Goal: Task Accomplishment & Management: Manage account settings

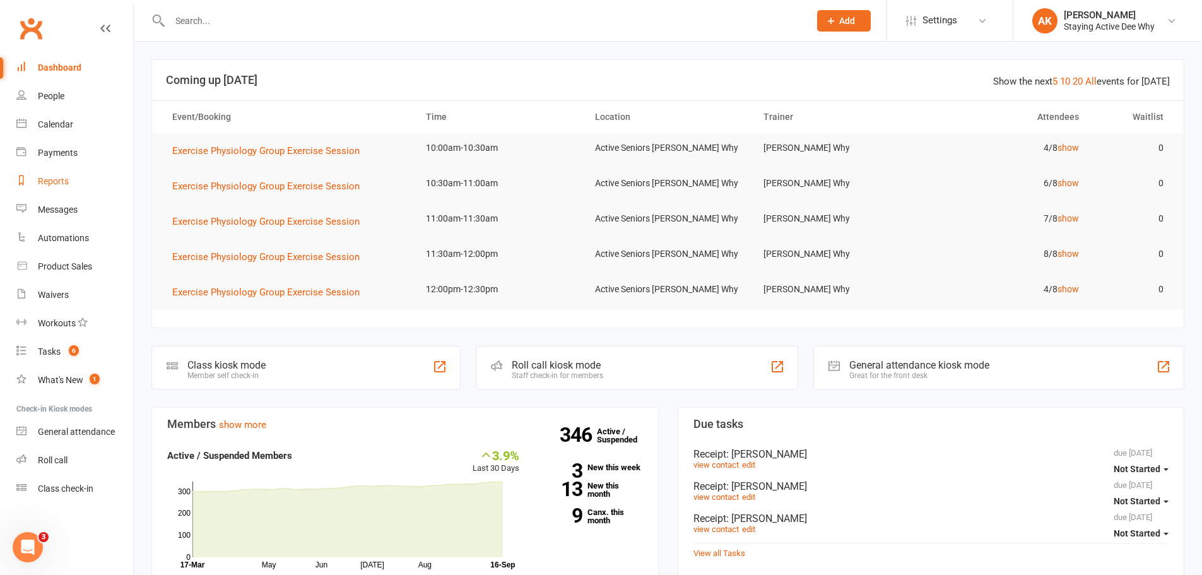
click at [53, 182] on div "Reports" at bounding box center [53, 181] width 31 height 10
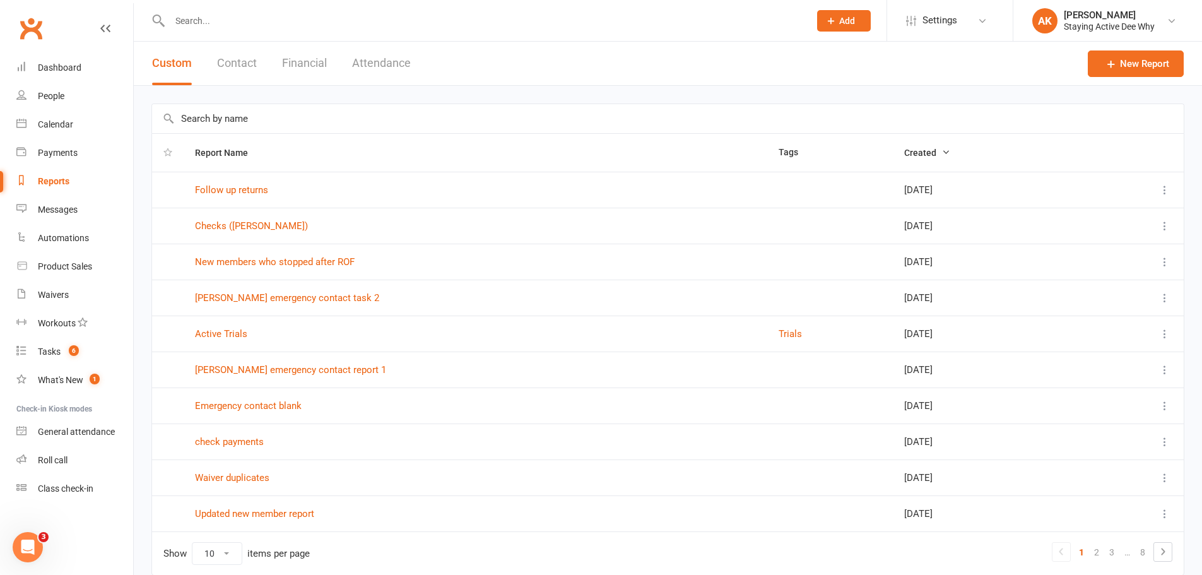
click at [234, 119] on input "text" at bounding box center [667, 118] width 1031 height 29
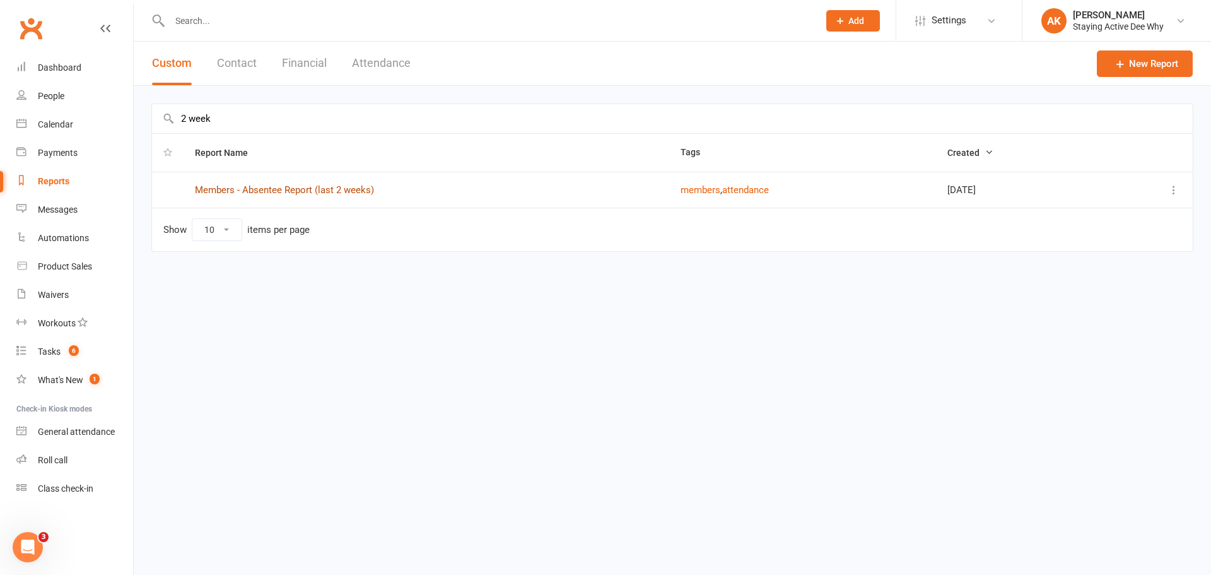
type input "2 week"
click at [264, 194] on link "Members - Absentee Report (last 2 weeks)" at bounding box center [284, 189] width 179 height 11
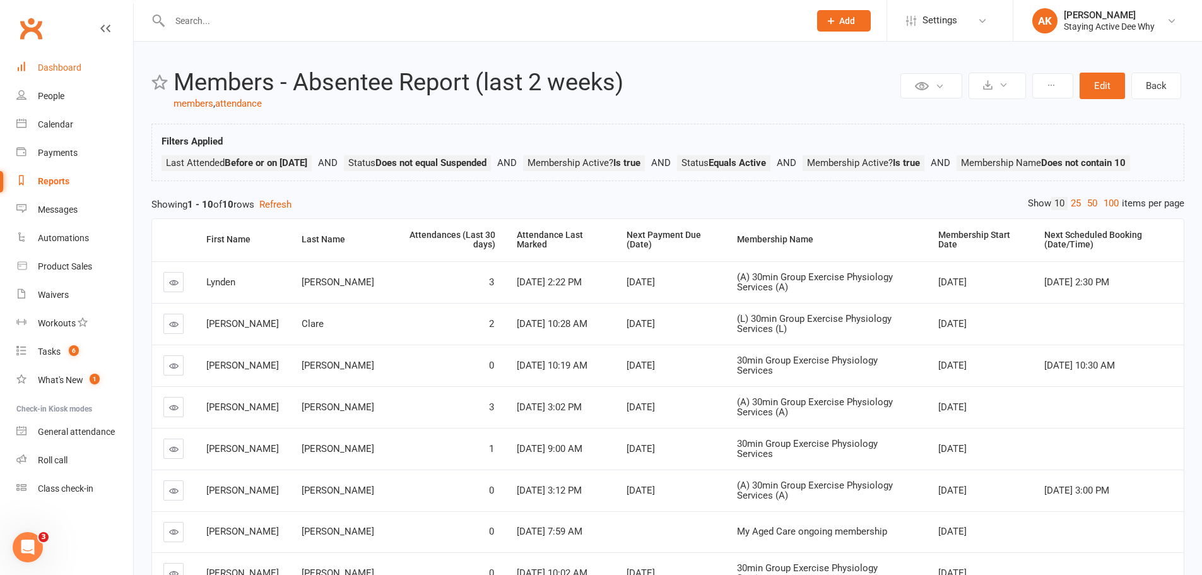
click at [79, 69] on div "Dashboard" at bounding box center [60, 67] width 44 height 10
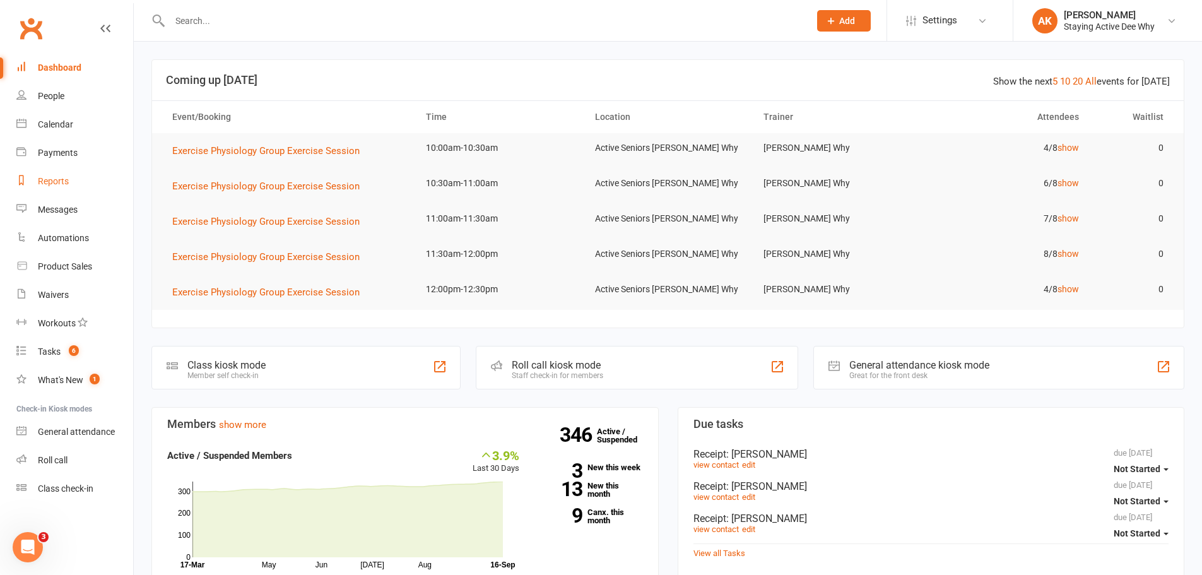
click at [73, 184] on link "Reports" at bounding box center [74, 181] width 117 height 28
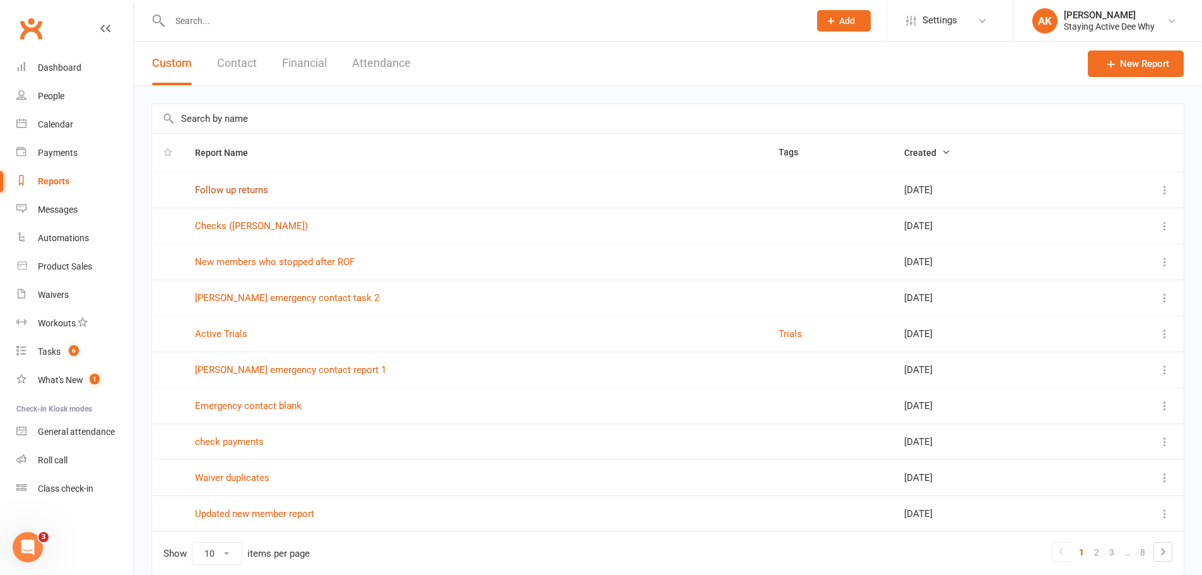
click at [230, 188] on link "Follow up returns" at bounding box center [231, 189] width 73 height 11
click at [260, 257] on link "New members who stopped after ROF" at bounding box center [275, 261] width 160 height 11
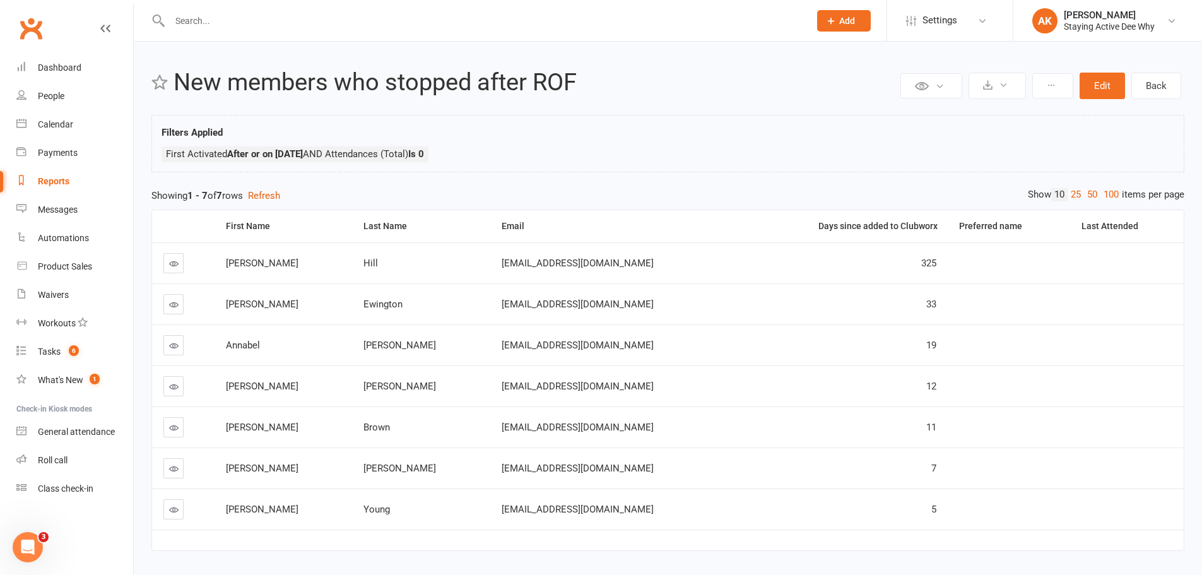
scroll to position [36, 0]
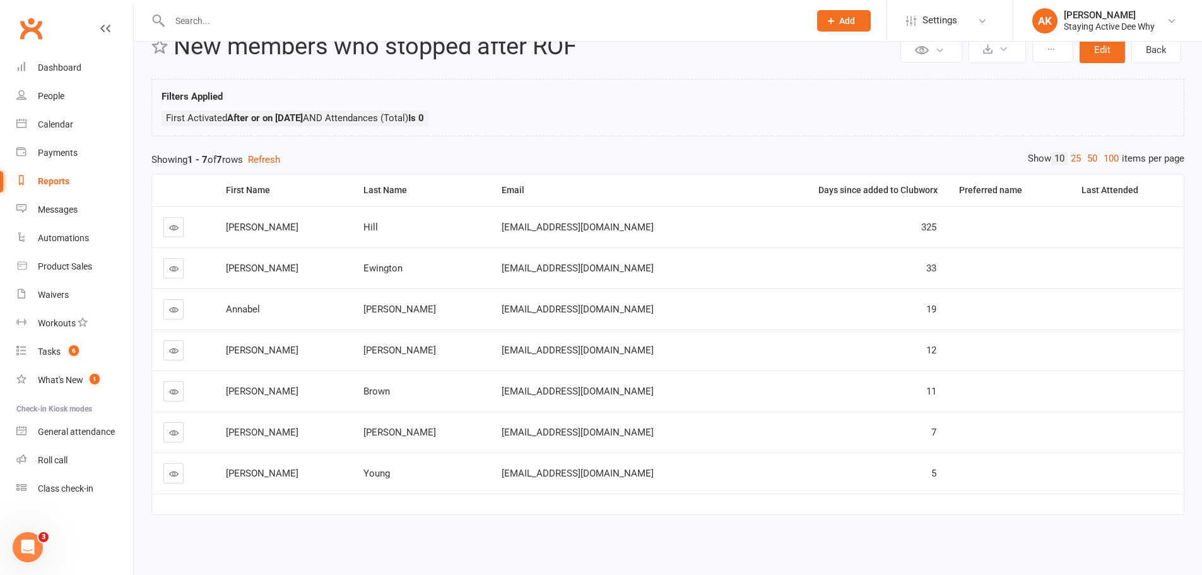
drag, startPoint x: 170, startPoint y: 480, endPoint x: 259, endPoint y: 532, distance: 102.9
click at [259, 532] on div "First Name Last Name Email Days since added to Clubworx Preferred name Last Att…" at bounding box center [667, 353] width 1033 height 372
click at [72, 62] on link "Dashboard" at bounding box center [74, 68] width 117 height 28
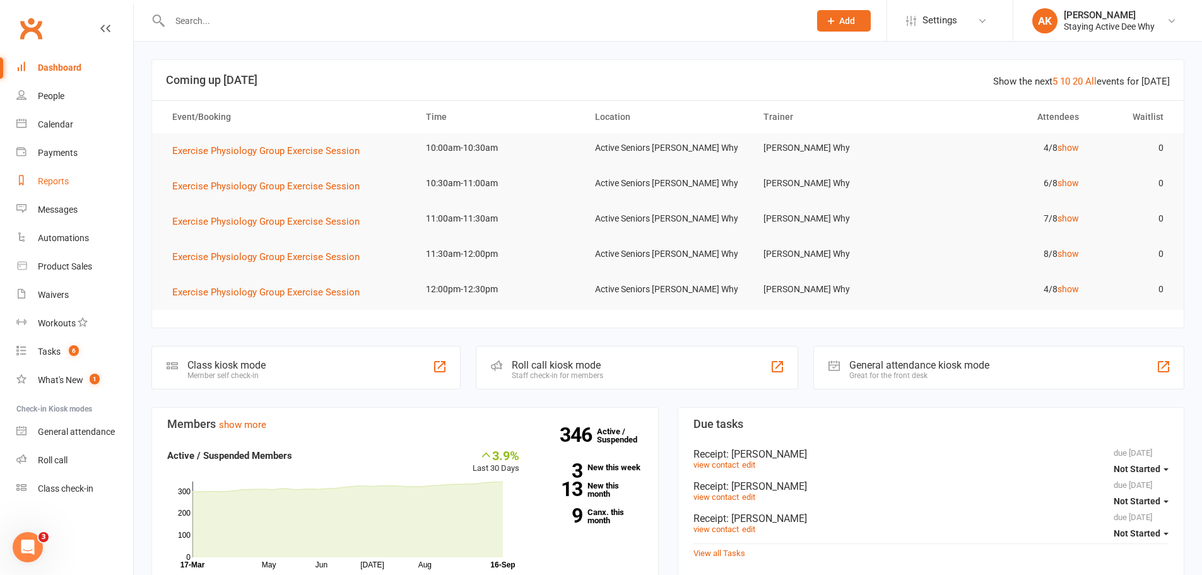
click at [73, 191] on link "Reports" at bounding box center [74, 181] width 117 height 28
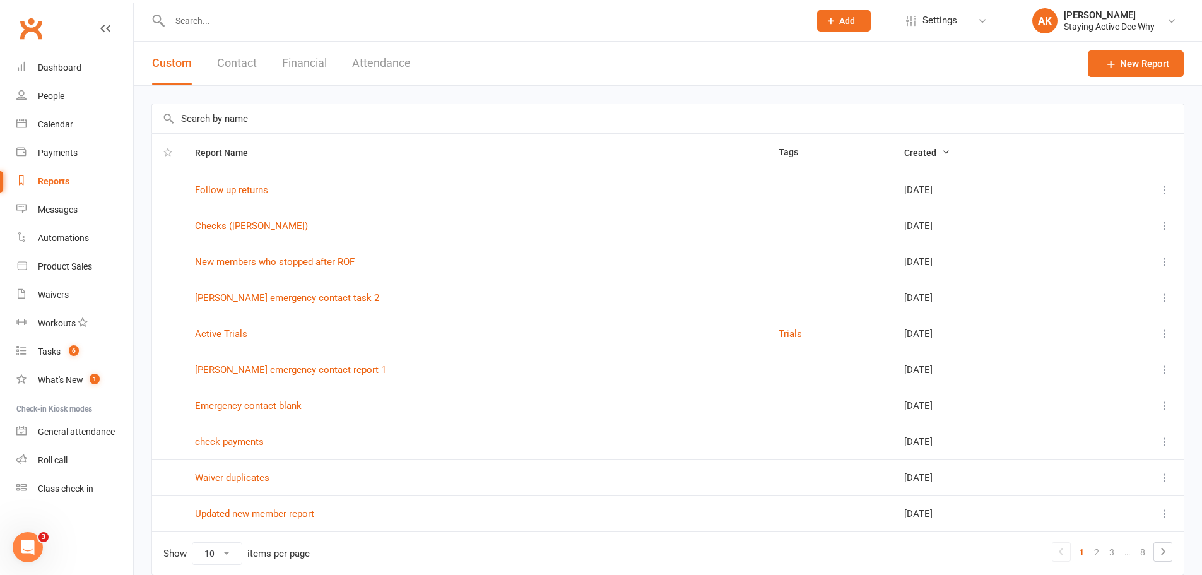
click at [214, 114] on input "text" at bounding box center [667, 118] width 1031 height 29
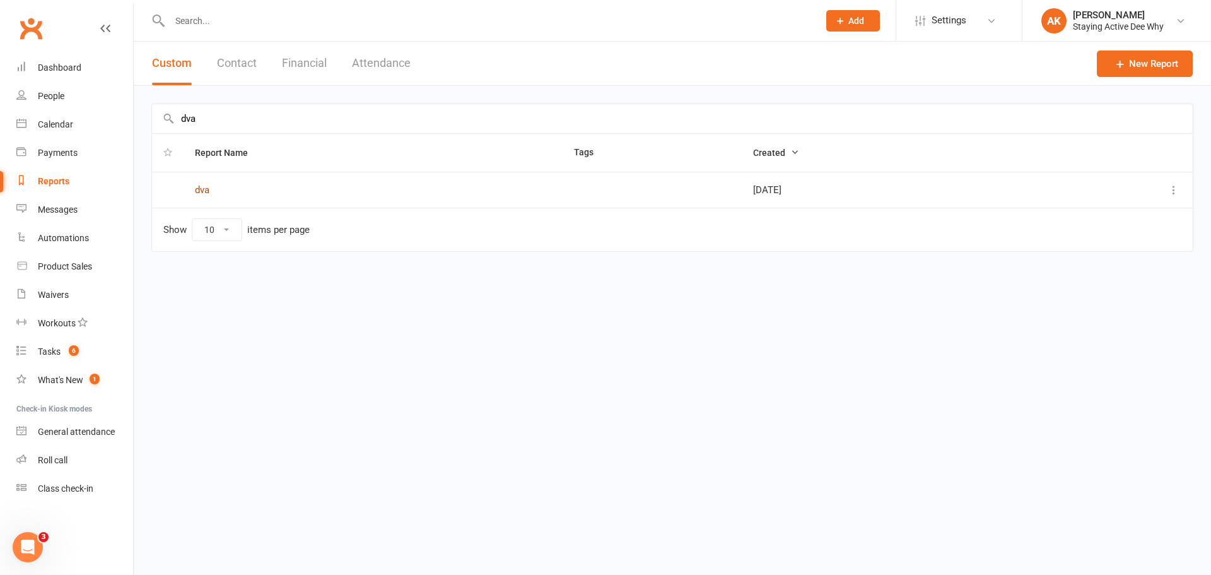
type input "dva"
click at [210, 21] on input "text" at bounding box center [488, 21] width 644 height 18
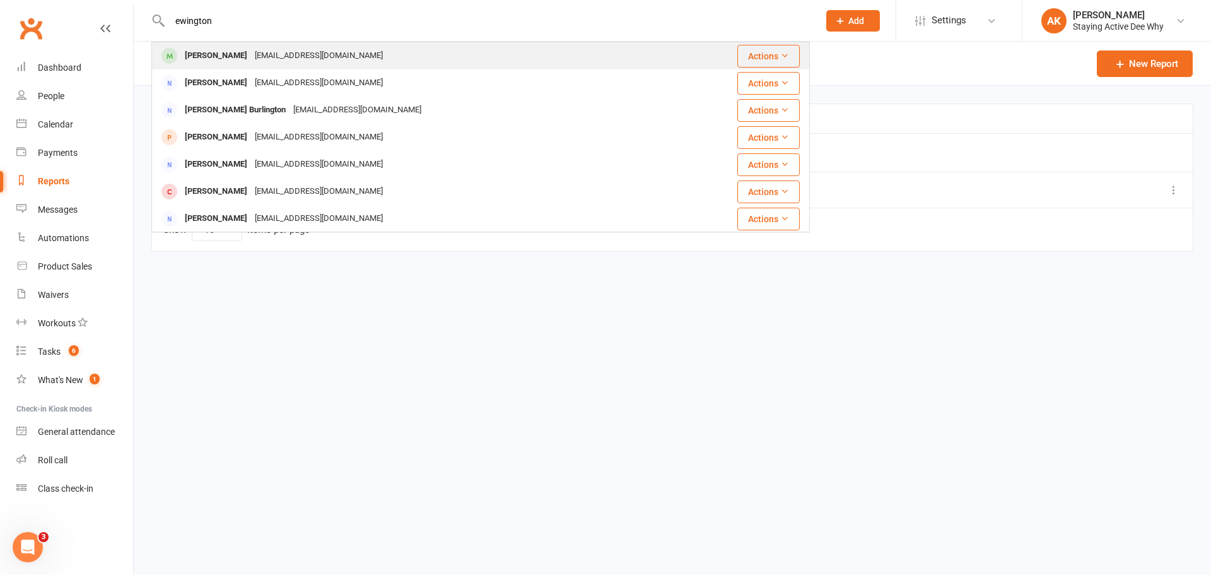
type input "ewington"
click at [220, 57] on div "Lesley Ewington" at bounding box center [216, 56] width 70 height 18
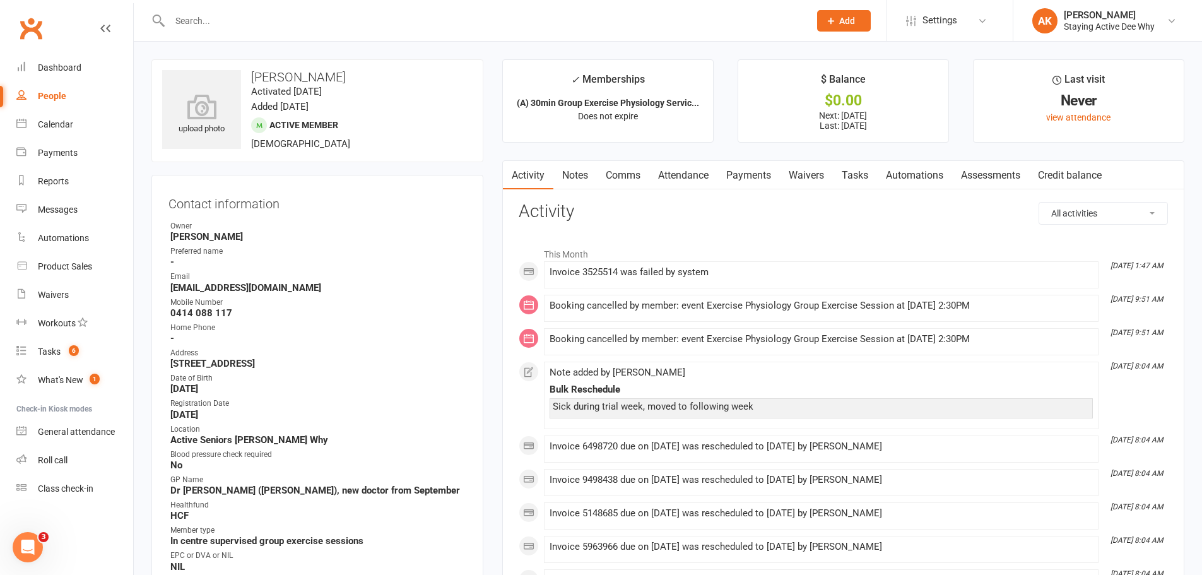
scroll to position [63, 0]
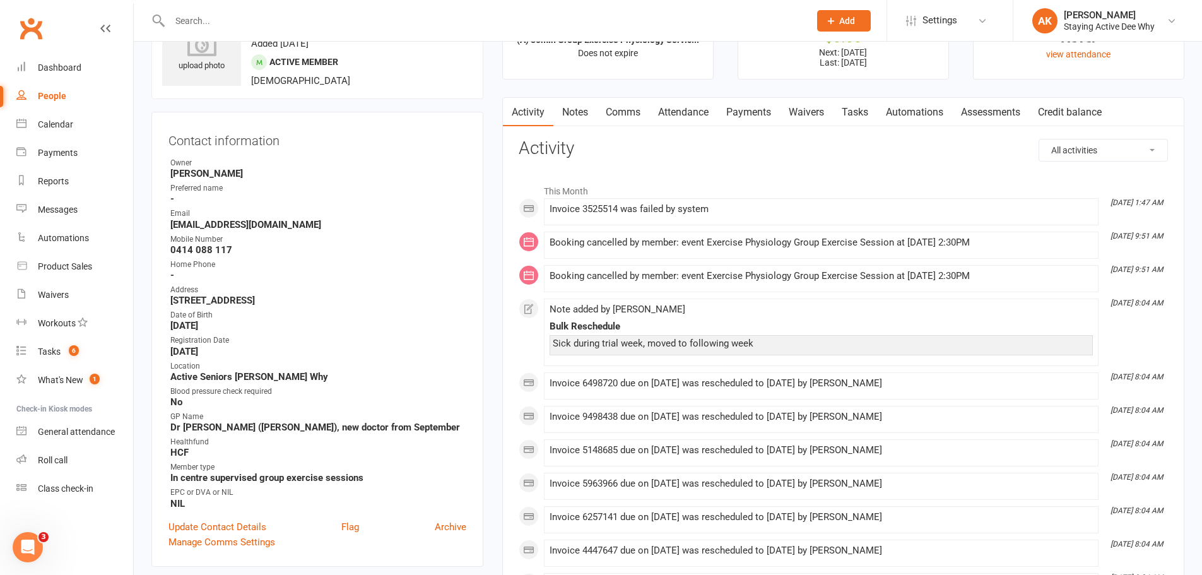
click at [737, 114] on link "Payments" at bounding box center [748, 112] width 62 height 29
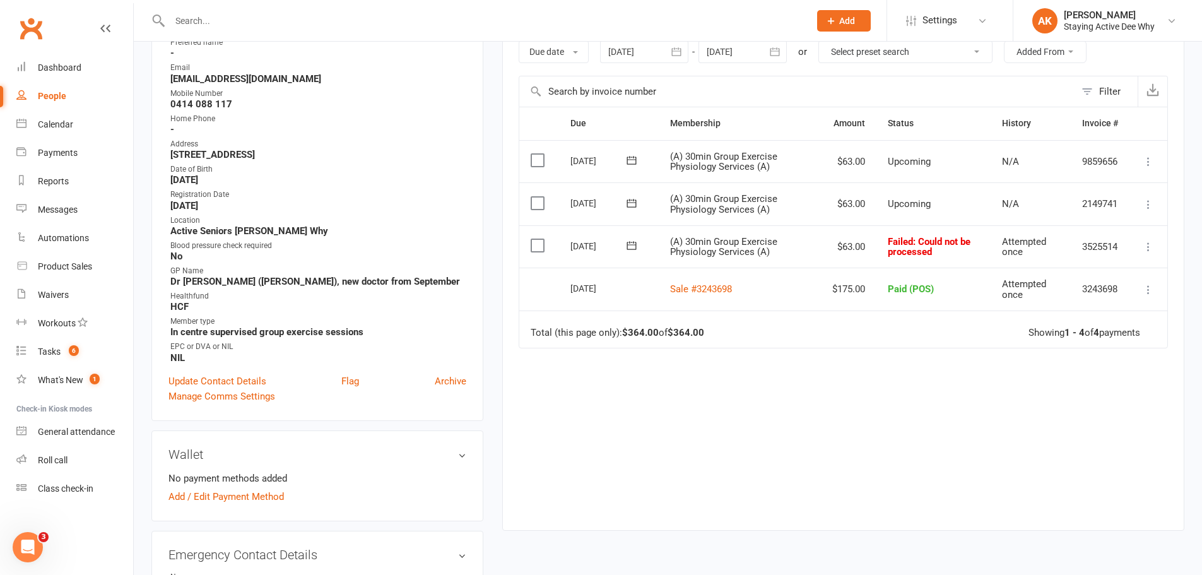
scroll to position [189, 0]
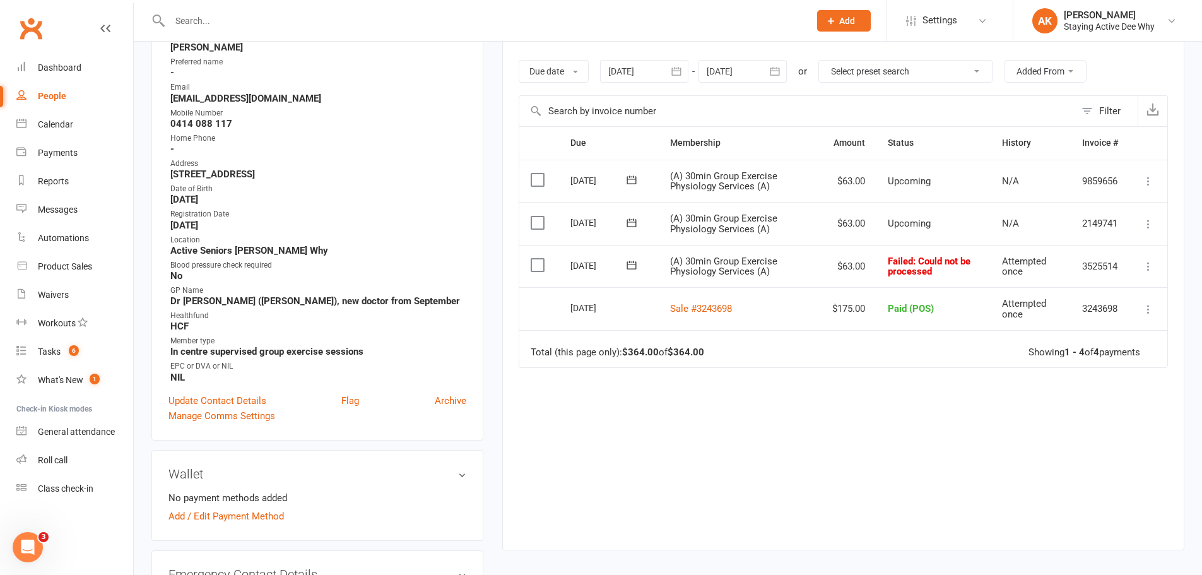
click at [1144, 266] on icon at bounding box center [1148, 266] width 13 height 13
click at [921, 401] on div "Due Contact Membership Amount Status History Invoice # Select this 13 Oct 2025 …" at bounding box center [843, 328] width 649 height 404
click at [1147, 269] on icon at bounding box center [1148, 266] width 13 height 13
click at [1060, 372] on link "Skip" at bounding box center [1092, 366] width 125 height 25
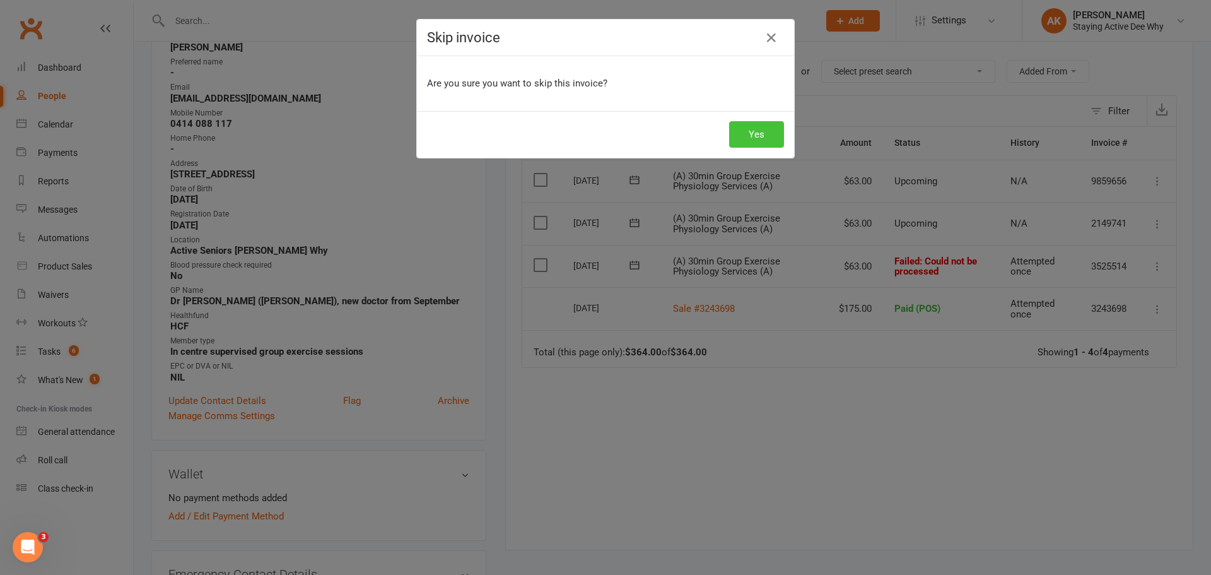
drag, startPoint x: 749, startPoint y: 134, endPoint x: 720, endPoint y: 188, distance: 61.3
click at [747, 144] on button "Yes" at bounding box center [756, 134] width 55 height 26
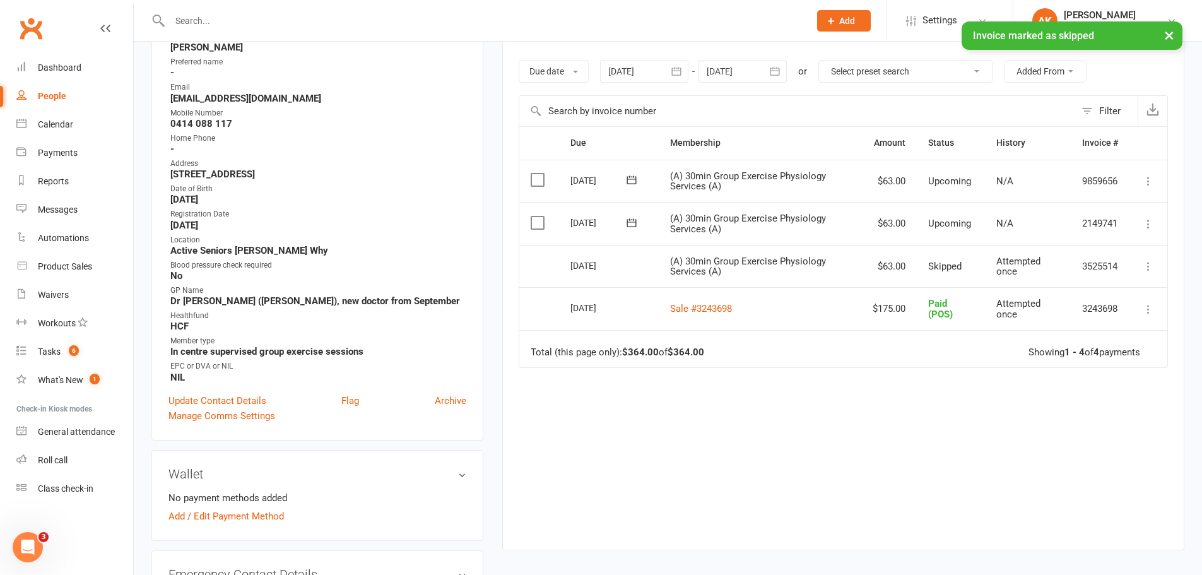
click at [751, 477] on div "Due Contact Membership Amount Status History Invoice # Select this 13 Oct 2025 …" at bounding box center [843, 328] width 649 height 404
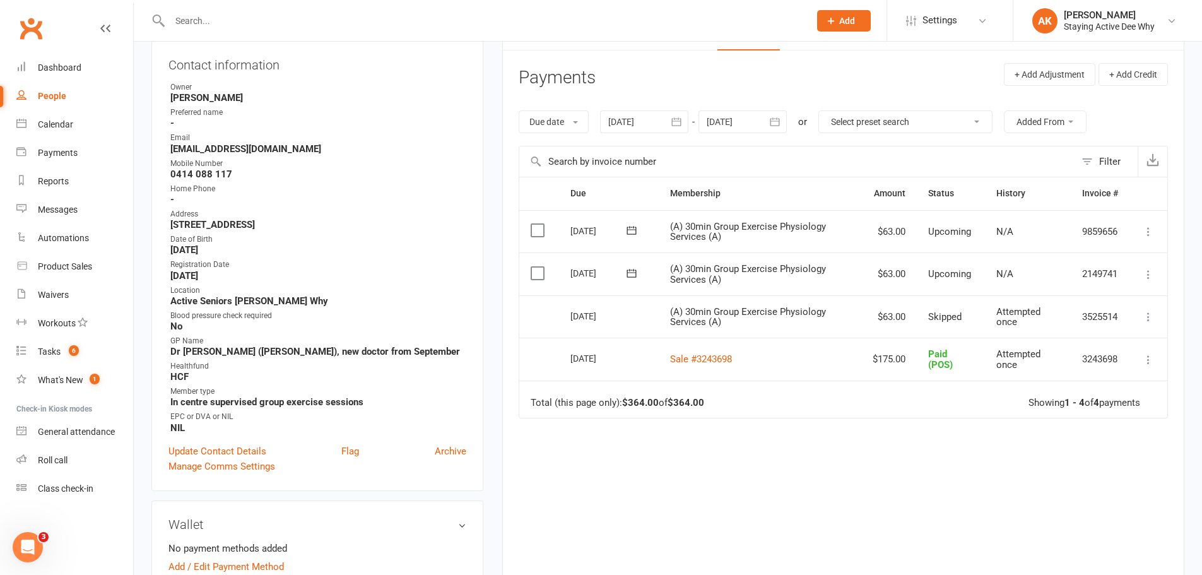
scroll to position [0, 0]
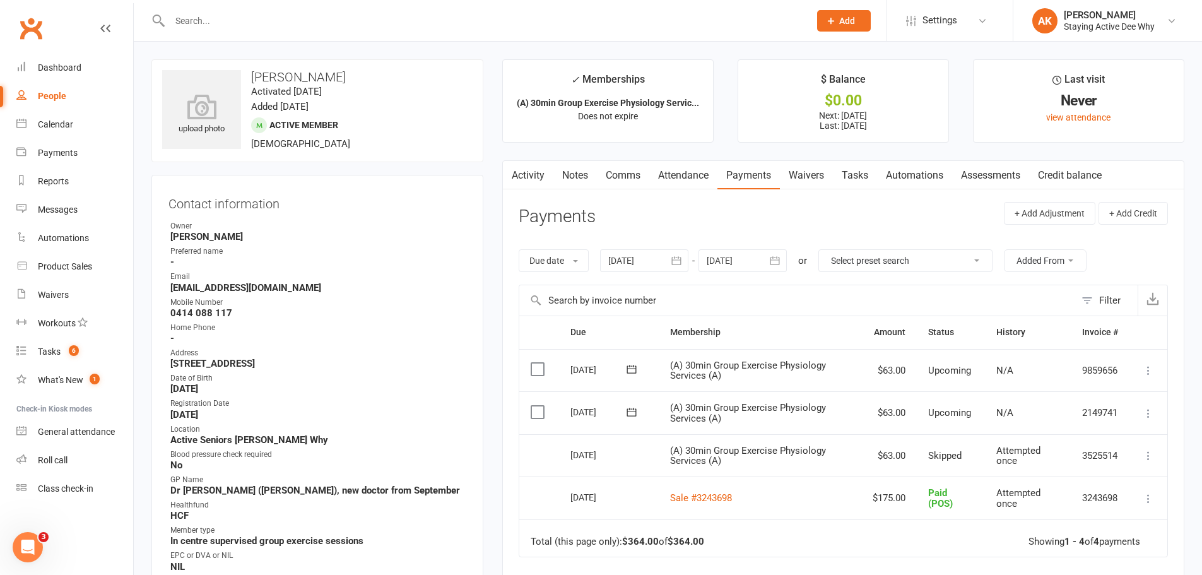
click at [590, 182] on link "Notes" at bounding box center [575, 175] width 44 height 29
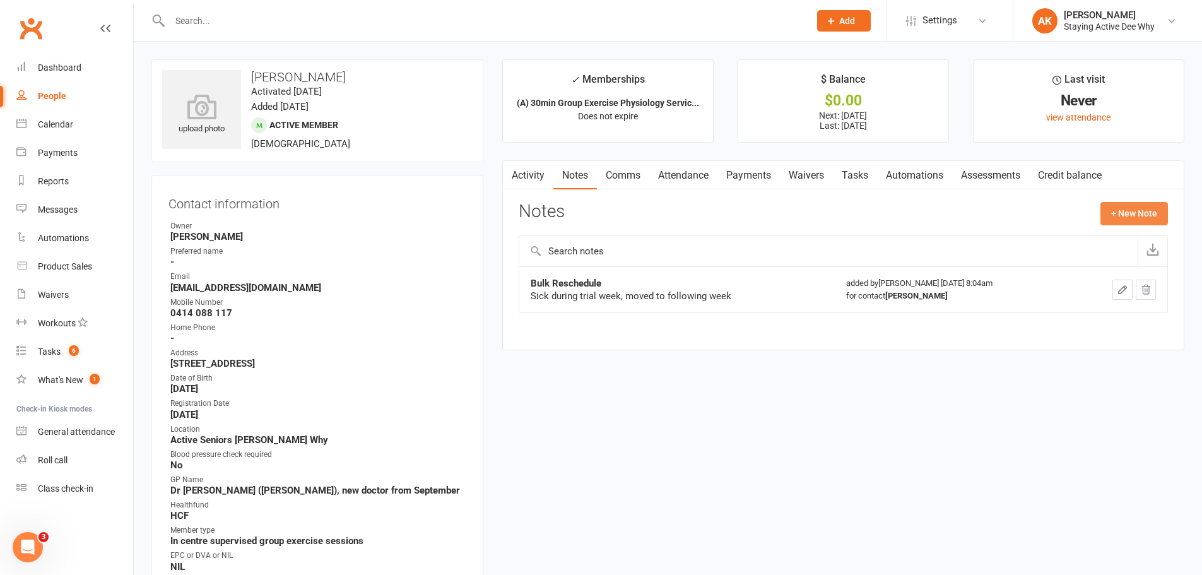
click at [1127, 209] on button "+ New Note" at bounding box center [1133, 213] width 67 height 23
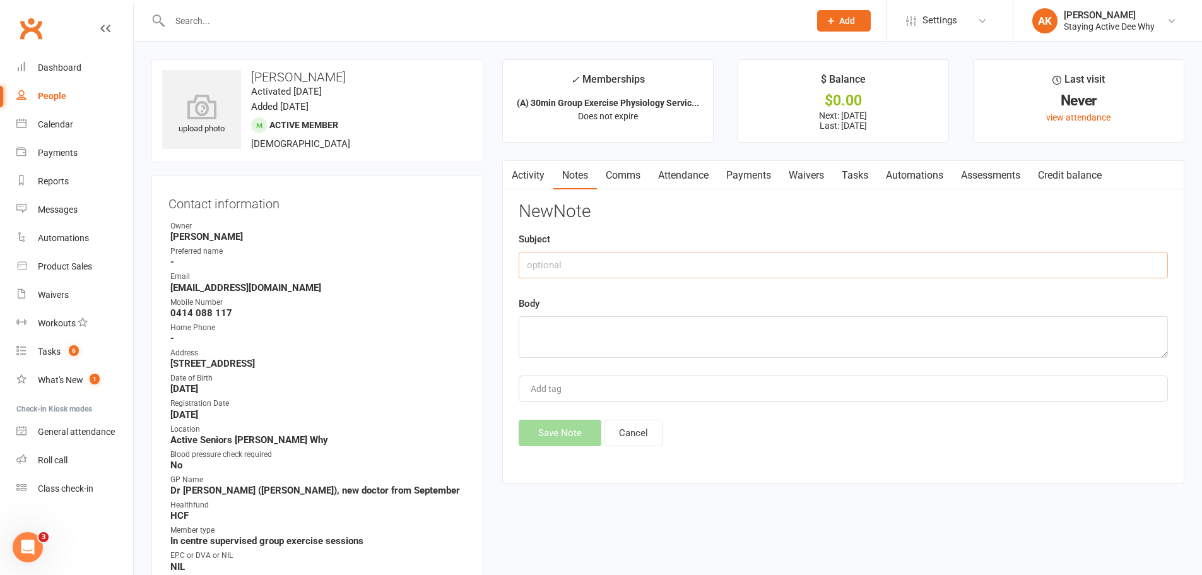
click at [561, 267] on input "text" at bounding box center [843, 265] width 649 height 26
type input "Trial Week"
click at [538, 325] on textarea at bounding box center [843, 337] width 649 height 42
type textarea "Due to start 22nd September. payments from 29th Sep."
click at [536, 445] on button "Save Note" at bounding box center [560, 432] width 83 height 26
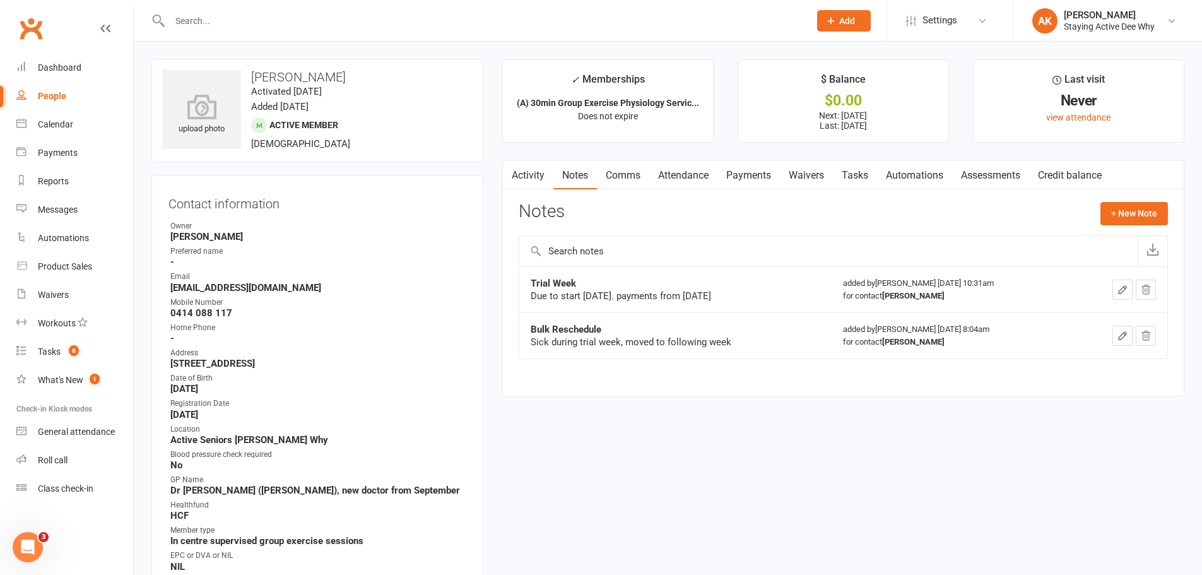
click at [327, 17] on input "text" at bounding box center [483, 21] width 635 height 18
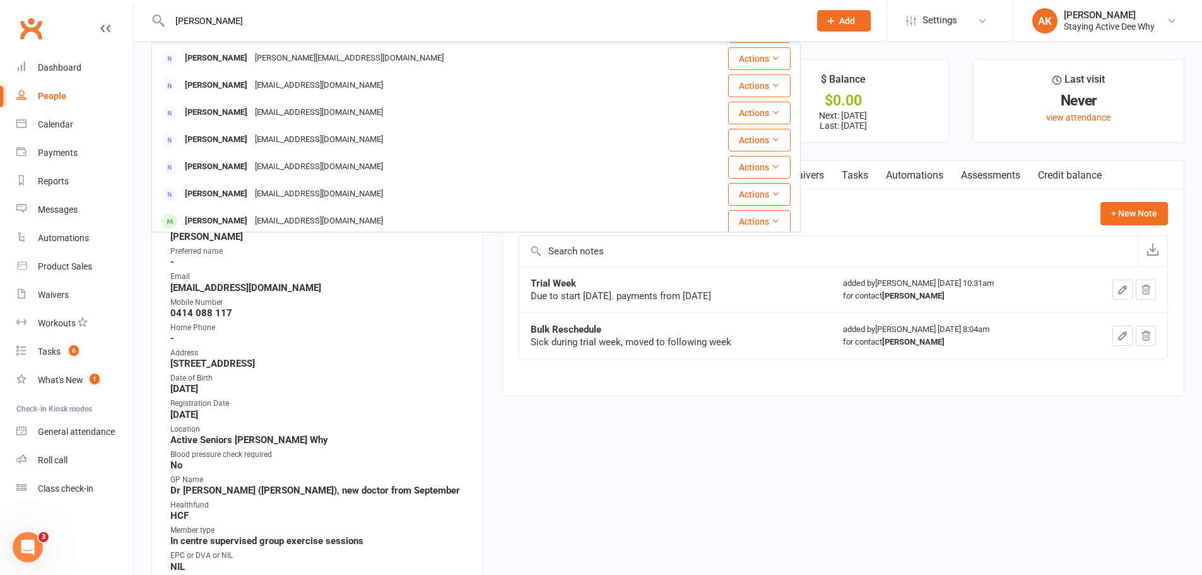
scroll to position [299, 0]
type input "m"
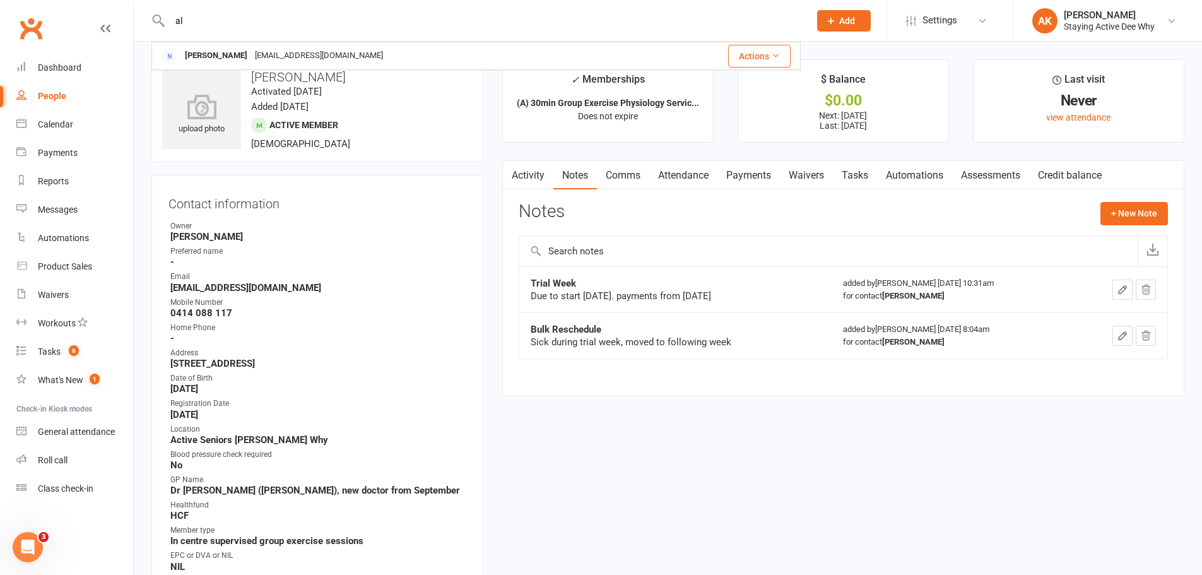
type input "a"
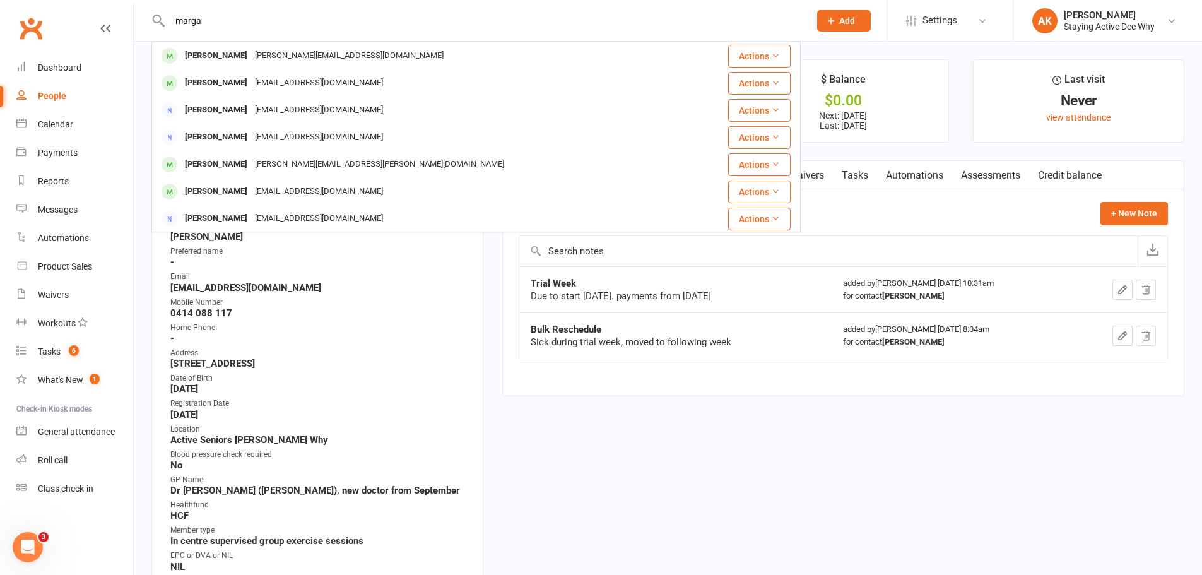
click at [190, 21] on input "marga" at bounding box center [483, 21] width 635 height 18
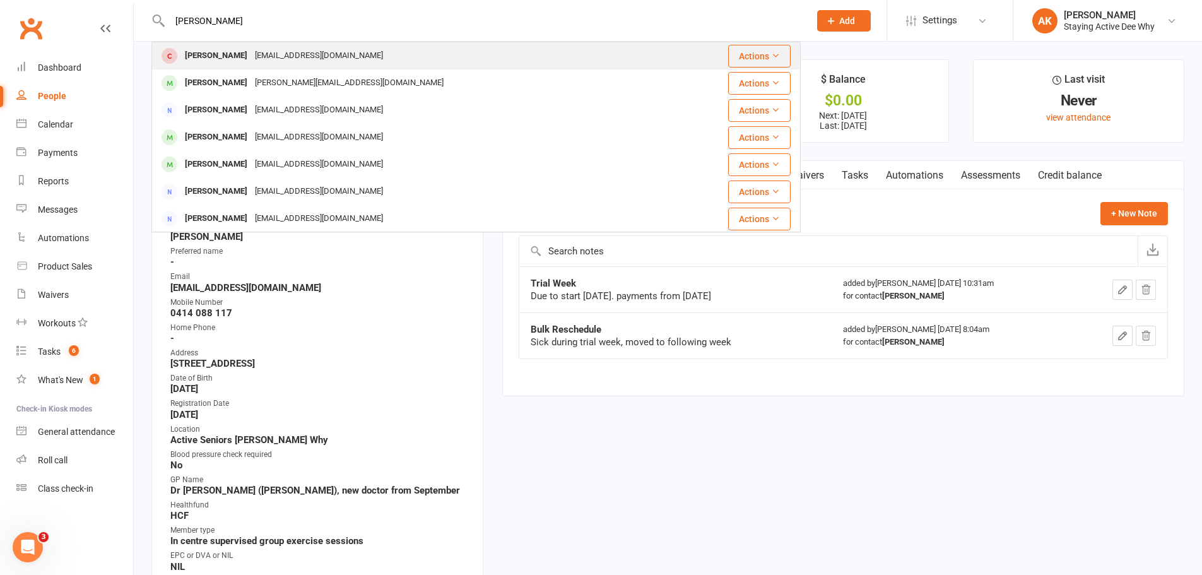
type input "margarita"
click at [211, 49] on div "Margarita Avila" at bounding box center [216, 56] width 70 height 18
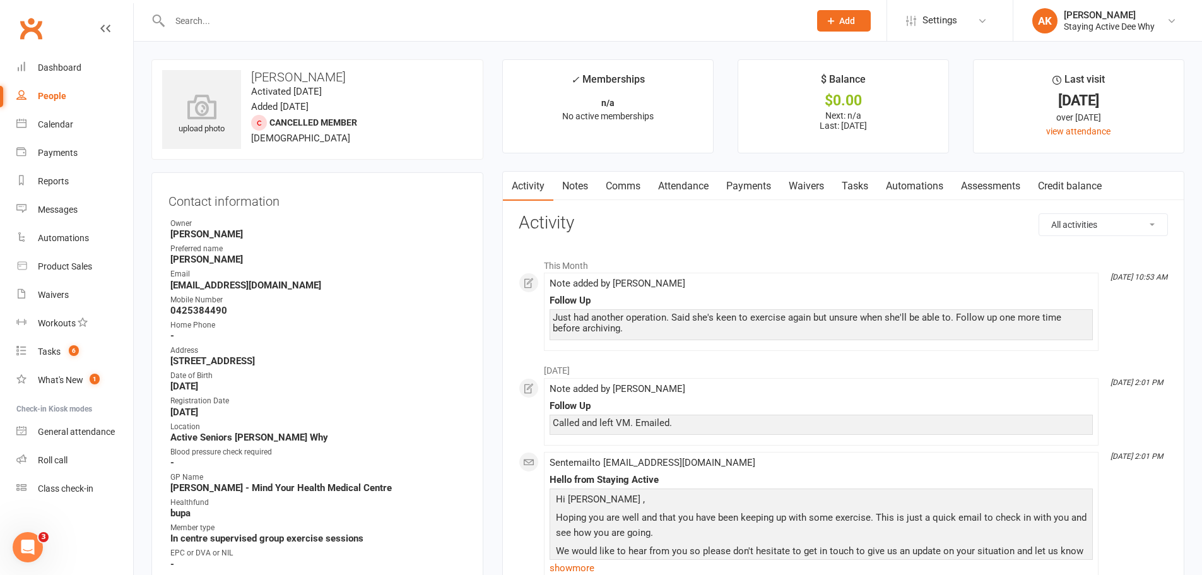
click at [569, 190] on link "Notes" at bounding box center [575, 186] width 44 height 29
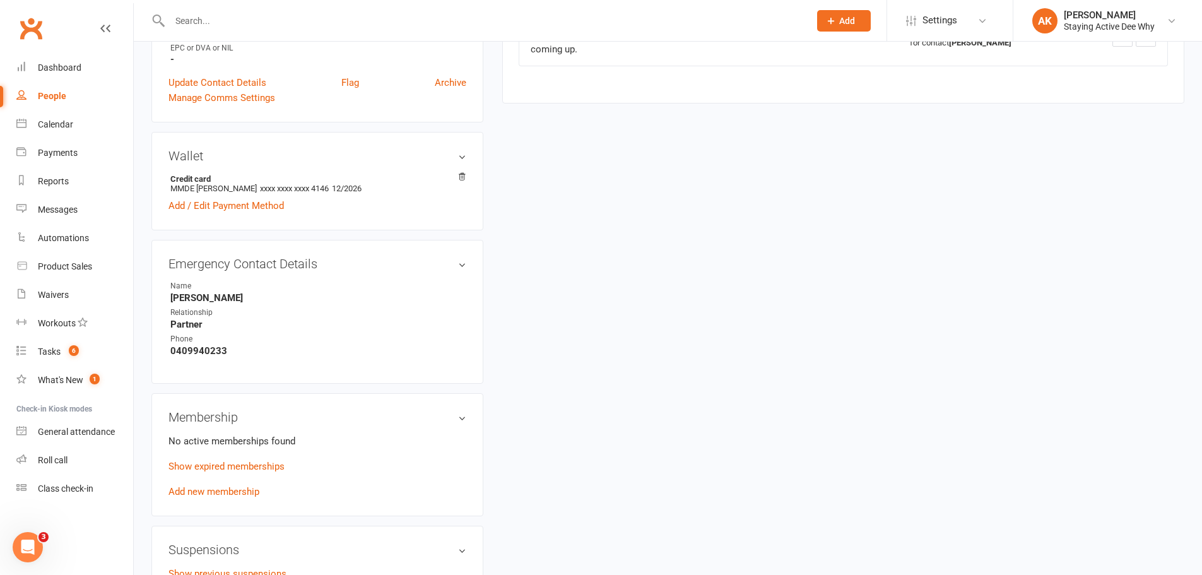
scroll to position [820, 0]
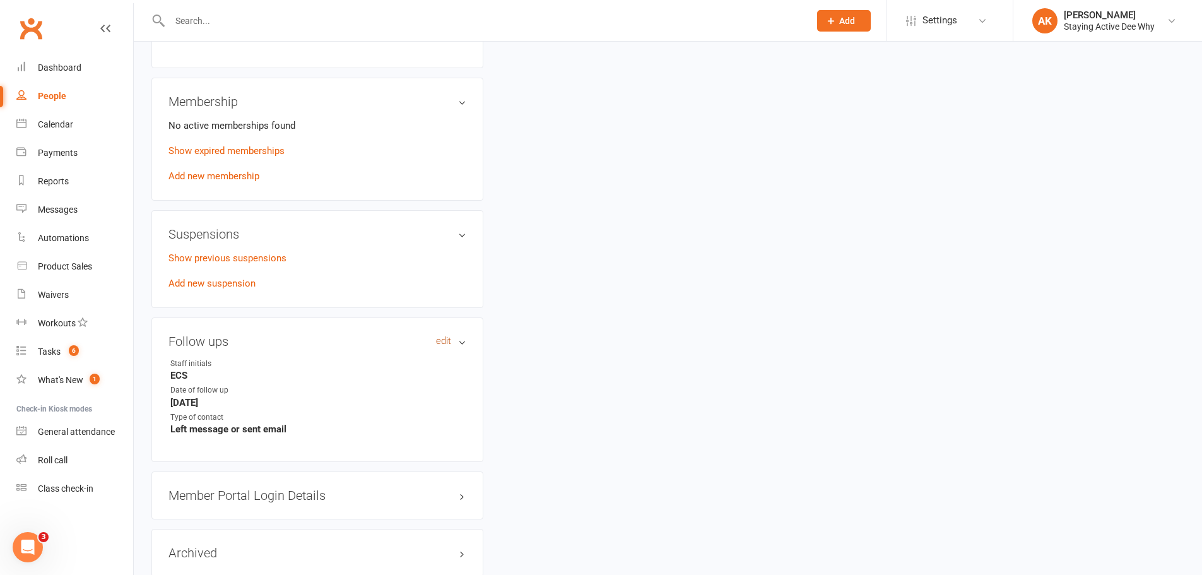
click at [442, 340] on link "edit" at bounding box center [443, 341] width 15 height 11
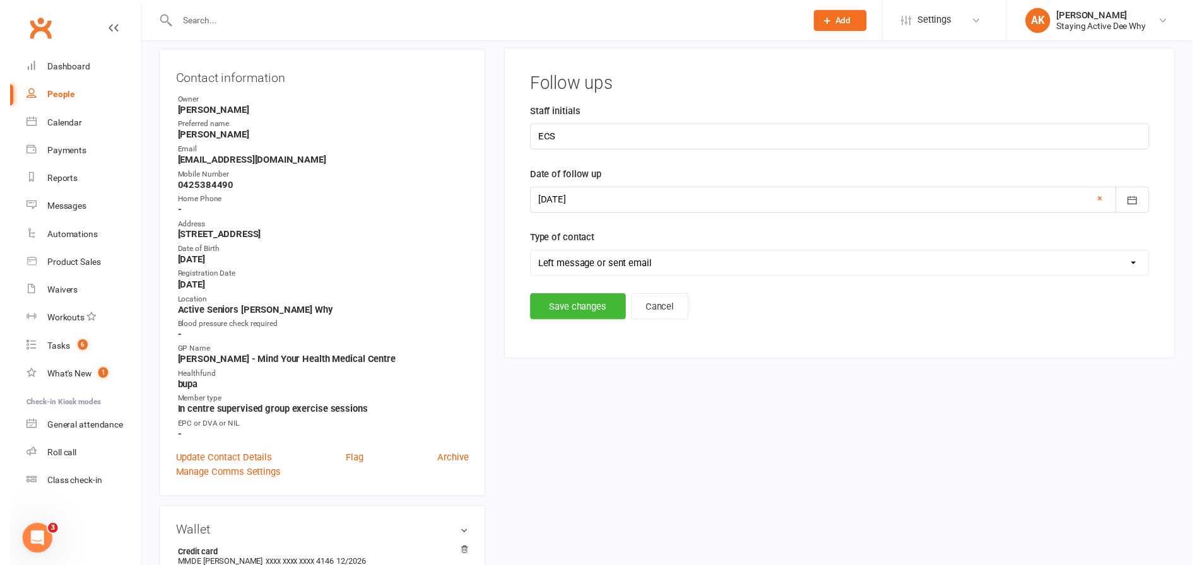
scroll to position [108, 0]
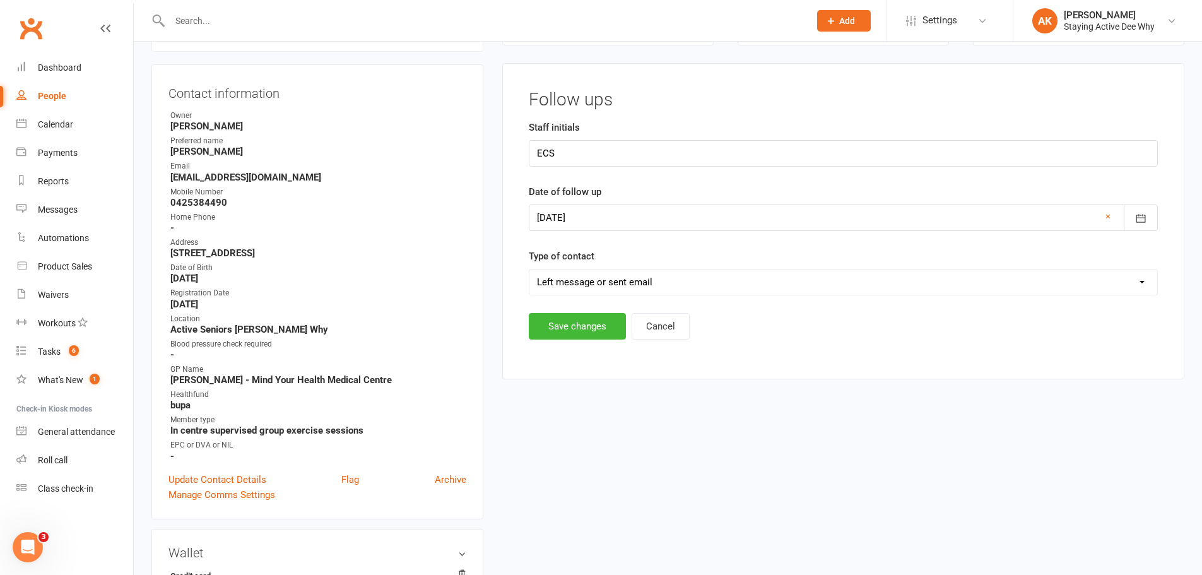
click at [574, 223] on div at bounding box center [843, 217] width 629 height 26
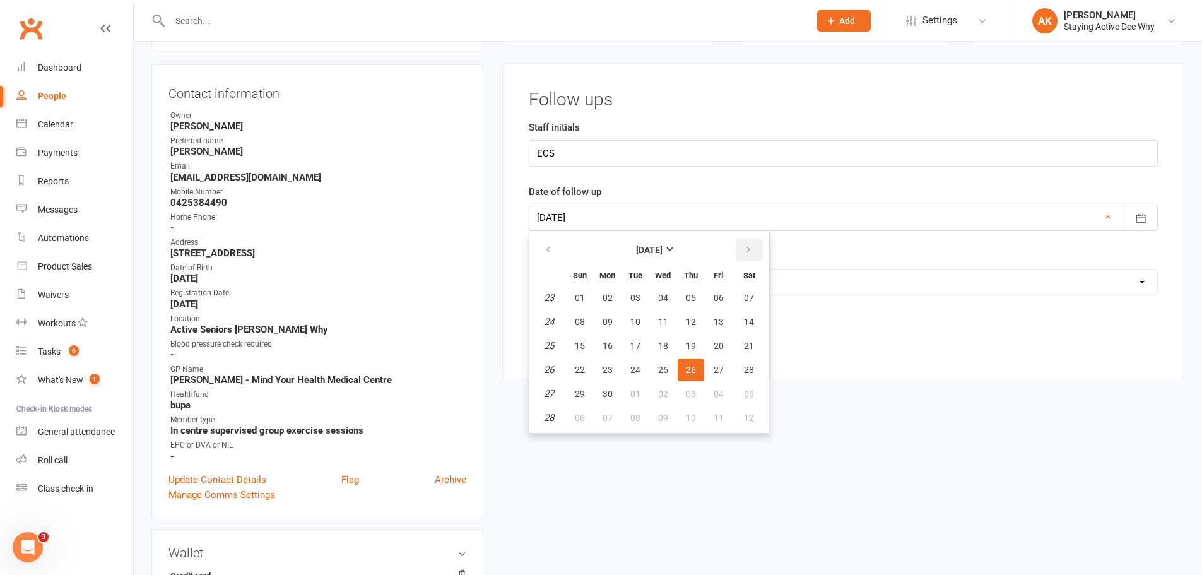
drag, startPoint x: 741, startPoint y: 247, endPoint x: 746, endPoint y: 252, distance: 6.7
click at [741, 248] on button "button" at bounding box center [748, 249] width 27 height 23
click at [751, 252] on button "button" at bounding box center [748, 249] width 27 height 23
click at [645, 342] on button "16" at bounding box center [635, 345] width 26 height 23
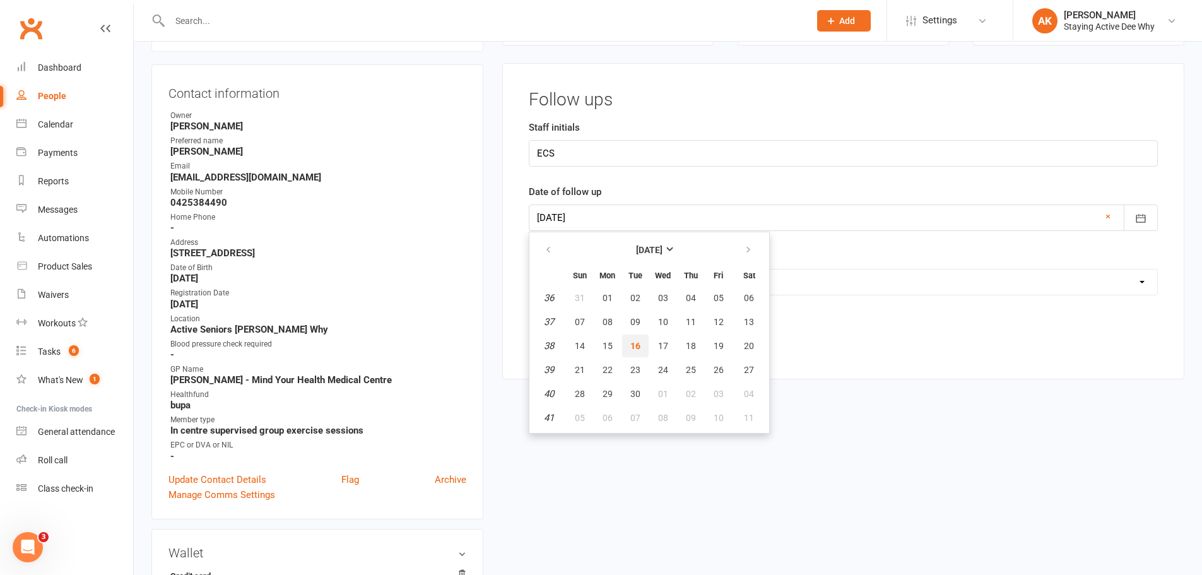
type input "16 Sep 2025"
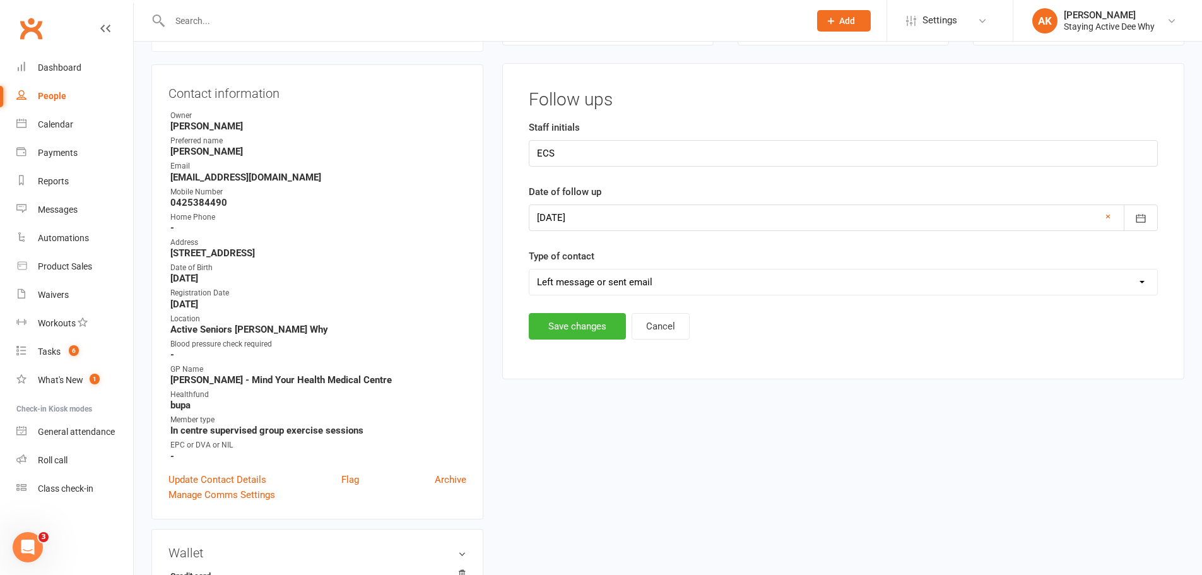
click at [622, 284] on select "Select Left message or sent email Spoke to member" at bounding box center [843, 281] width 628 height 25
select select "Spoke to member"
click at [529, 269] on select "Select Left message or sent email Spoke to member" at bounding box center [843, 281] width 628 height 25
click at [604, 329] on button "Save changes" at bounding box center [577, 326] width 97 height 26
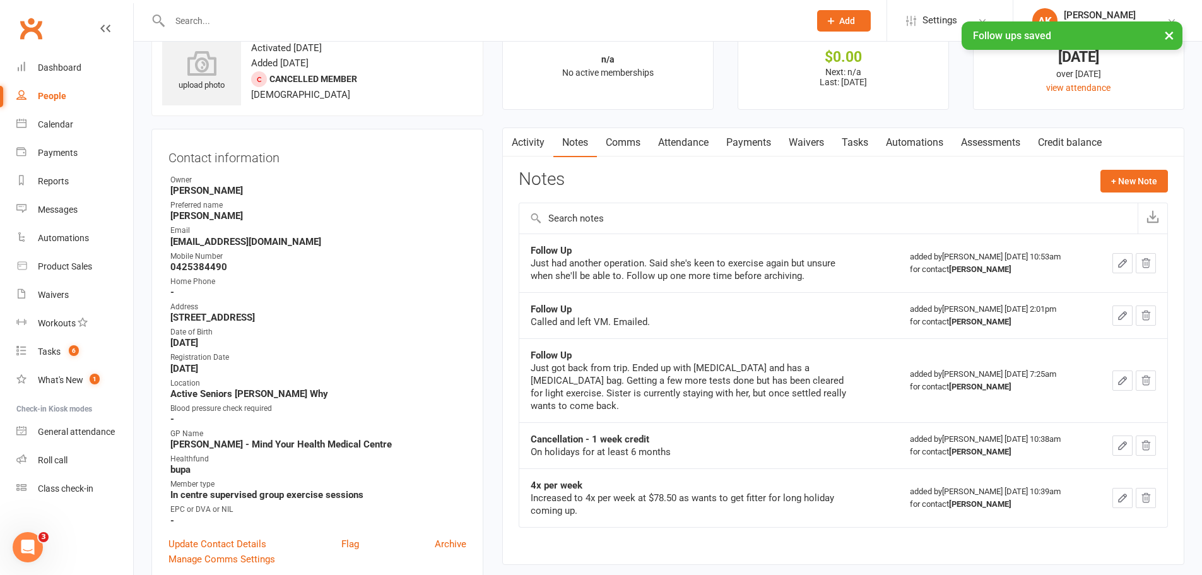
scroll to position [0, 0]
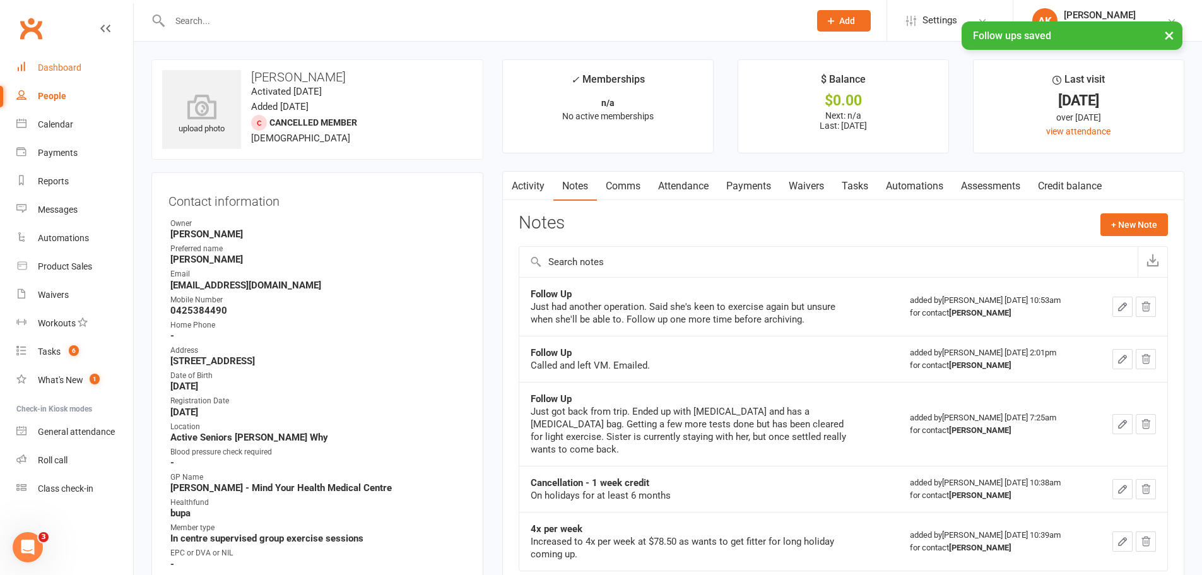
click at [60, 65] on div "Dashboard" at bounding box center [60, 67] width 44 height 10
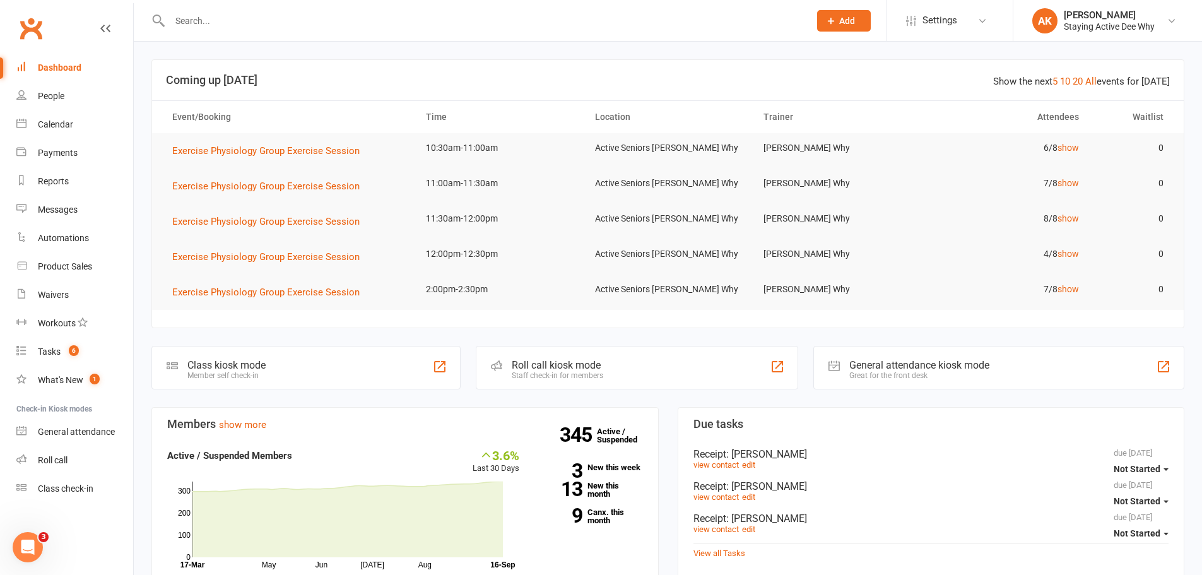
click at [269, 18] on input "text" at bounding box center [483, 21] width 635 height 18
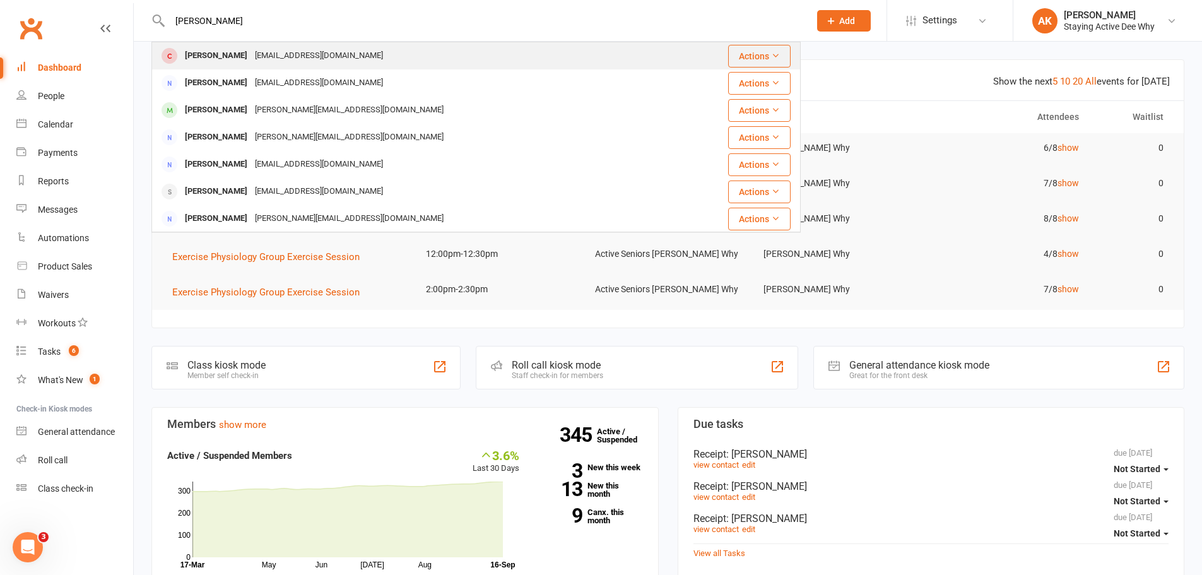
type input "ellis"
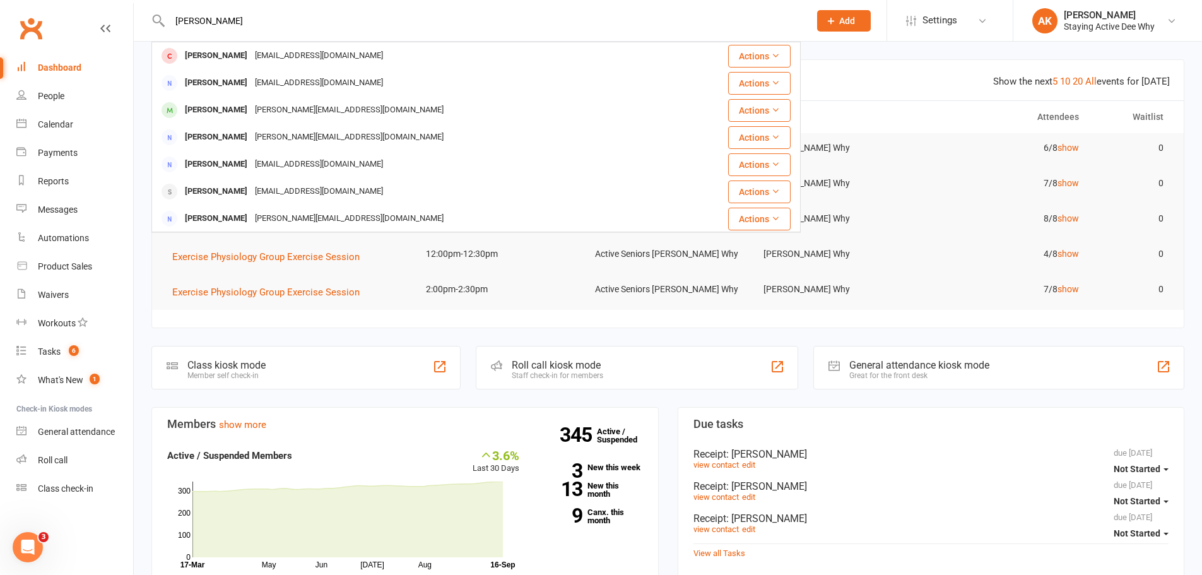
click at [254, 53] on div "barbaraellisdeewhy@yahoo.com" at bounding box center [319, 56] width 136 height 18
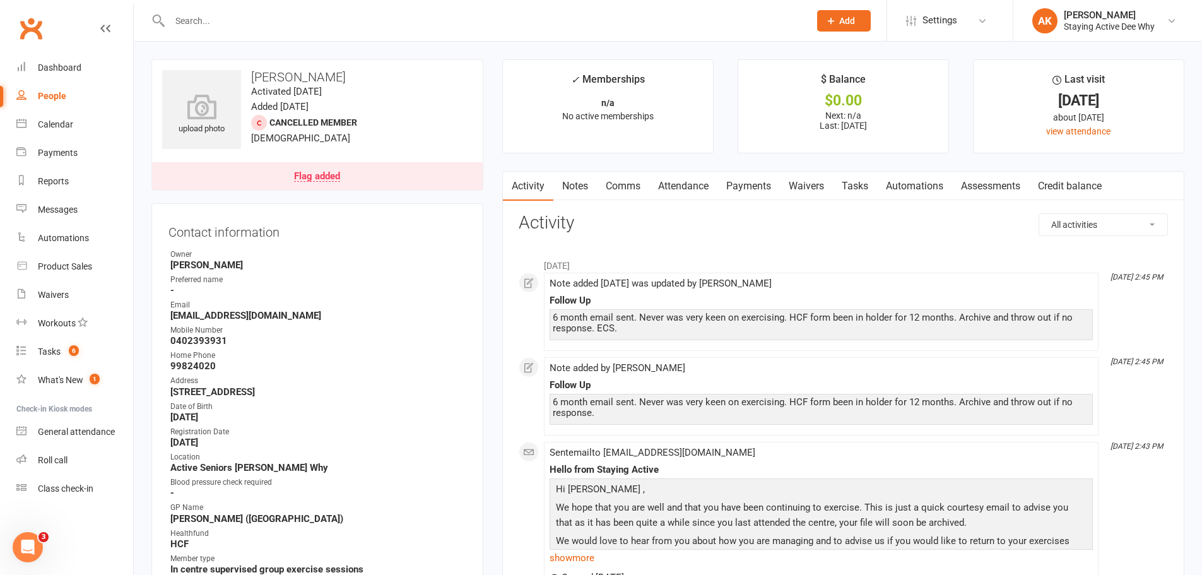
click at [581, 182] on link "Notes" at bounding box center [575, 186] width 44 height 29
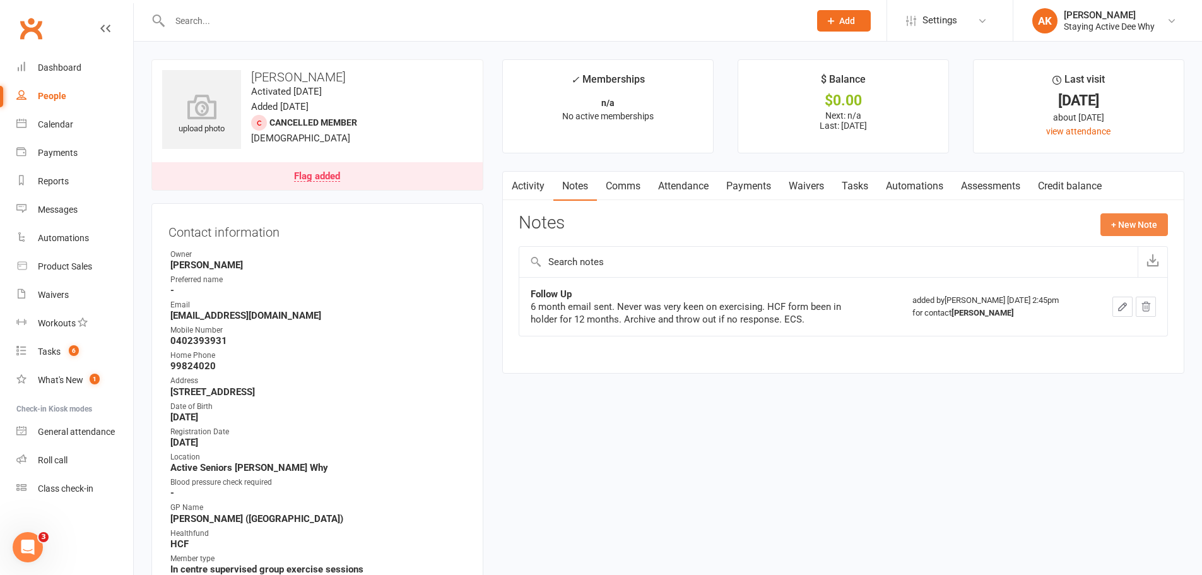
click at [1128, 227] on button "+ New Note" at bounding box center [1133, 224] width 67 height 23
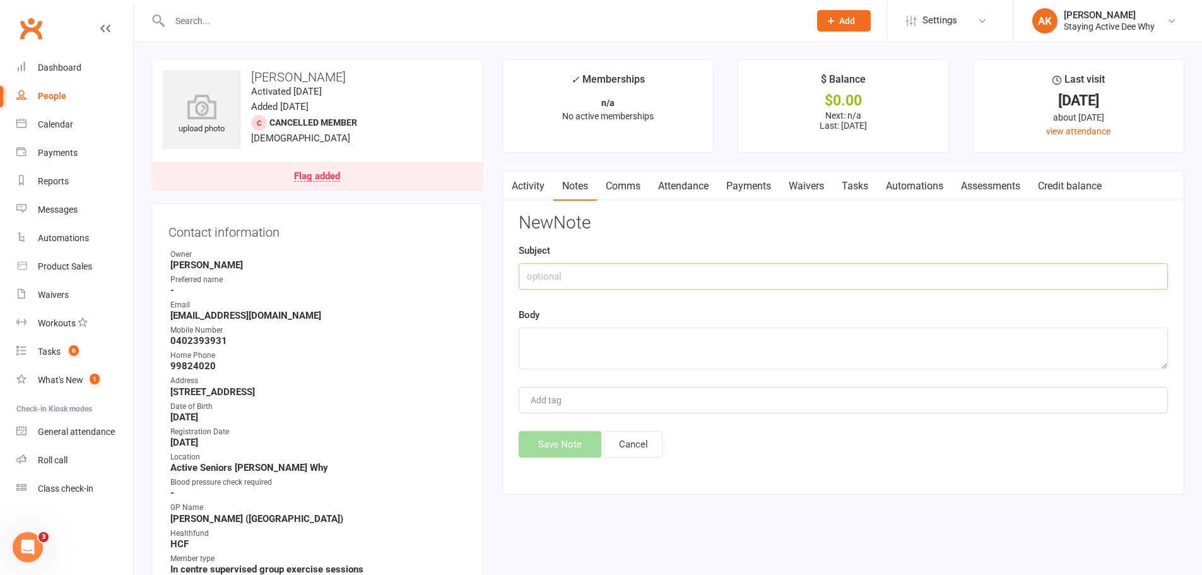
click at [541, 278] on input "text" at bounding box center [843, 276] width 649 height 26
type input "HCF Form"
click at [628, 353] on textarea at bounding box center [843, 348] width 649 height 42
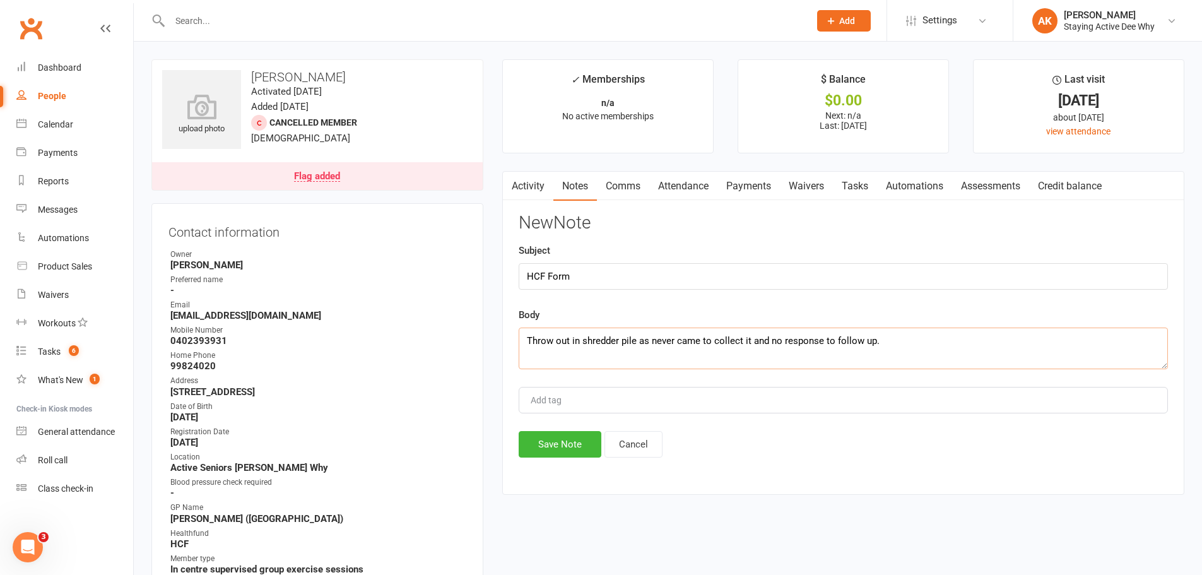
type textarea "Throw out in shredder pile as never came to collect it and no response to follo…"
click at [575, 442] on button "Save Note" at bounding box center [560, 444] width 83 height 26
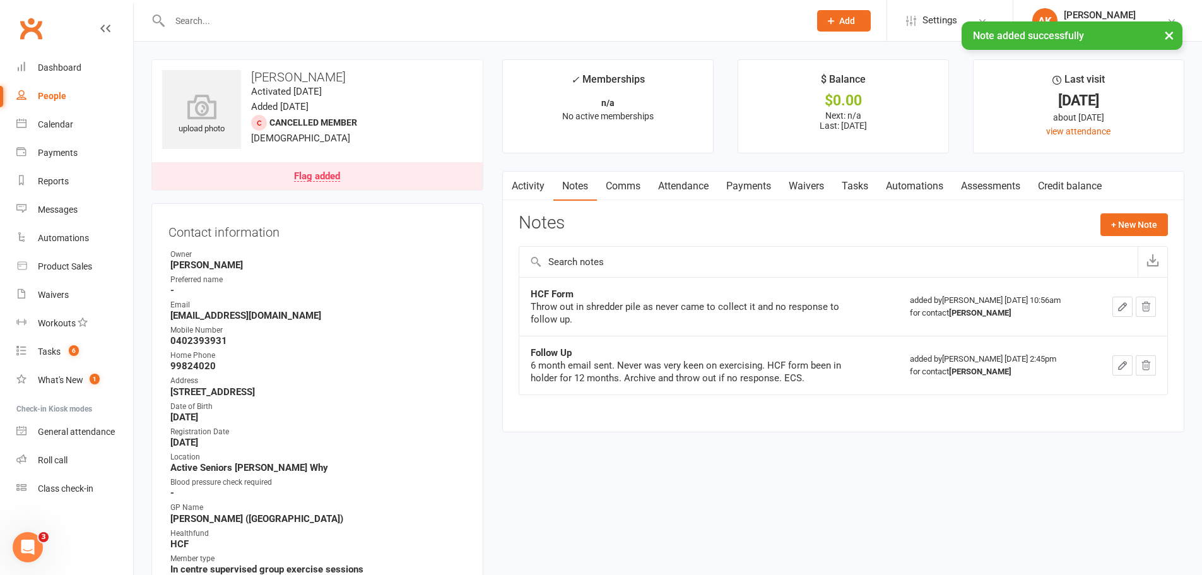
click at [520, 184] on link "Activity" at bounding box center [528, 186] width 50 height 29
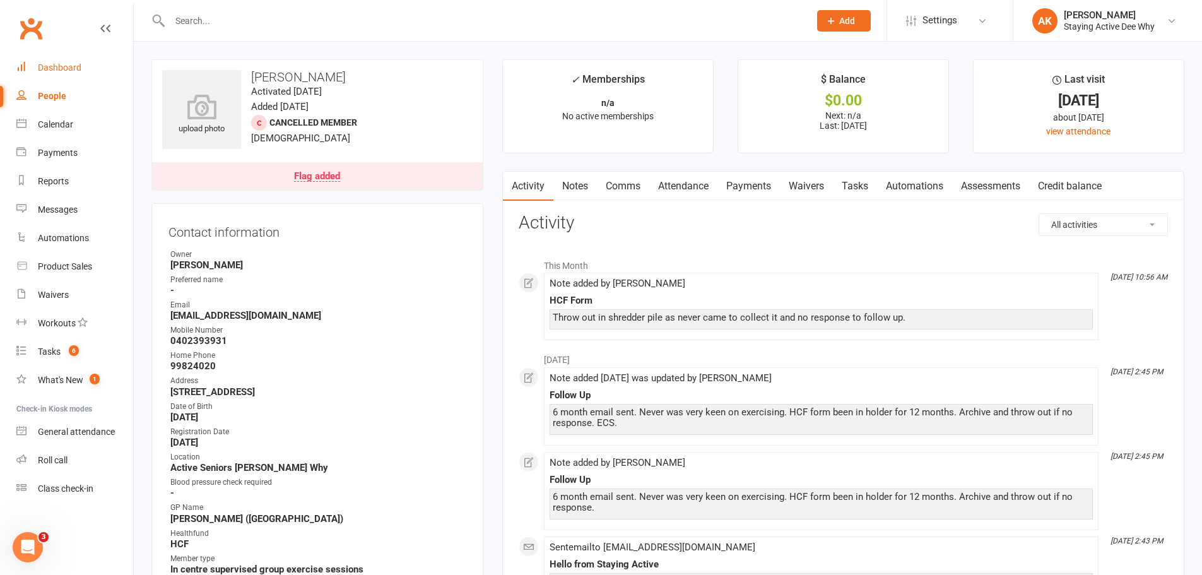
click at [102, 71] on link "Dashboard" at bounding box center [74, 68] width 117 height 28
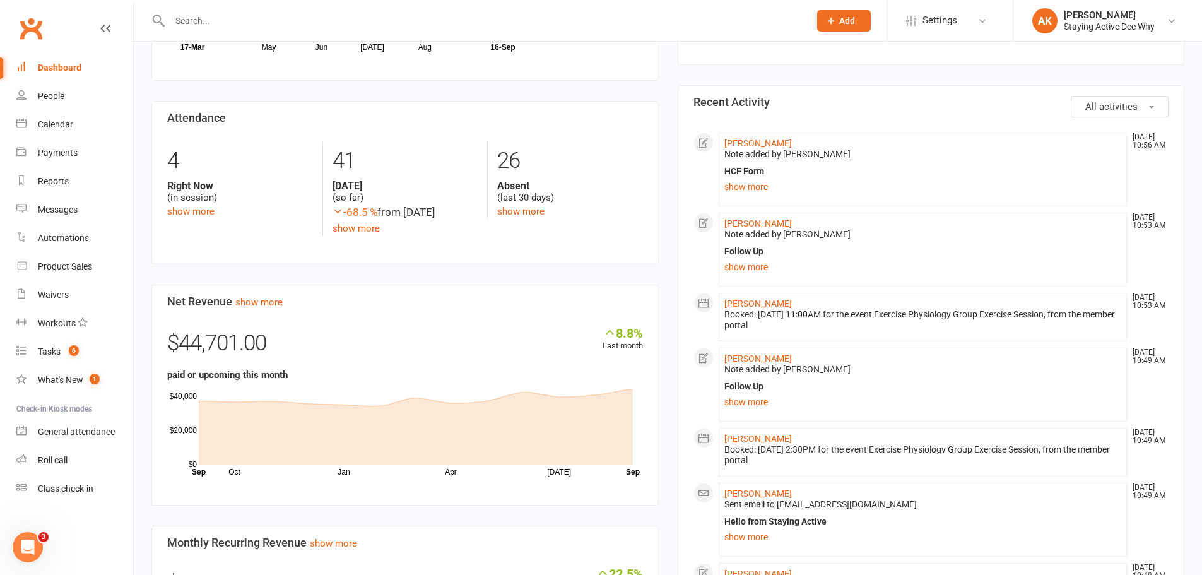
scroll to position [315, 0]
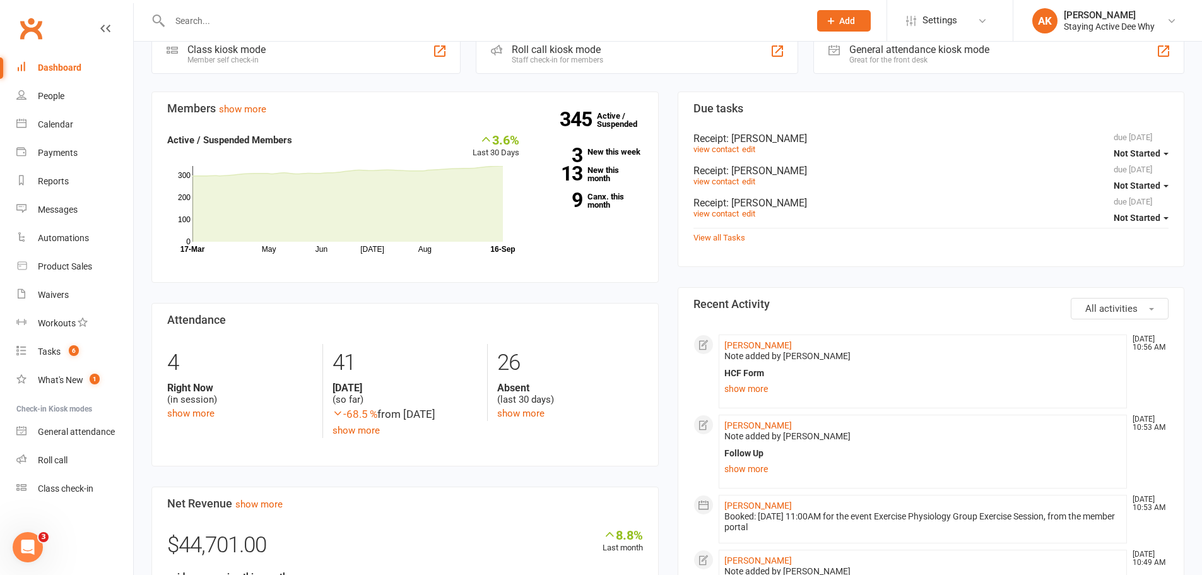
click at [274, 25] on input "text" at bounding box center [483, 21] width 635 height 18
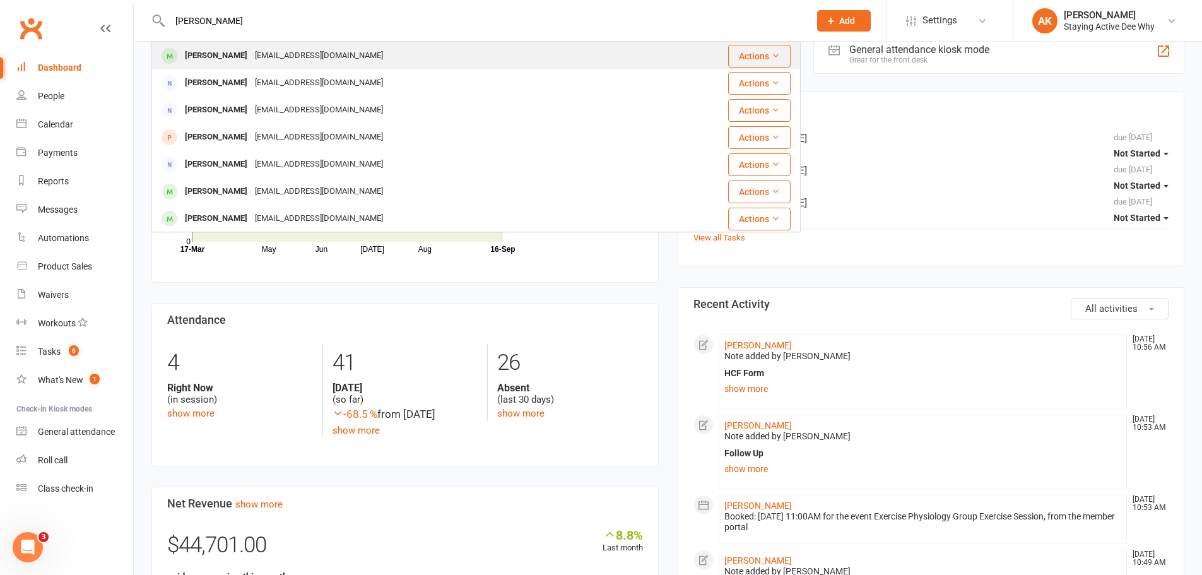
type input "mary pan"
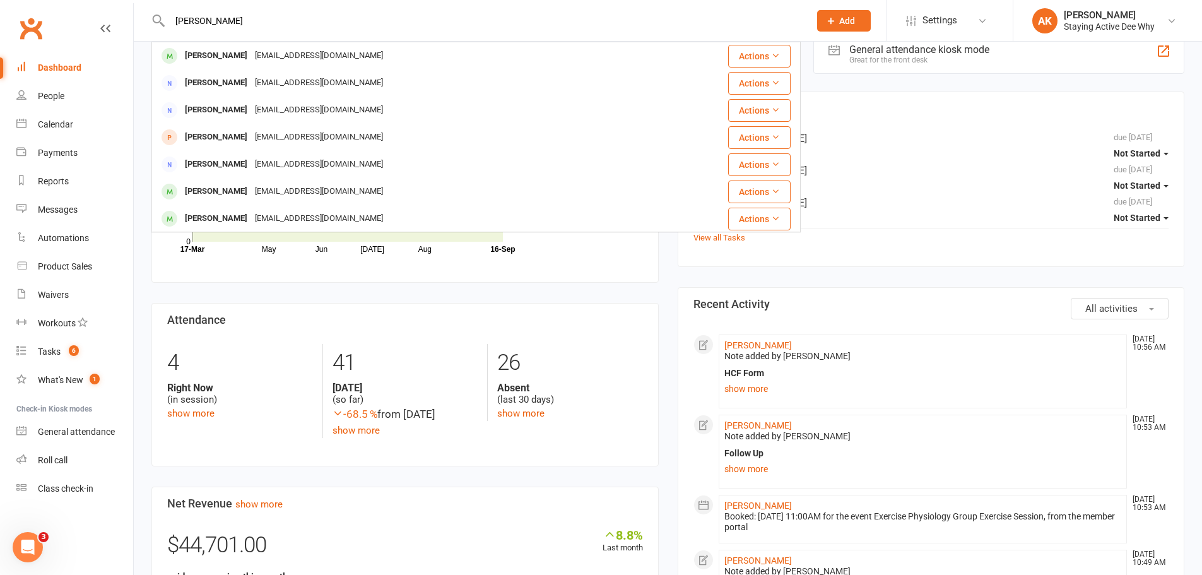
click at [266, 52] on div "rosepinkmp@gmail.com" at bounding box center [319, 56] width 136 height 18
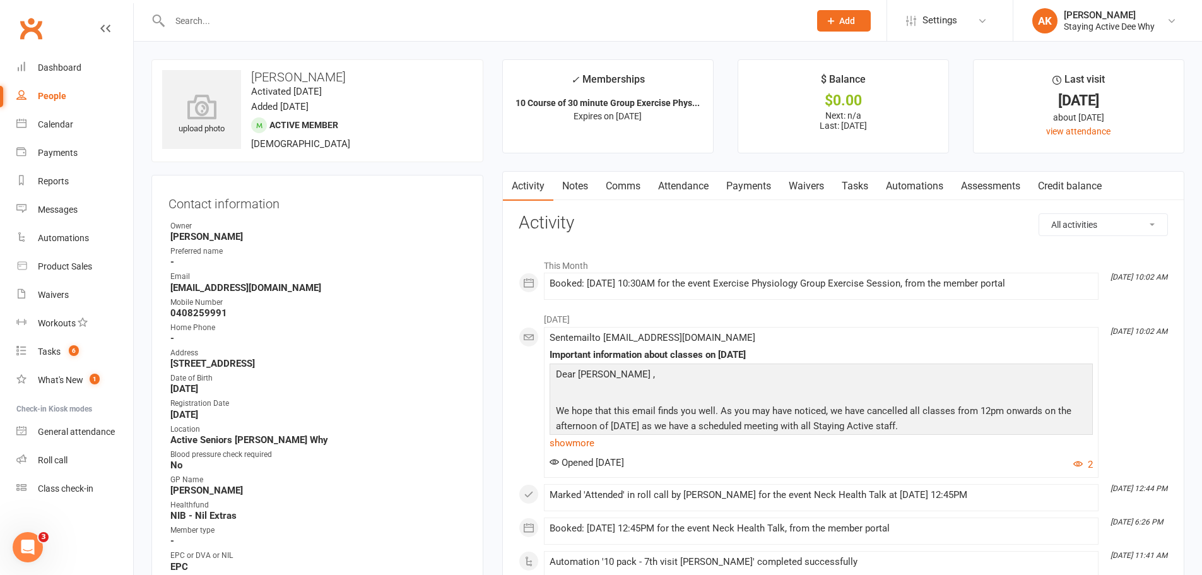
click at [562, 187] on link "Notes" at bounding box center [575, 186] width 44 height 29
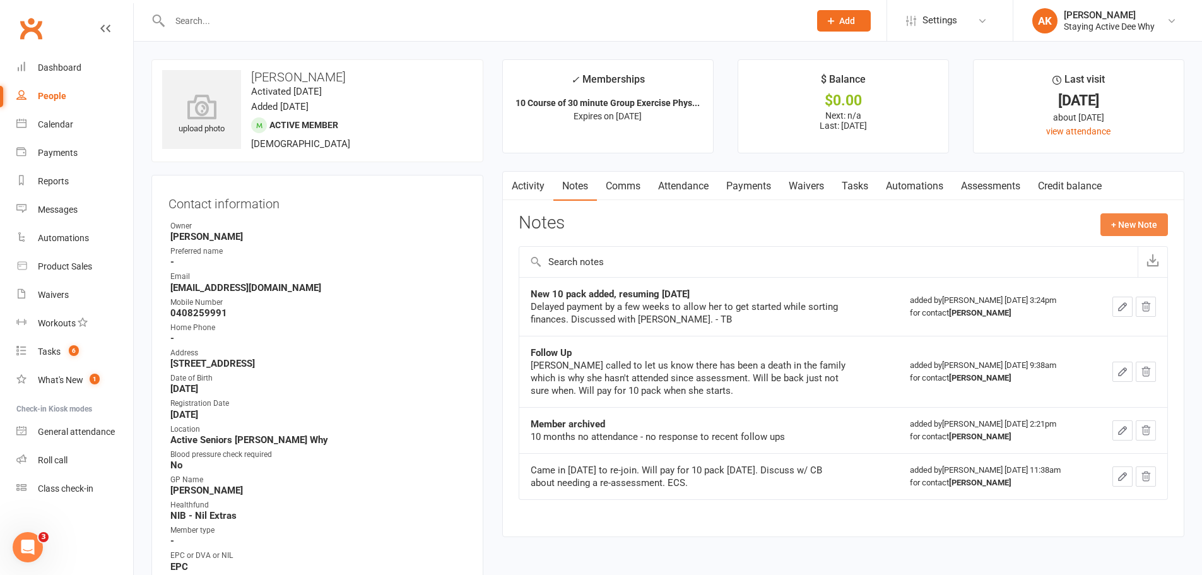
click at [1135, 222] on button "+ New Note" at bounding box center [1133, 224] width 67 height 23
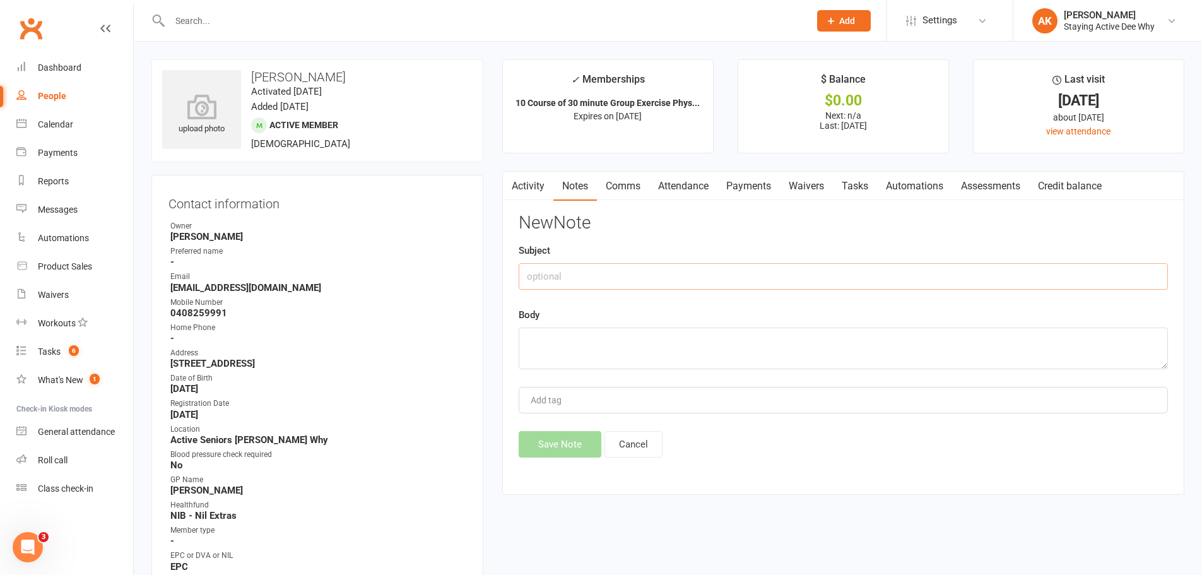
click at [560, 278] on input "text" at bounding box center [843, 276] width 649 height 26
click at [554, 279] on input "Break" at bounding box center [843, 276] width 649 height 26
click at [545, 277] on input "Break" at bounding box center [843, 276] width 649 height 26
drag, startPoint x: 559, startPoint y: 276, endPoint x: 497, endPoint y: 272, distance: 62.0
click at [497, 272] on main "✓ Memberships 10 Course of 30 minute Group Exercise Phys... Expires on 26th May…" at bounding box center [843, 283] width 701 height 448
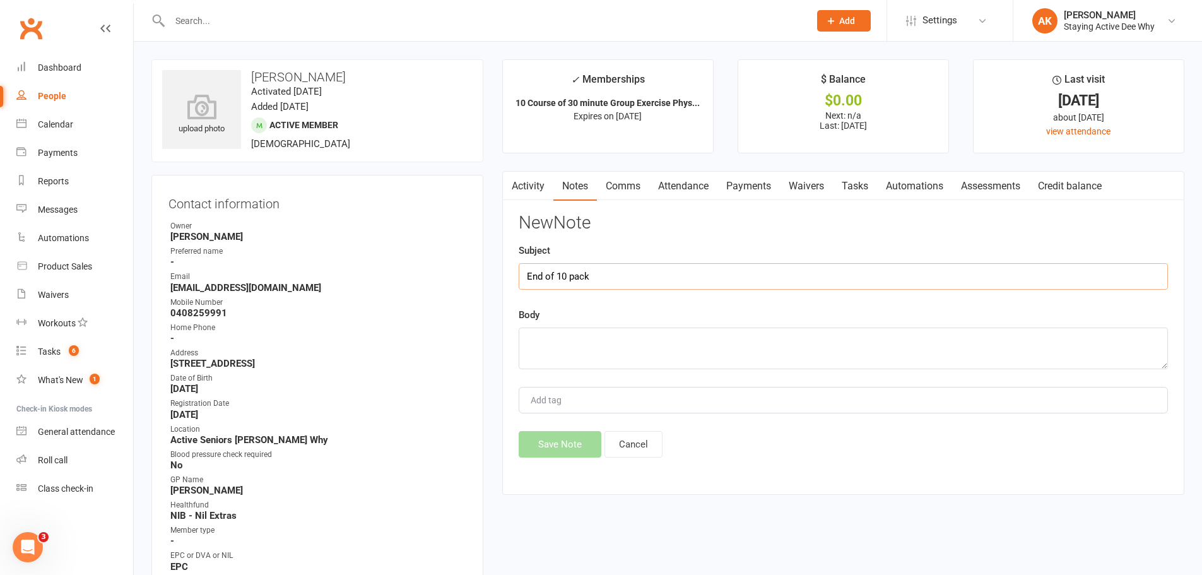
type input "End of 10 pack"
click at [544, 343] on textarea at bounding box center [843, 348] width 649 height 42
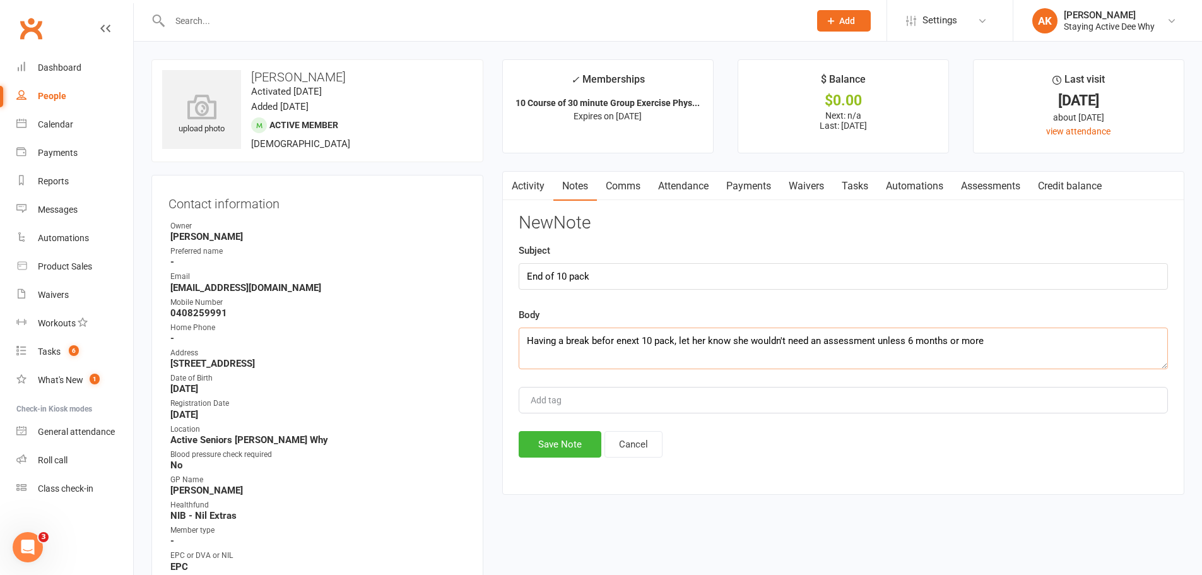
click at [616, 342] on textarea "Having a break befor enext 10 pack, let her know she wouldn't need an assessmen…" at bounding box center [843, 348] width 649 height 42
click at [1023, 343] on textarea "Having a break before next 10 pack, let her know she wouldn't need an assessmen…" at bounding box center [843, 348] width 649 height 42
type textarea "Having a break before next 10 pack, let her know she wouldn't need an assessmen…"
click at [582, 441] on button "Save Note" at bounding box center [560, 444] width 83 height 26
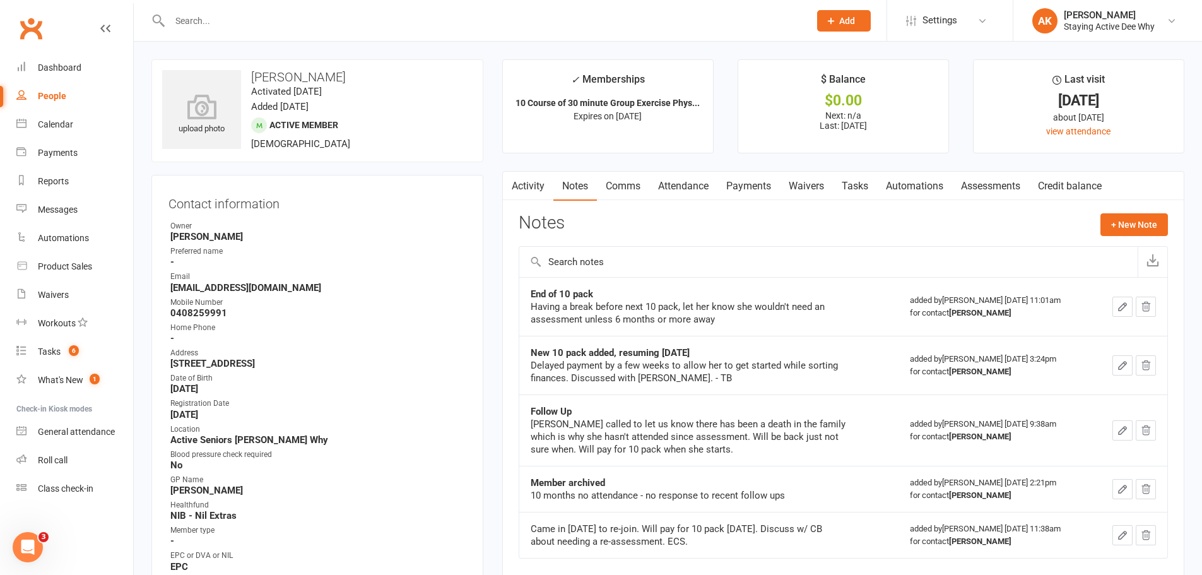
click at [240, 17] on input "text" at bounding box center [483, 21] width 635 height 18
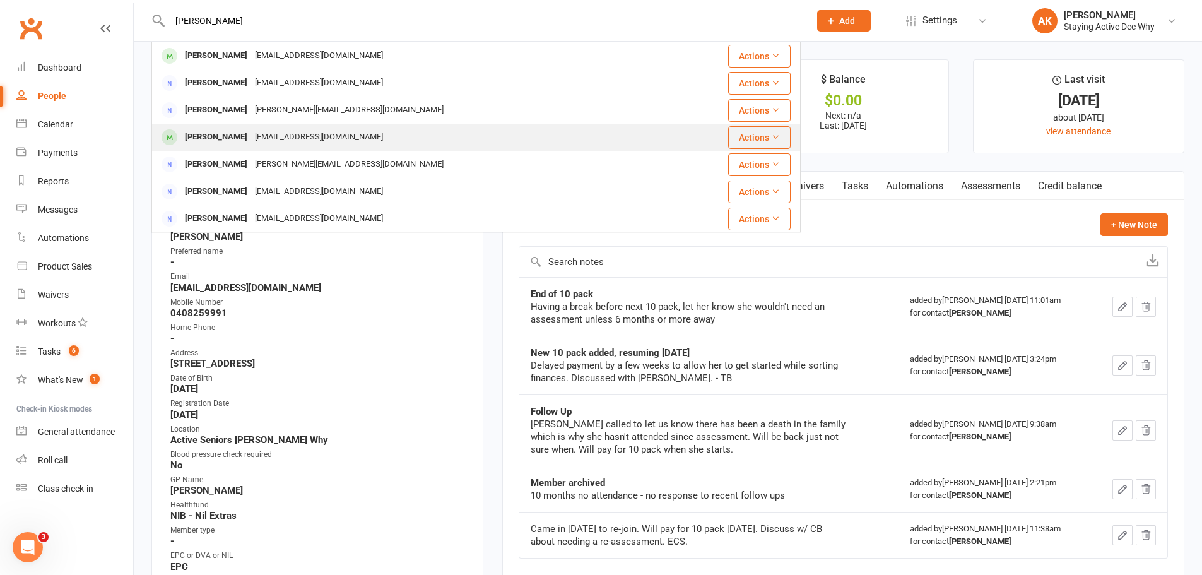
type input "robnson"
click at [225, 132] on div "Jennifer Robinson" at bounding box center [216, 137] width 70 height 18
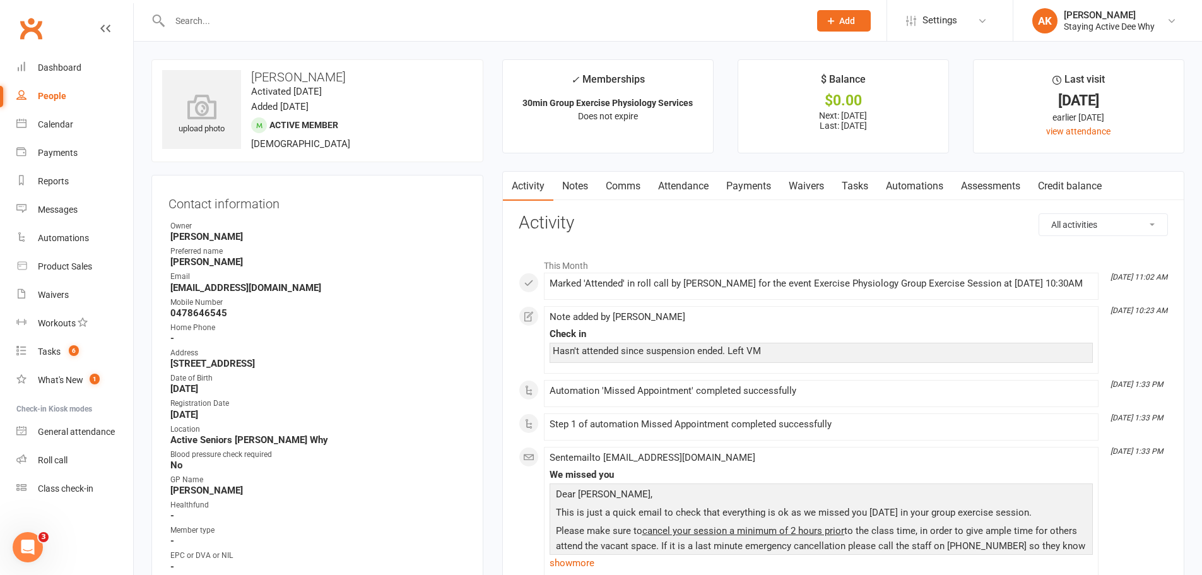
click at [212, 28] on input "text" at bounding box center [483, 21] width 635 height 18
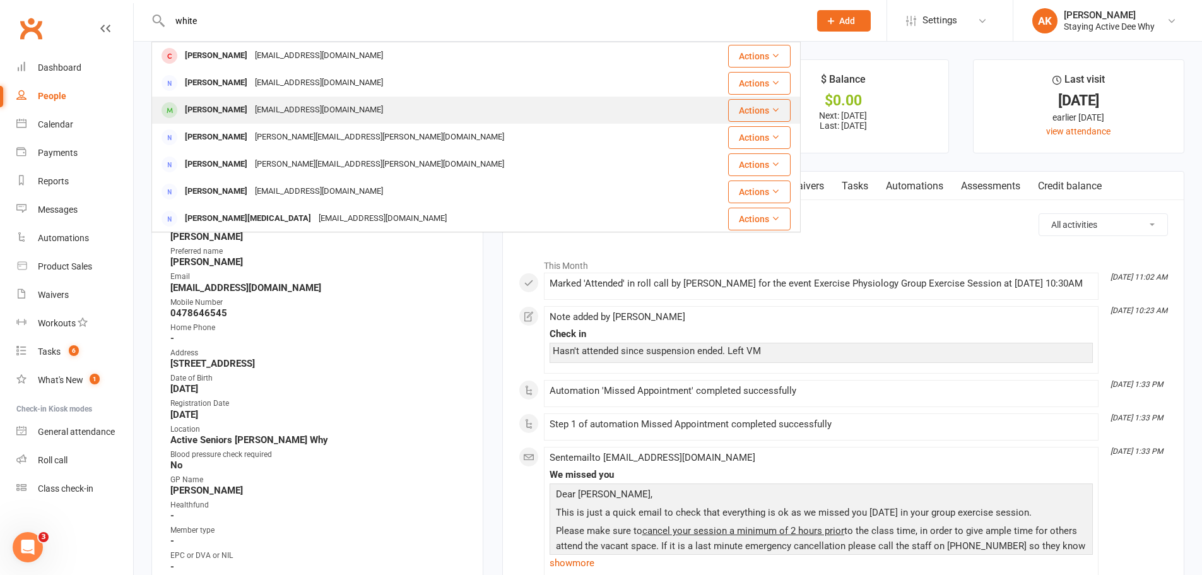
type input "white"
click at [229, 102] on div "Denise White" at bounding box center [216, 110] width 70 height 18
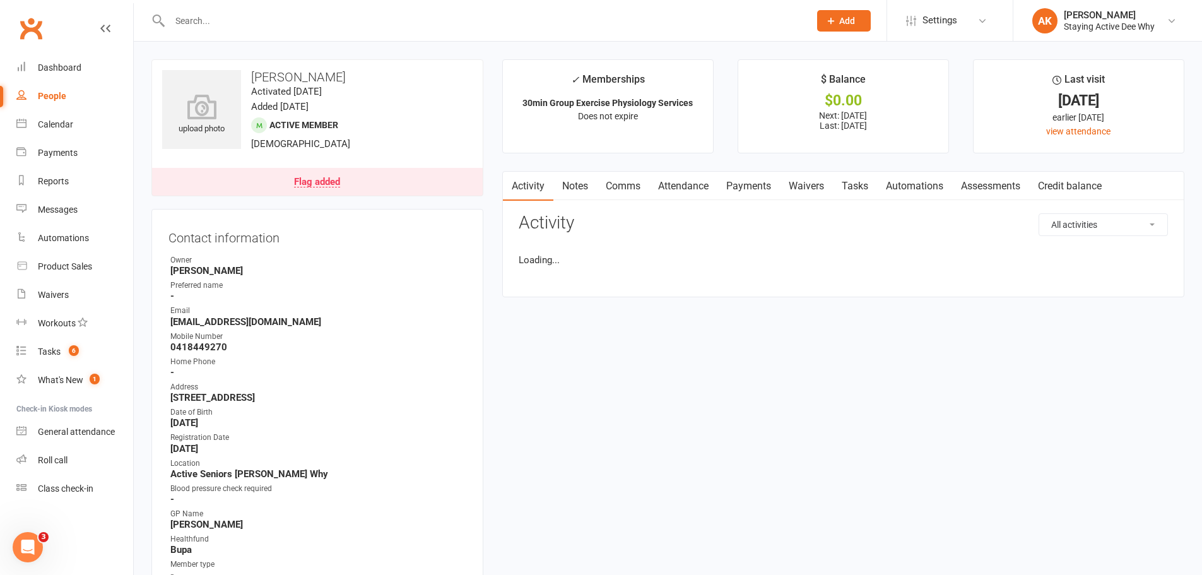
click at [999, 186] on link "Assessments" at bounding box center [990, 186] width 77 height 29
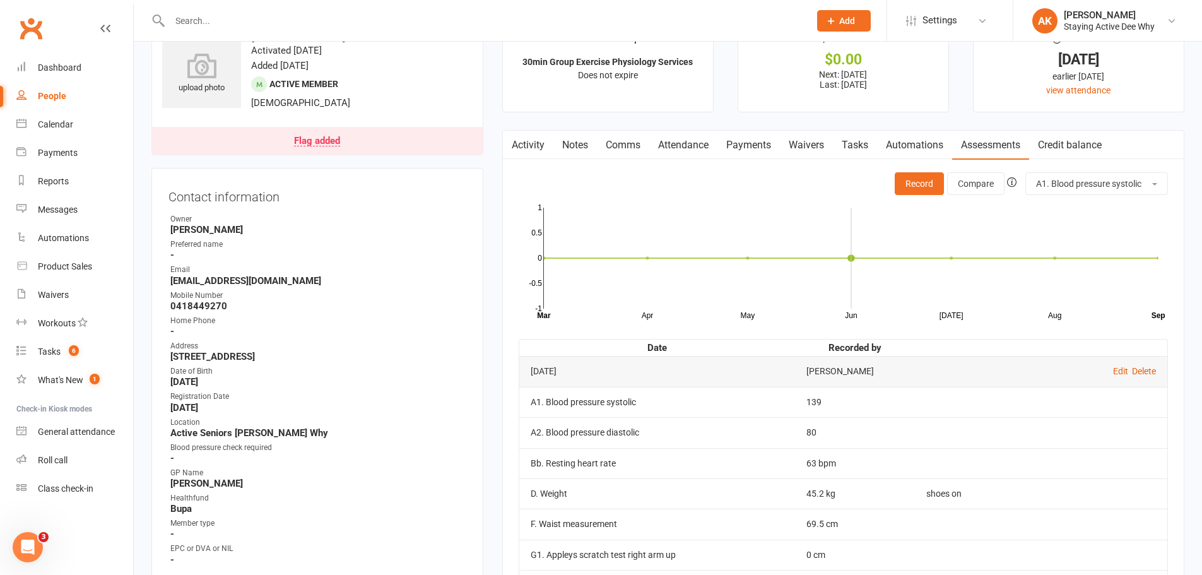
scroll to position [63, 0]
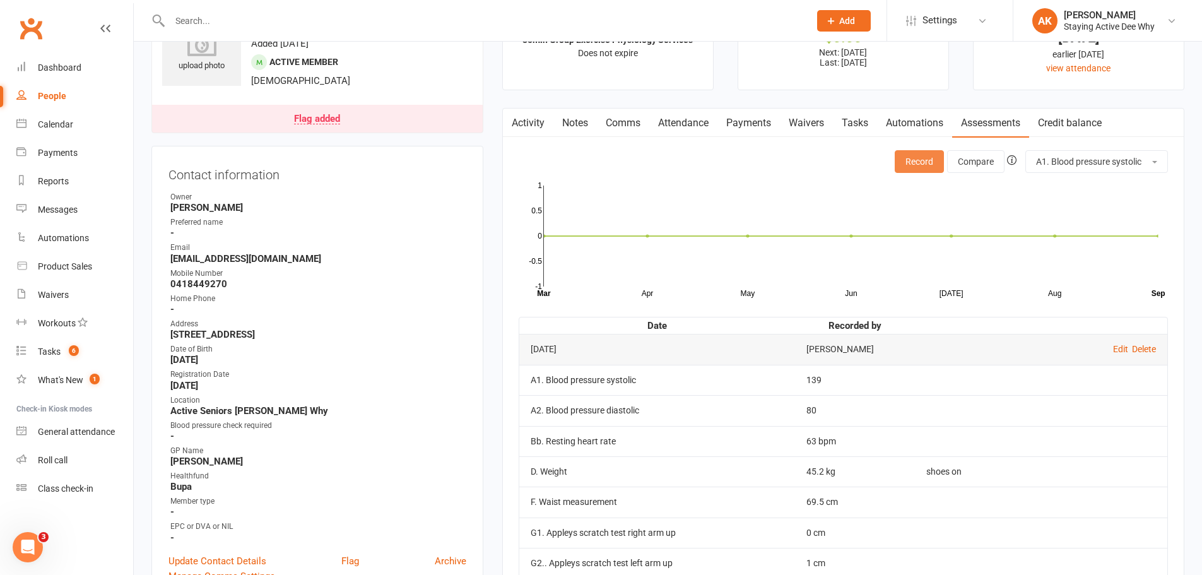
click at [906, 160] on button "Record" at bounding box center [918, 161] width 49 height 23
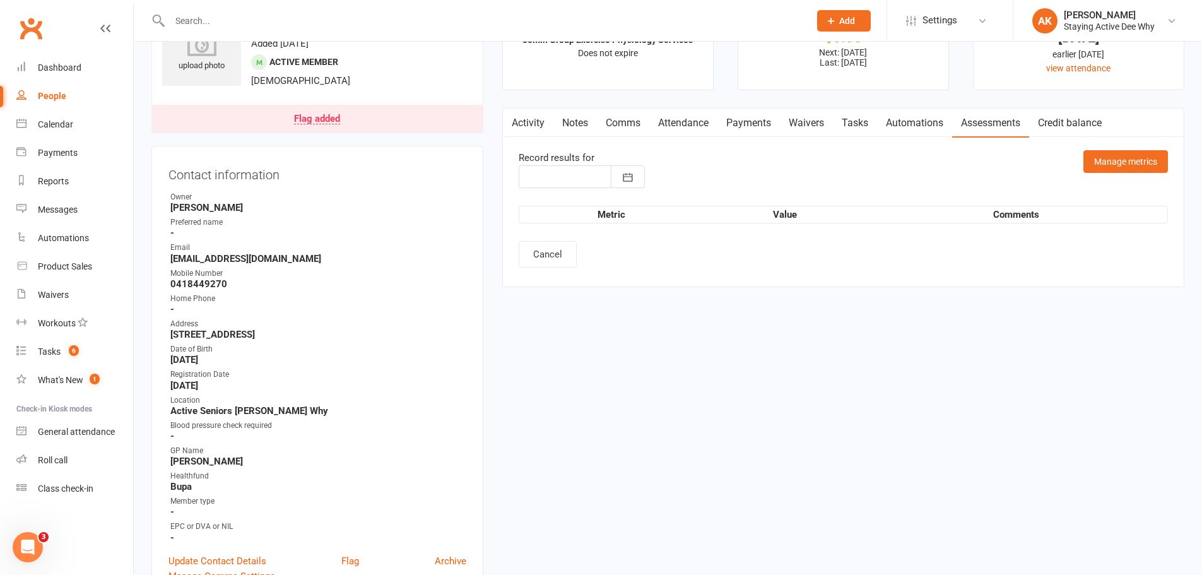
type input "16 Sep 2025"
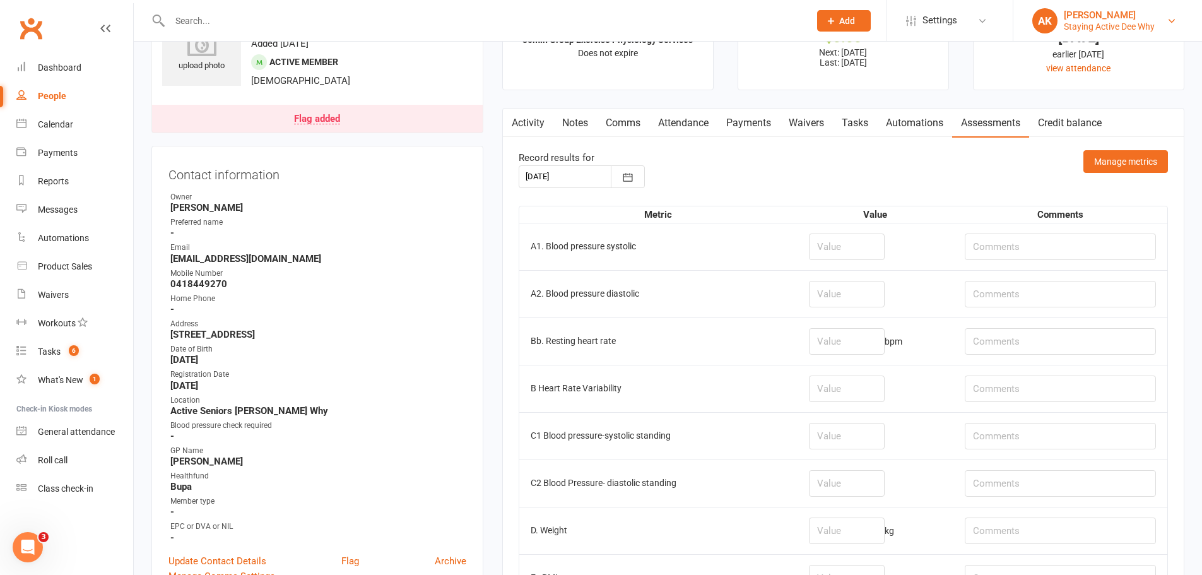
click at [1112, 30] on div "Staying Active Dee Why" at bounding box center [1109, 26] width 91 height 11
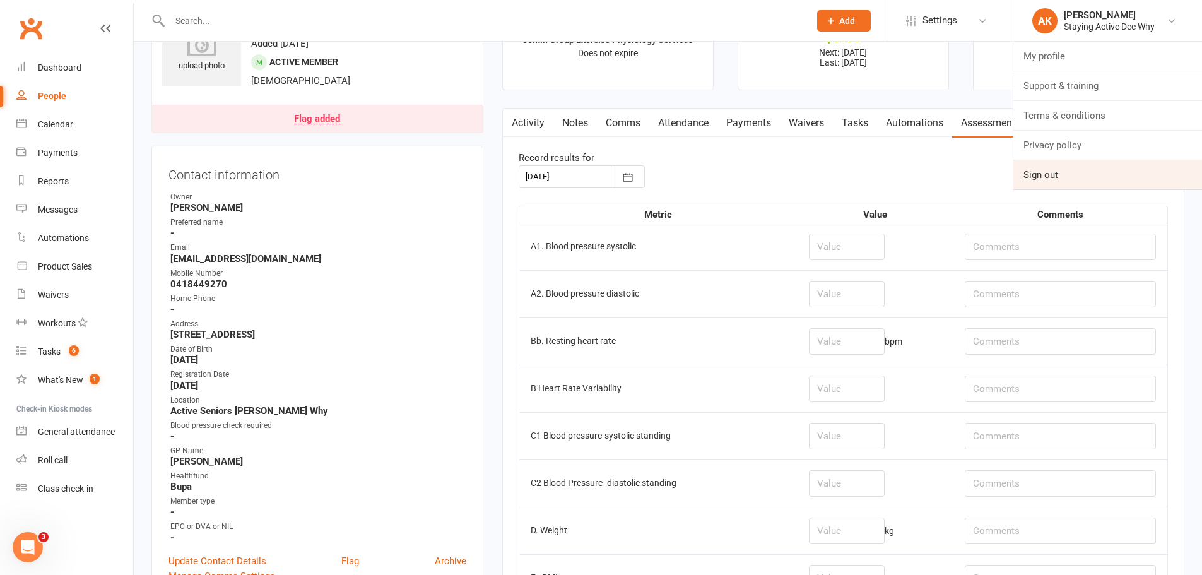
click at [1069, 178] on link "Sign out" at bounding box center [1107, 174] width 189 height 29
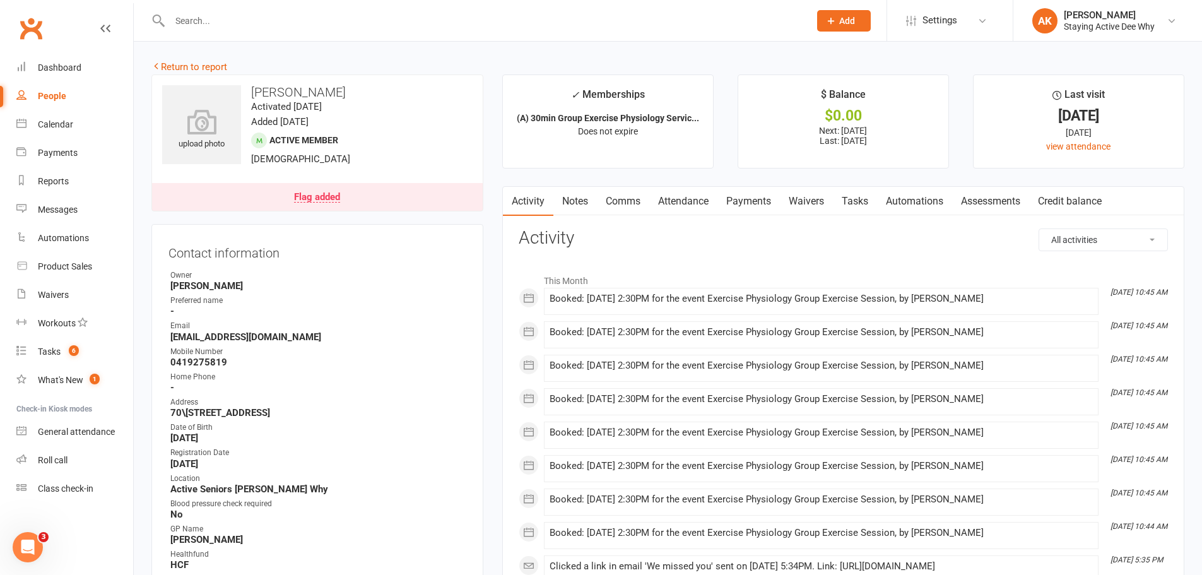
click at [746, 200] on link "Payments" at bounding box center [748, 201] width 62 height 29
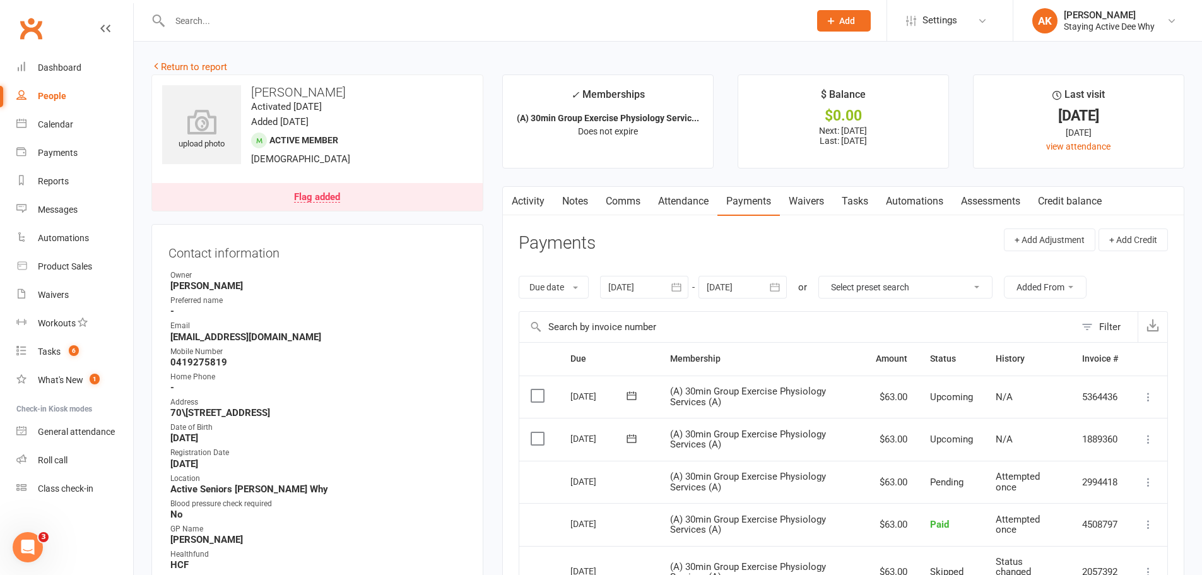
click at [419, 190] on link "Flag added" at bounding box center [317, 197] width 331 height 28
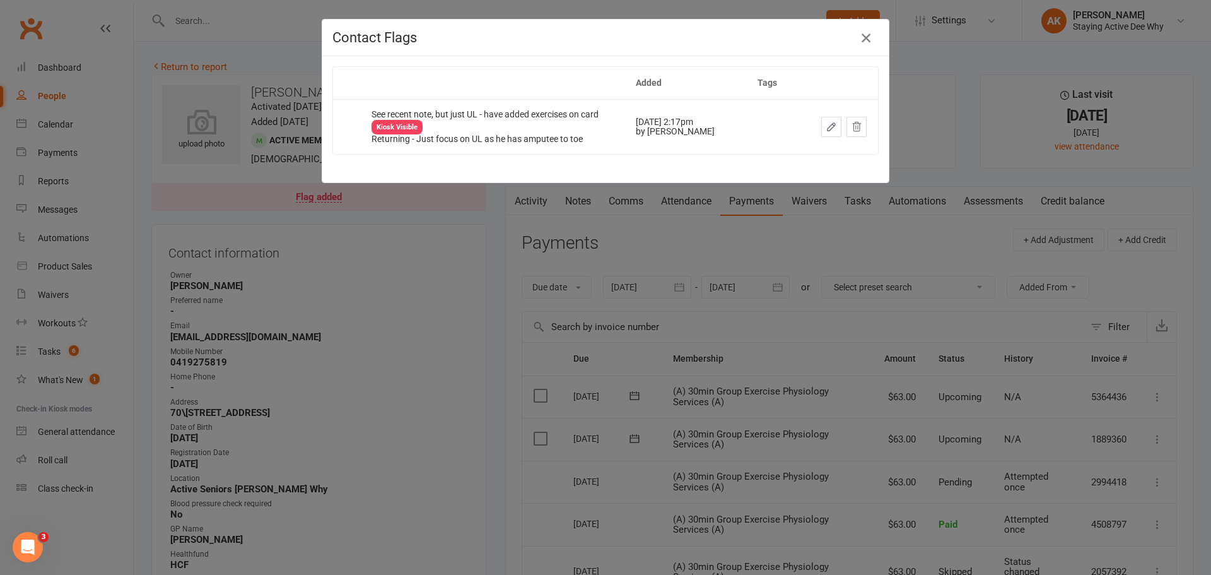
click at [865, 40] on icon "button" at bounding box center [866, 37] width 15 height 15
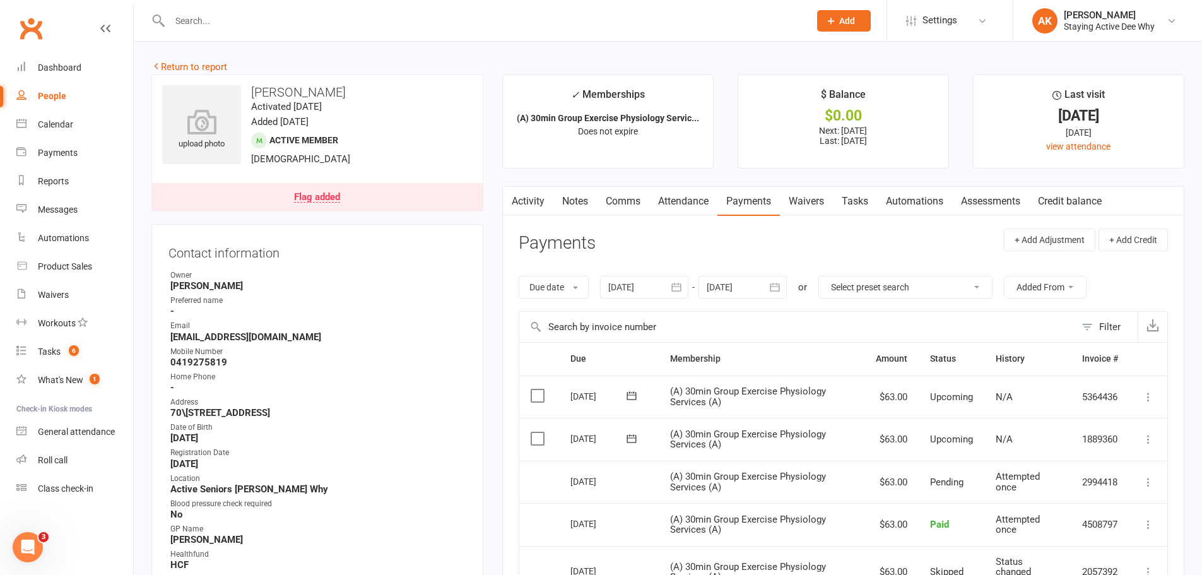
click at [565, 206] on link "Notes" at bounding box center [575, 201] width 44 height 29
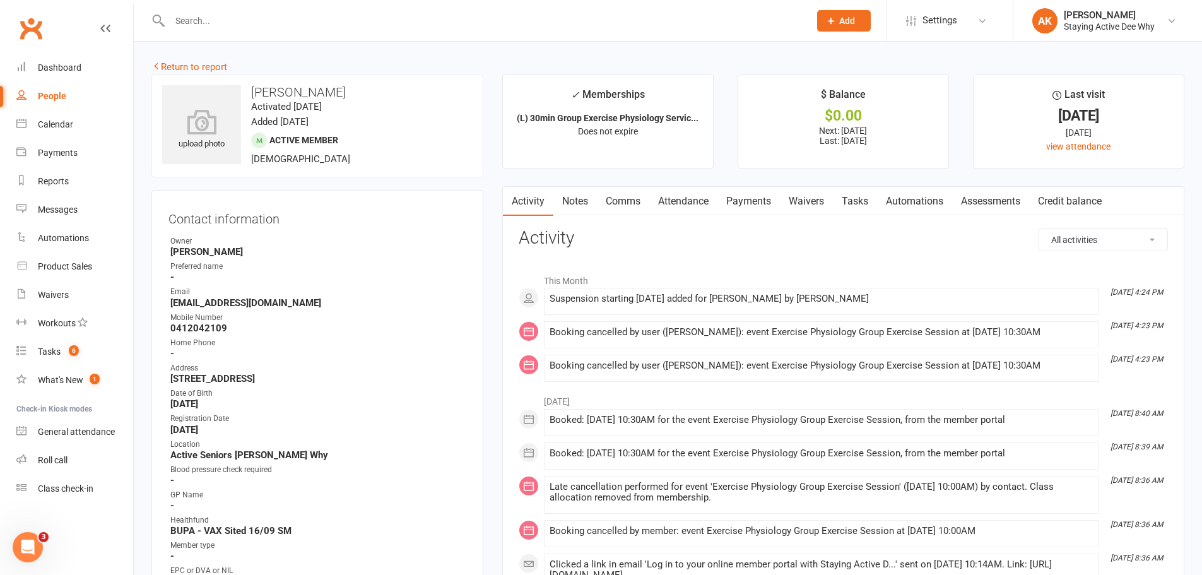
click at [672, 201] on link "Attendance" at bounding box center [683, 201] width 68 height 29
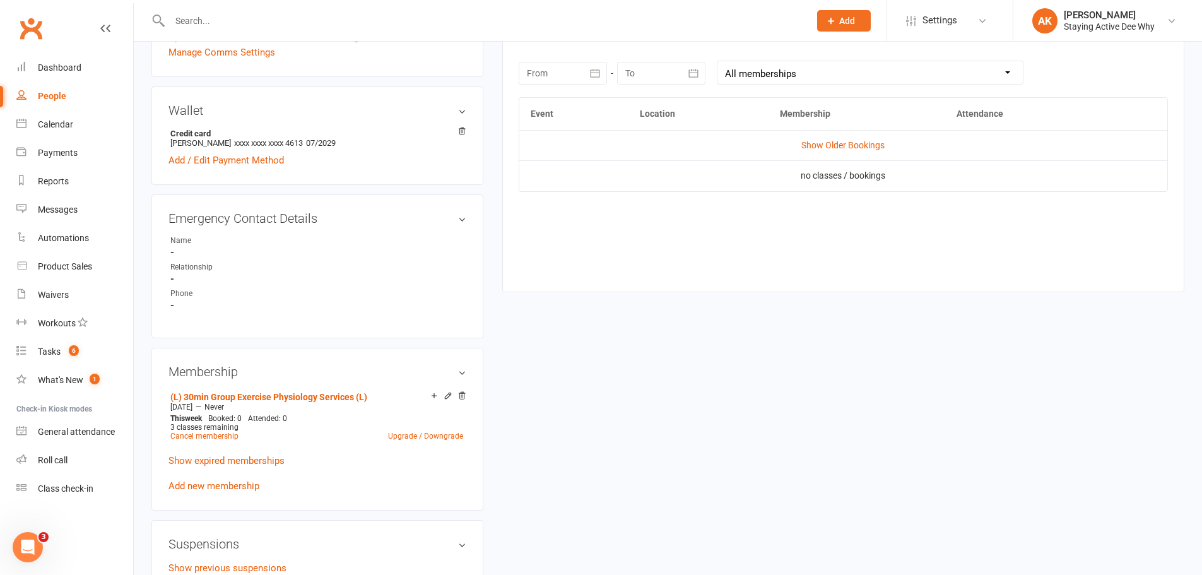
scroll to position [820, 0]
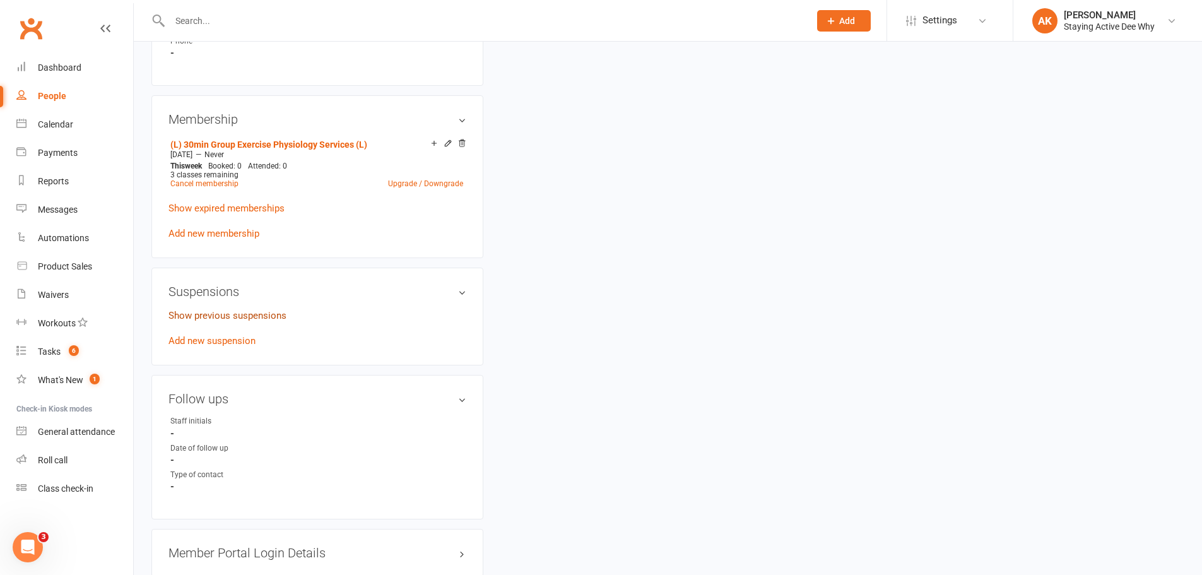
click at [276, 310] on link "Show previous suspensions" at bounding box center [227, 315] width 118 height 11
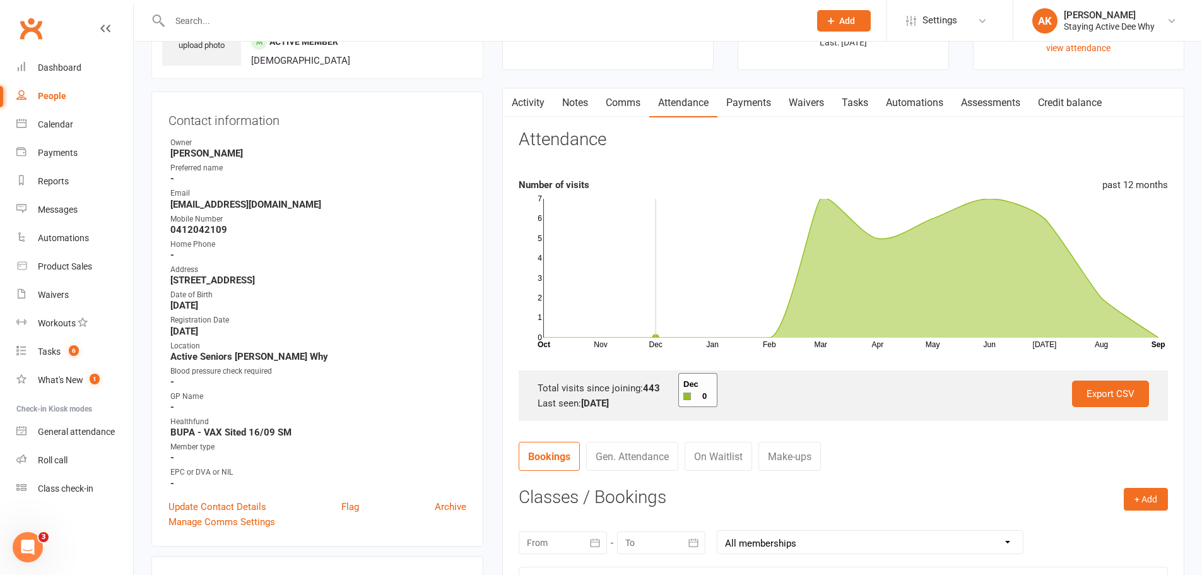
scroll to position [0, 0]
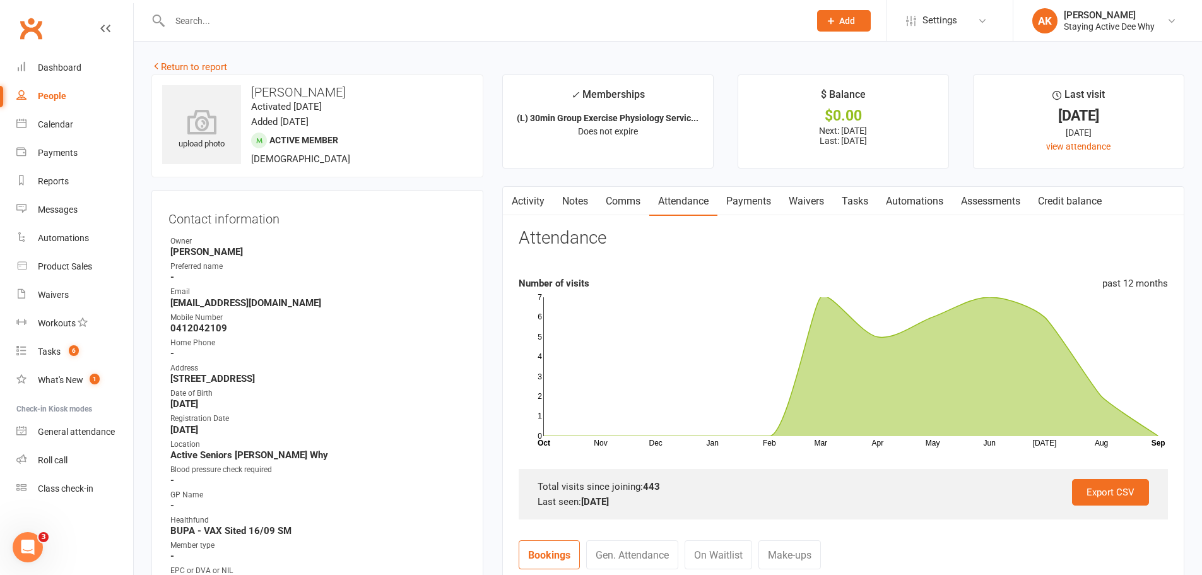
click at [741, 196] on link "Payments" at bounding box center [748, 201] width 62 height 29
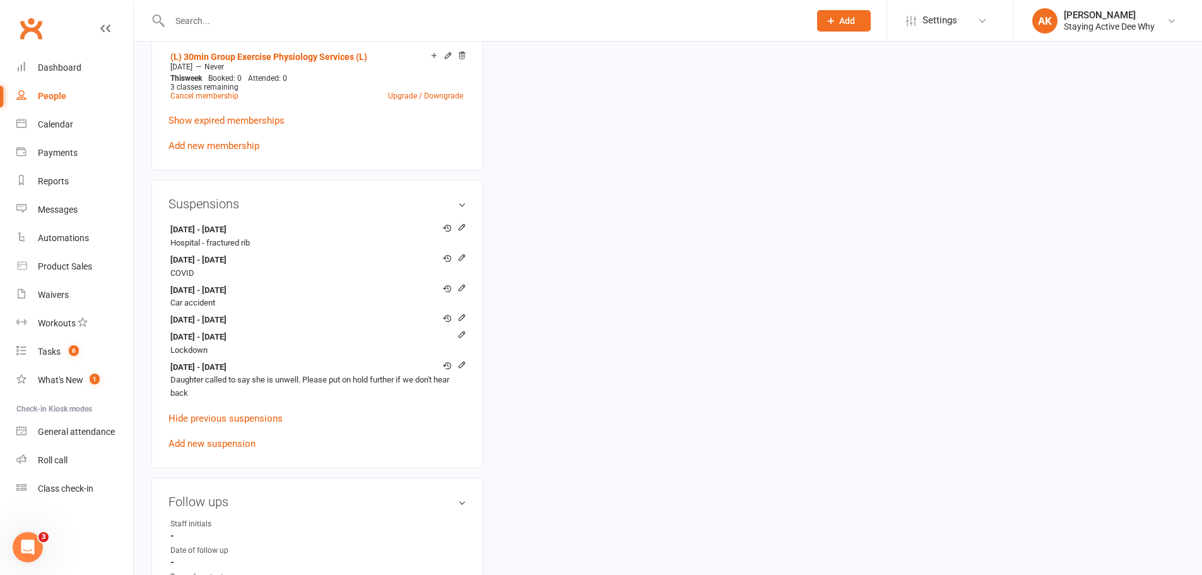
scroll to position [946, 0]
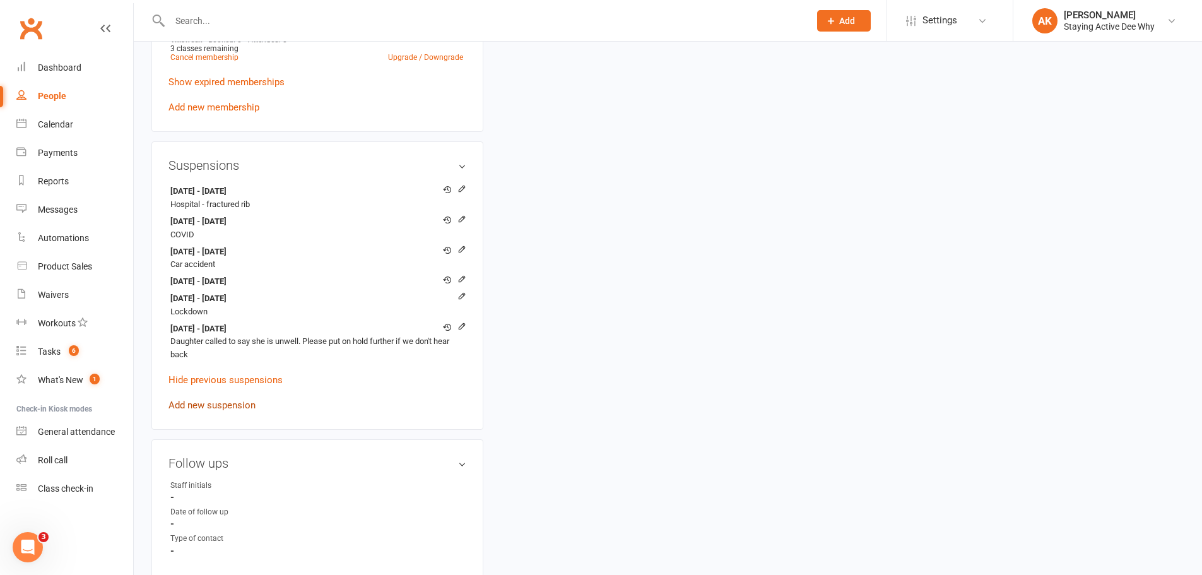
click at [243, 407] on link "Add new suspension" at bounding box center [211, 404] width 87 height 11
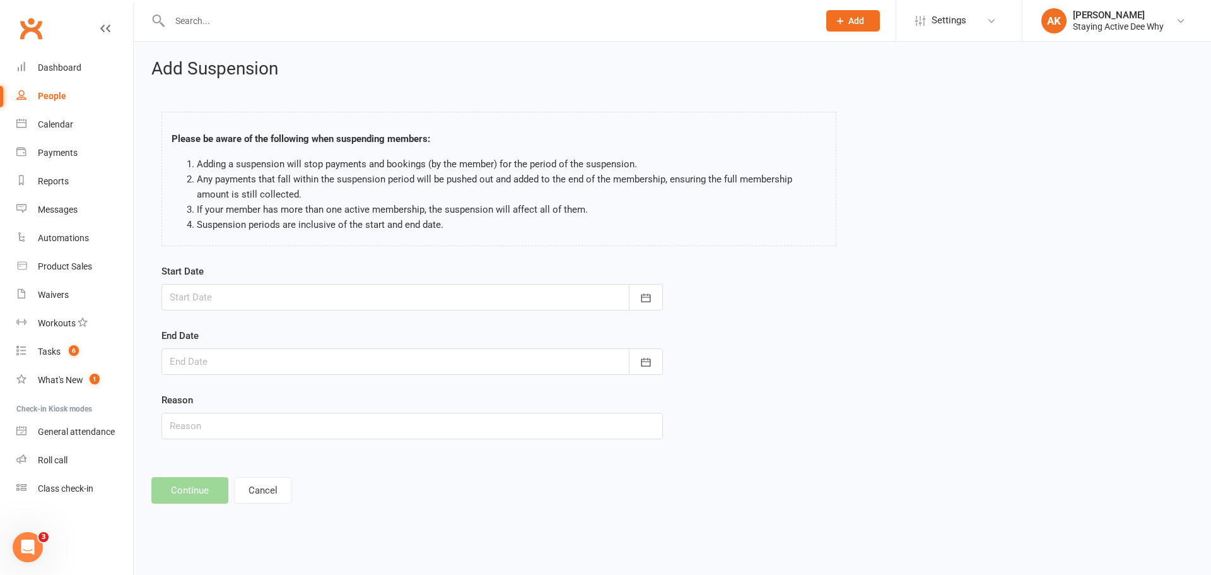
click at [245, 297] on div at bounding box center [411, 297] width 501 height 26
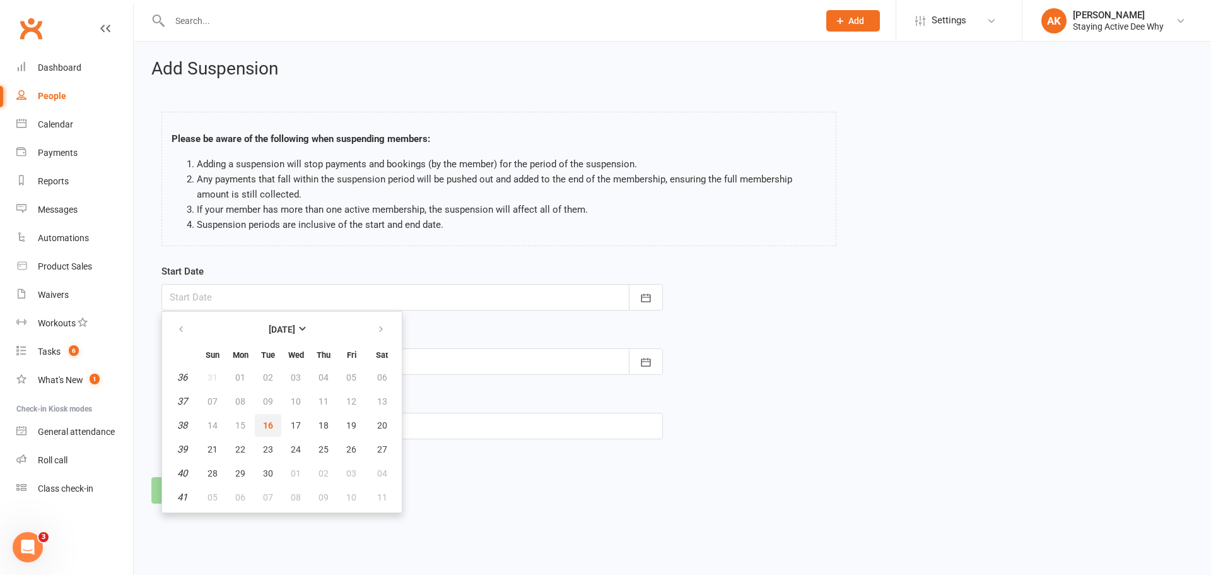
click at [273, 428] on button "16" at bounding box center [268, 425] width 26 height 23
type input "16 Sep 2025"
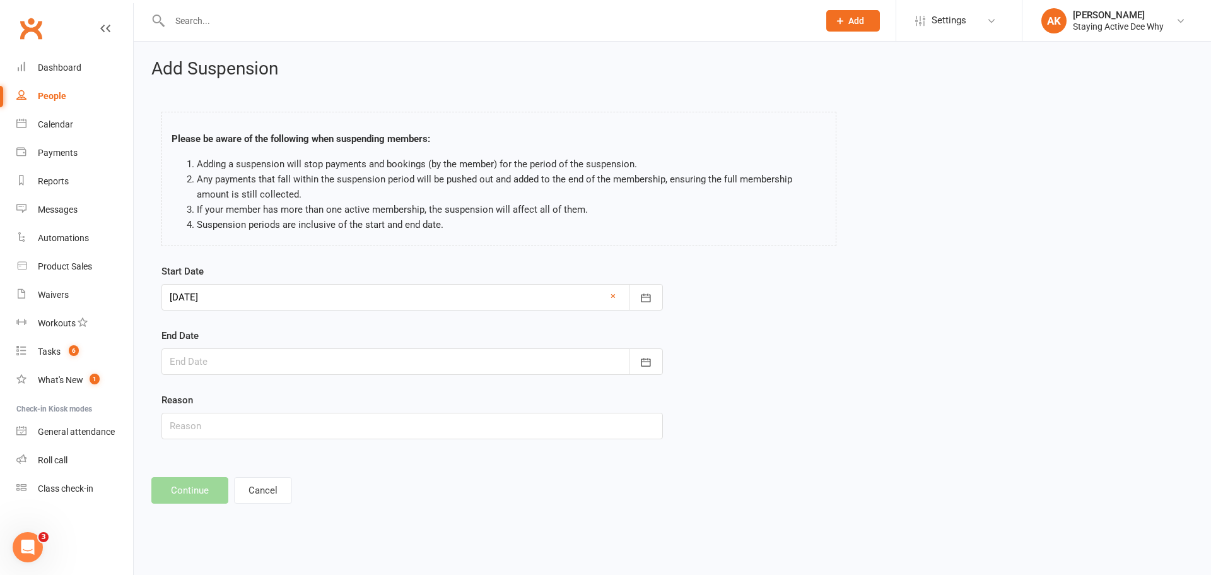
click at [254, 353] on div at bounding box center [411, 361] width 501 height 26
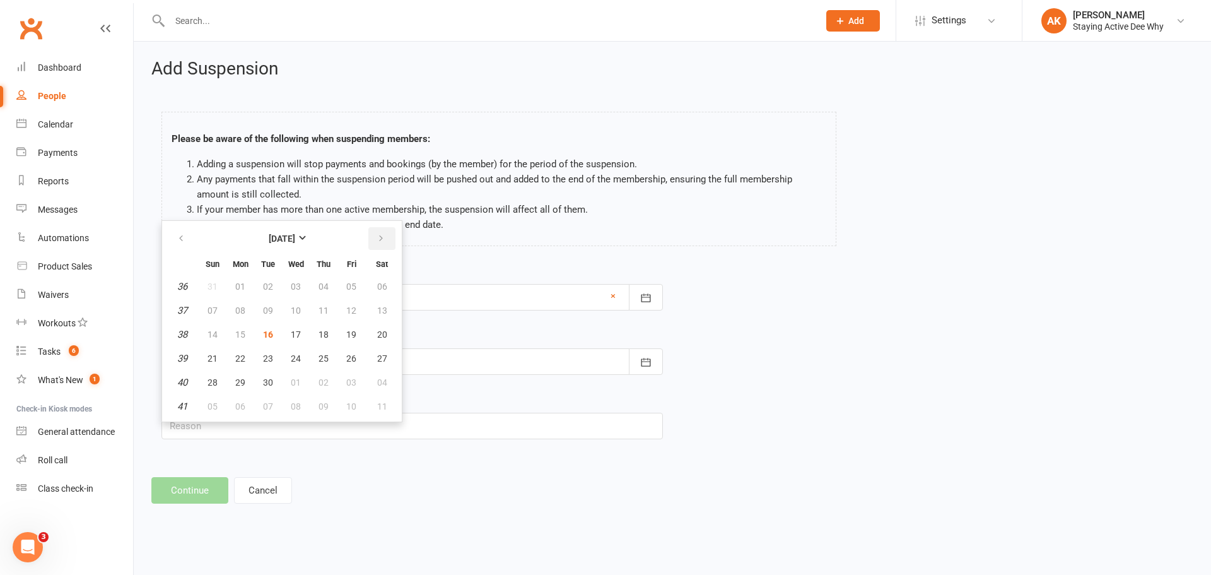
click at [382, 240] on icon "button" at bounding box center [381, 238] width 9 height 10
click at [246, 387] on button "27" at bounding box center [240, 382] width 26 height 23
type input "27 Oct 2025"
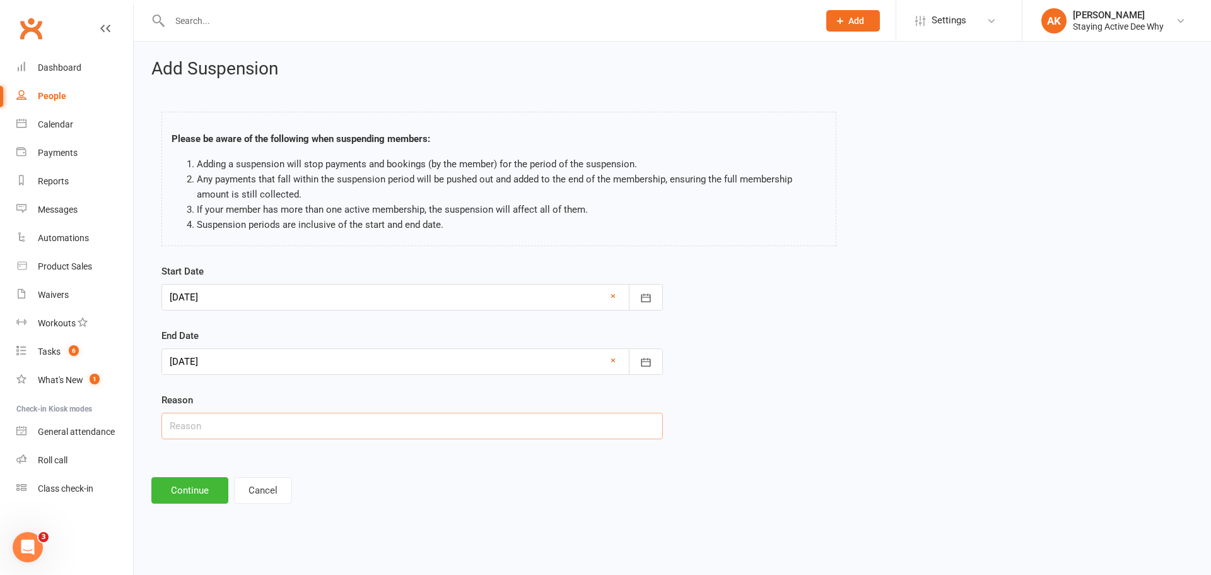
click at [196, 431] on input "text" at bounding box center [411, 426] width 501 height 26
type input "Sick"
click at [172, 495] on button "Continue" at bounding box center [189, 490] width 77 height 26
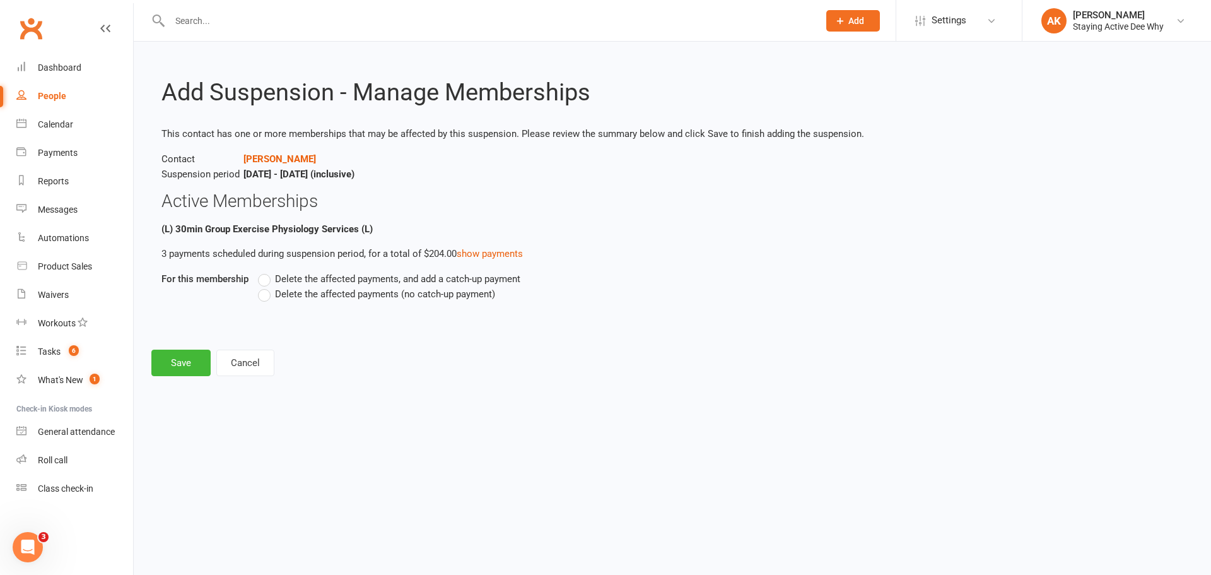
click at [313, 301] on label "Delete the affected payments (no catch-up payment)" at bounding box center [376, 293] width 237 height 15
click at [266, 286] on input "Delete the affected payments (no catch-up payment)" at bounding box center [262, 286] width 8 height 0
click at [204, 358] on button "Save" at bounding box center [180, 362] width 59 height 26
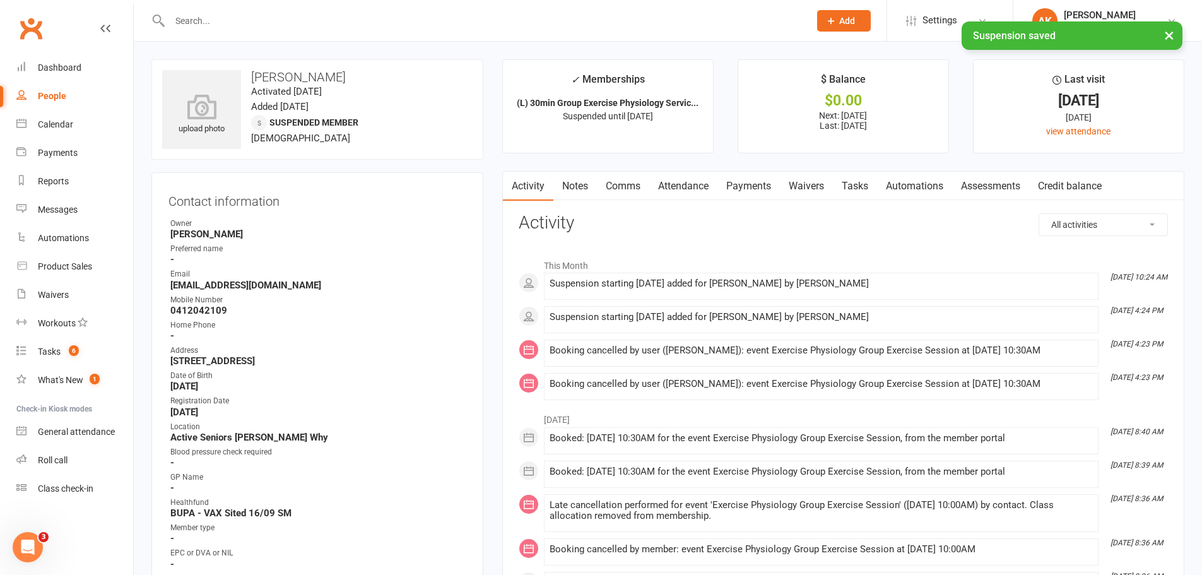
click at [693, 185] on link "Attendance" at bounding box center [683, 186] width 68 height 29
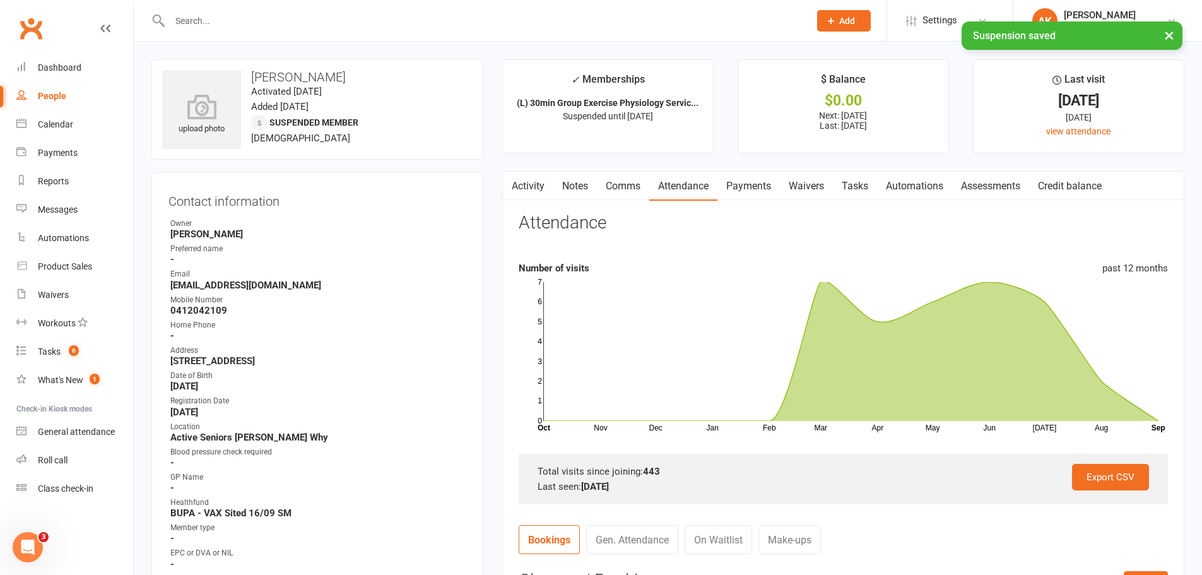
click at [743, 192] on link "Payments" at bounding box center [748, 186] width 62 height 29
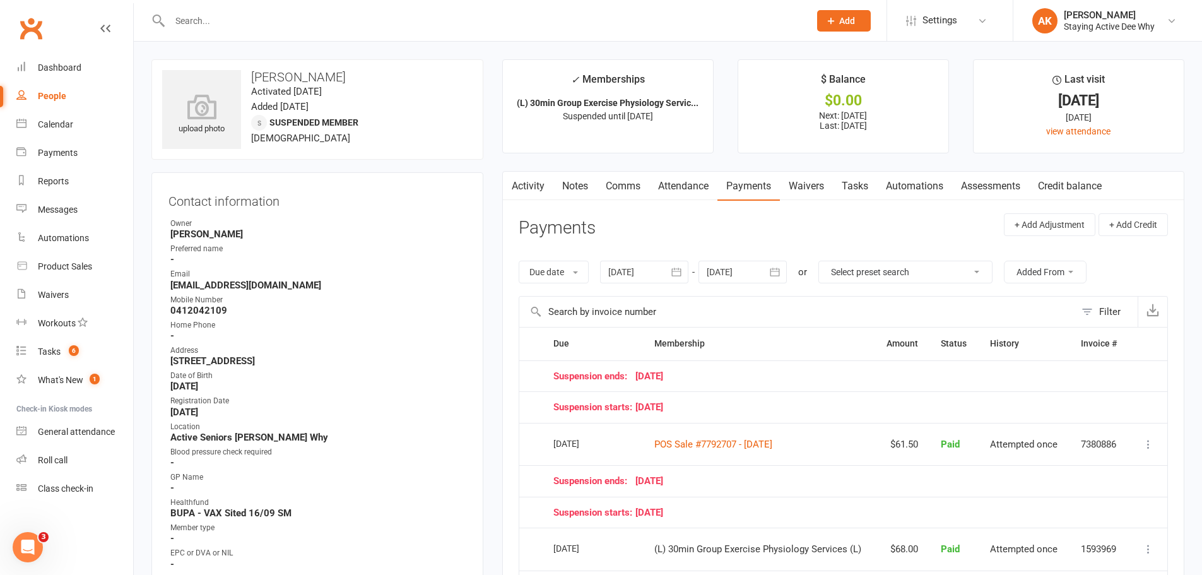
click at [579, 180] on link "Notes" at bounding box center [575, 186] width 44 height 29
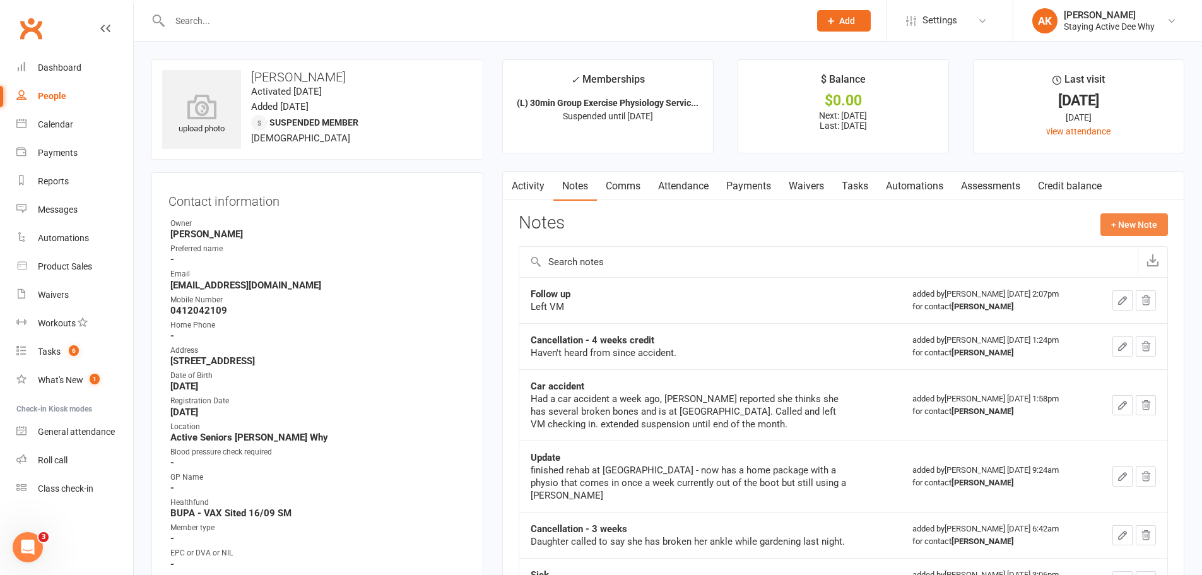
click at [1126, 229] on button "+ New Note" at bounding box center [1133, 224] width 67 height 23
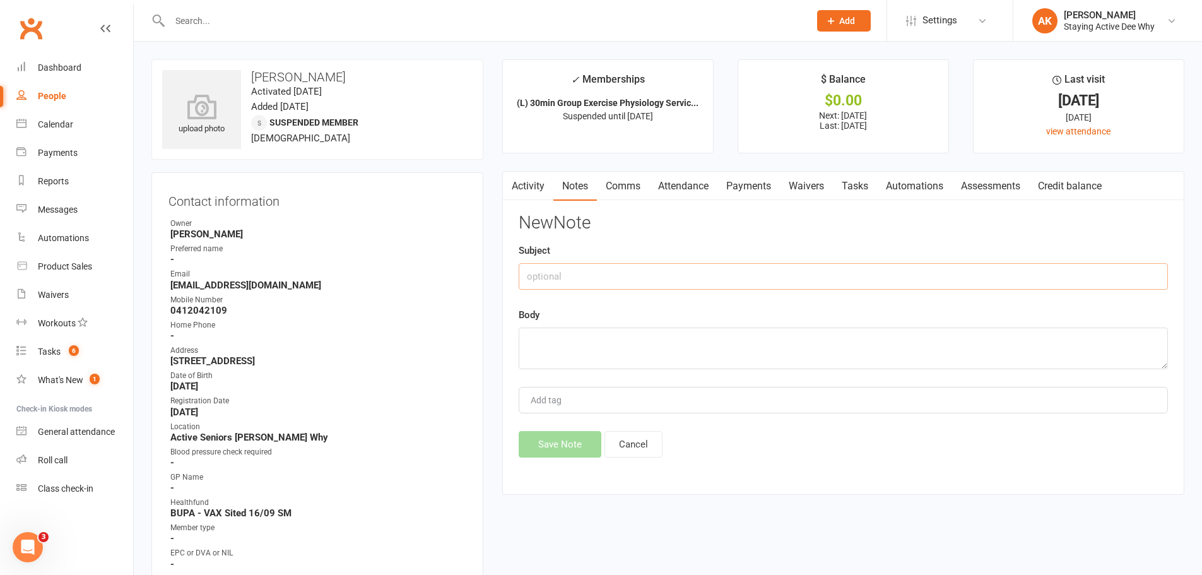
click at [667, 273] on input "text" at bounding box center [843, 276] width 649 height 26
type input "Extended sickness suspension until end of october. Reduce if she calls before t…"
click at [562, 447] on div "Save Note Cancel" at bounding box center [843, 444] width 649 height 26
drag, startPoint x: 886, startPoint y: 276, endPoint x: 507, endPoint y: 255, distance: 379.7
click at [507, 255] on div "Activity Notes Comms Attendance Payments Waivers Tasks Automations Assessments …" at bounding box center [843, 333] width 682 height 324
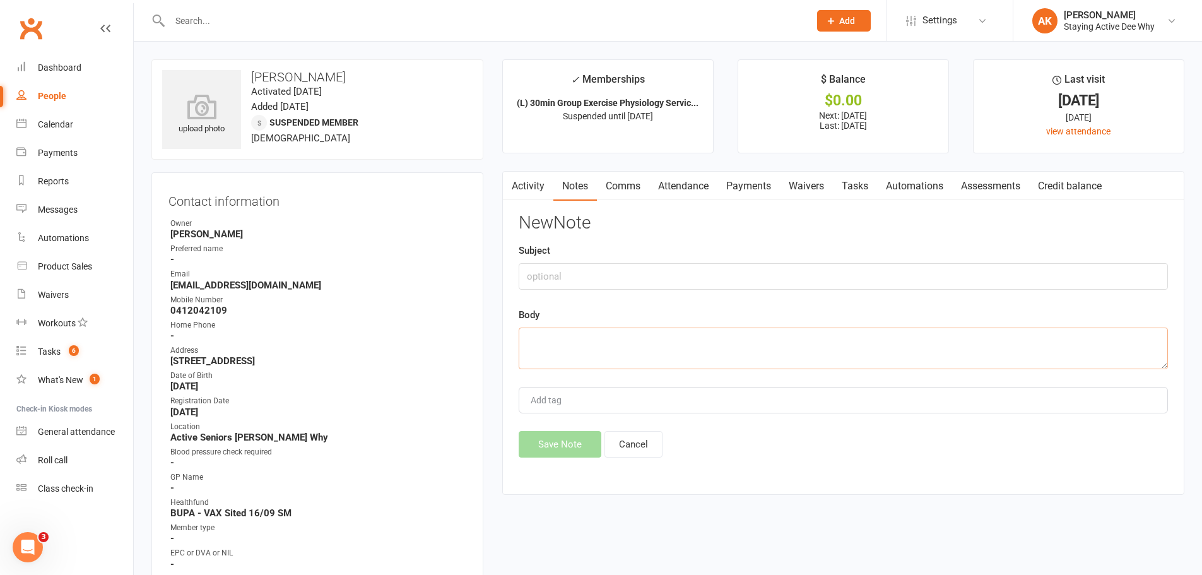
click at [536, 360] on textarea at bounding box center [843, 348] width 649 height 42
paste textarea "Extended sickness suspension until end of october. Reduce if she calls before t…"
type textarea "Extended sickness suspension until end of october. Reduce if she calls before t…"
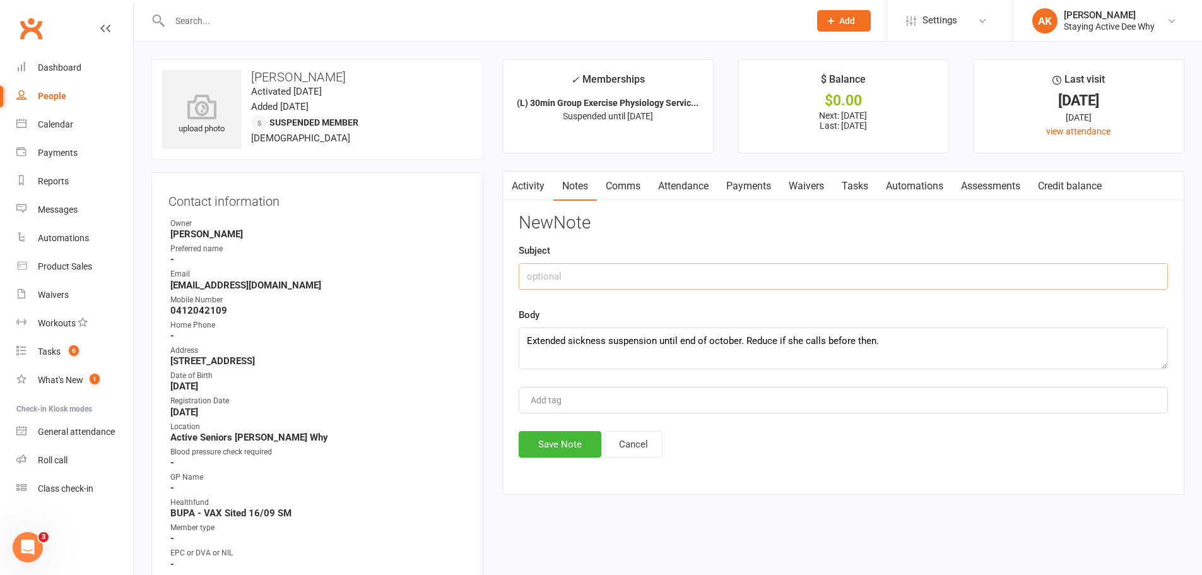
click at [541, 277] on input "text" at bounding box center [843, 276] width 649 height 26
type input "Extended Suspenion"
click at [582, 454] on button "Save Note" at bounding box center [560, 444] width 83 height 26
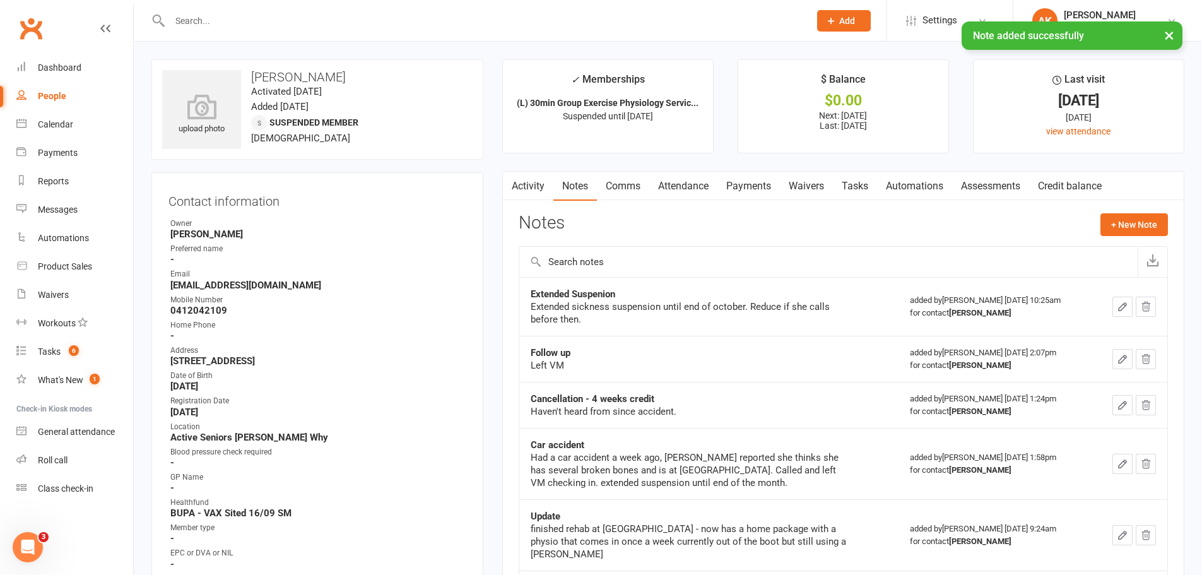
drag, startPoint x: 739, startPoint y: 189, endPoint x: 735, endPoint y: 220, distance: 31.8
click at [739, 191] on link "Payments" at bounding box center [748, 186] width 62 height 29
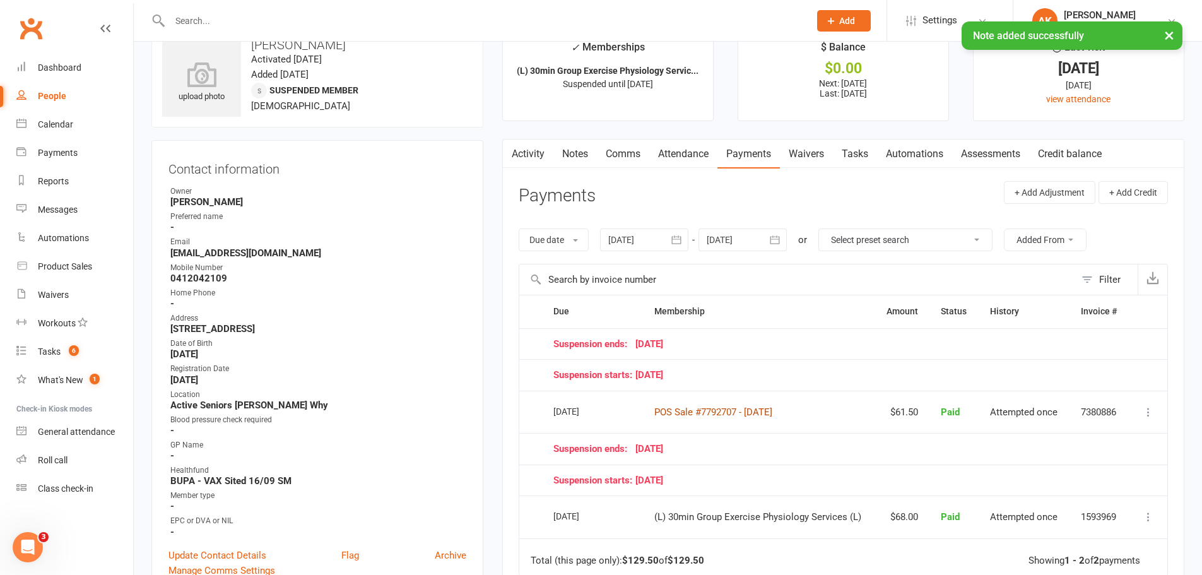
scroll to position [63, 0]
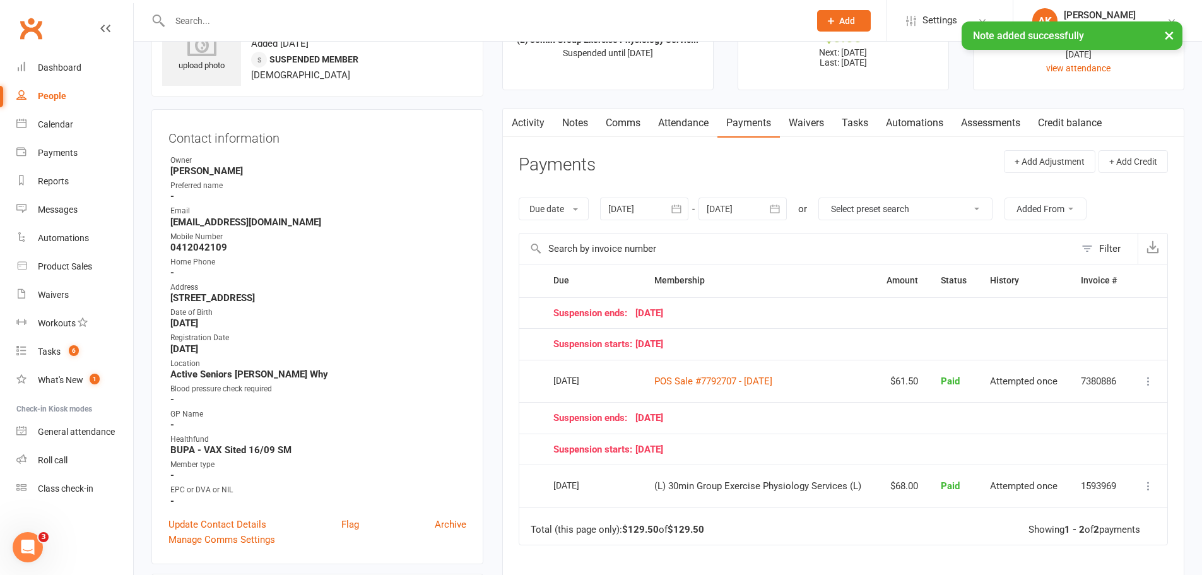
click at [742, 204] on div at bounding box center [742, 208] width 88 height 23
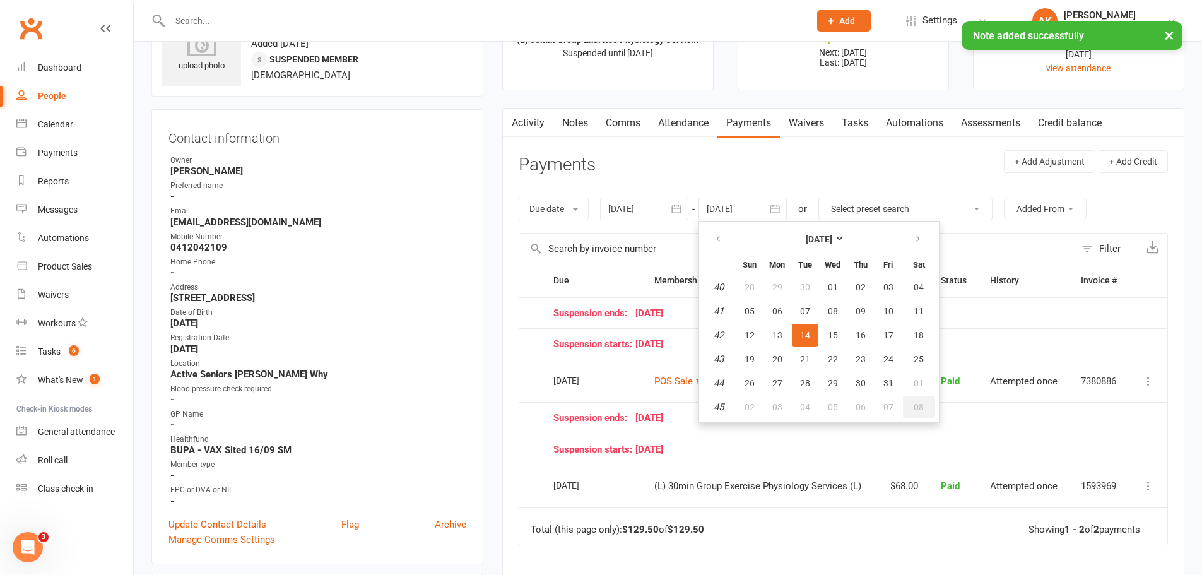
drag, startPoint x: 917, startPoint y: 407, endPoint x: 915, endPoint y: 416, distance: 8.4
click at [916, 407] on span "08" at bounding box center [918, 407] width 10 height 10
type input "08 Nov 2025"
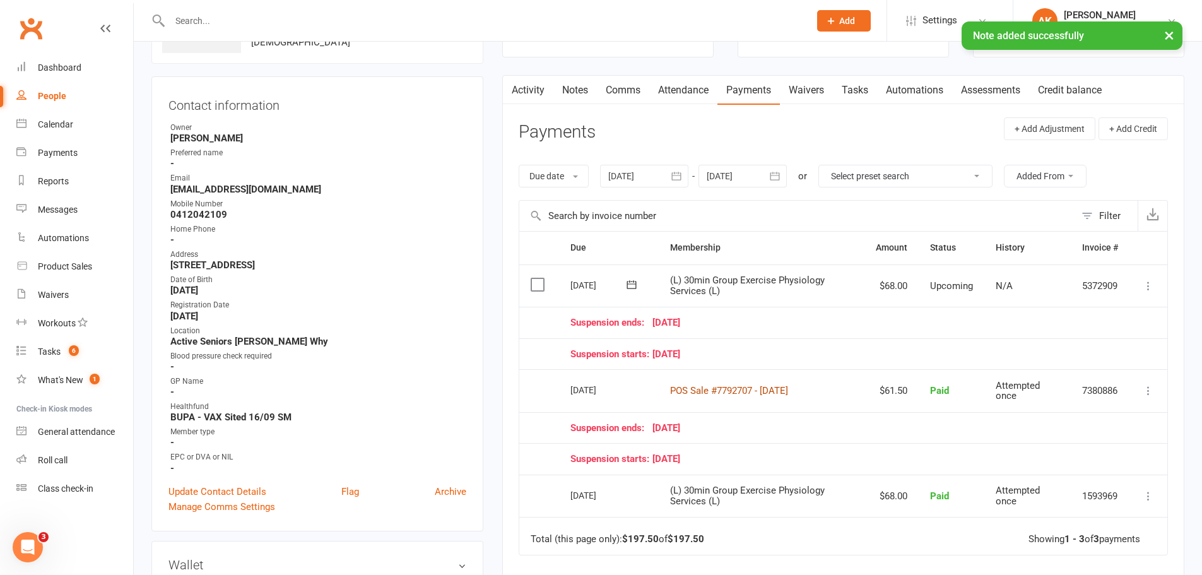
scroll to position [126, 0]
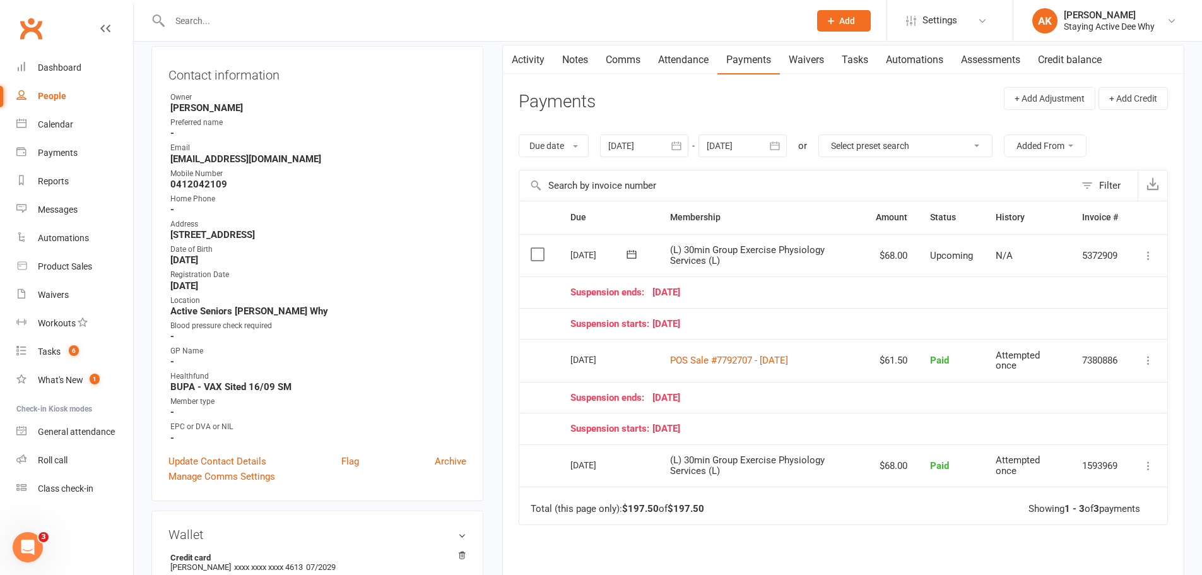
click at [859, 520] on td "Total (this page only): $197.50 of $197.50 Showing 1 - 3 of 3 payments" at bounding box center [843, 505] width 648 height 38
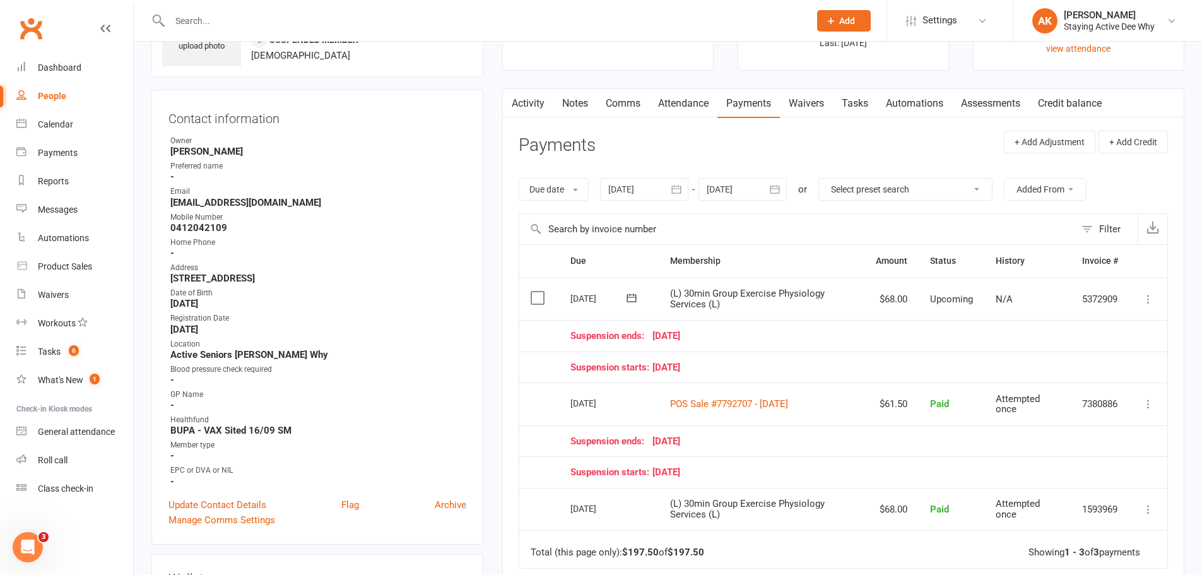
scroll to position [189, 0]
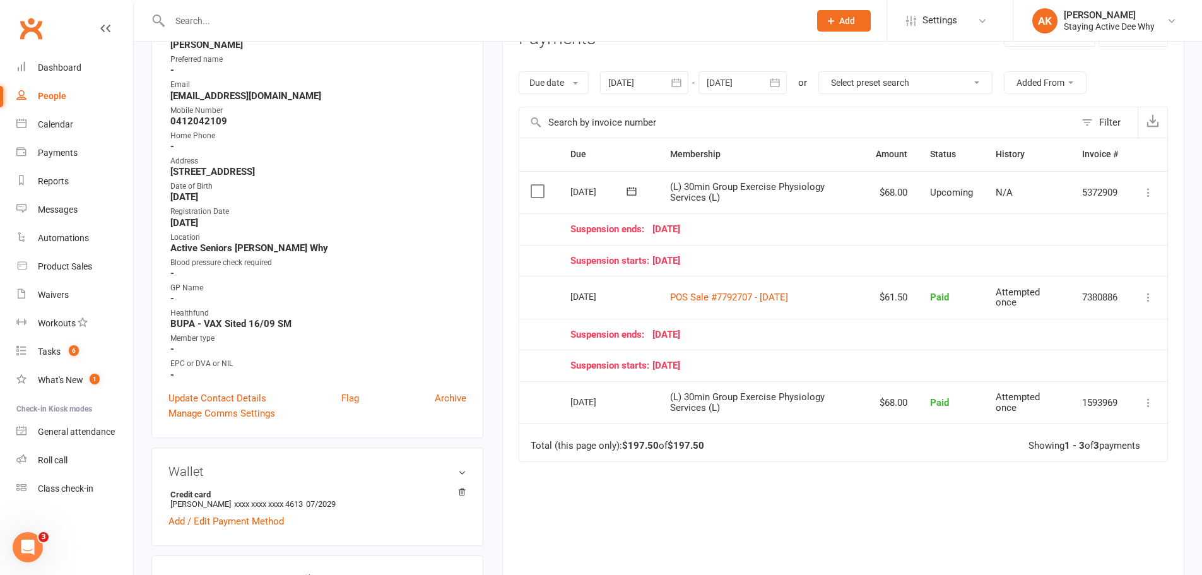
click at [1149, 191] on icon at bounding box center [1148, 192] width 13 height 13
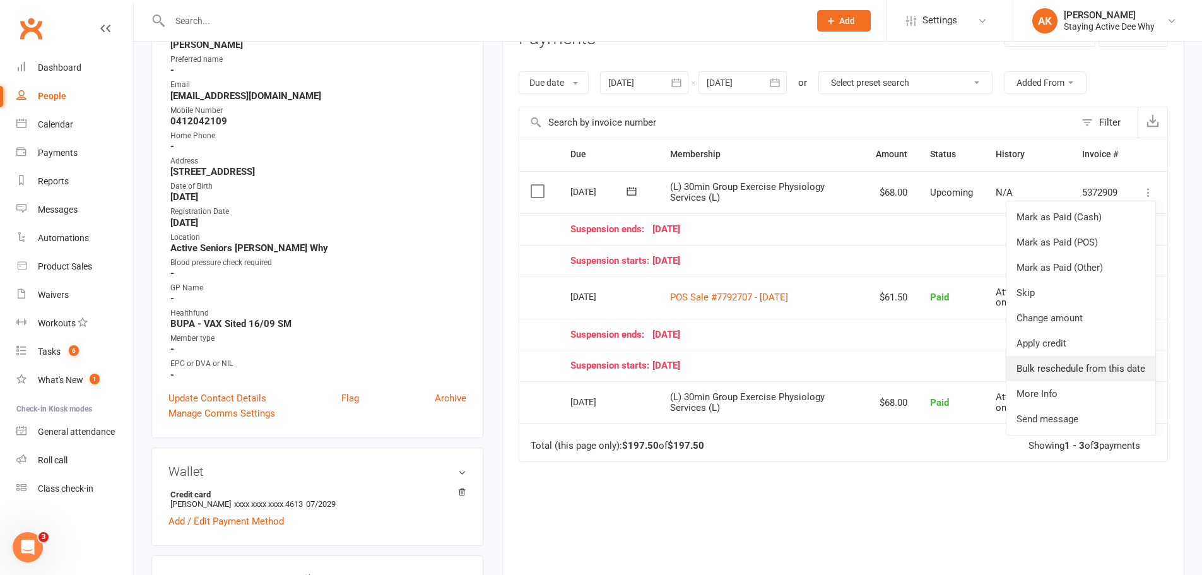
click at [1078, 370] on link "Bulk reschedule from this date" at bounding box center [1080, 368] width 149 height 25
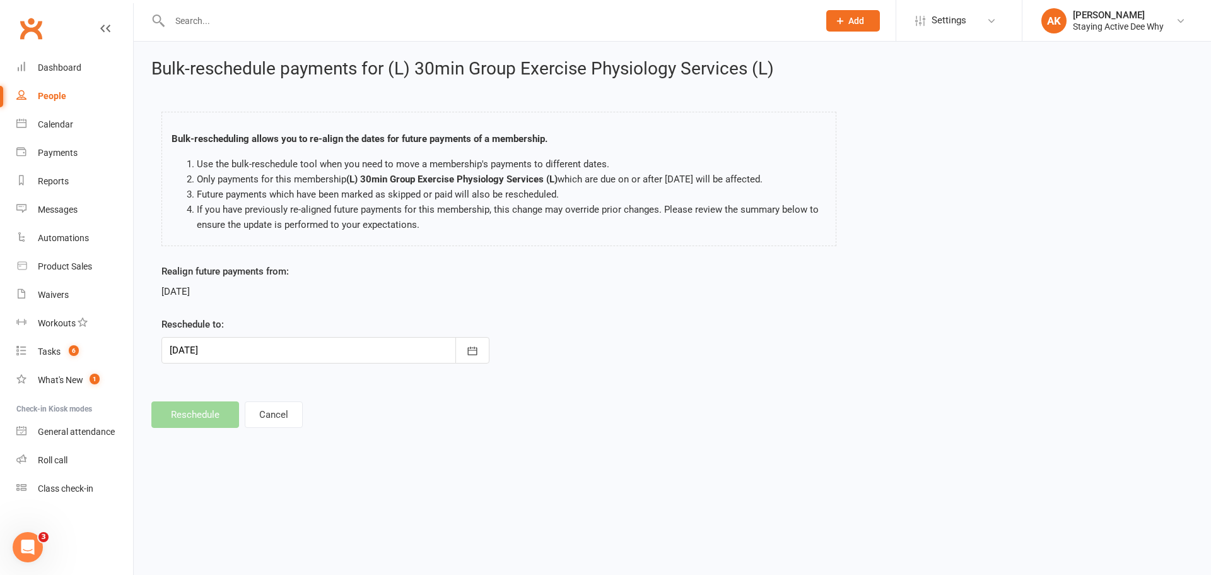
click at [271, 356] on div at bounding box center [325, 350] width 328 height 26
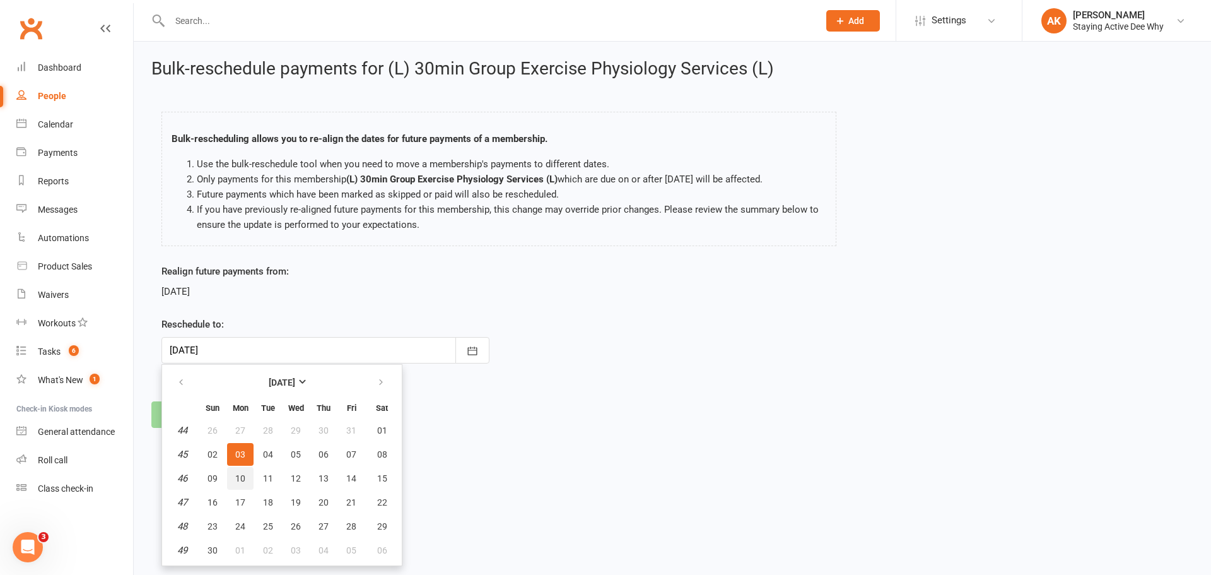
click at [241, 478] on span "10" at bounding box center [240, 478] width 10 height 10
type input "10 Nov 2025"
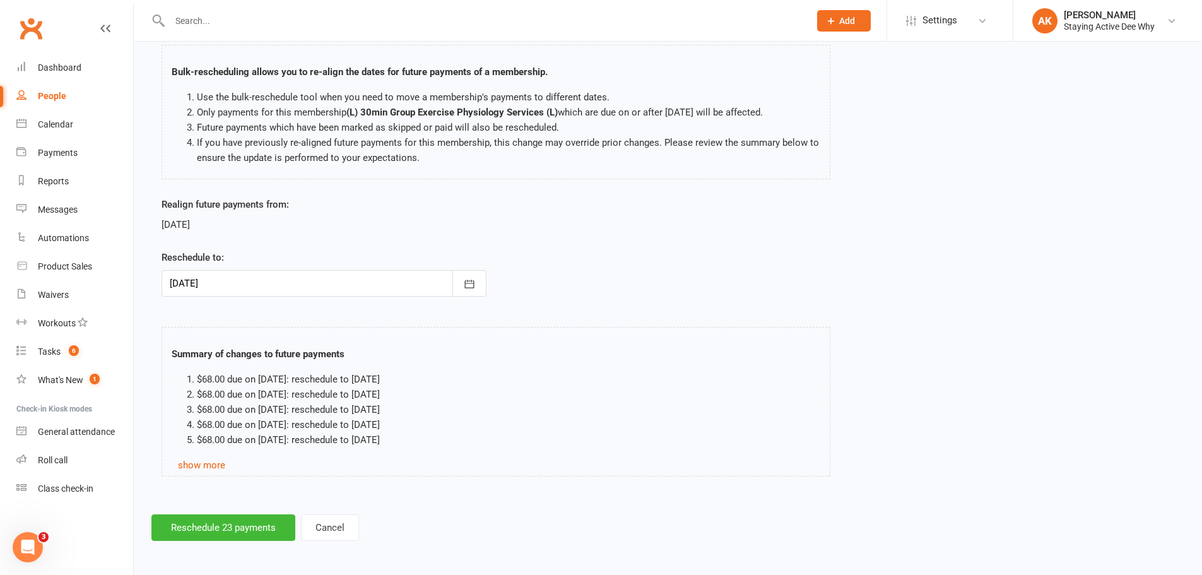
scroll to position [69, 0]
click at [230, 527] on button "Reschedule 23 payments" at bounding box center [223, 525] width 144 height 26
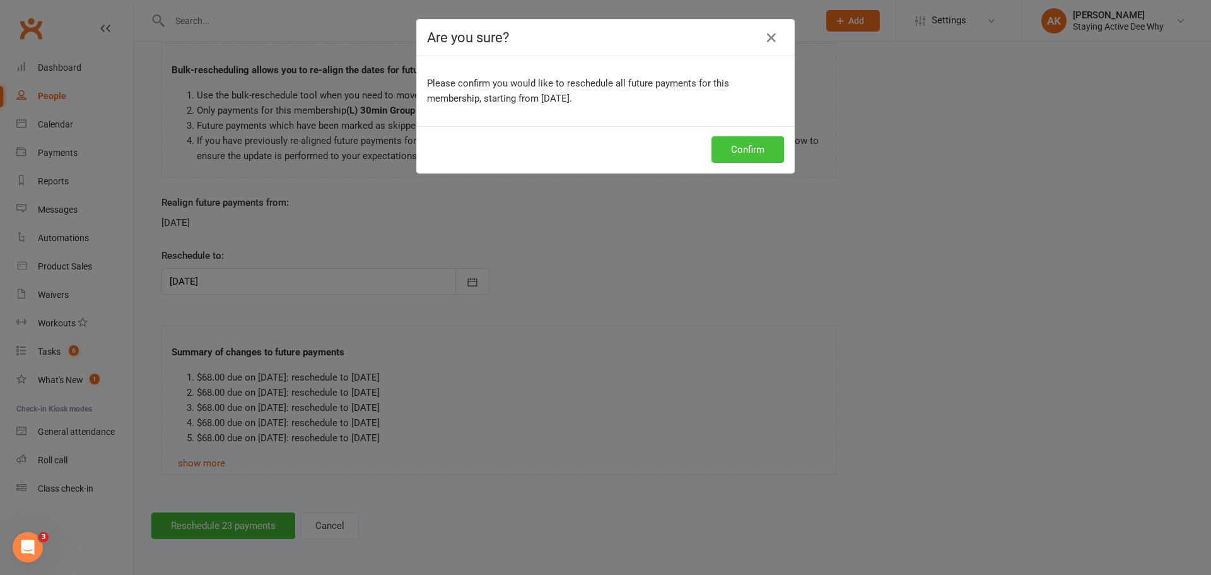
click at [729, 161] on button "Confirm" at bounding box center [748, 149] width 73 height 26
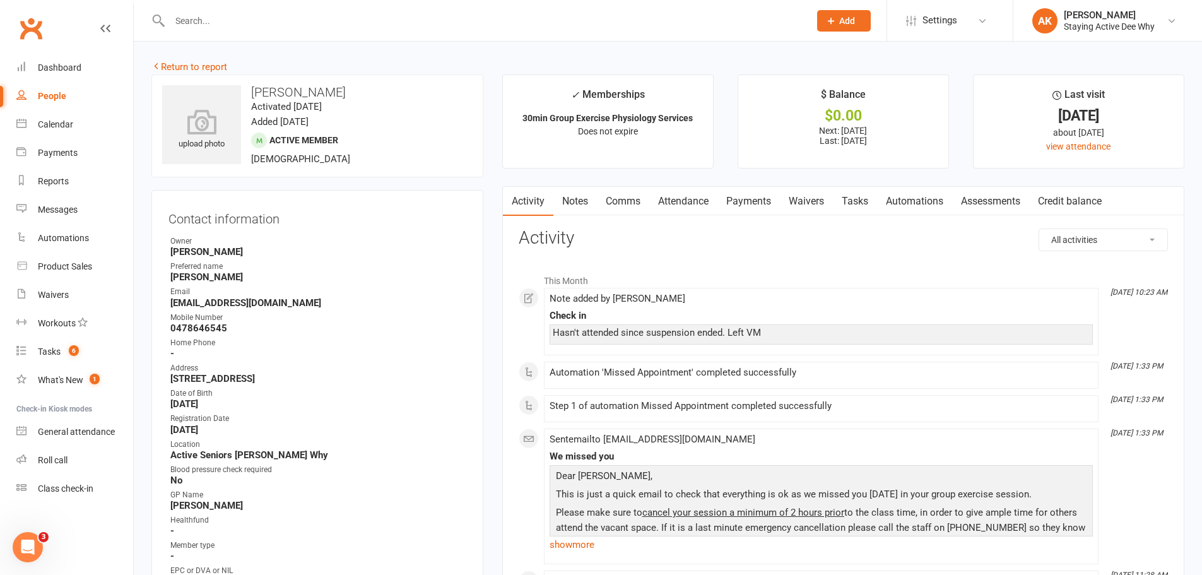
click at [747, 199] on link "Payments" at bounding box center [748, 201] width 62 height 29
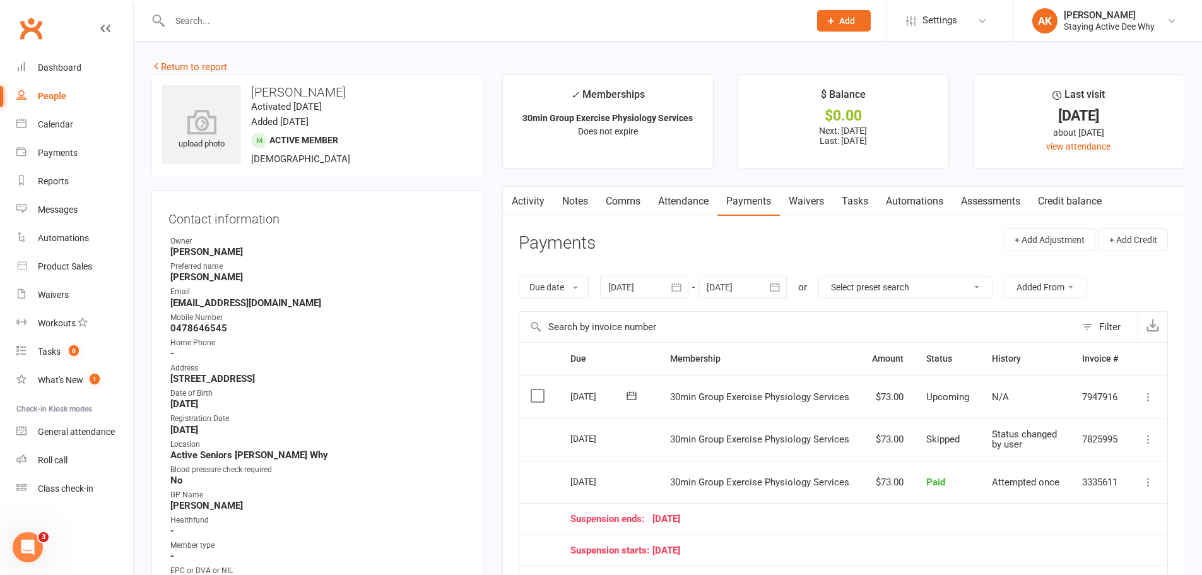
click at [819, 528] on td "Suspension ends: 31 August 25" at bounding box center [844, 519] width 570 height 32
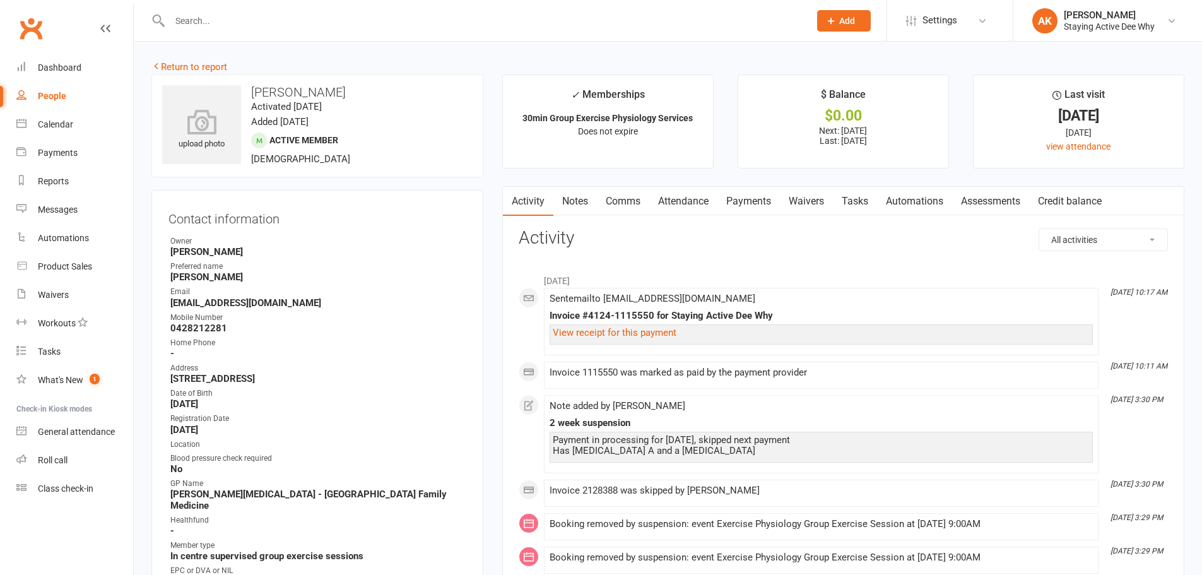
click at [751, 206] on link "Payments" at bounding box center [748, 201] width 62 height 29
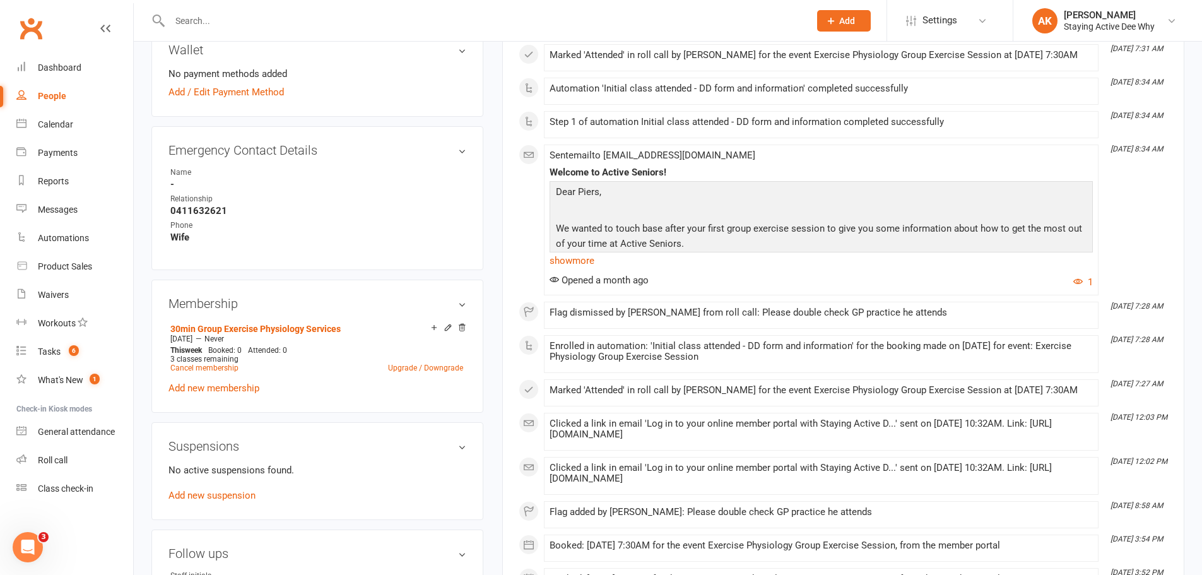
scroll to position [631, 0]
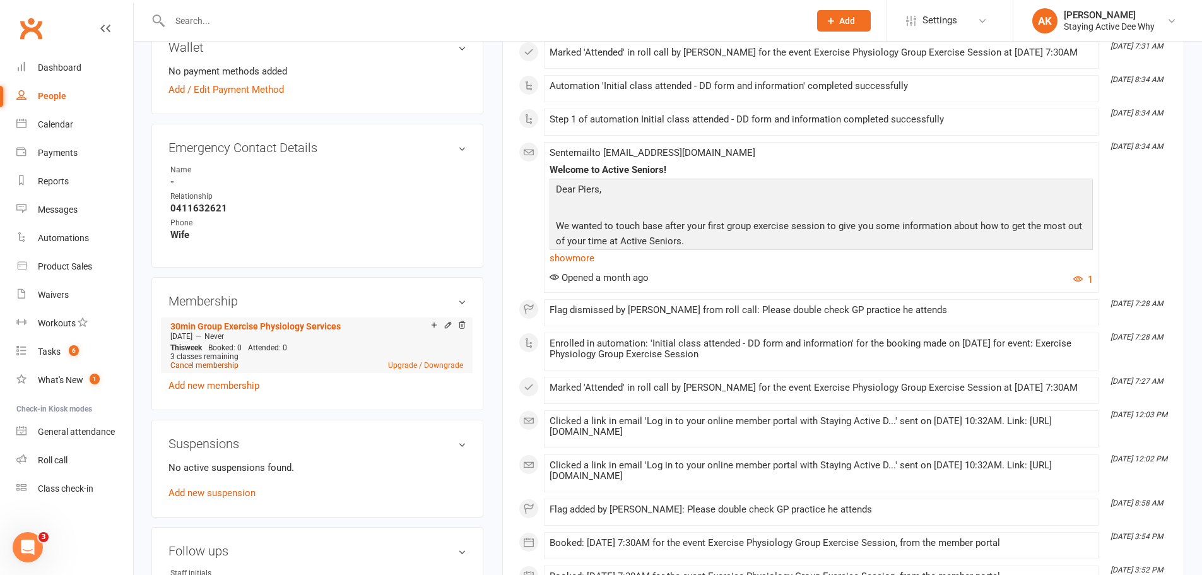
click at [231, 365] on link "Cancel membership" at bounding box center [204, 365] width 68 height 9
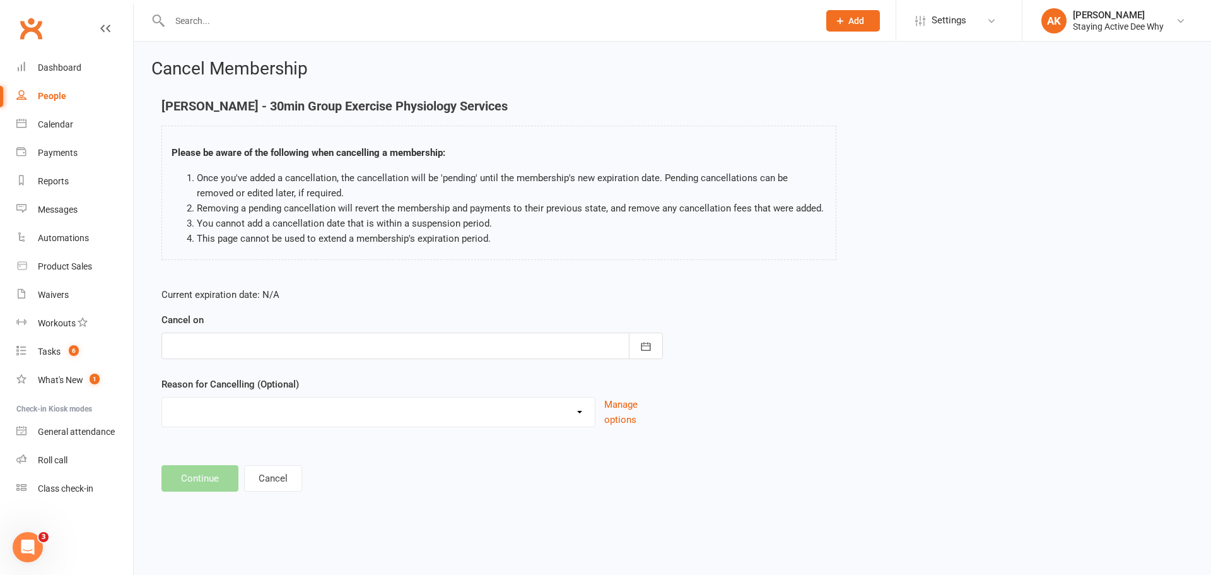
click at [284, 348] on div at bounding box center [411, 345] width 501 height 26
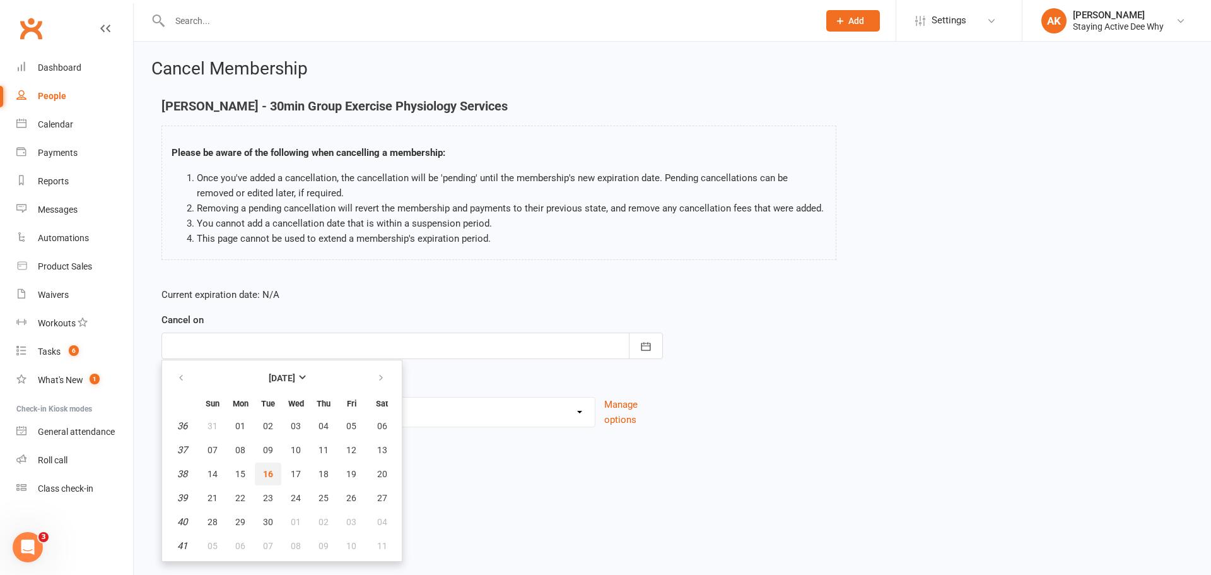
click at [264, 473] on span "16" at bounding box center [268, 474] width 10 height 10
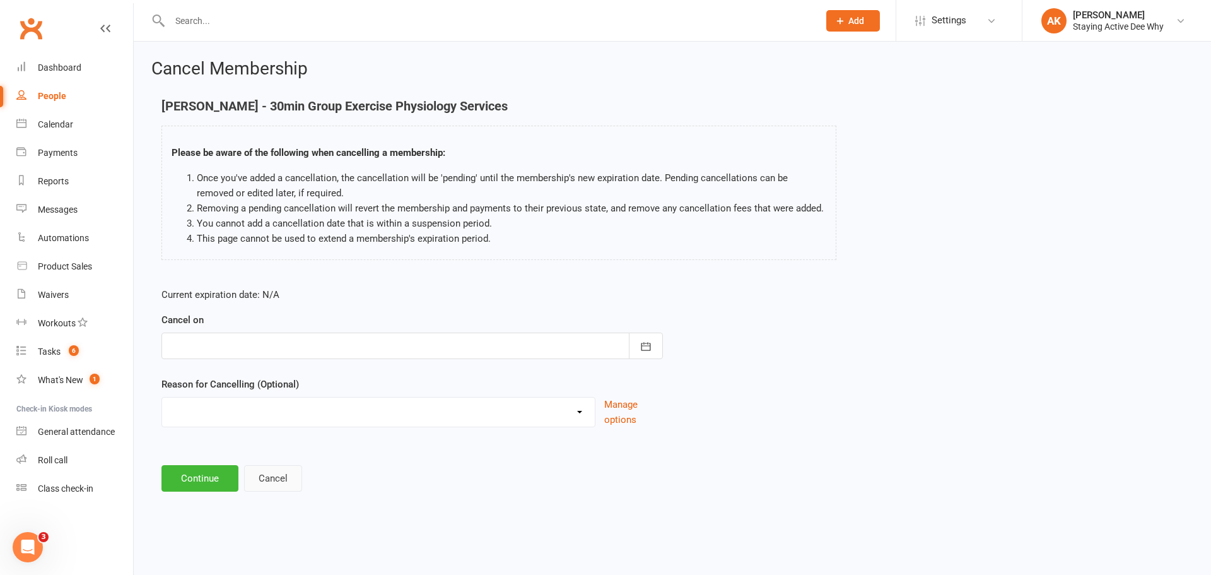
type input "[DATE]"
click at [254, 419] on select "Holiday Injury Other reason" at bounding box center [378, 409] width 433 height 25
select select "2"
click at [162, 412] on select "Holiday Injury Other reason" at bounding box center [378, 409] width 433 height 25
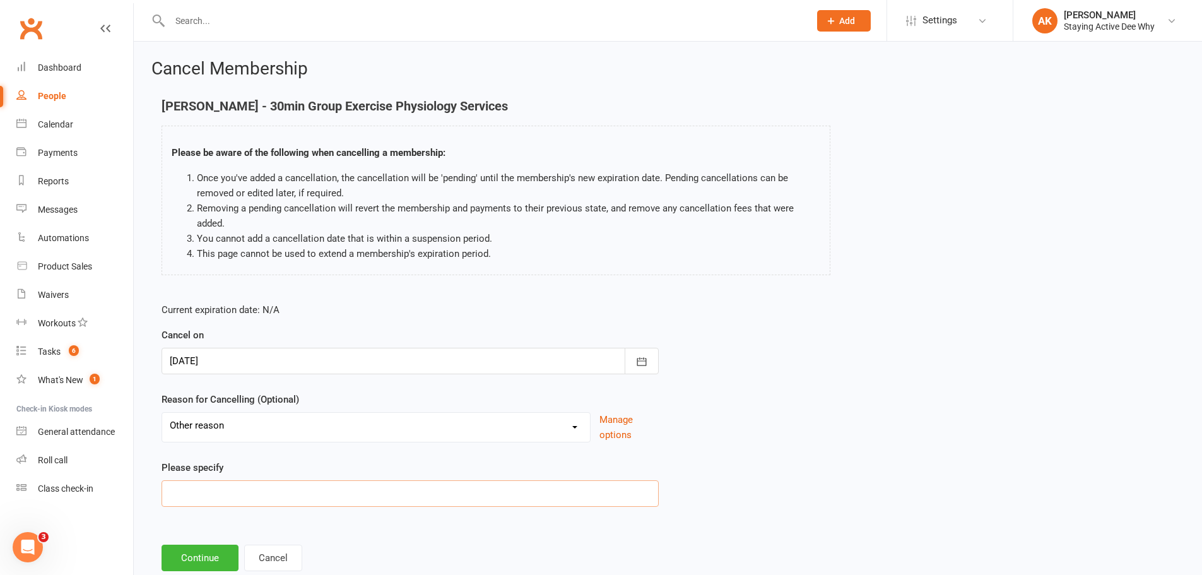
click at [221, 498] on input at bounding box center [409, 493] width 497 height 26
drag, startPoint x: 232, startPoint y: 490, endPoint x: 219, endPoint y: 492, distance: 13.4
click at [180, 492] on input "NO attendance since trial week" at bounding box center [409, 493] width 497 height 26
type input "No attendance since trial week"
click at [184, 553] on button "Continue" at bounding box center [199, 557] width 77 height 26
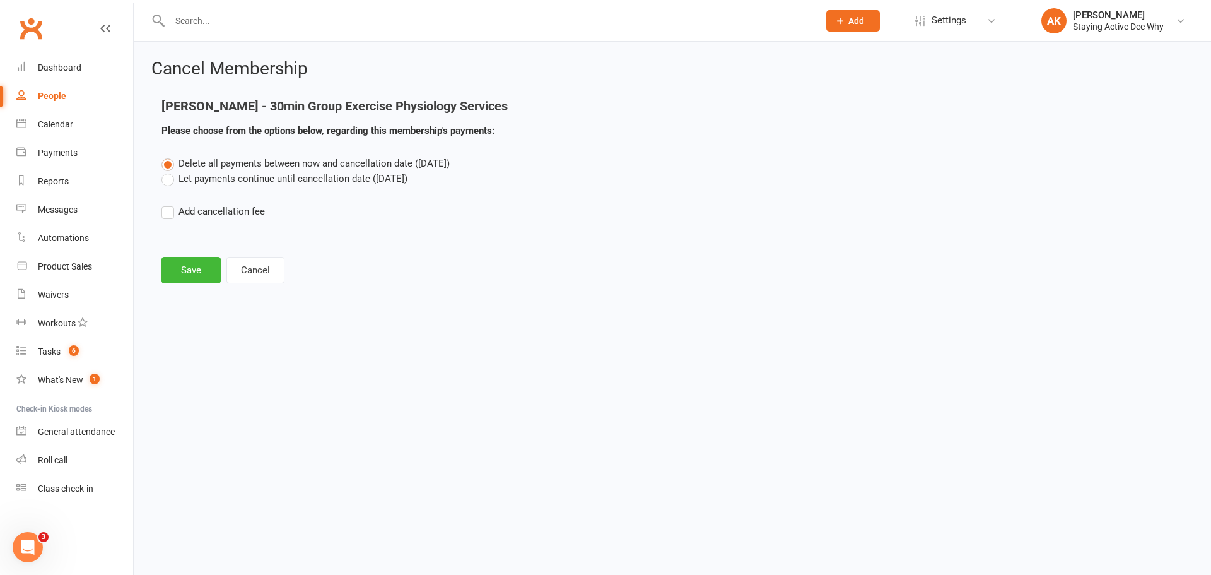
drag, startPoint x: 257, startPoint y: 172, endPoint x: 232, endPoint y: 219, distance: 53.3
click at [257, 173] on label "Let payments continue until cancellation date (Sep 16, 2025)" at bounding box center [284, 178] width 246 height 15
click at [170, 171] on input "Let payments continue until cancellation date (Sep 16, 2025)" at bounding box center [165, 171] width 8 height 0
click at [190, 262] on button "Save" at bounding box center [190, 270] width 59 height 26
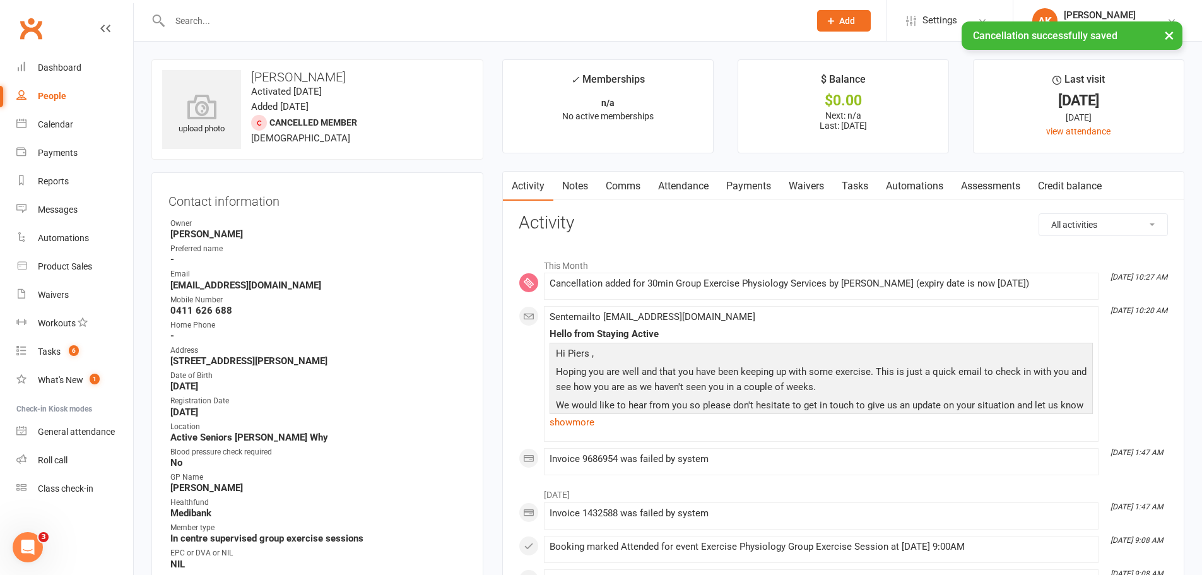
drag, startPoint x: 575, startPoint y: 185, endPoint x: 625, endPoint y: 195, distance: 50.7
click at [576, 186] on link "Notes" at bounding box center [575, 186] width 44 height 29
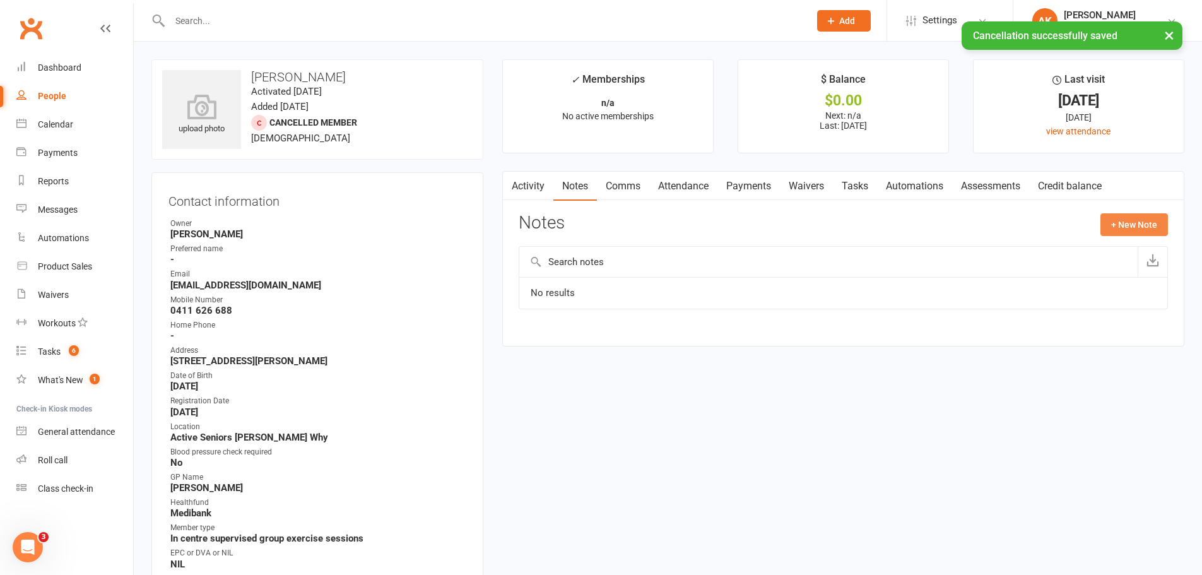
click at [1125, 228] on button "+ New Note" at bounding box center [1133, 224] width 67 height 23
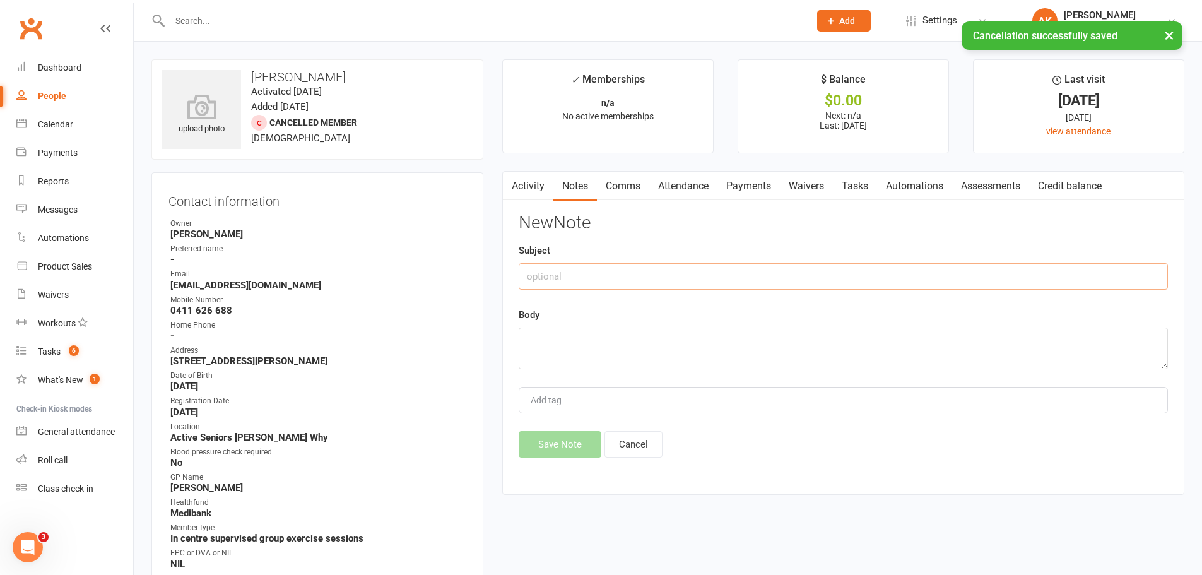
click at [616, 276] on input "text" at bounding box center [843, 276] width 649 height 26
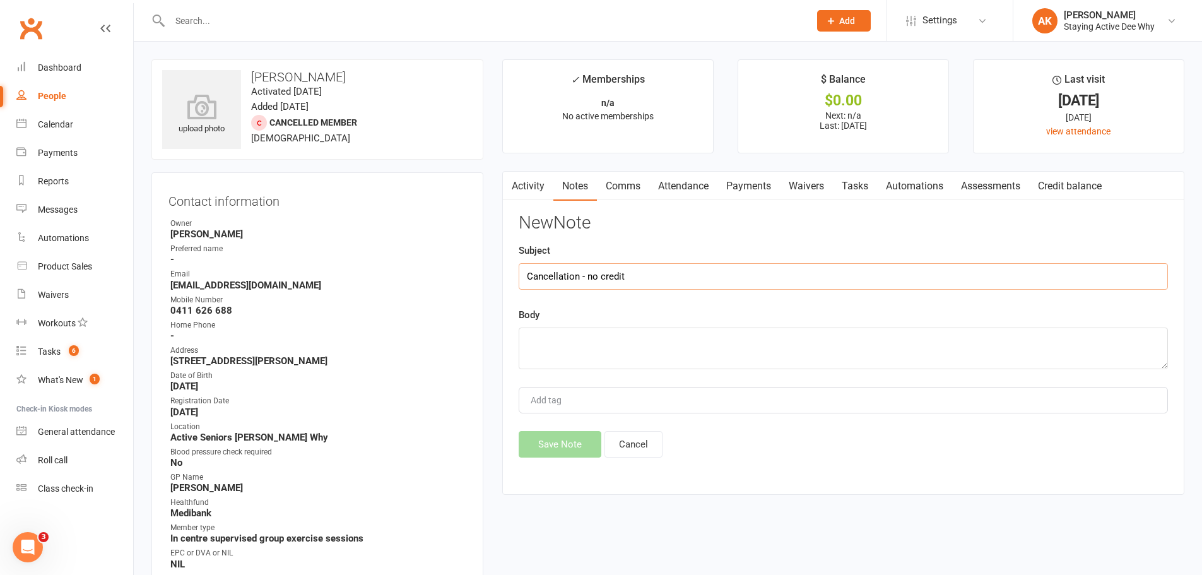
type input "Cancellation - no credit"
click at [609, 346] on textarea at bounding box center [843, 348] width 649 height 42
type textarea "No attendance since trial week, no reply to follow up."
click at [583, 440] on button "Save Note" at bounding box center [560, 444] width 83 height 26
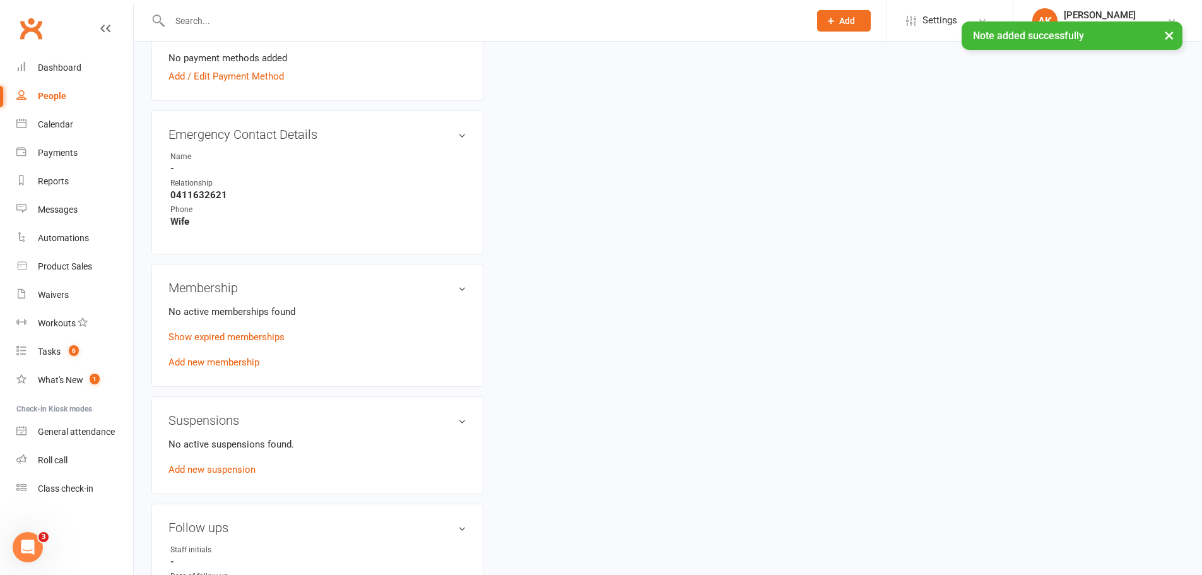
scroll to position [631, 0]
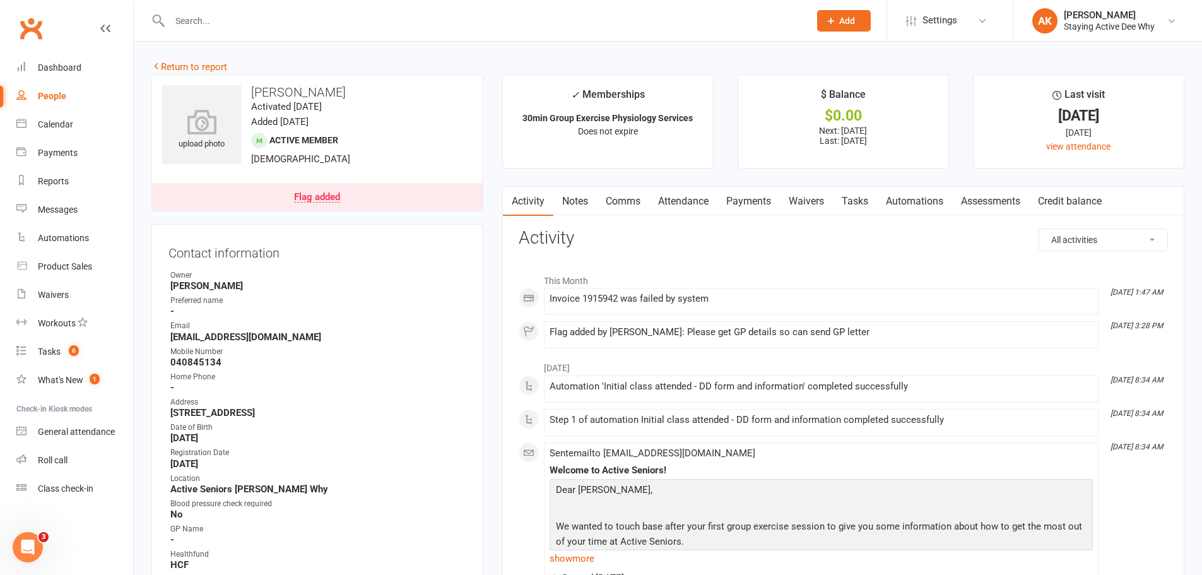
click at [428, 201] on link "Flag added" at bounding box center [317, 197] width 331 height 28
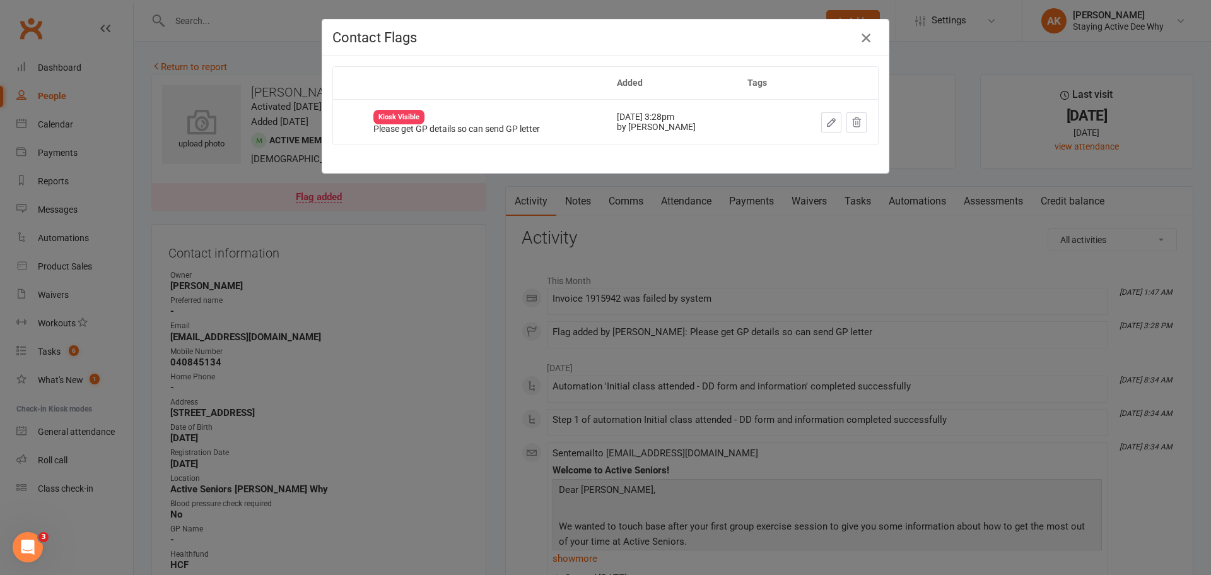
click at [862, 36] on icon "button" at bounding box center [866, 37] width 15 height 15
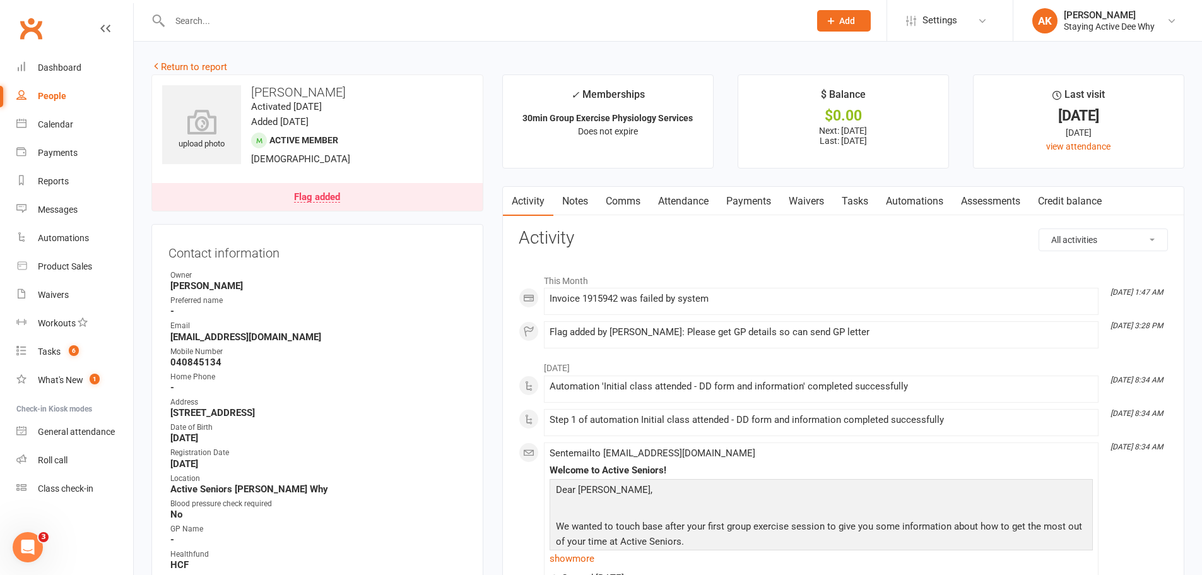
click at [624, 201] on link "Comms" at bounding box center [623, 201] width 52 height 29
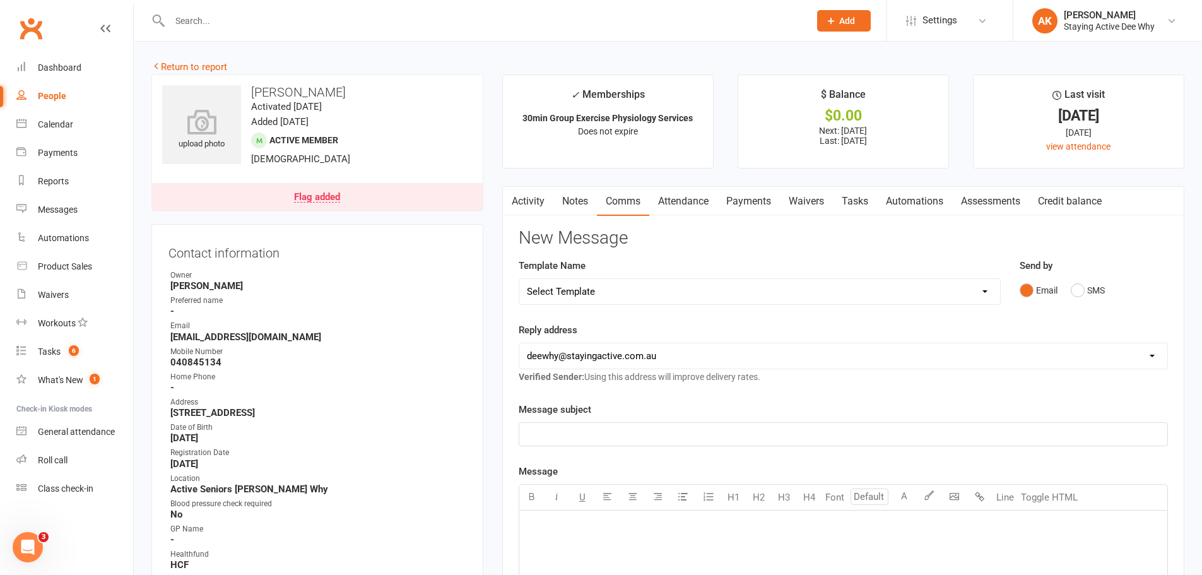
click at [579, 288] on select "Select Template [Email] 12 month follow-up [Email] 12 week health challenge [Em…" at bounding box center [759, 291] width 481 height 25
select select "15"
click at [519, 279] on select "Select Template [Email] 12 month follow-up [Email] 12 week health challenge [Em…" at bounding box center [759, 291] width 481 height 25
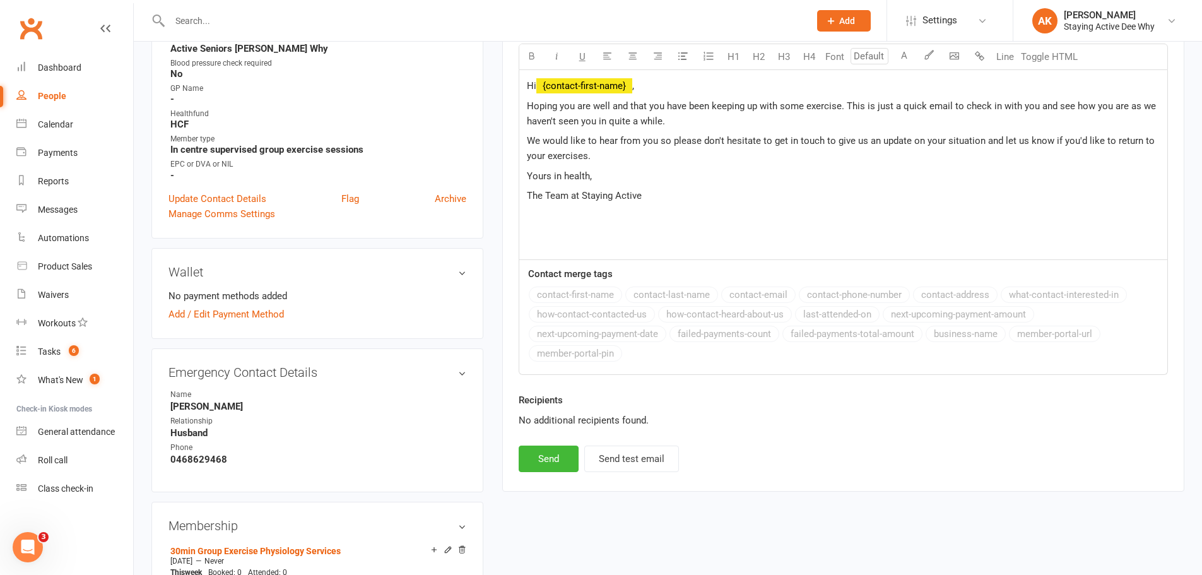
scroll to position [442, 0]
click at [561, 464] on button "Send" at bounding box center [549, 457] width 60 height 26
select select
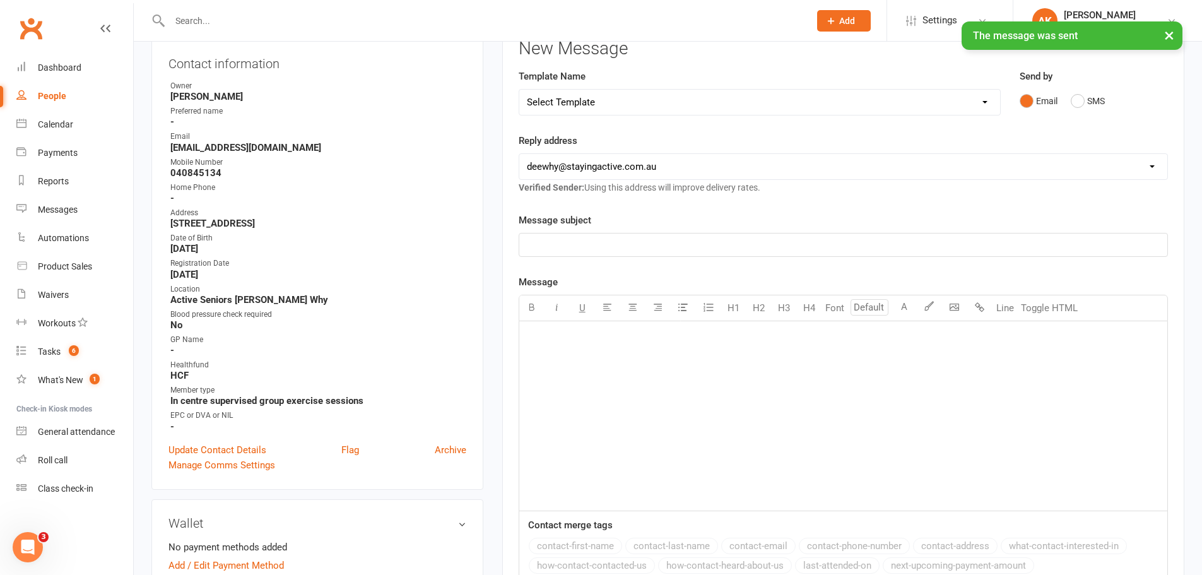
scroll to position [0, 0]
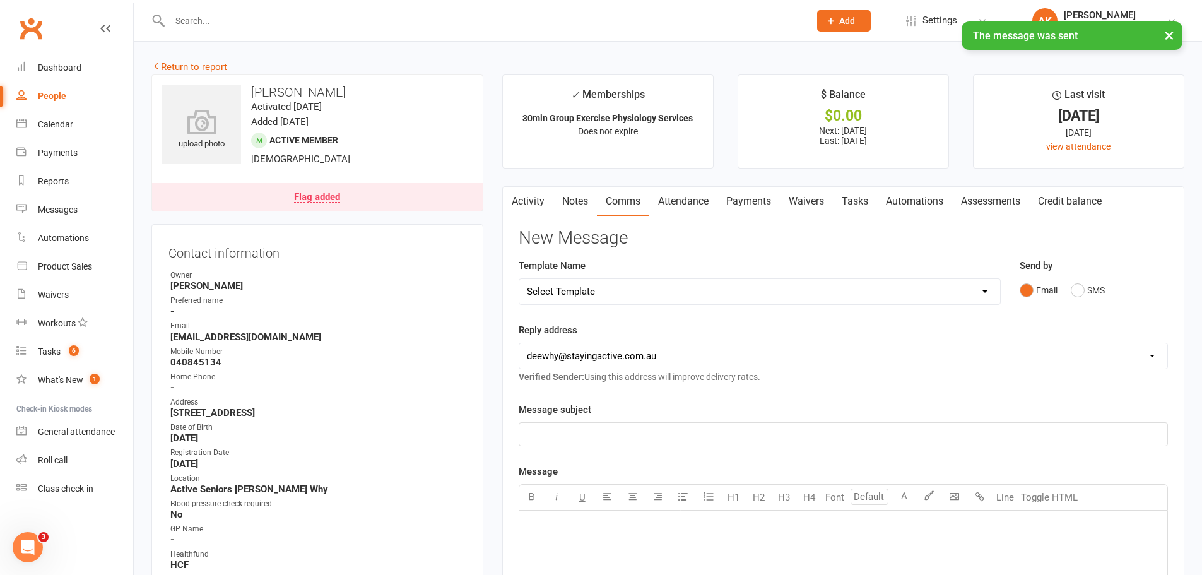
click at [573, 206] on link "Notes" at bounding box center [575, 201] width 44 height 29
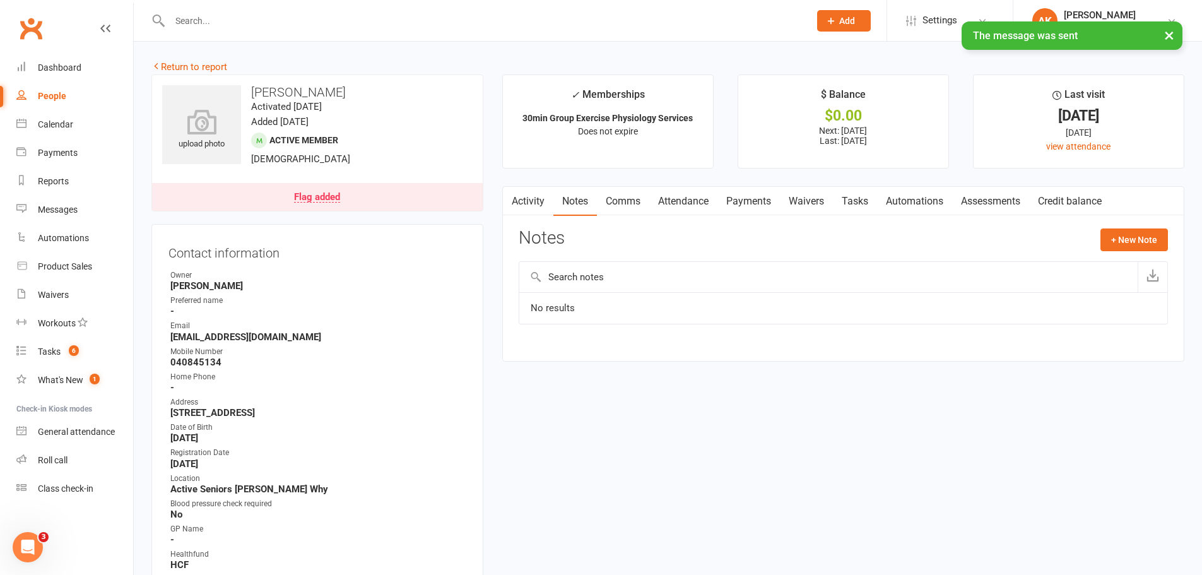
click at [528, 199] on link "Activity" at bounding box center [528, 201] width 50 height 29
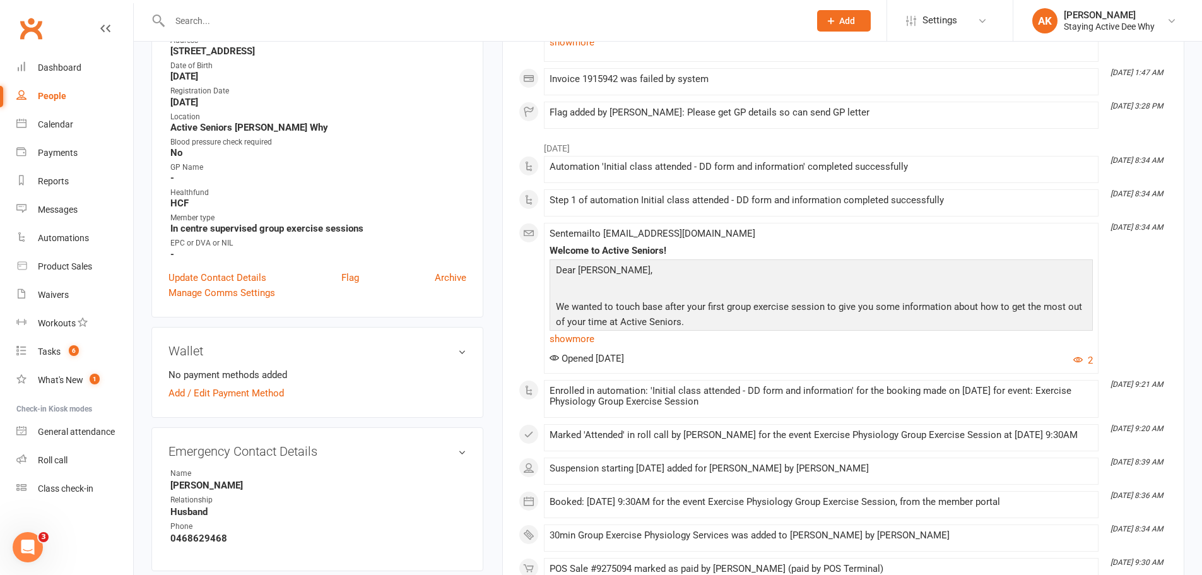
scroll to position [378, 0]
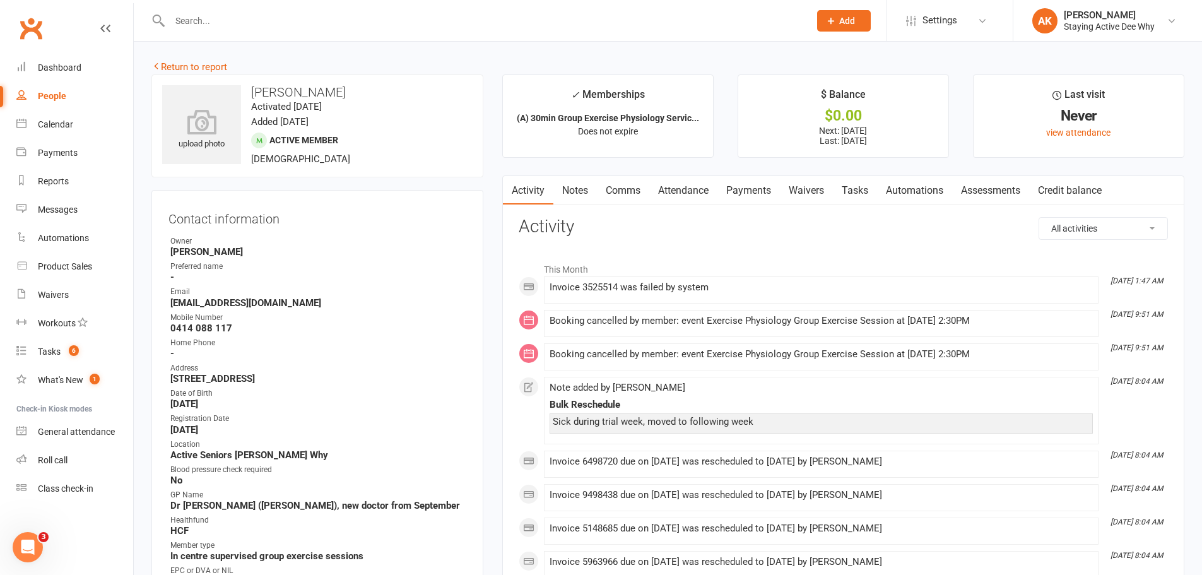
click at [674, 190] on link "Attendance" at bounding box center [683, 190] width 68 height 29
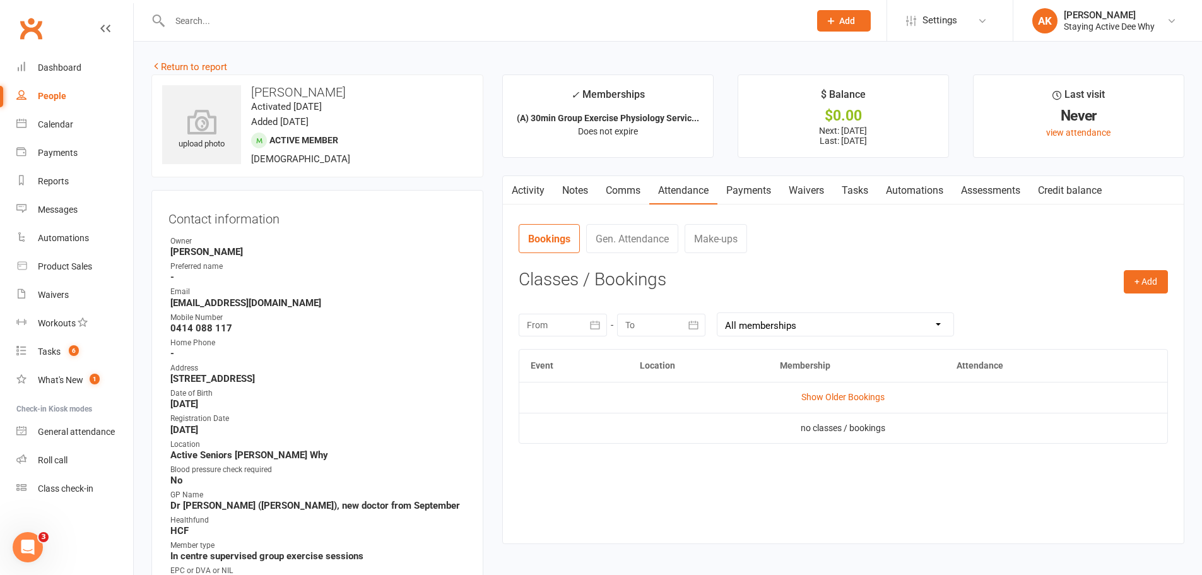
click at [529, 185] on link "Activity" at bounding box center [528, 190] width 50 height 29
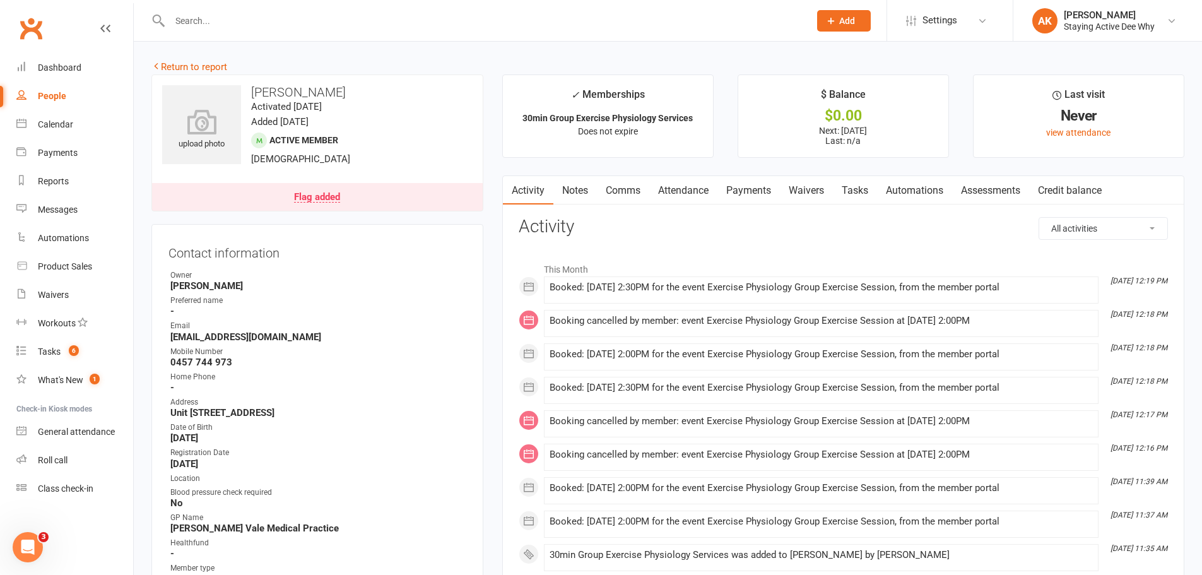
click at [688, 199] on link "Attendance" at bounding box center [683, 190] width 68 height 29
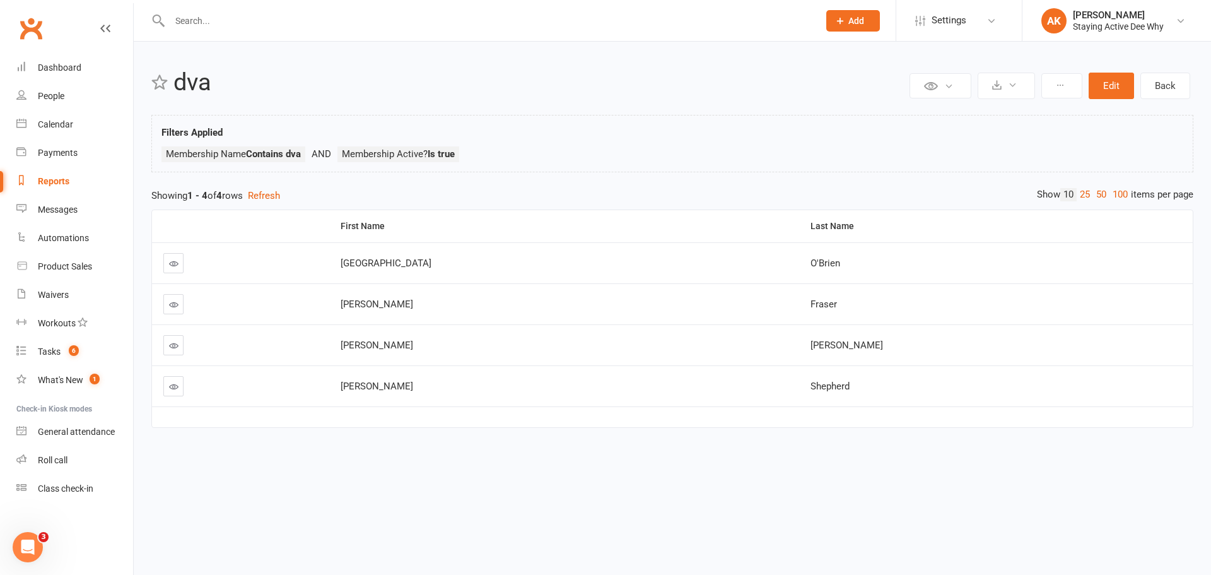
click at [287, 19] on input "text" at bounding box center [488, 21] width 644 height 18
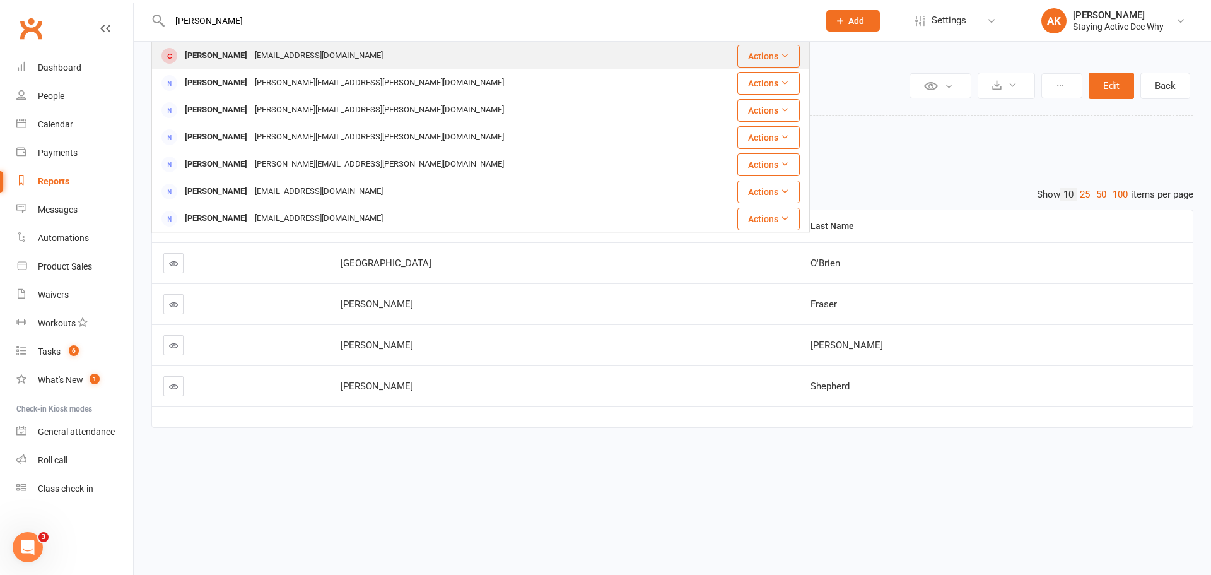
type input "malcolm bush"
click at [284, 52] on div "malbush11@gmail.com" at bounding box center [319, 56] width 136 height 18
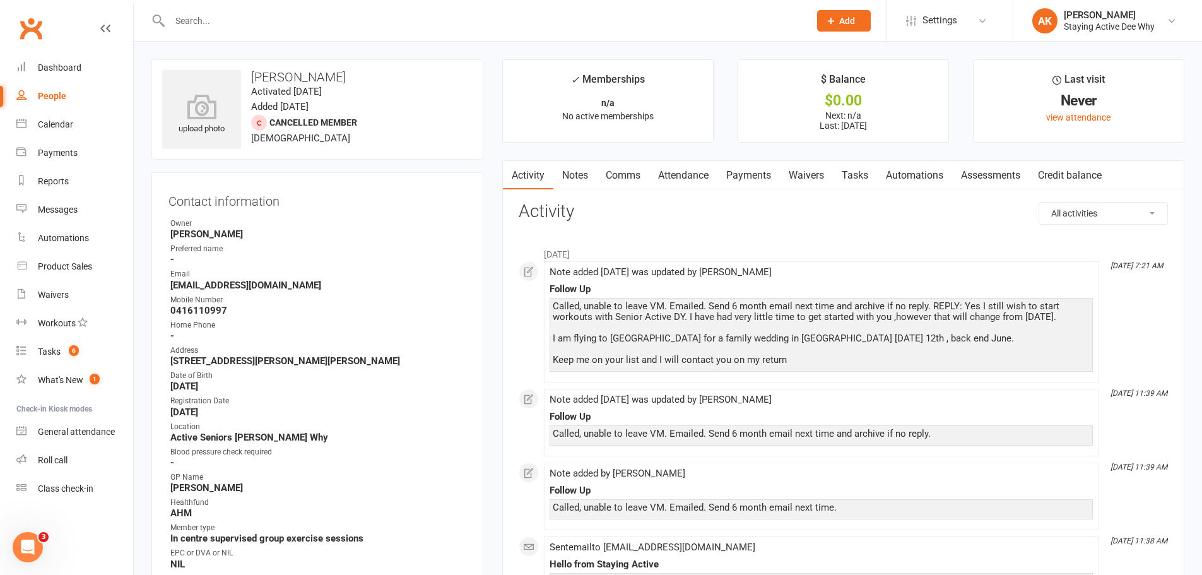
click at [586, 172] on link "Notes" at bounding box center [575, 175] width 44 height 29
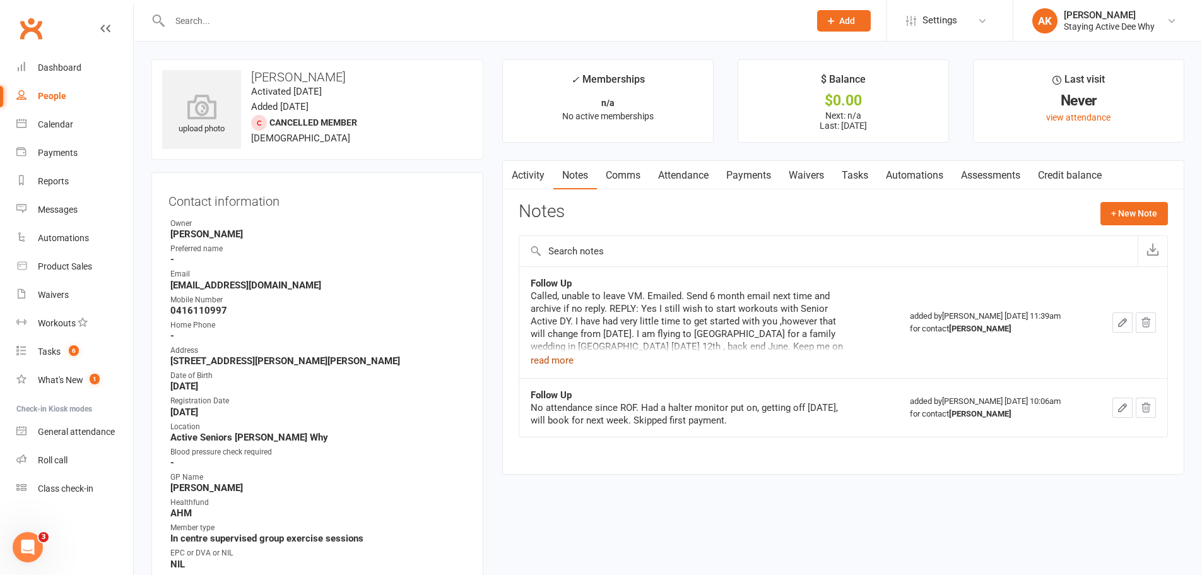
click at [555, 359] on button "read more" at bounding box center [551, 360] width 43 height 15
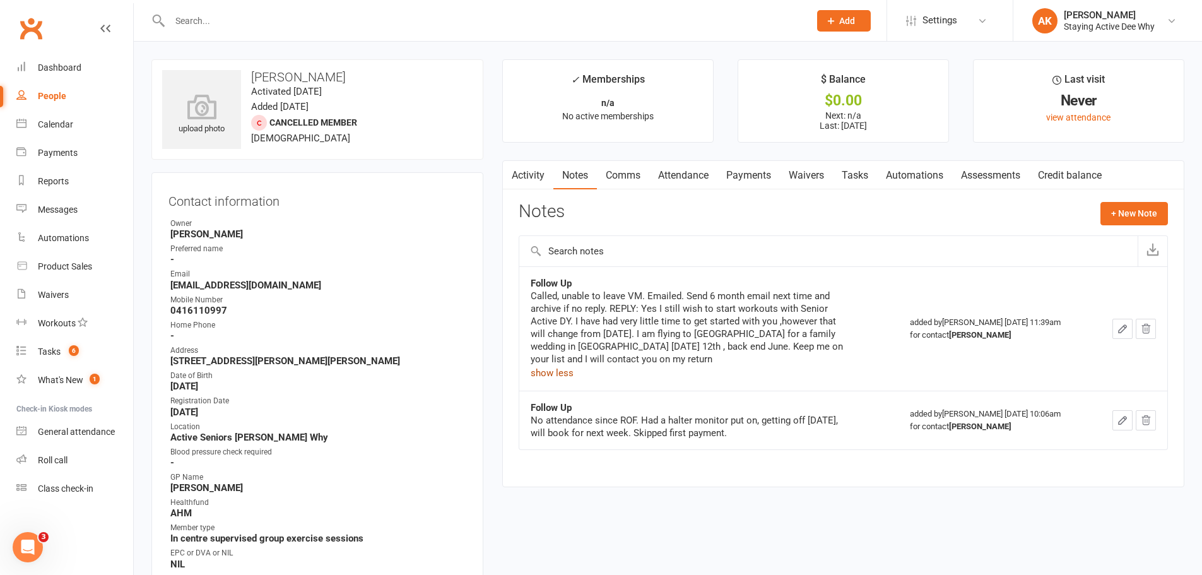
click at [614, 172] on link "Comms" at bounding box center [623, 175] width 52 height 29
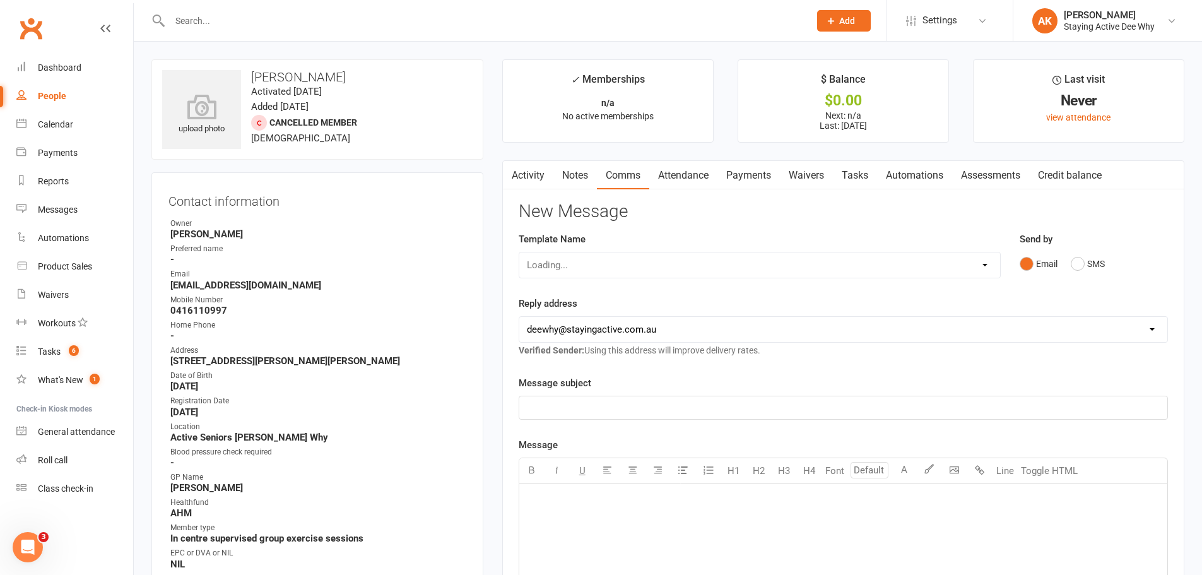
click at [573, 170] on link "Notes" at bounding box center [575, 175] width 44 height 29
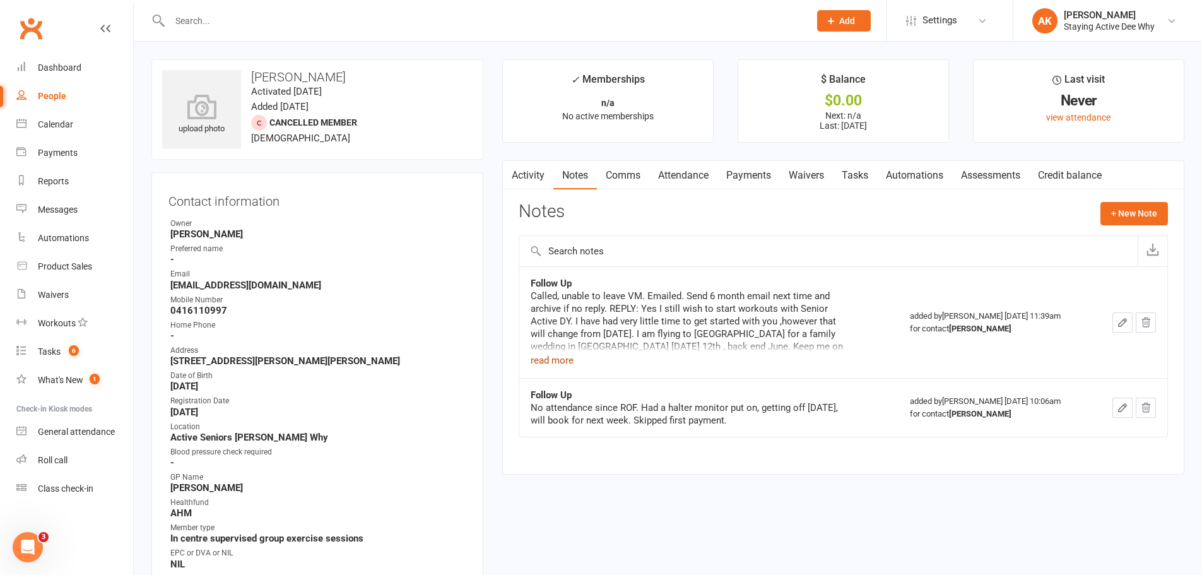
click at [557, 361] on button "read more" at bounding box center [551, 360] width 43 height 15
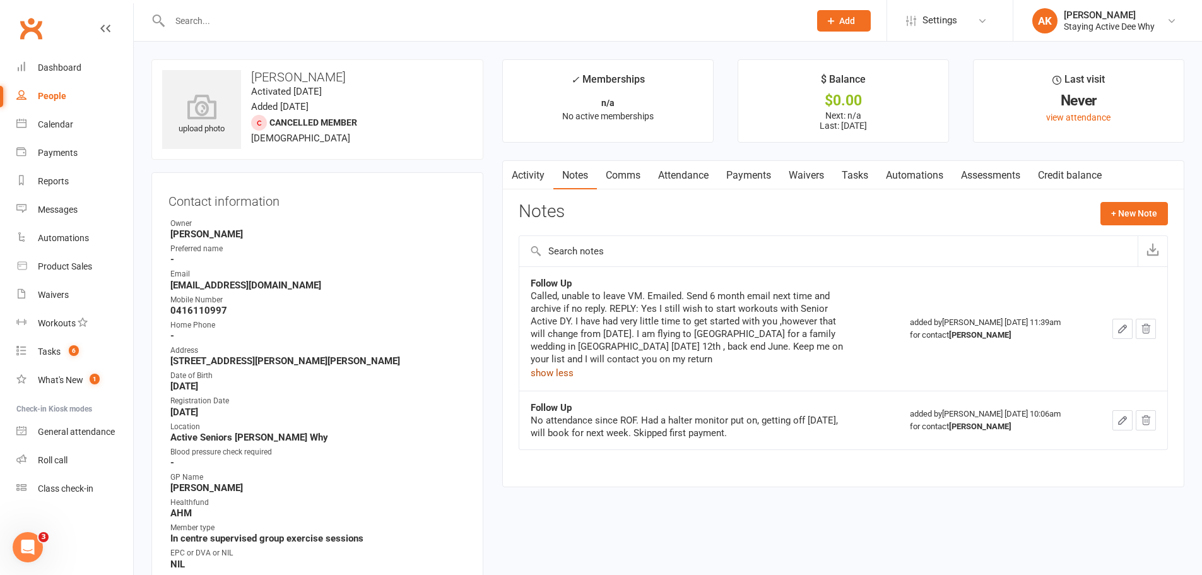
drag, startPoint x: 700, startPoint y: 178, endPoint x: 643, endPoint y: 176, distance: 56.2
click at [698, 178] on link "Attendance" at bounding box center [683, 175] width 68 height 29
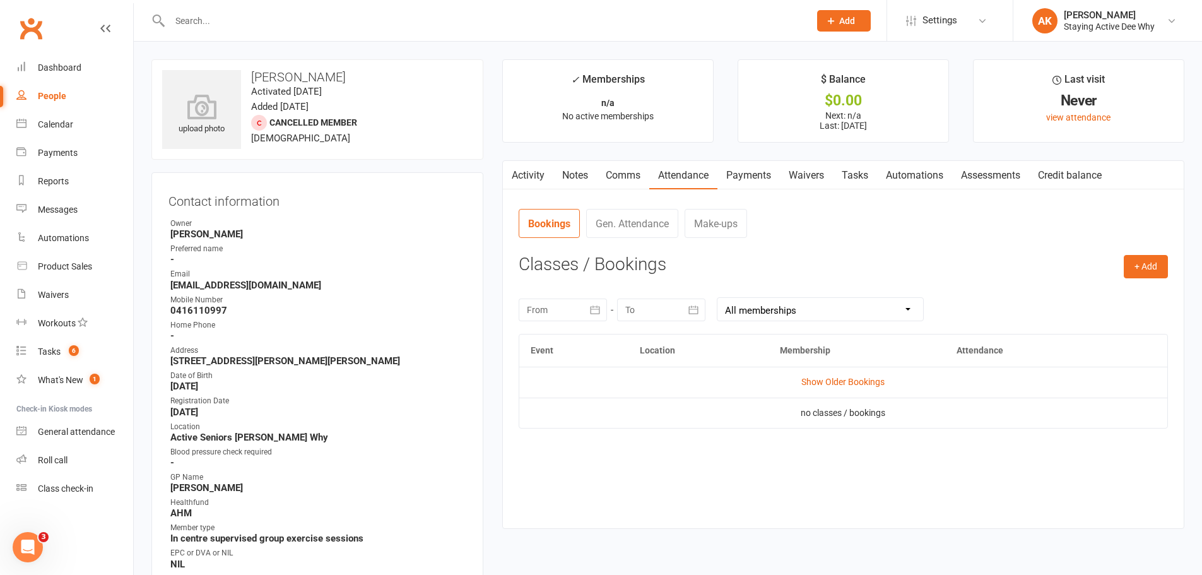
click at [635, 177] on link "Comms" at bounding box center [623, 175] width 52 height 29
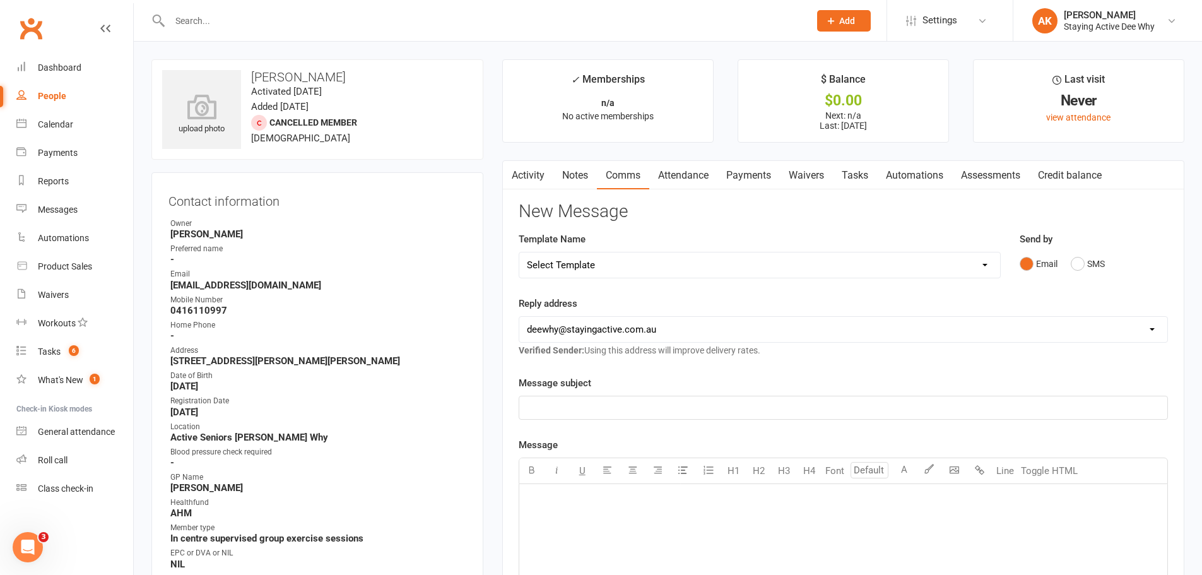
click at [574, 173] on link "Notes" at bounding box center [575, 175] width 44 height 29
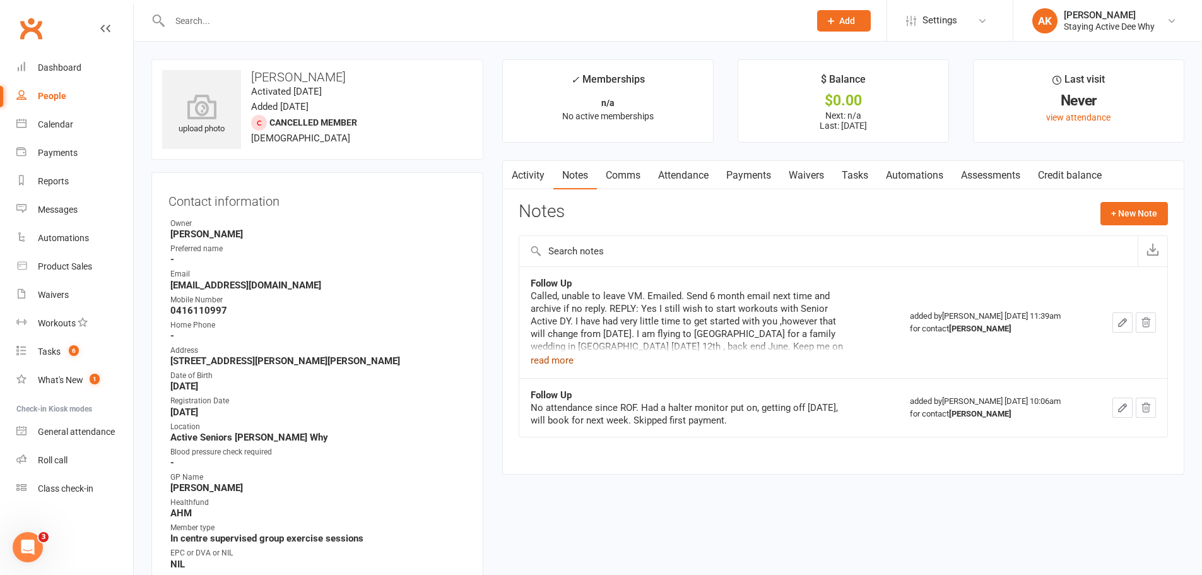
click at [560, 362] on button "read more" at bounding box center [551, 360] width 43 height 15
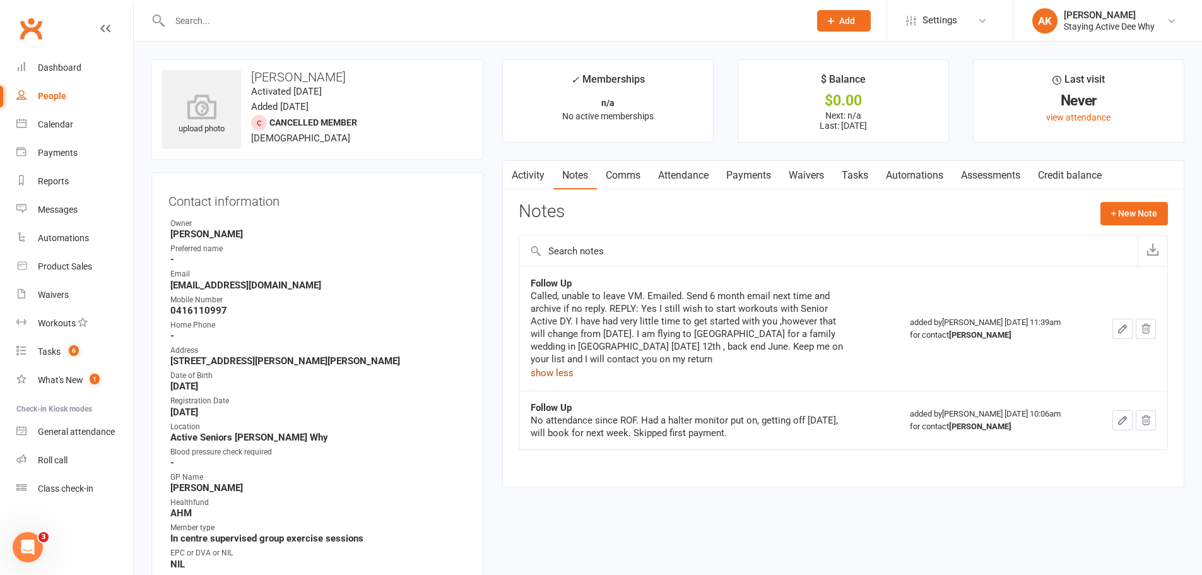
click at [635, 184] on link "Comms" at bounding box center [623, 175] width 52 height 29
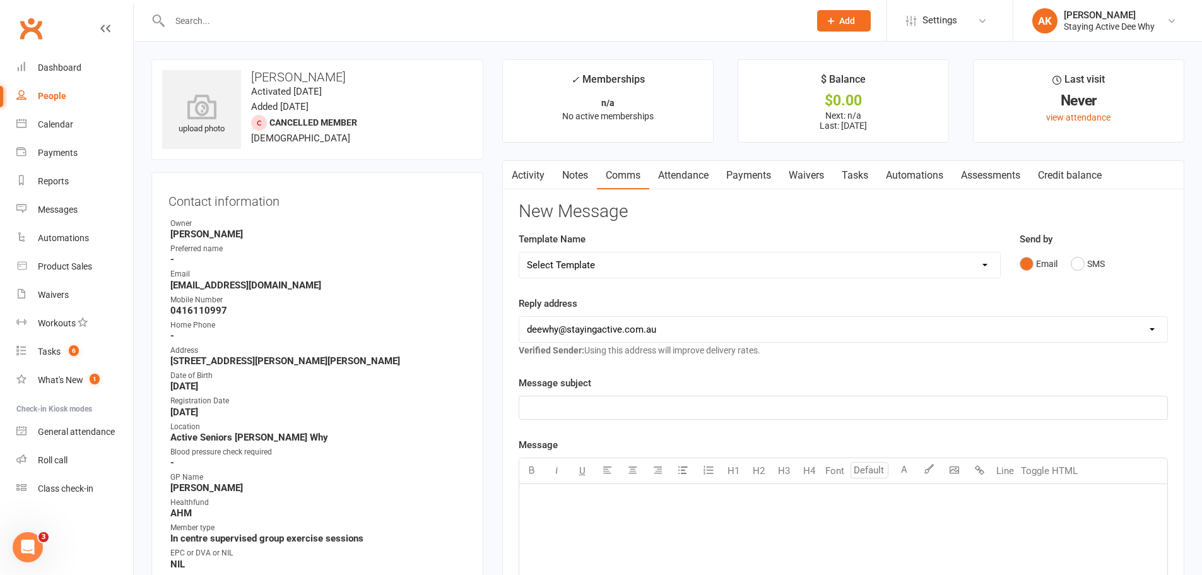
click at [669, 179] on link "Attendance" at bounding box center [683, 175] width 68 height 29
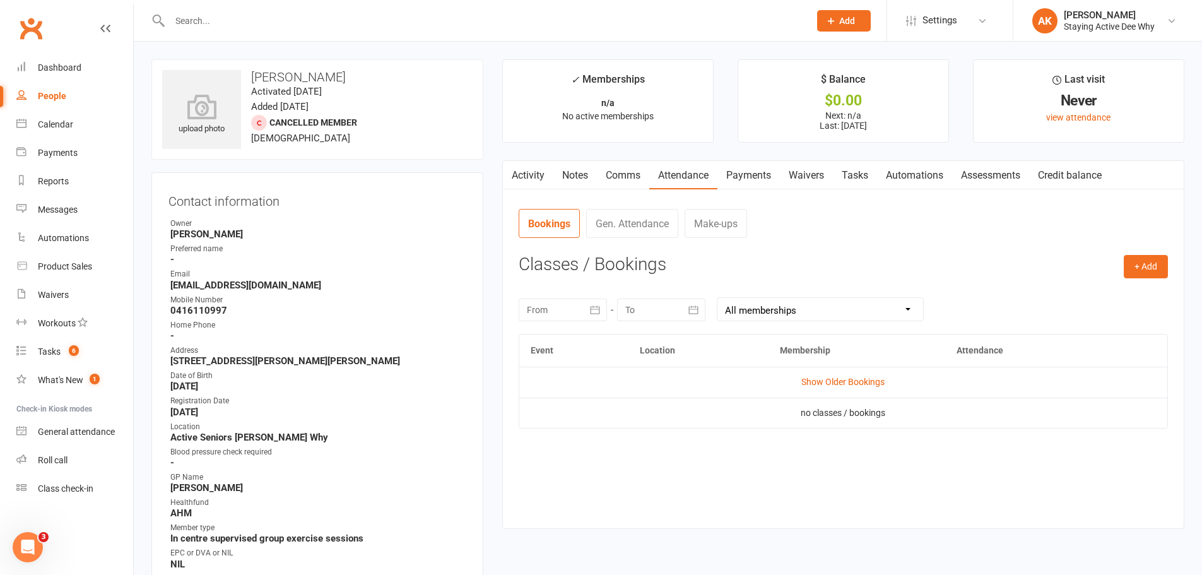
click at [608, 180] on link "Comms" at bounding box center [623, 175] width 52 height 29
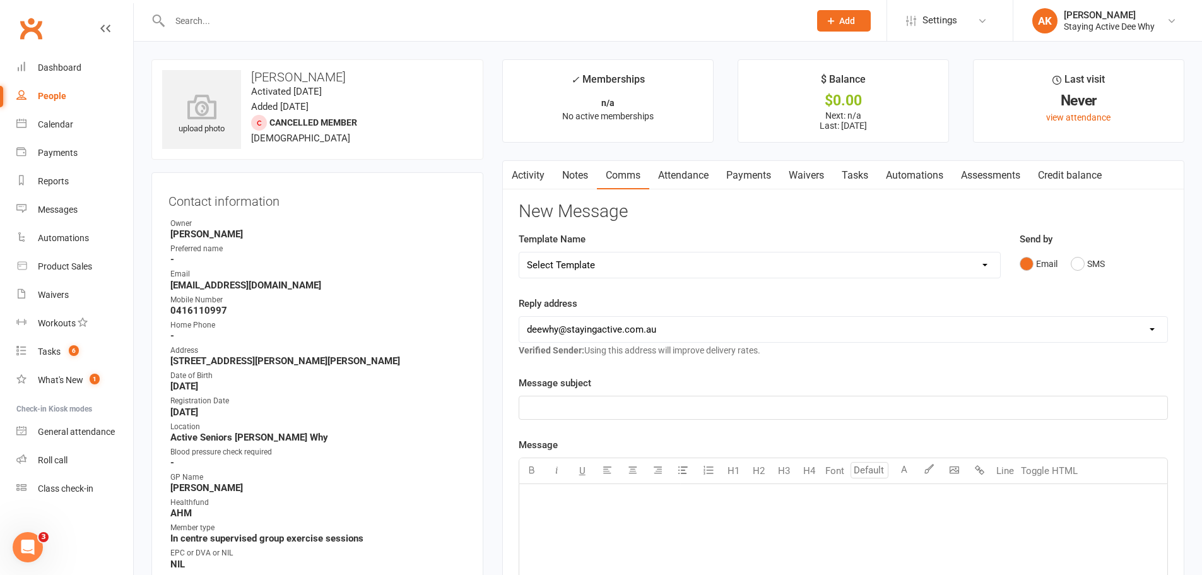
click at [571, 267] on select "Select Template [Email] 12 month follow-up [Email] 12 week health challenge [Em…" at bounding box center [759, 264] width 481 height 25
click at [493, 267] on main "✓ Memberships n/a No active memberships $ Balance $0.00 Next: n/a Last: 17 Mar …" at bounding box center [843, 488] width 701 height 859
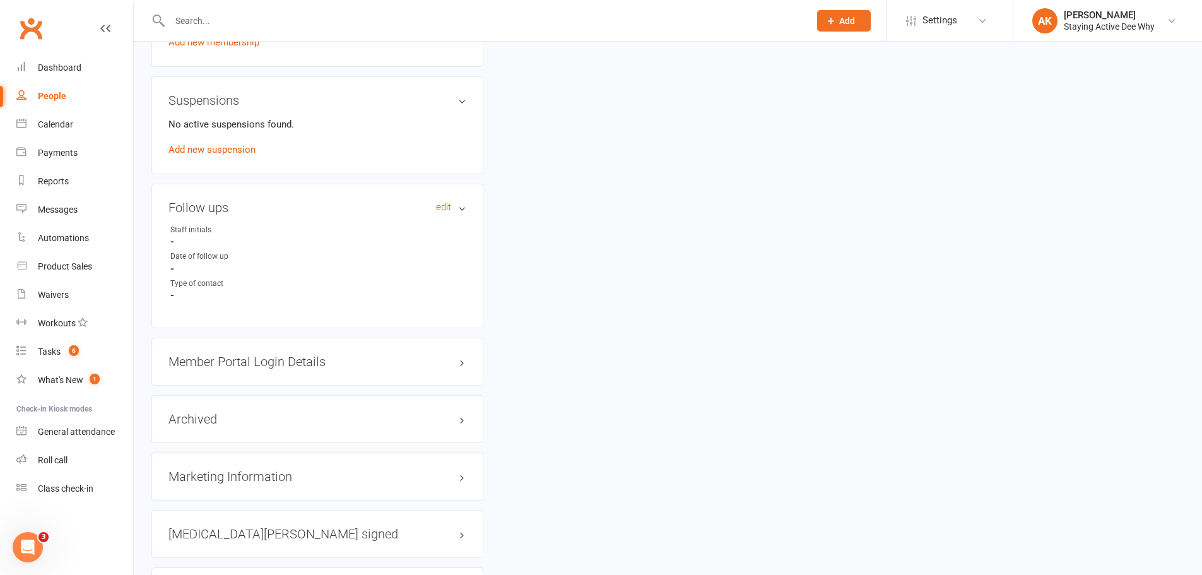
click at [445, 204] on link "edit" at bounding box center [443, 207] width 15 height 11
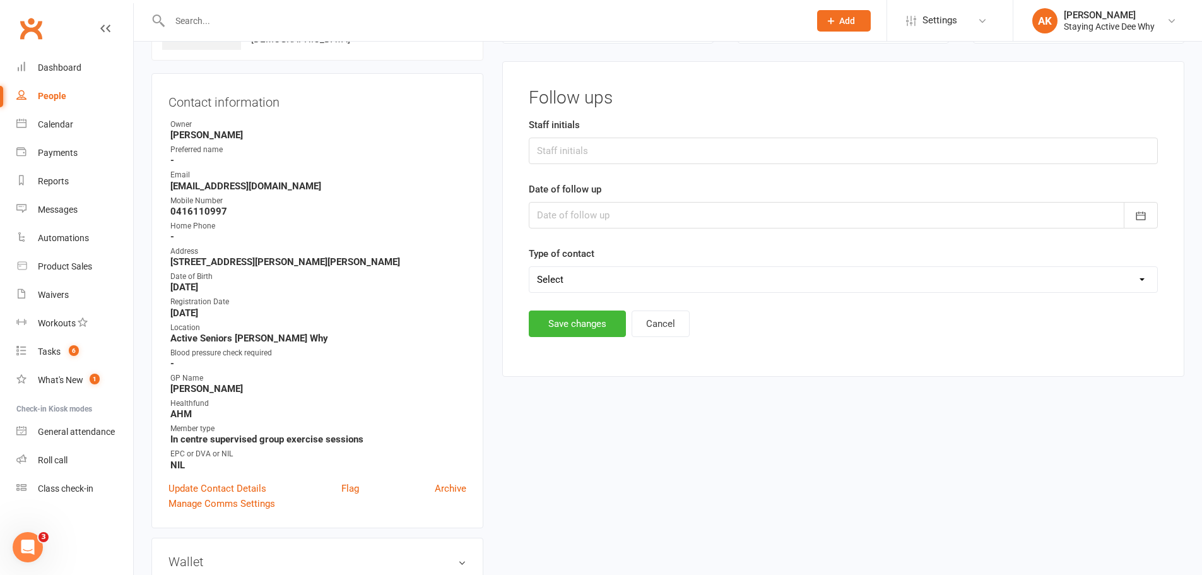
scroll to position [97, 0]
click at [568, 151] on input "text" at bounding box center [843, 152] width 629 height 26
type input "ECS"
click at [573, 220] on div at bounding box center [843, 217] width 629 height 26
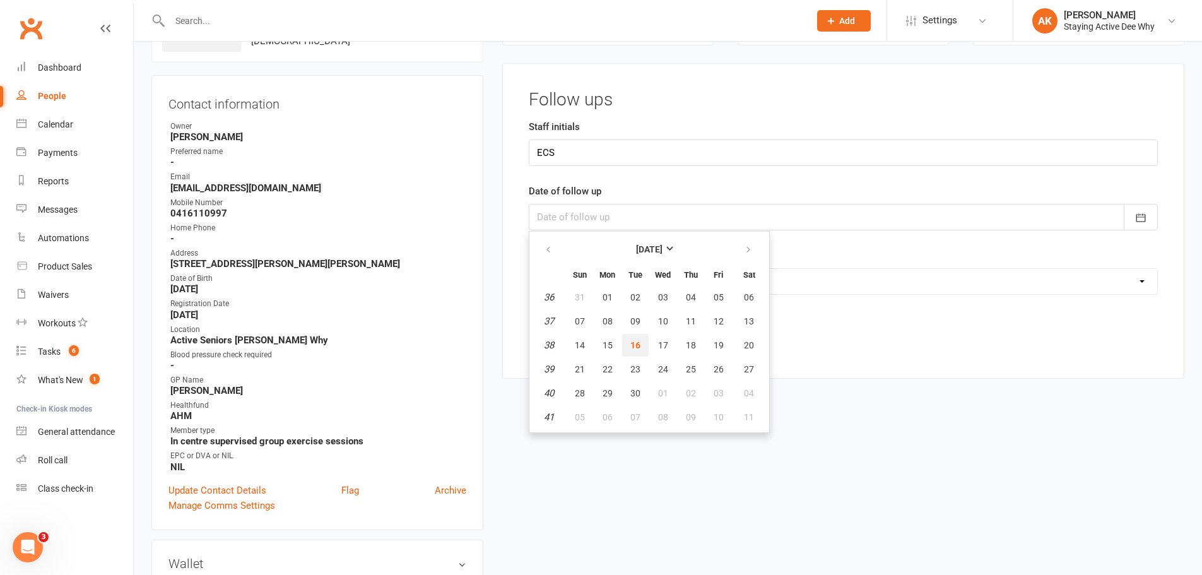
click at [638, 352] on button "16" at bounding box center [635, 345] width 26 height 23
type input "16 Sep 2025"
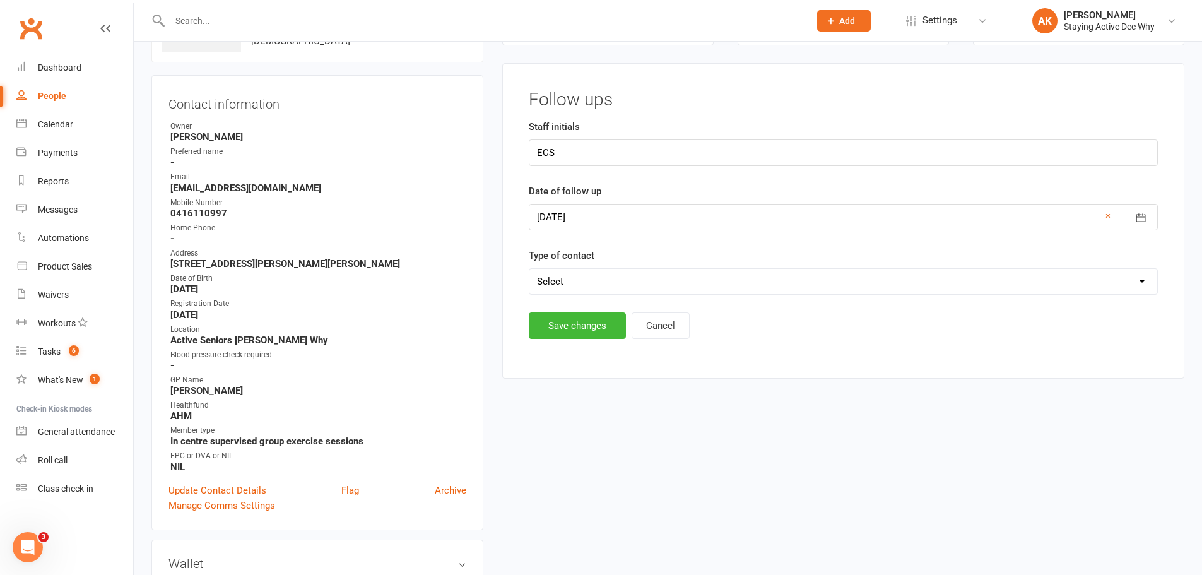
click at [588, 269] on select "Select Left message or sent email Spoke to member" at bounding box center [843, 281] width 628 height 25
select select "Spoke to member"
click at [529, 269] on select "Select Left message or sent email Spoke to member" at bounding box center [843, 281] width 628 height 25
click at [580, 334] on button "Save changes" at bounding box center [577, 325] width 97 height 26
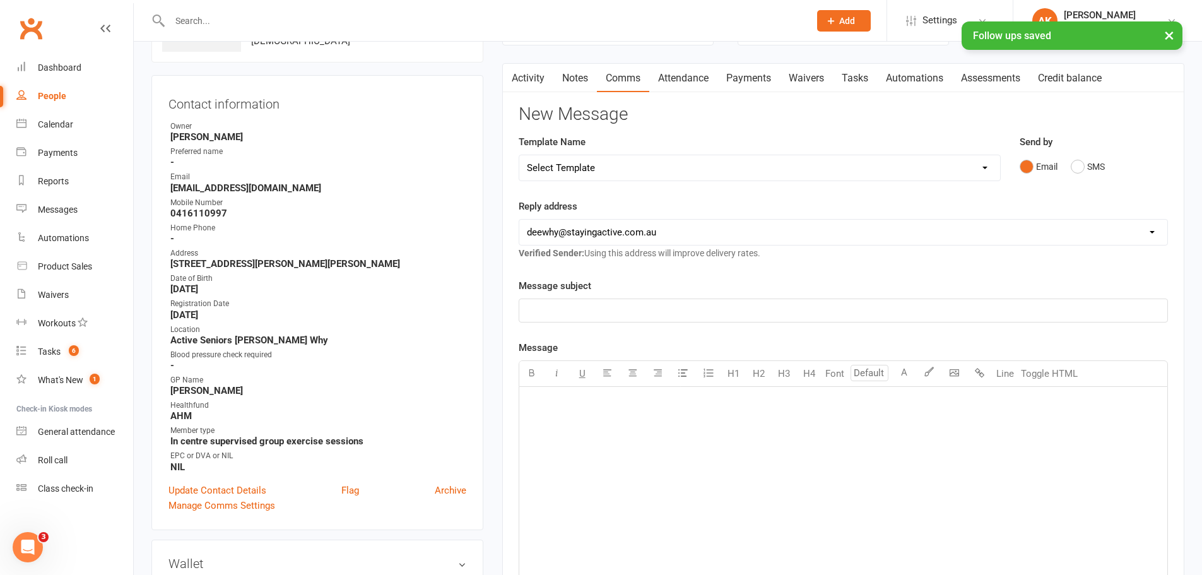
click at [575, 77] on link "Notes" at bounding box center [575, 78] width 44 height 29
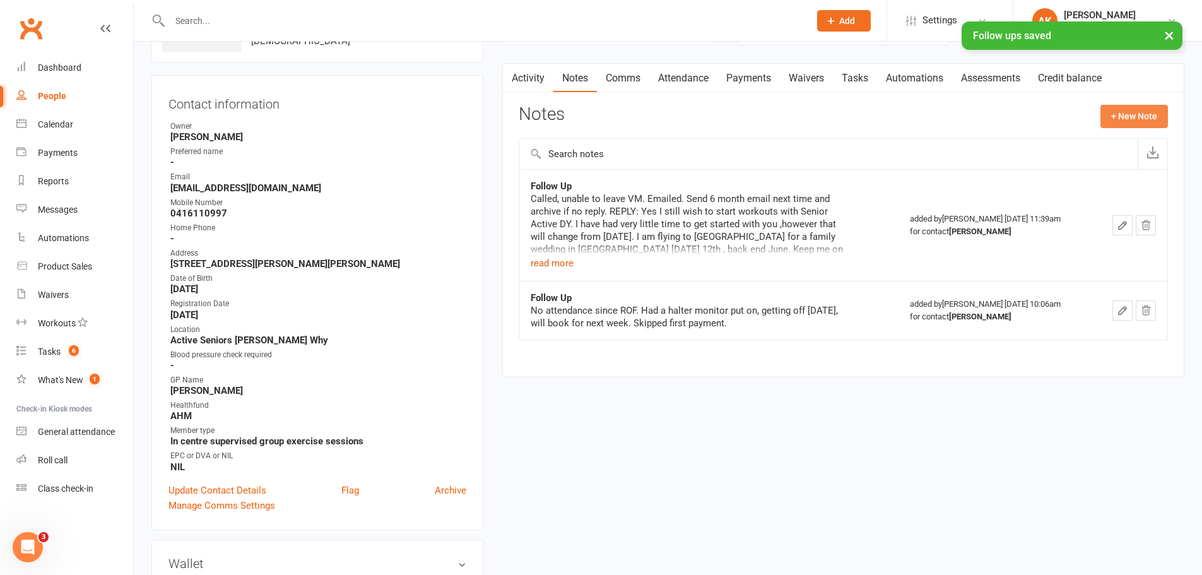
click at [1113, 112] on button "+ New Note" at bounding box center [1133, 116] width 67 height 23
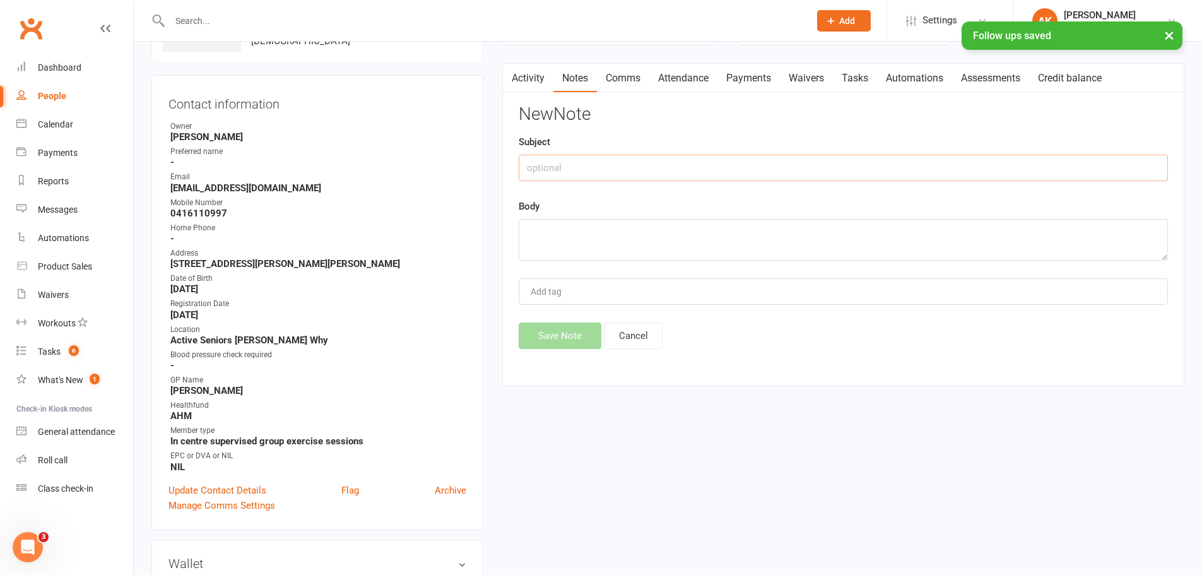
click at [583, 170] on input "text" at bounding box center [843, 168] width 649 height 26
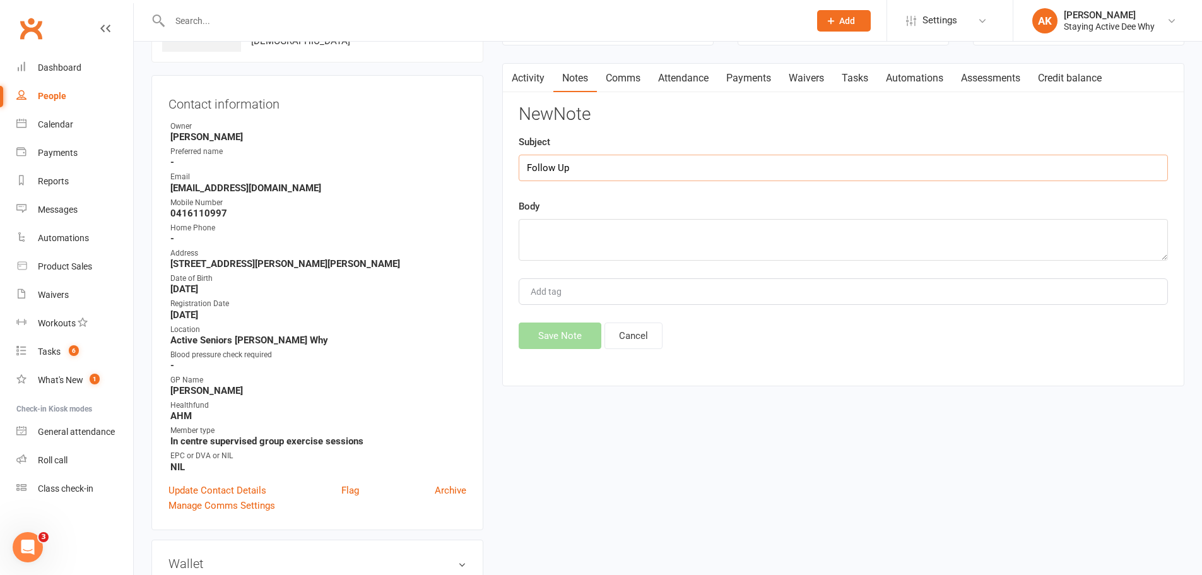
type input "Follow Up"
click at [555, 248] on textarea at bounding box center [843, 240] width 649 height 42
click at [754, 233] on textarea "HAd some medical issues but keen to get going. REAXbooked 25th Sep." at bounding box center [843, 240] width 649 height 42
type textarea "HAd some medical issues but keen to get going. REAX booked 25th Sep."
click at [579, 331] on button "Save Note" at bounding box center [560, 335] width 83 height 26
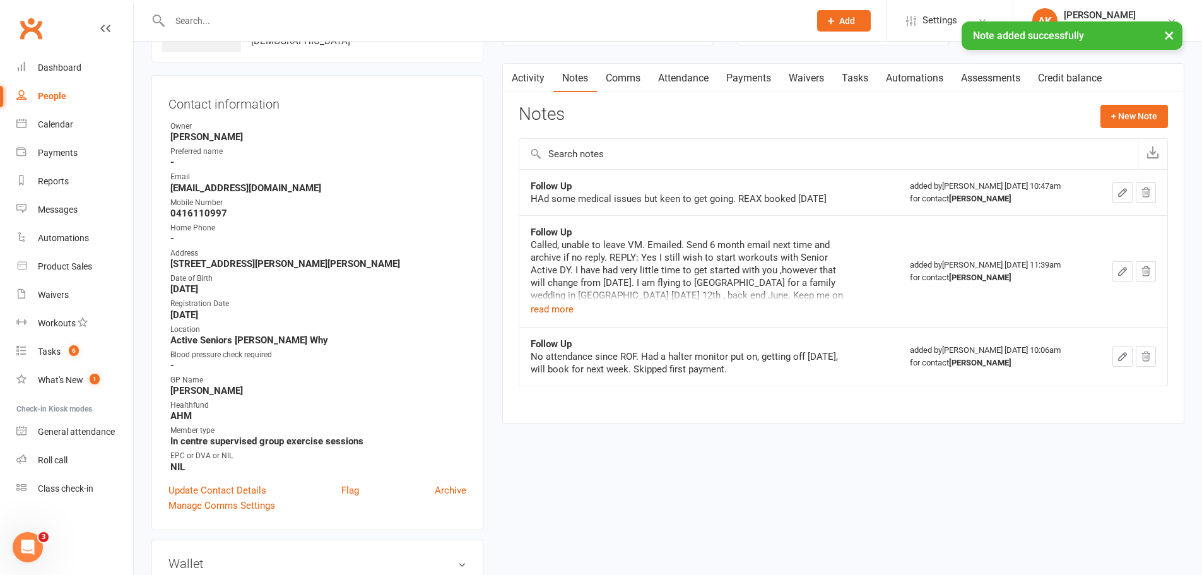
click at [1121, 193] on icon "button" at bounding box center [1121, 192] width 11 height 11
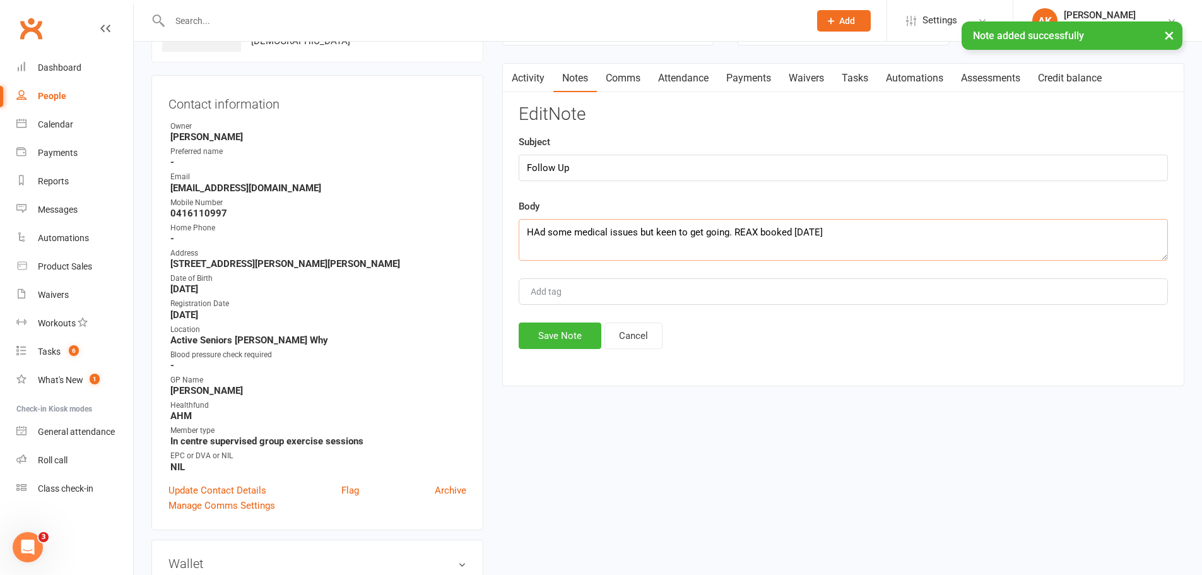
click at [542, 233] on textarea "HAd some medical issues but keen to get going. REAX booked 25th Sep." at bounding box center [843, 240] width 649 height 42
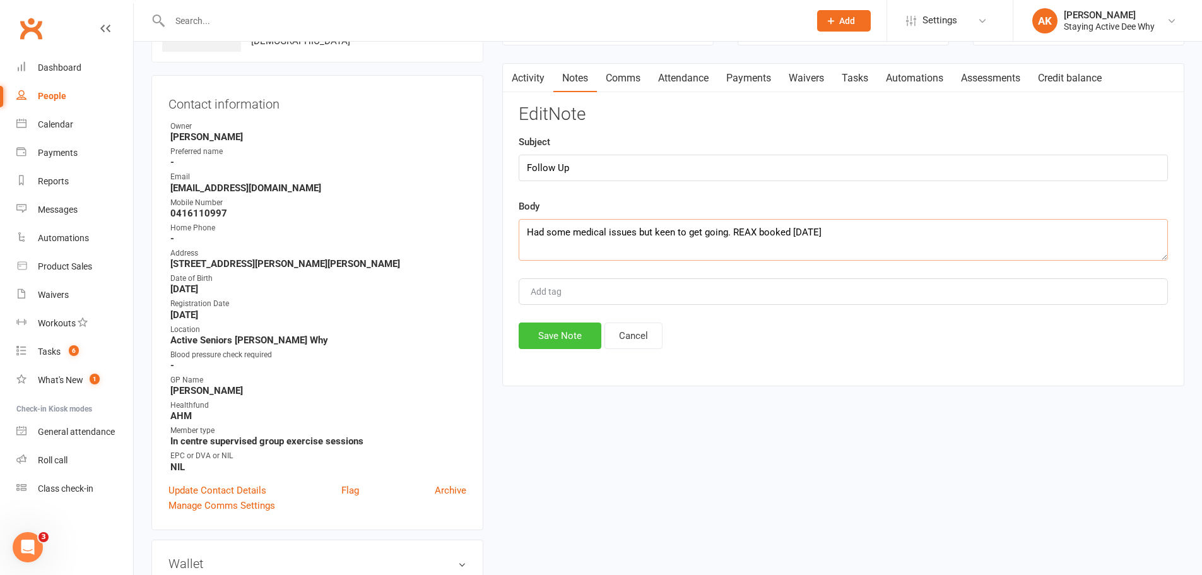
type textarea "Had some medical issues but keen to get going. REAX booked 25th Sep."
click at [544, 337] on button "Save Note" at bounding box center [560, 335] width 83 height 26
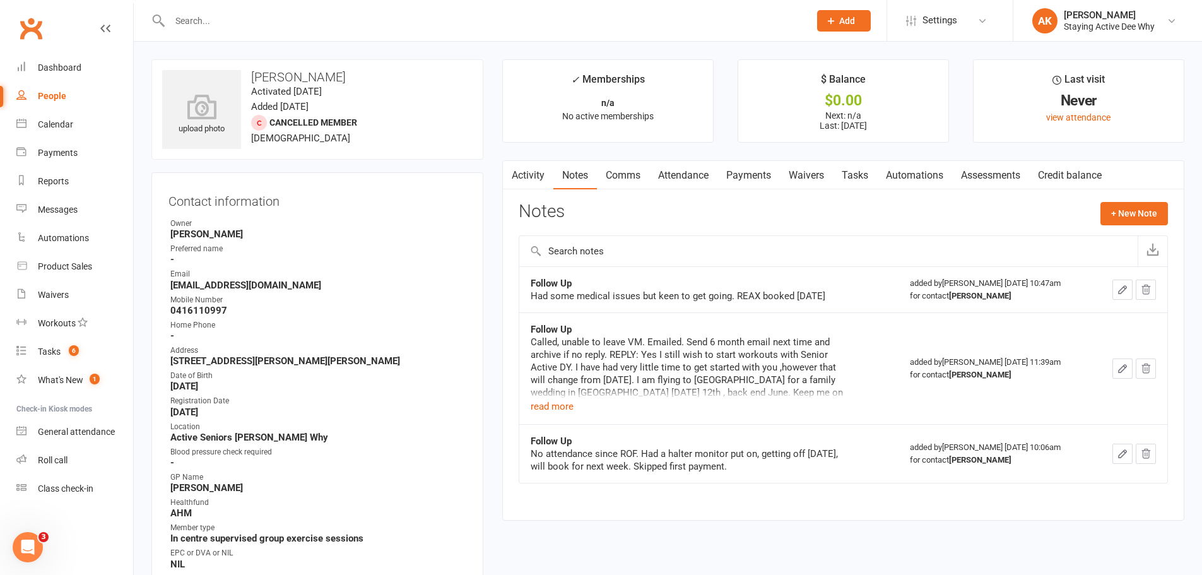
click at [343, 11] on div at bounding box center [475, 20] width 649 height 41
click at [343, 28] on input "text" at bounding box center [483, 21] width 635 height 18
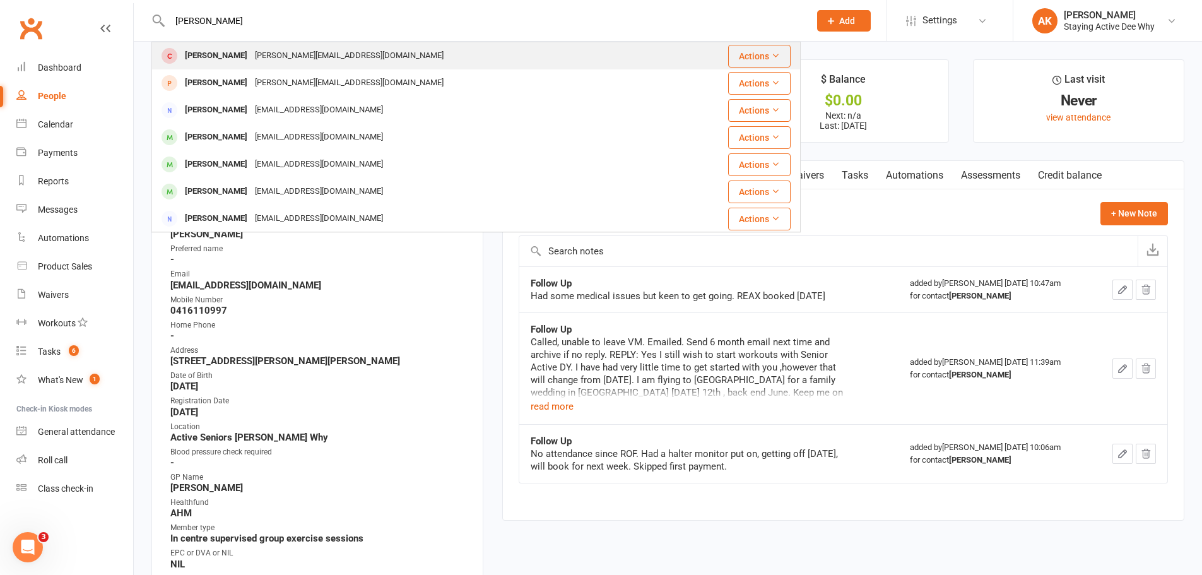
type input "robbins"
click at [325, 57] on div "christine.robbins1@gmail.com" at bounding box center [349, 56] width 196 height 18
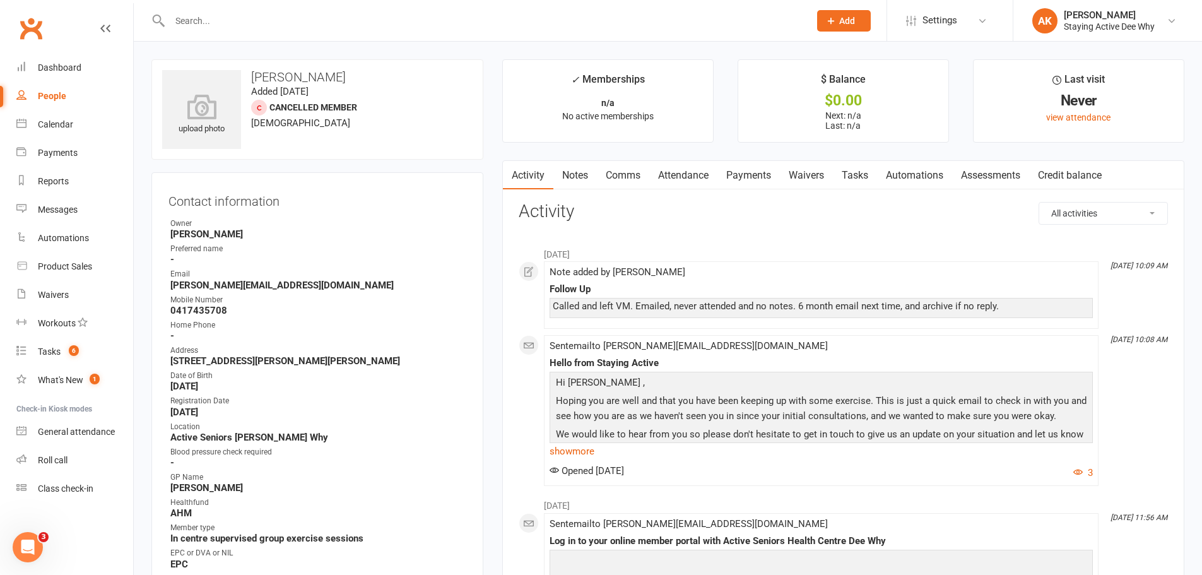
click at [618, 180] on link "Comms" at bounding box center [623, 175] width 52 height 29
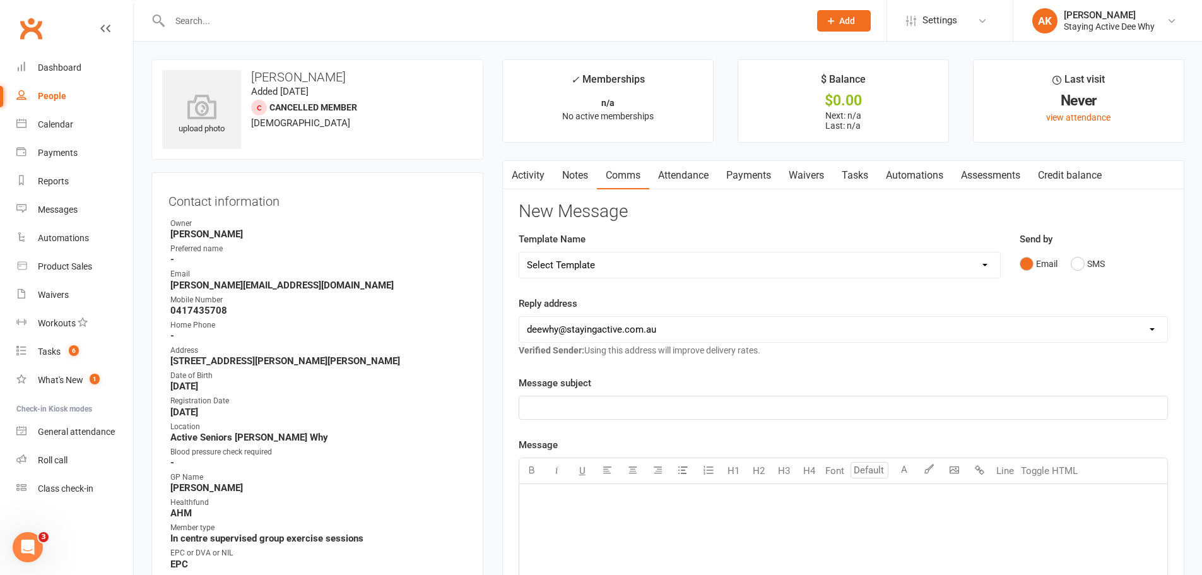
click at [615, 264] on select "Select Template [Email] 12 month follow-up [Email] 12 week health challenge [Em…" at bounding box center [759, 264] width 481 height 25
select select "3"
click at [519, 252] on select "Select Template [Email] 12 month follow-up [Email] 12 week health challenge [Em…" at bounding box center [759, 264] width 481 height 25
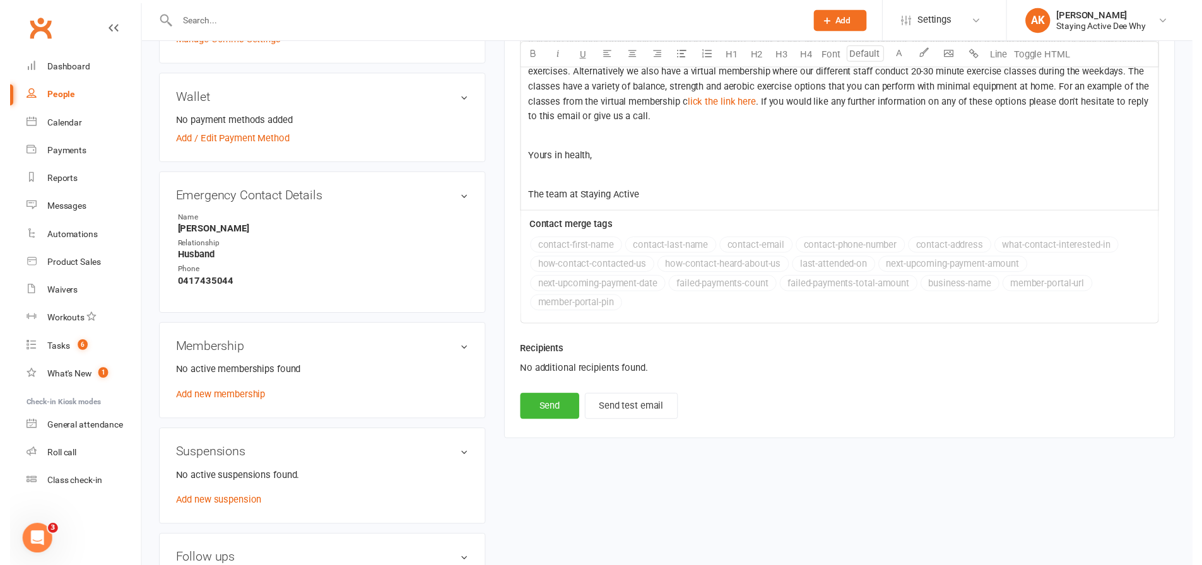
scroll to position [568, 0]
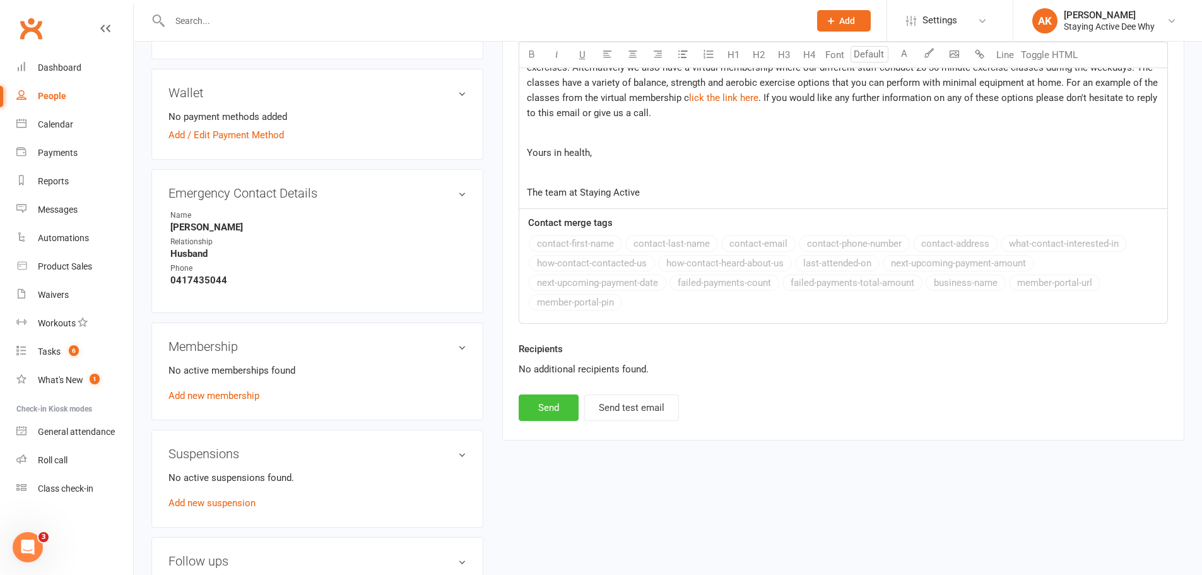
click at [558, 410] on button "Send" at bounding box center [549, 407] width 60 height 26
select select
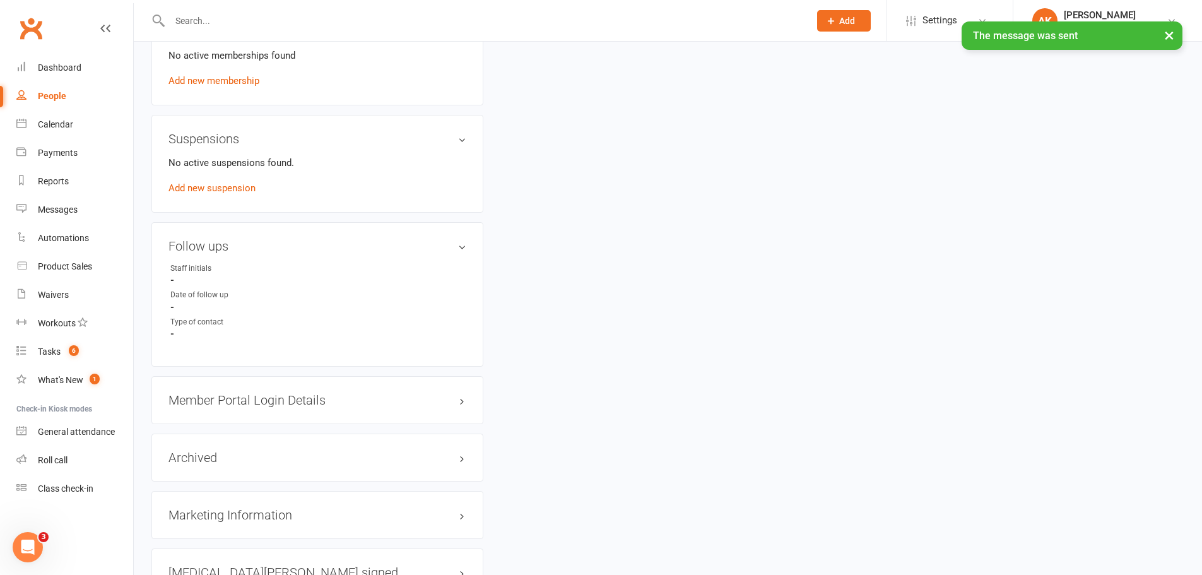
scroll to position [883, 0]
click at [447, 249] on link "edit" at bounding box center [443, 245] width 15 height 11
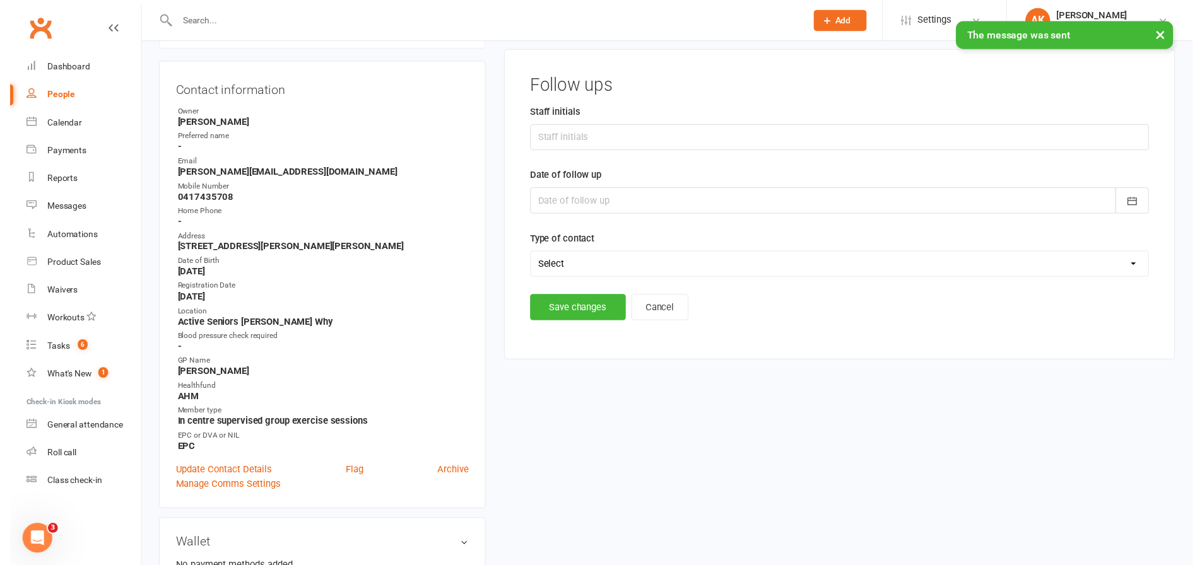
scroll to position [97, 0]
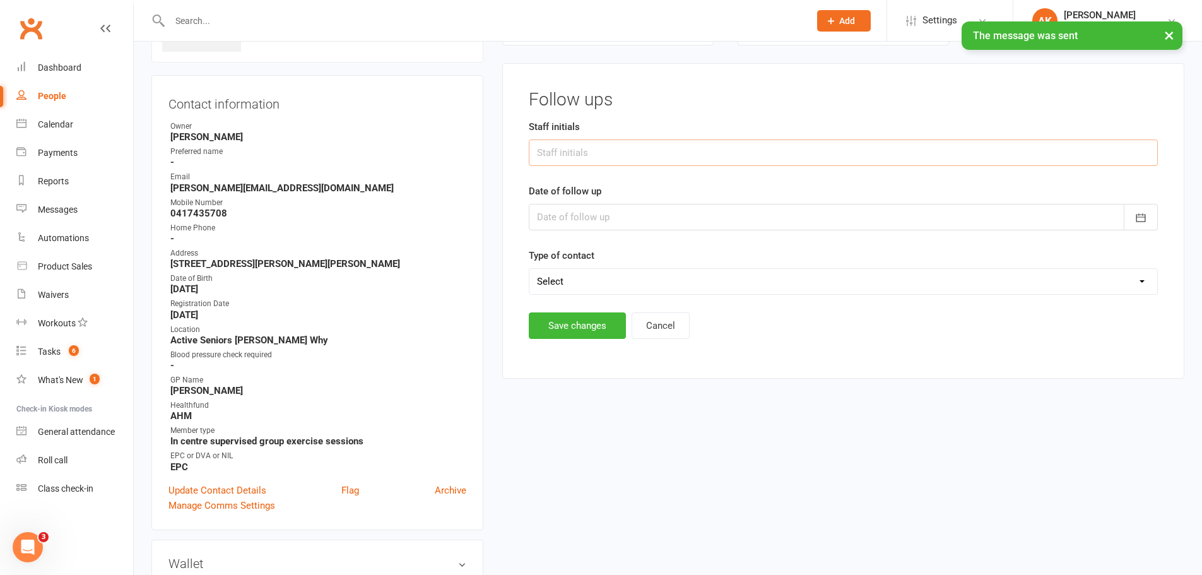
click at [557, 149] on input "text" at bounding box center [843, 152] width 629 height 26
type input "ECS"
click at [599, 206] on div at bounding box center [843, 217] width 629 height 26
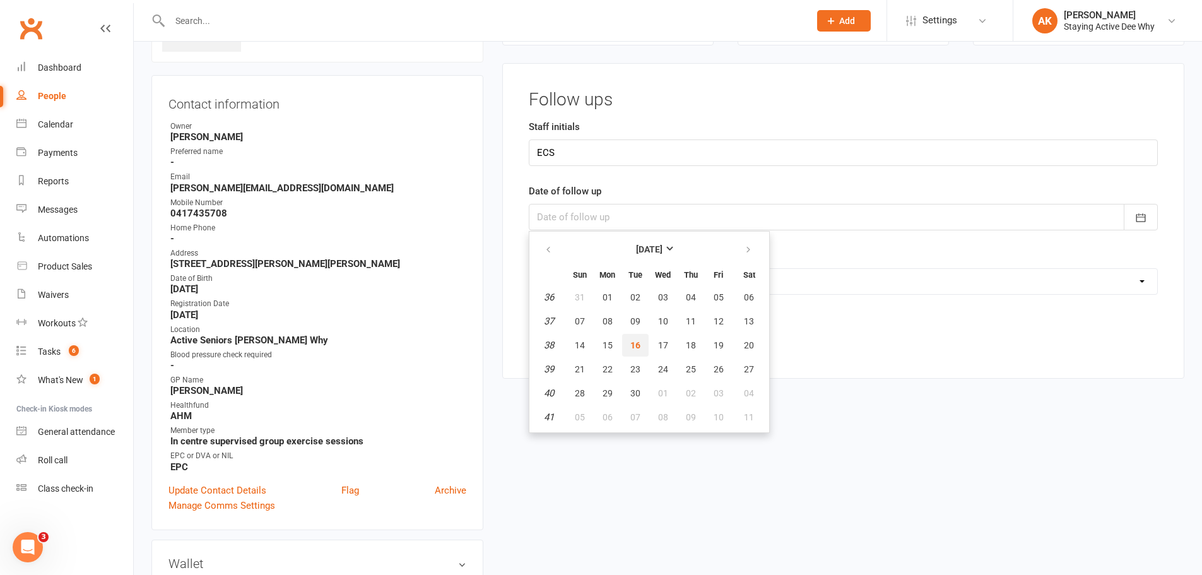
click at [636, 348] on span "16" at bounding box center [635, 345] width 10 height 10
type input "16 Sep 2025"
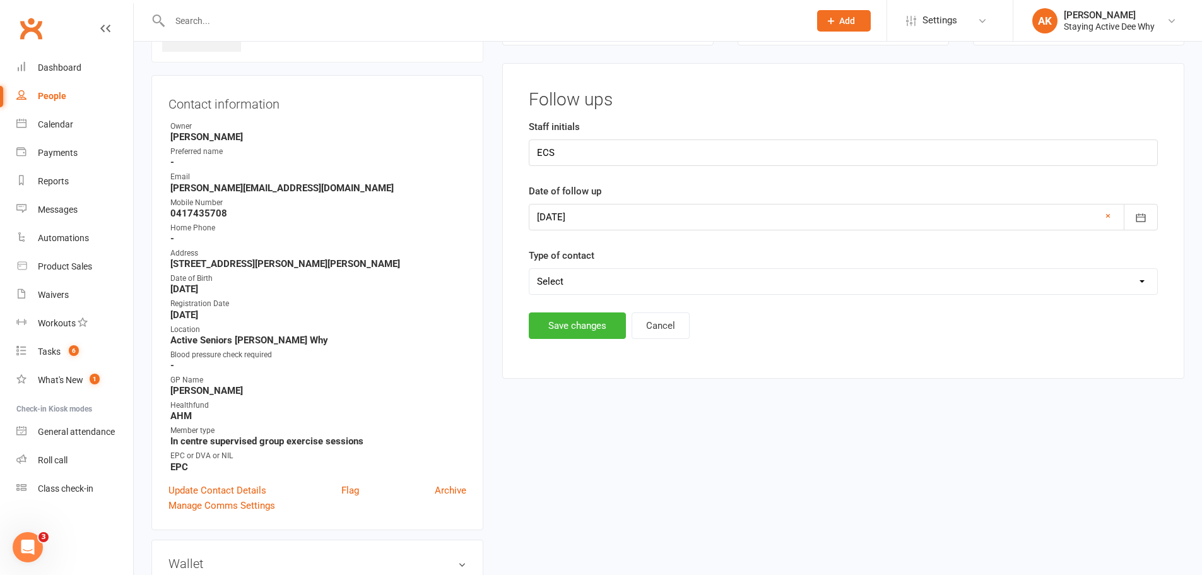
click at [599, 274] on select "Select Left message or sent email Spoke to member" at bounding box center [843, 281] width 628 height 25
select select "Left message or sent email"
click at [529, 269] on select "Select Left message or sent email Spoke to member" at bounding box center [843, 281] width 628 height 25
click at [592, 327] on button "Save changes" at bounding box center [577, 325] width 97 height 26
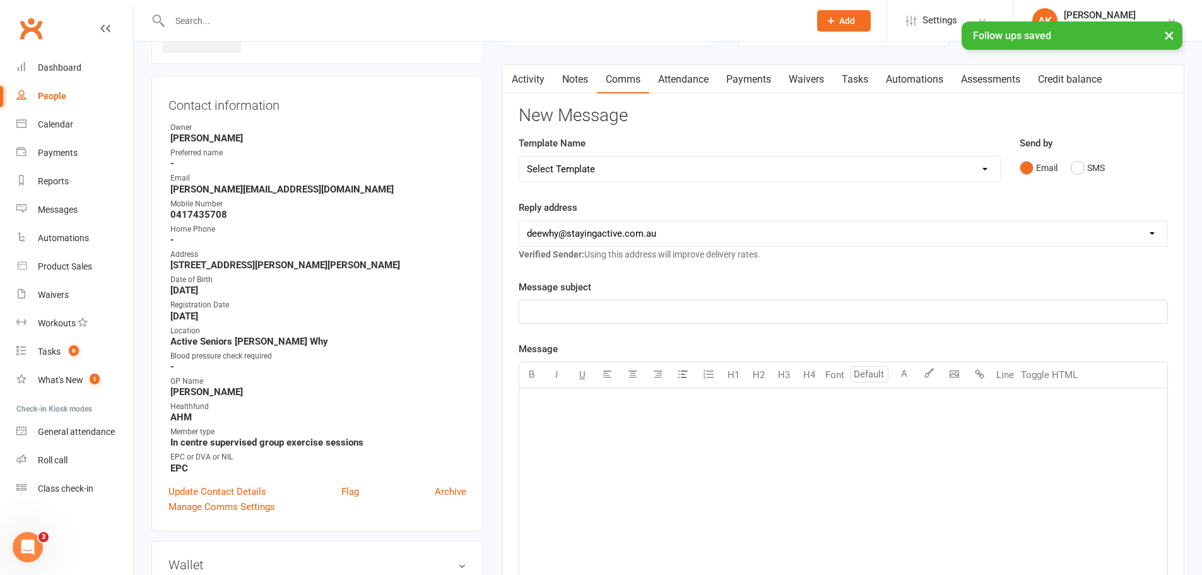
scroll to position [34, 0]
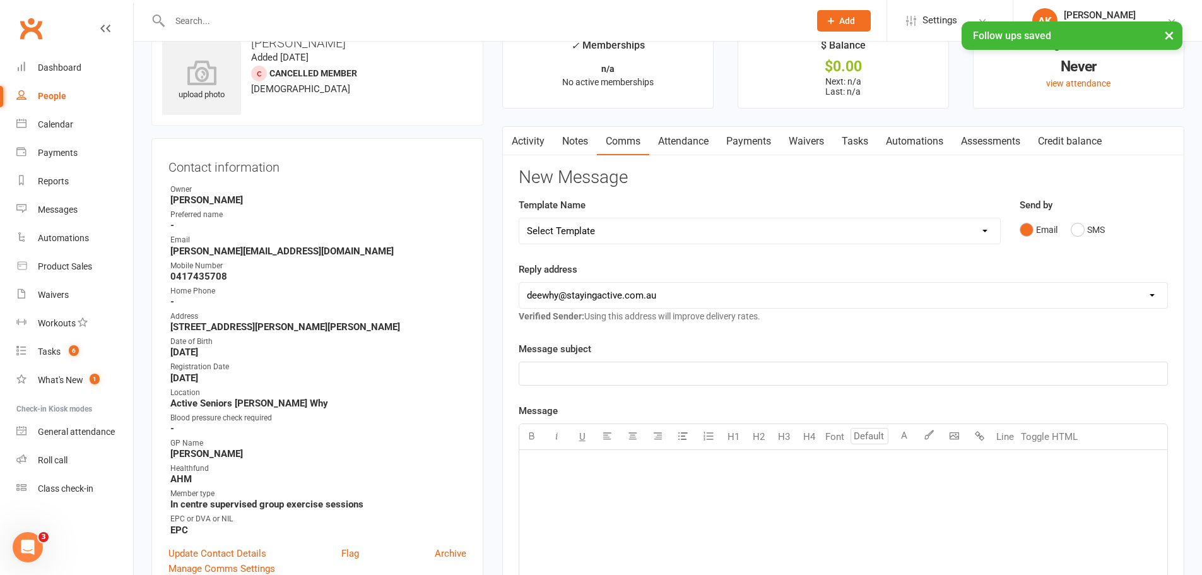
click at [578, 141] on link "Notes" at bounding box center [575, 141] width 44 height 29
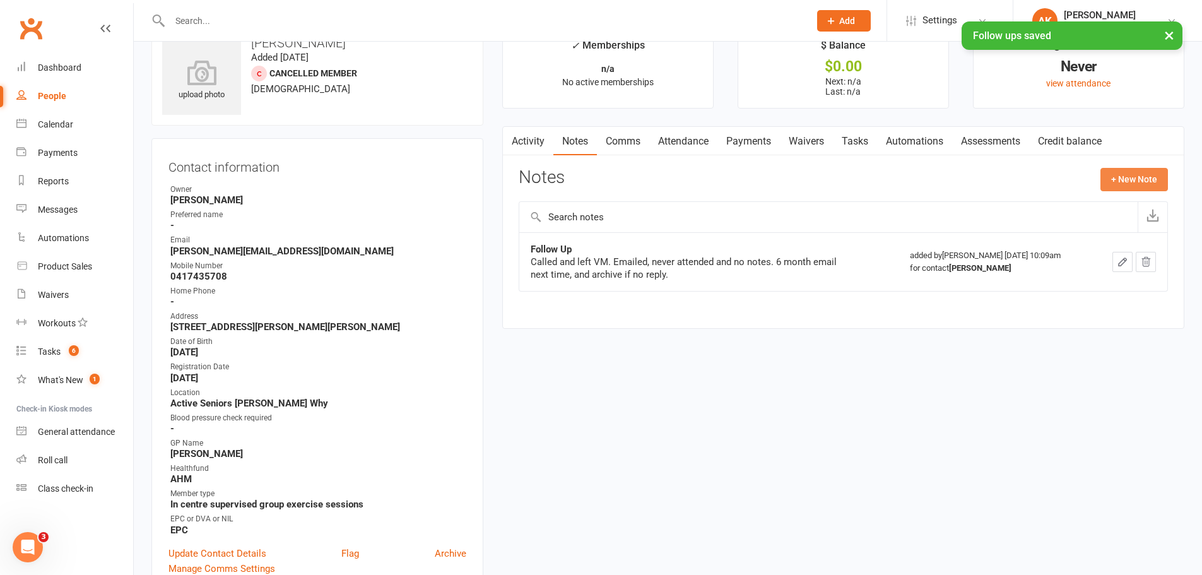
click at [1130, 173] on button "+ New Note" at bounding box center [1133, 179] width 67 height 23
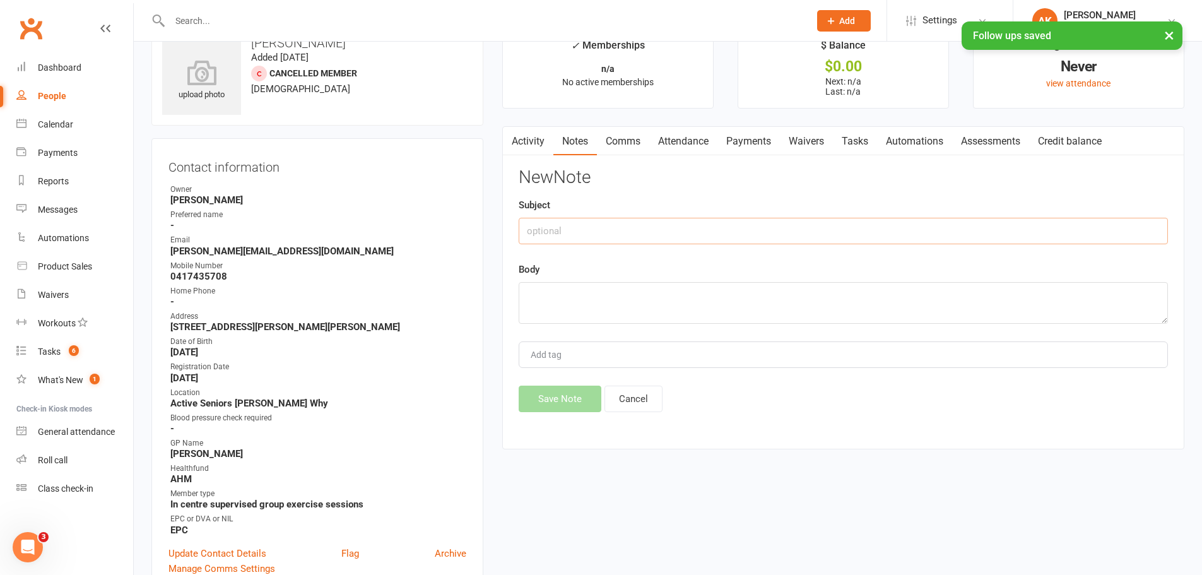
click at [659, 235] on input "text" at bounding box center [843, 231] width 649 height 26
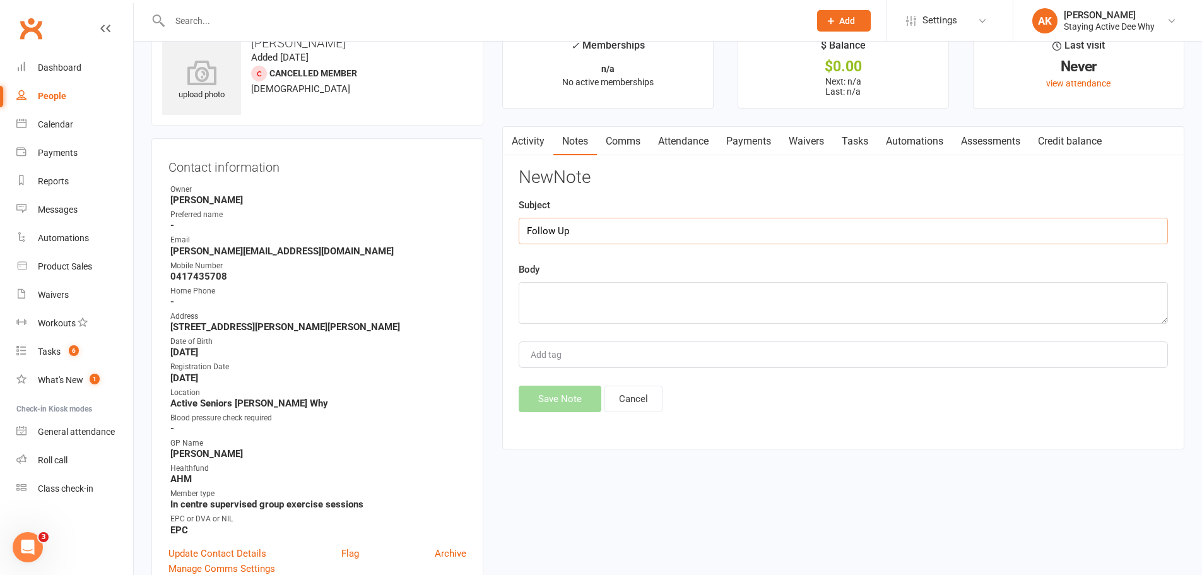
type input "Follow Up"
click at [631, 300] on textarea at bounding box center [843, 303] width 649 height 42
type textarea "6 month email. Archive if no reply."
click at [546, 408] on button "Save Note" at bounding box center [560, 398] width 83 height 26
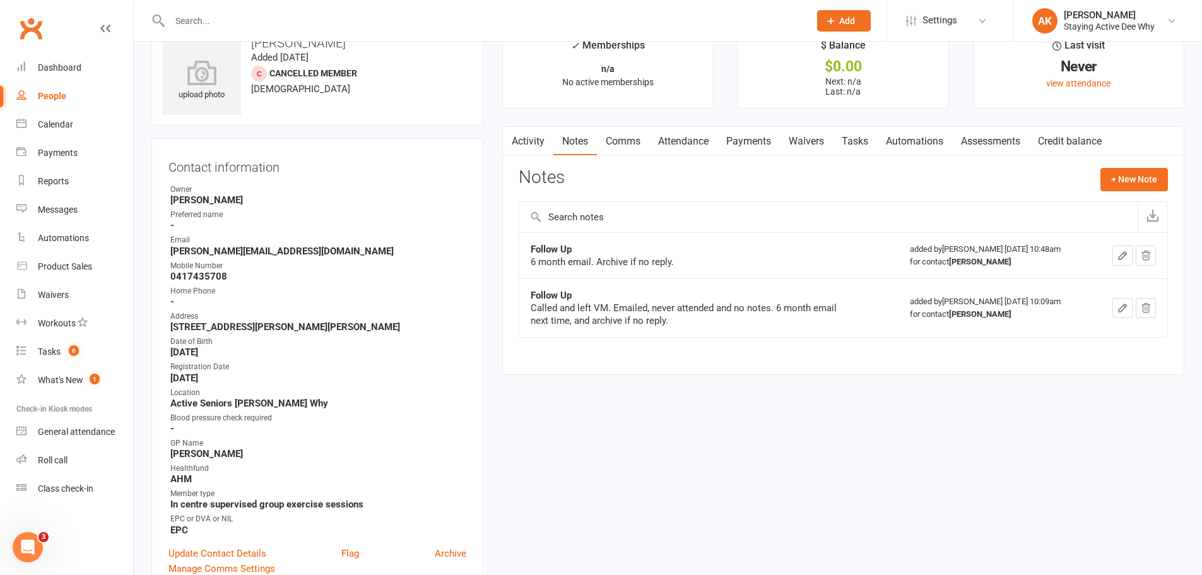
click at [332, 22] on input "text" at bounding box center [483, 21] width 635 height 18
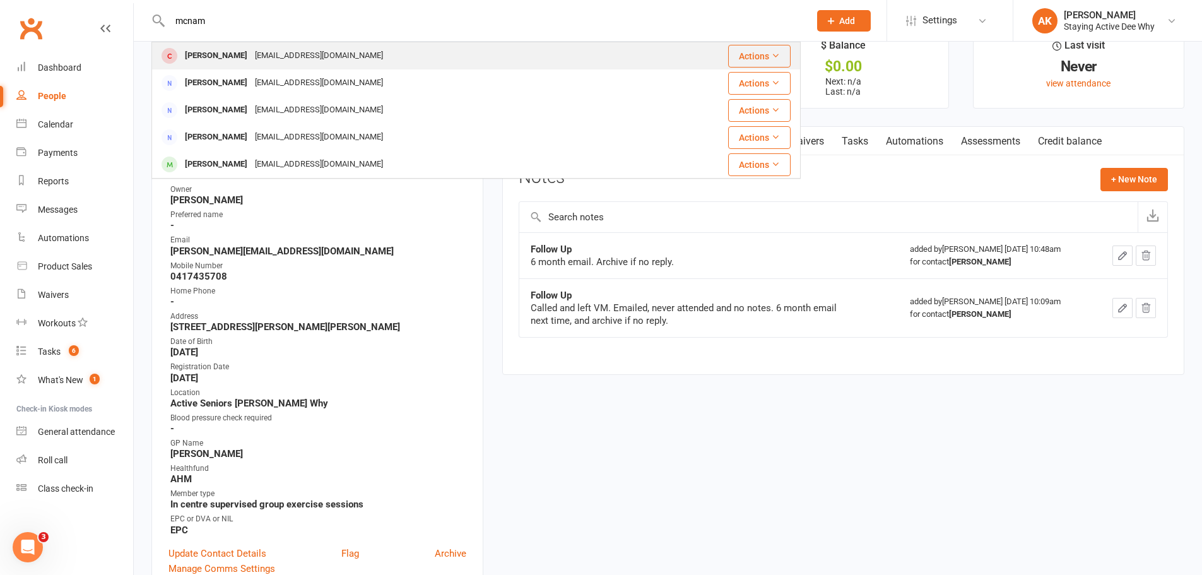
type input "mcnam"
click at [303, 59] on div "maryrose_mcnamara1@hotmail.com" at bounding box center [319, 56] width 136 height 18
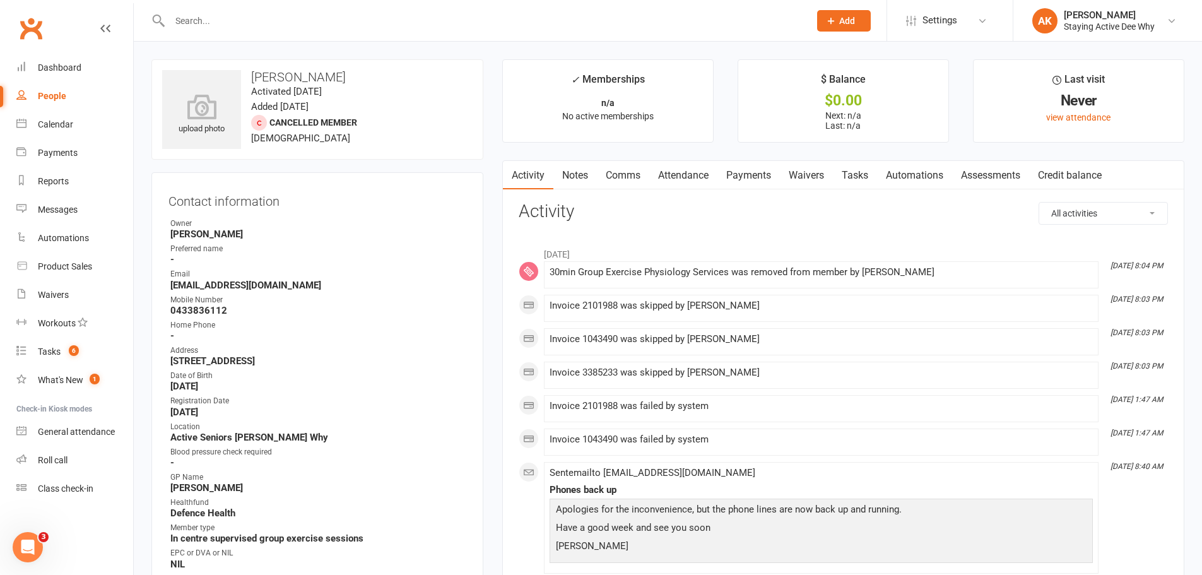
click at [571, 171] on link "Notes" at bounding box center [575, 175] width 44 height 29
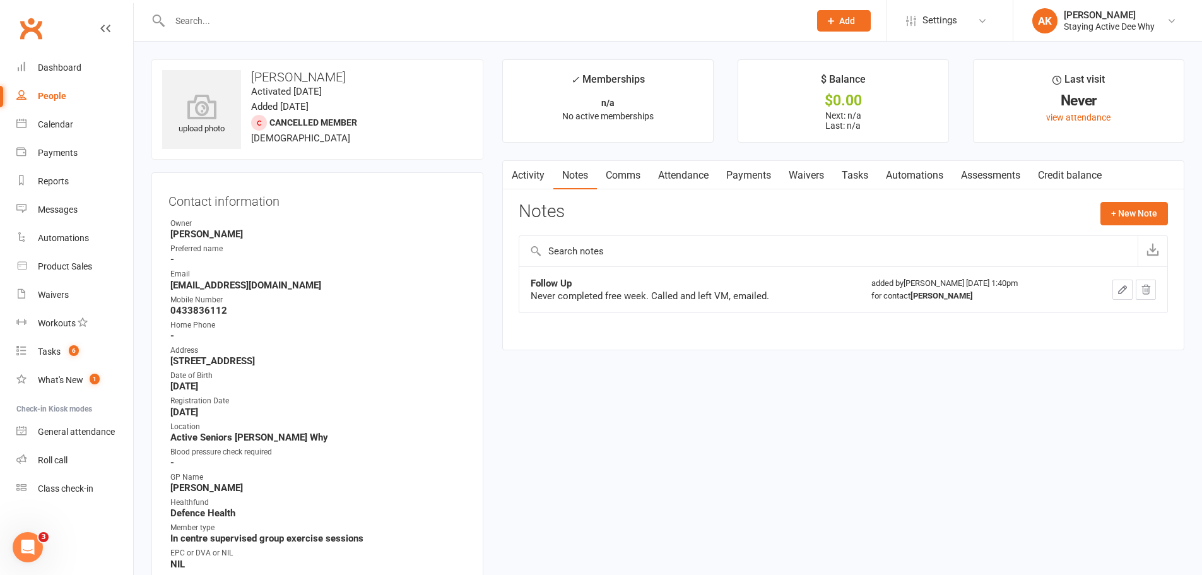
click at [632, 176] on link "Comms" at bounding box center [623, 175] width 52 height 29
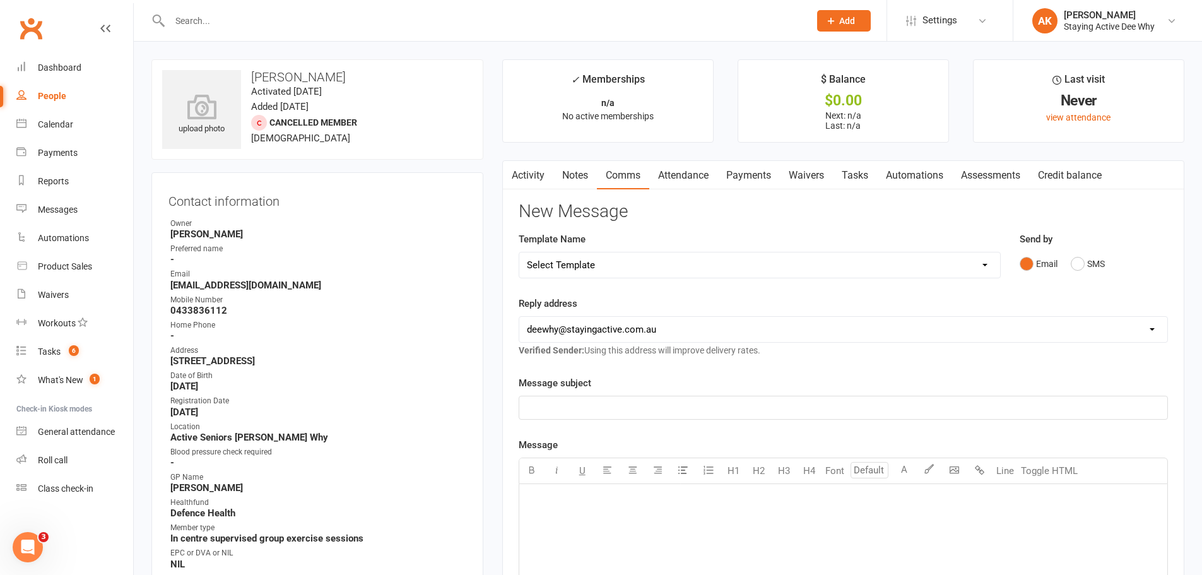
click at [597, 269] on select "Select Template [Email] 12 month follow-up [Email] 12 week health challenge [Em…" at bounding box center [759, 264] width 481 height 25
select select "3"
click at [519, 252] on select "Select Template [Email] 12 month follow-up [Email] 12 week health challenge [Em…" at bounding box center [759, 264] width 481 height 25
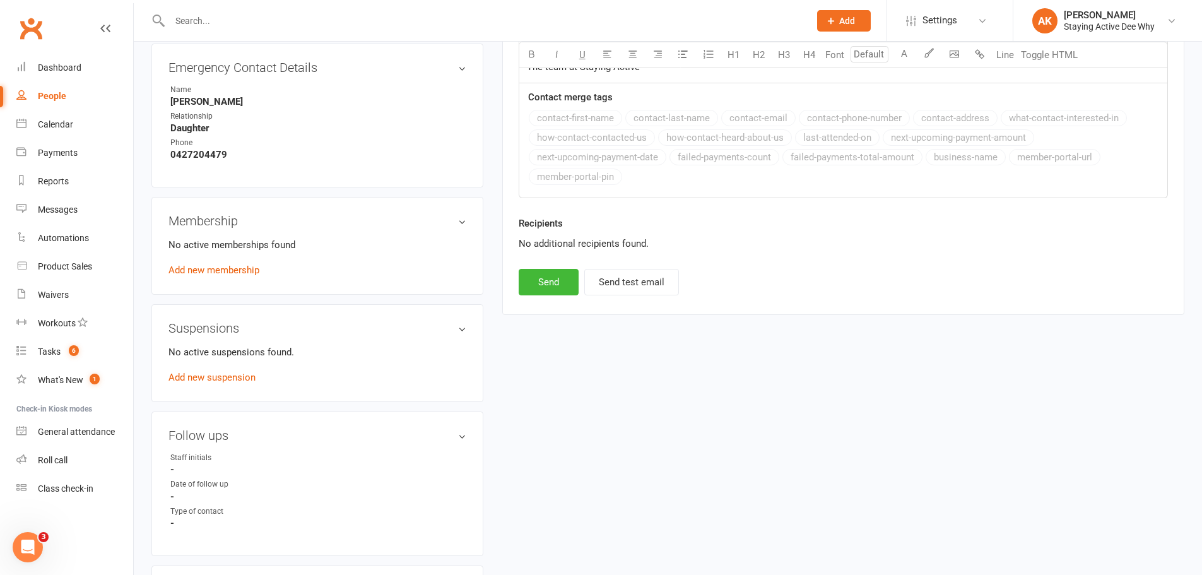
scroll to position [694, 0]
click at [551, 281] on button "Send" at bounding box center [549, 281] width 60 height 26
select select
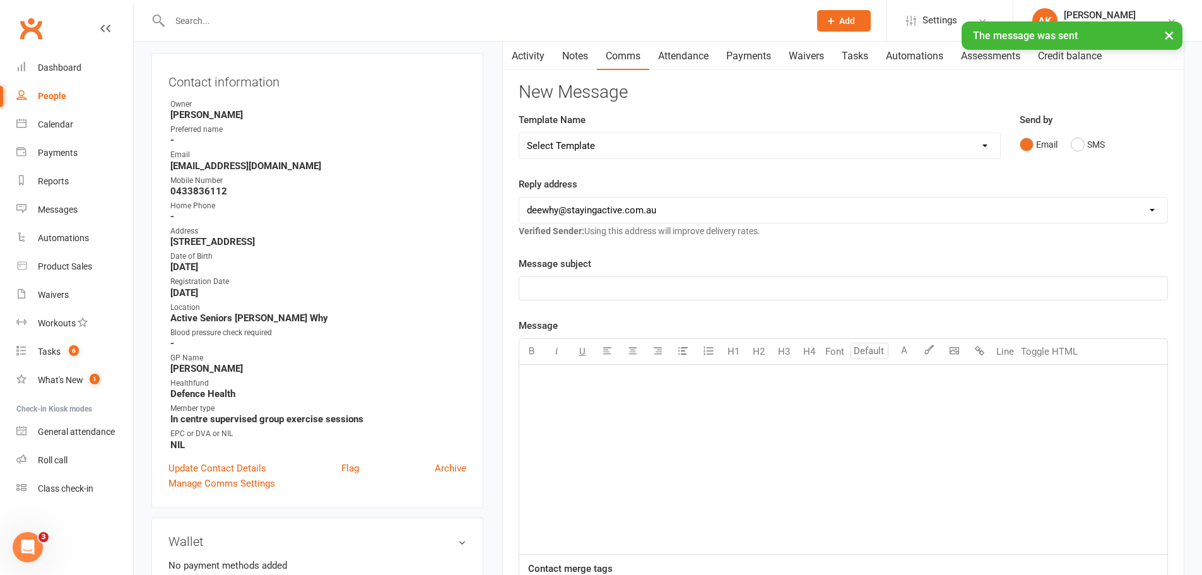
scroll to position [0, 0]
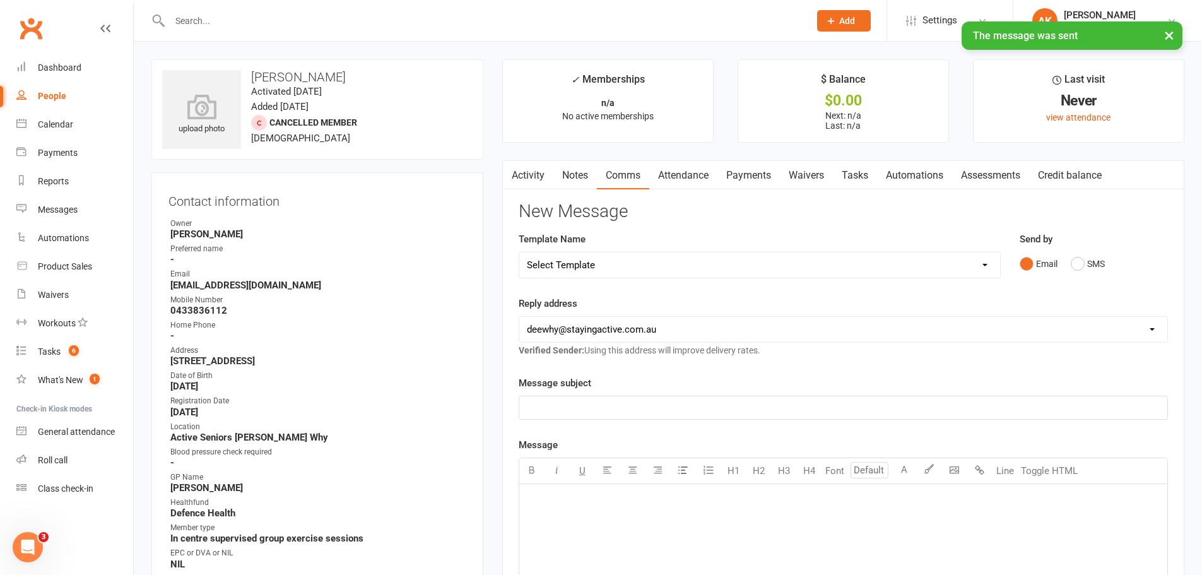
click at [577, 184] on link "Notes" at bounding box center [575, 175] width 44 height 29
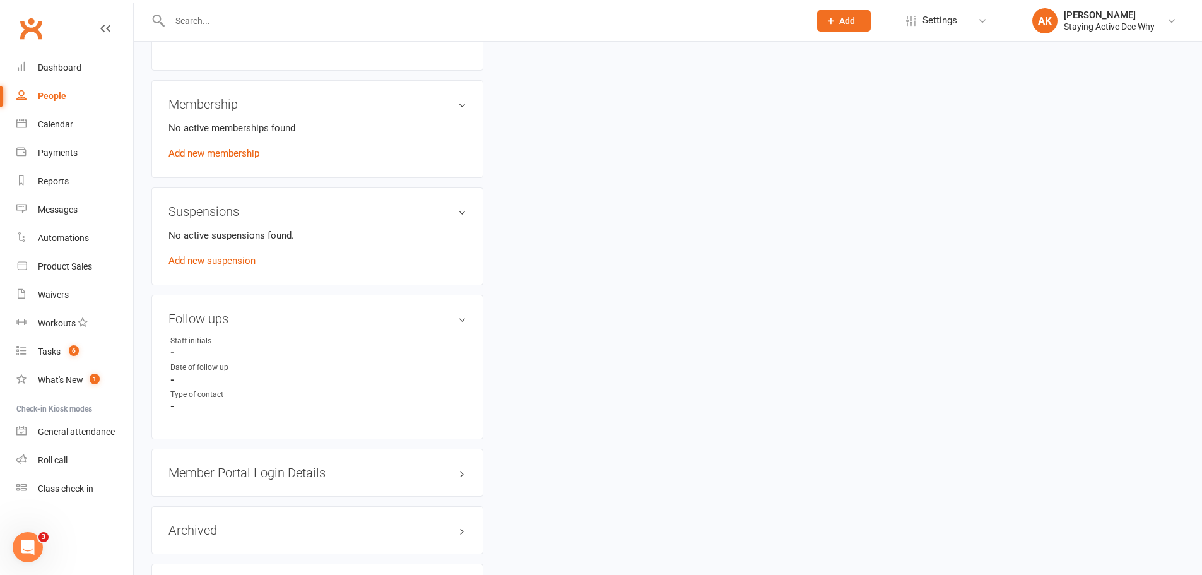
scroll to position [883, 0]
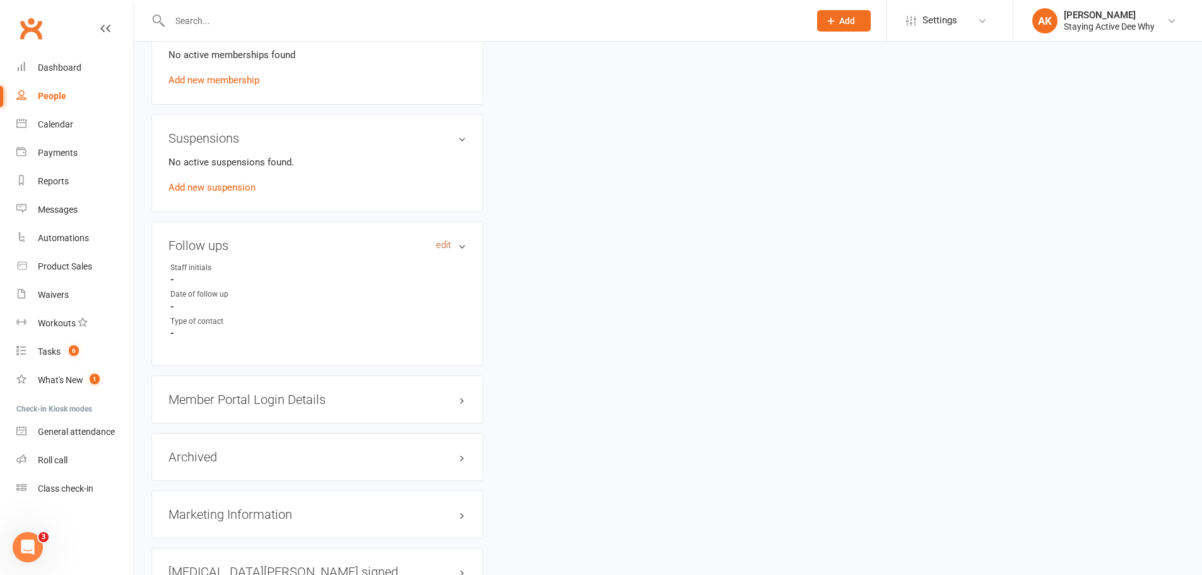
click at [446, 245] on link "edit" at bounding box center [443, 245] width 15 height 11
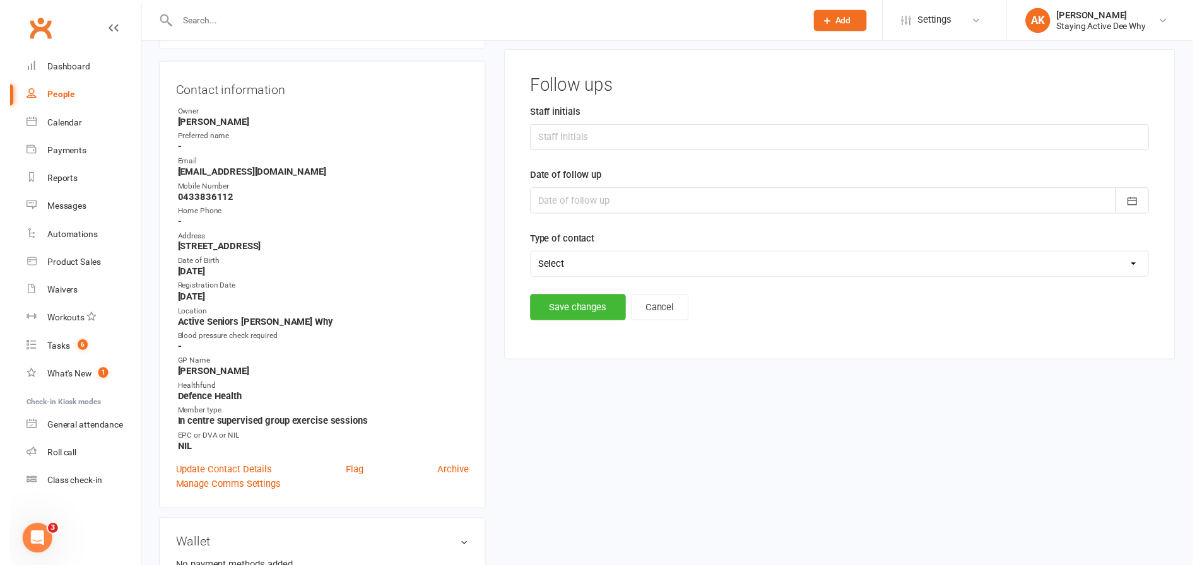
scroll to position [97, 0]
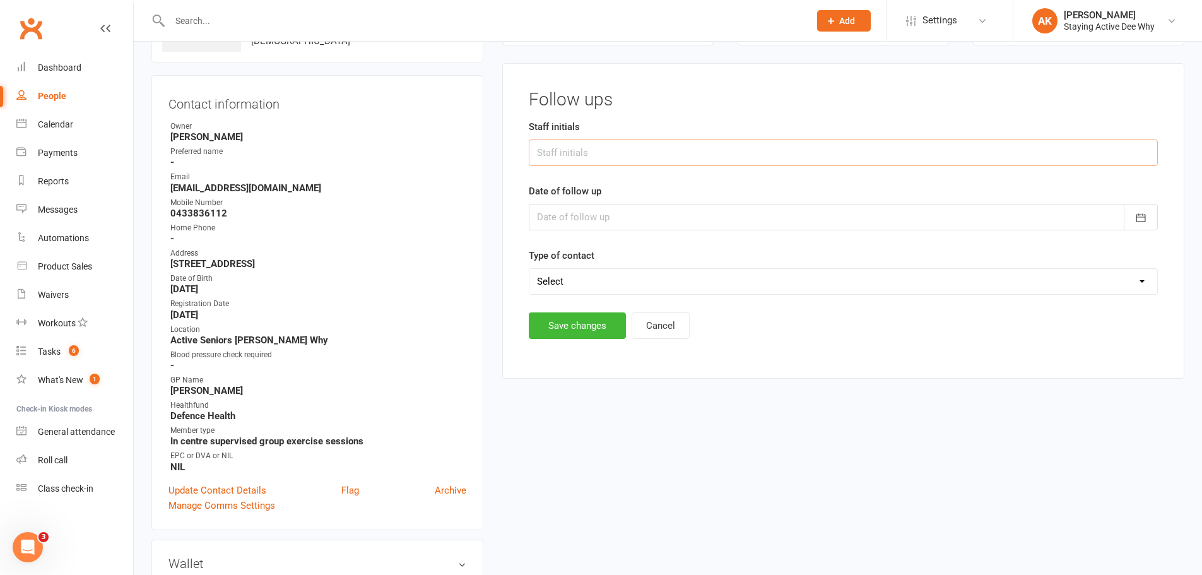
click at [558, 144] on input "text" at bounding box center [843, 152] width 629 height 26
type input "ECS"
click at [561, 220] on div at bounding box center [843, 217] width 629 height 26
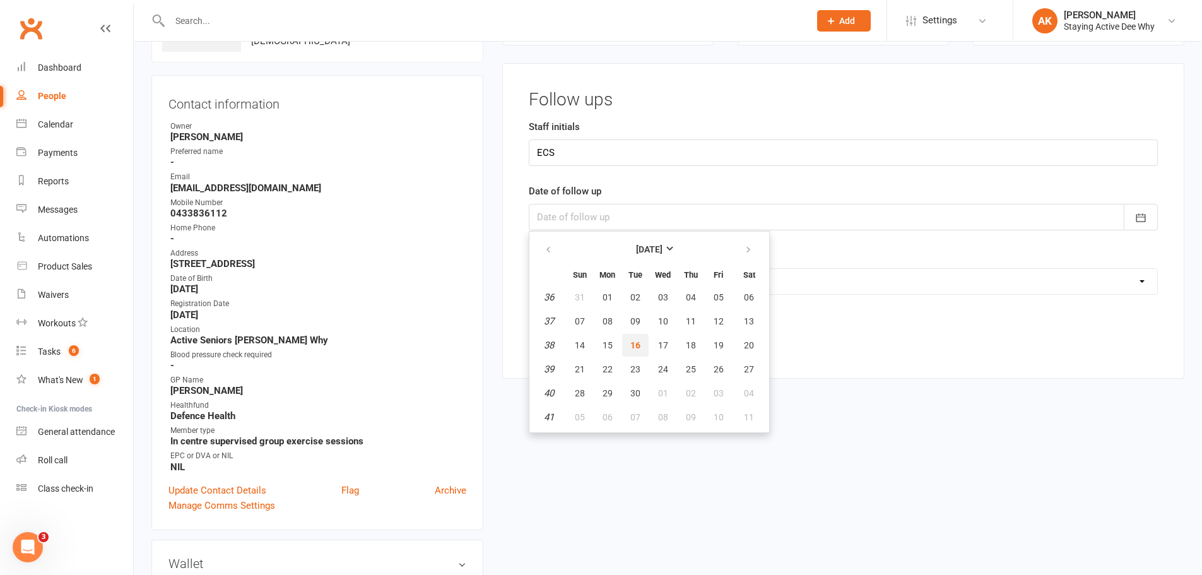
click at [639, 347] on span "16" at bounding box center [635, 345] width 10 height 10
type input "[DATE]"
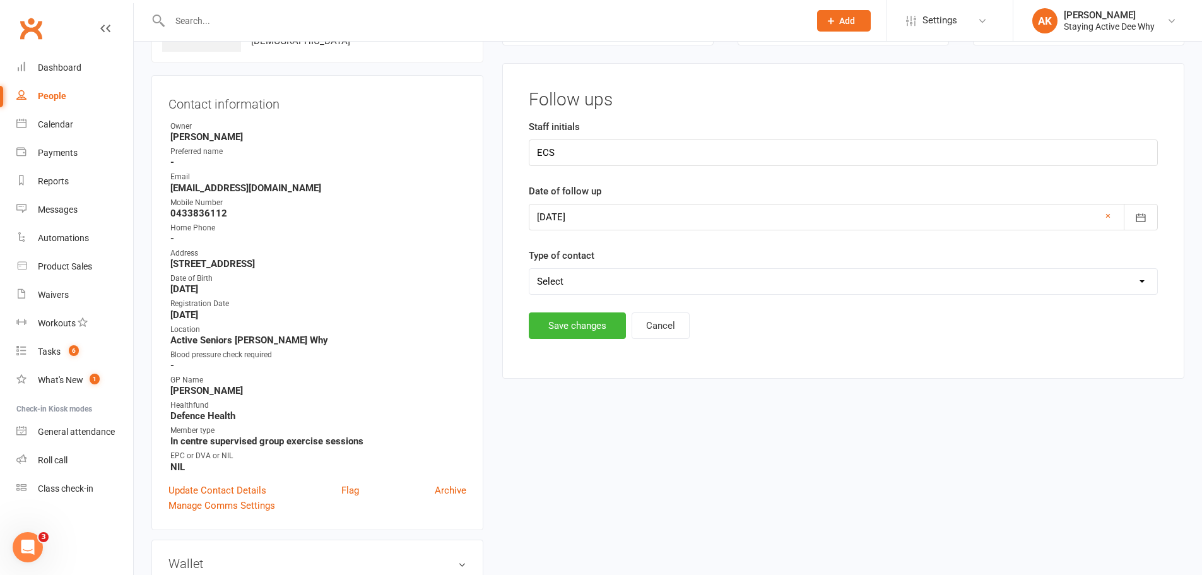
click at [576, 285] on select "Select Left message or sent email Spoke to member" at bounding box center [843, 281] width 628 height 25
select select "Left message or sent email"
click at [529, 269] on select "Select Left message or sent email Spoke to member" at bounding box center [843, 281] width 628 height 25
click at [585, 325] on button "Save changes" at bounding box center [577, 325] width 97 height 26
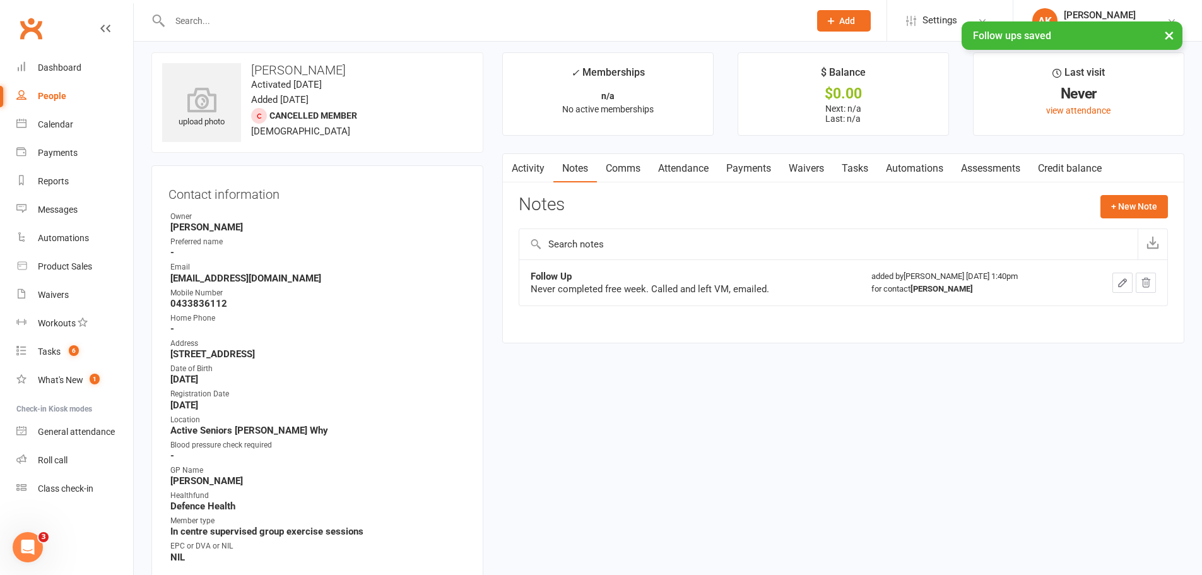
scroll to position [0, 0]
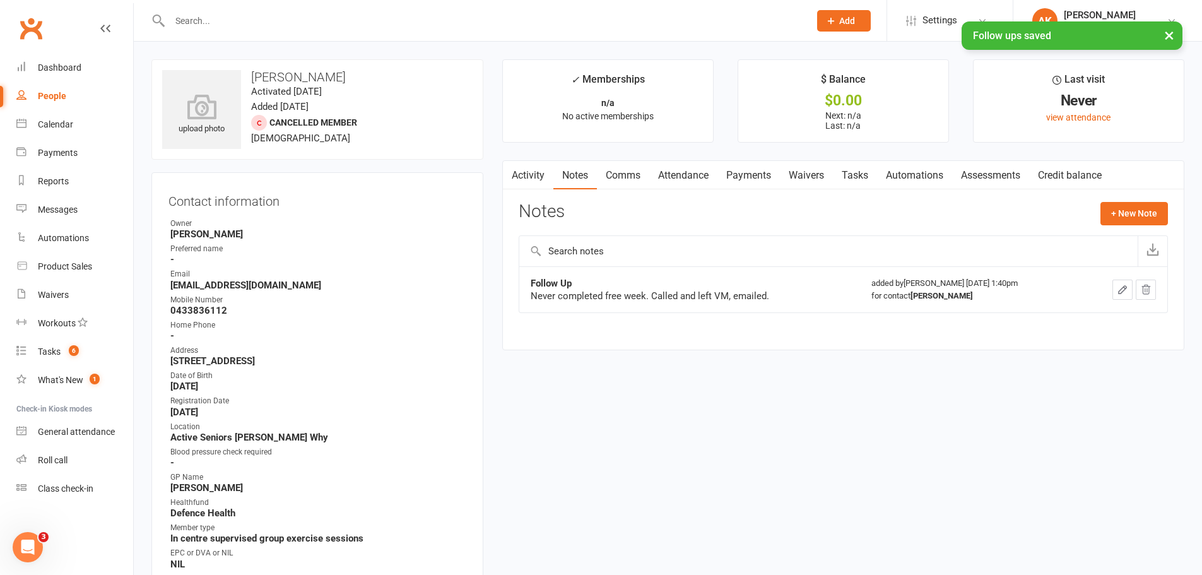
click at [993, 187] on link "Assessments" at bounding box center [990, 175] width 77 height 29
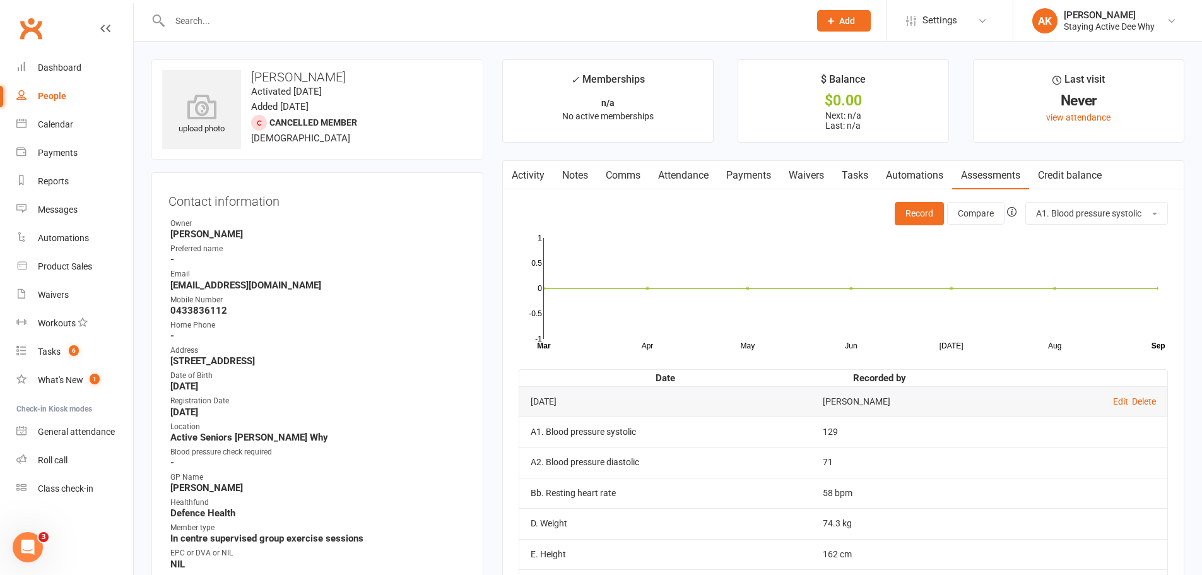
click at [558, 173] on link "Notes" at bounding box center [575, 175] width 44 height 29
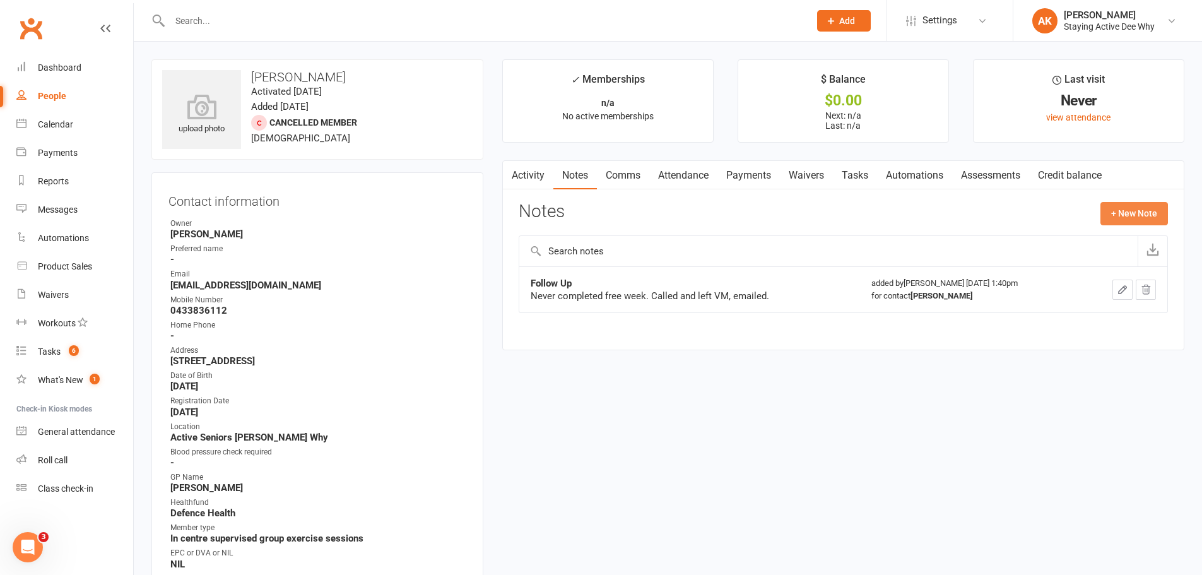
click at [1127, 219] on button "+ New Note" at bounding box center [1133, 213] width 67 height 23
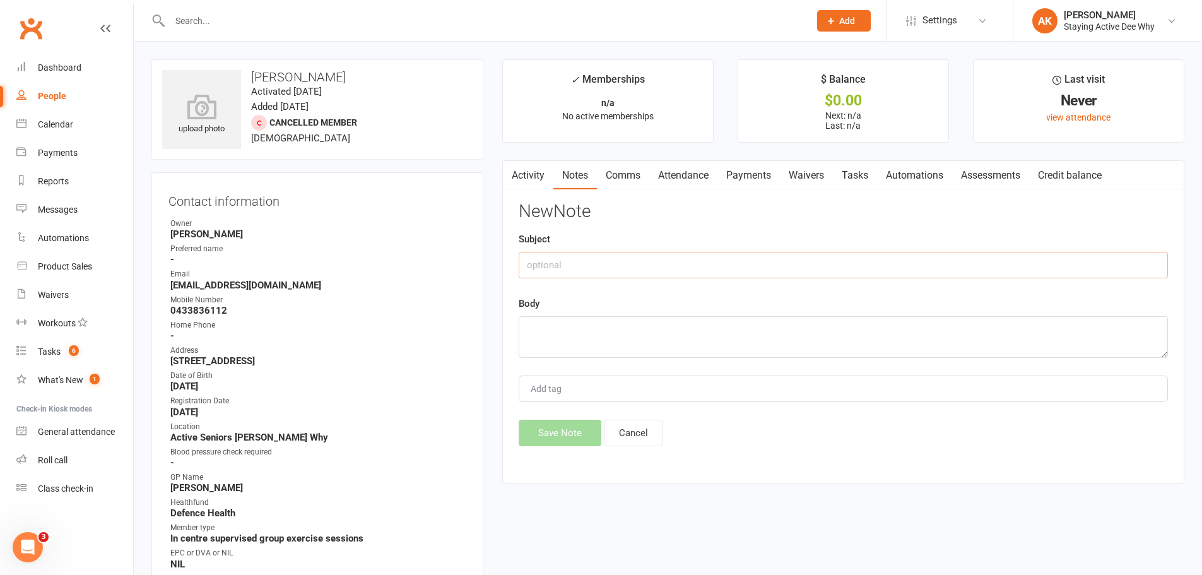
click at [562, 265] on input "text" at bounding box center [843, 265] width 649 height 26
click at [539, 264] on input "Folow Up" at bounding box center [843, 265] width 649 height 26
type input "Follow Up"
click at [540, 319] on textarea at bounding box center [843, 337] width 649 height 42
type textarea "6"
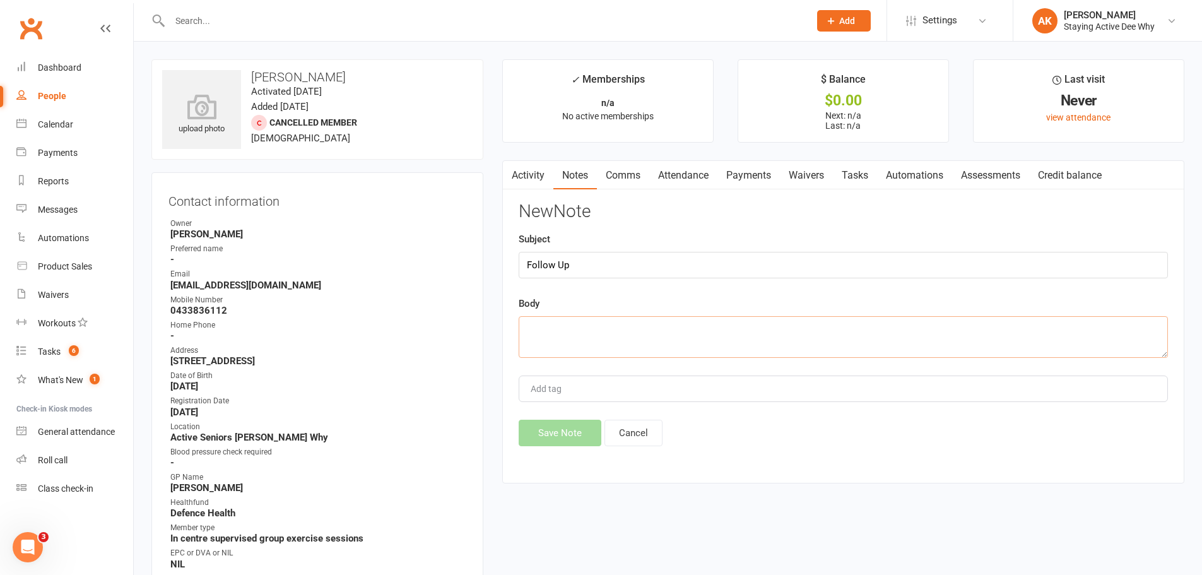
paste textarea "6 month email, archive if no reply."
type textarea "6 month email, archive if no reply."
click at [548, 437] on button "Save Note" at bounding box center [560, 432] width 83 height 26
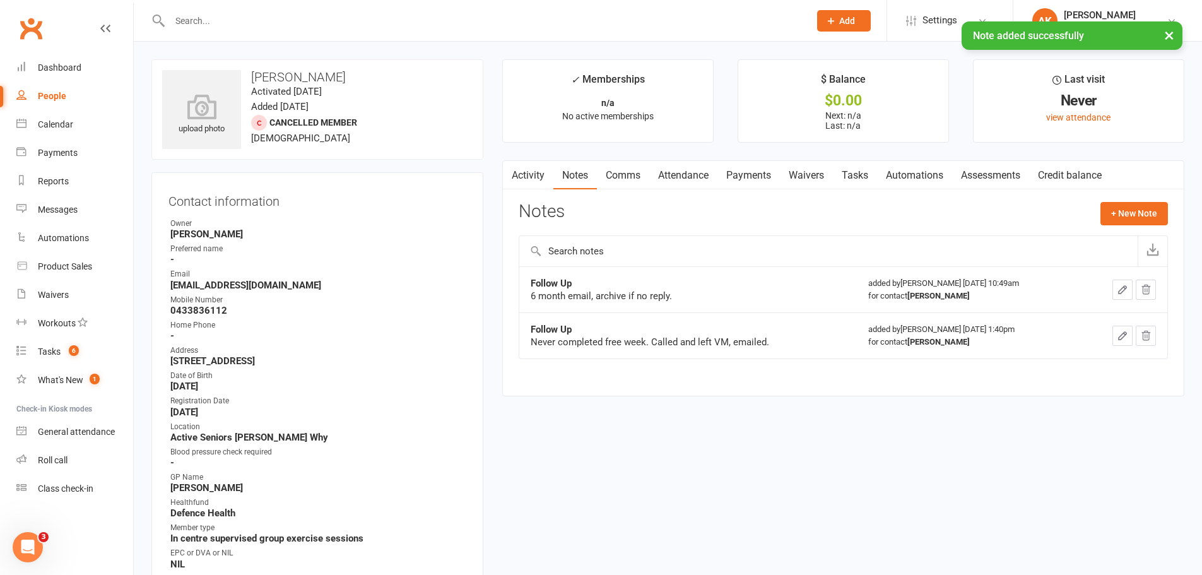
click at [530, 175] on link "Activity" at bounding box center [528, 175] width 50 height 29
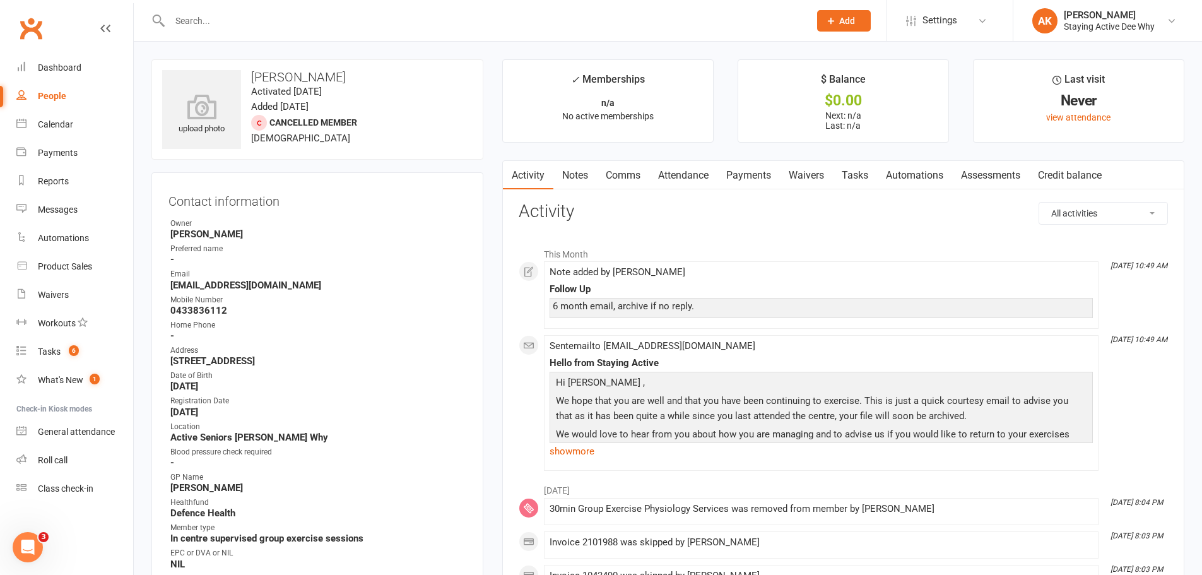
click at [352, 22] on input "text" at bounding box center [483, 21] width 635 height 18
type input "speed"
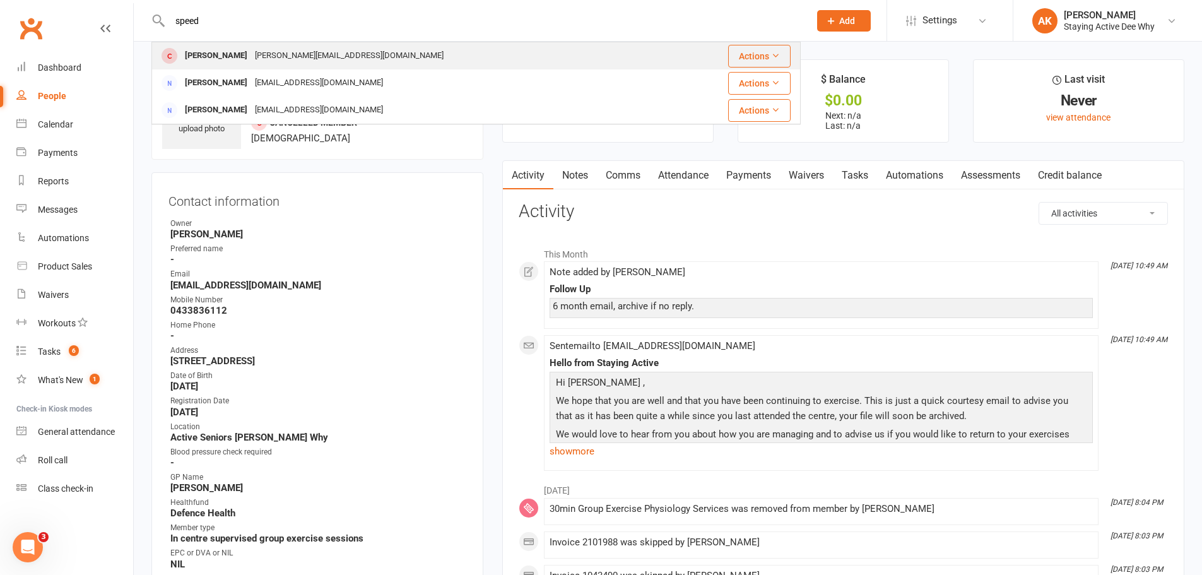
click at [305, 61] on div "david.speed@optusnet.com.au" at bounding box center [349, 56] width 196 height 18
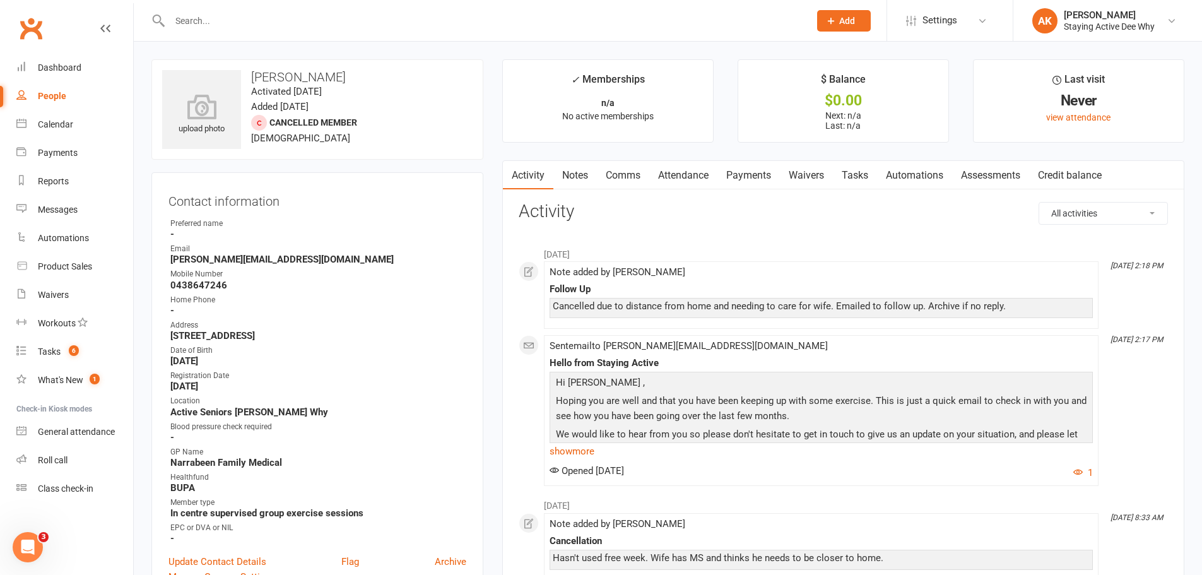
click at [353, 24] on input "text" at bounding box center [483, 21] width 635 height 18
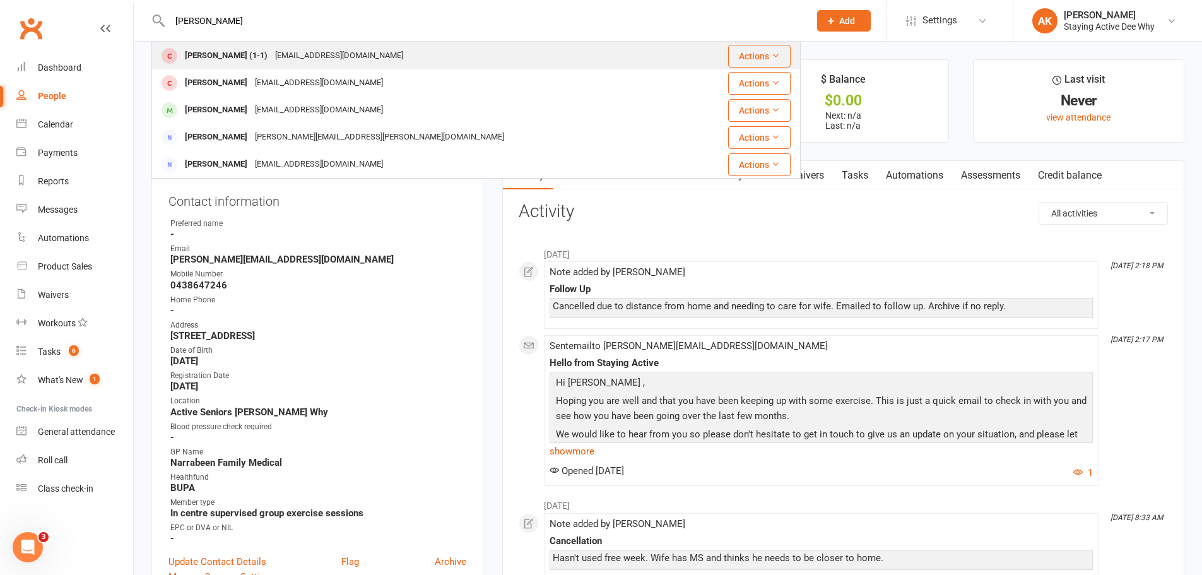
type input "olga tr"
click at [341, 53] on div "ashc@gmail.com" at bounding box center [339, 56] width 136 height 18
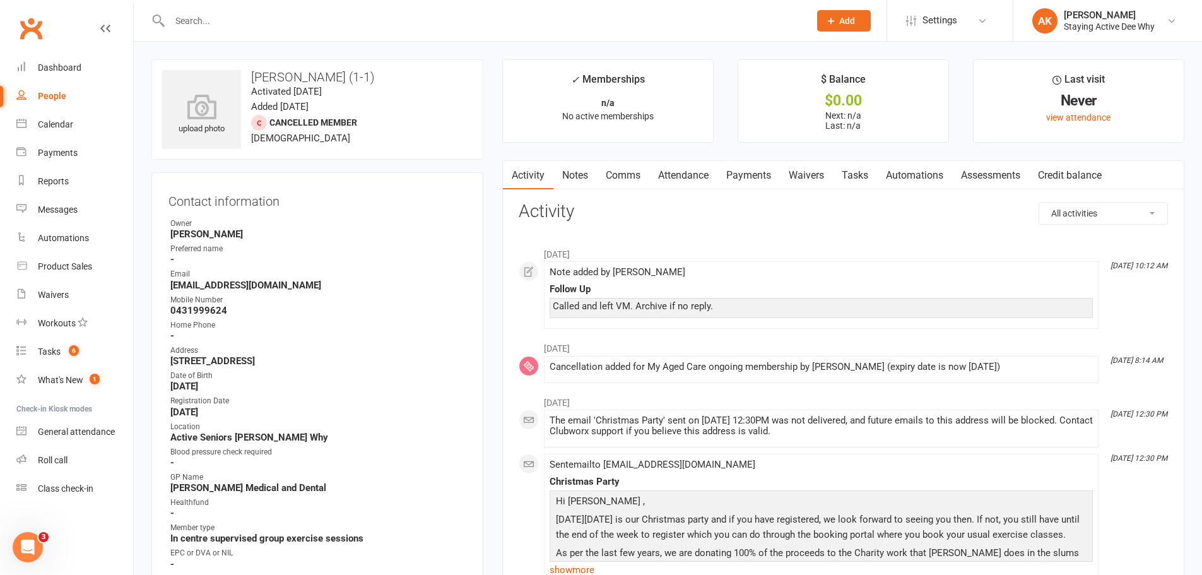
click at [316, 21] on input "text" at bounding box center [483, 21] width 635 height 18
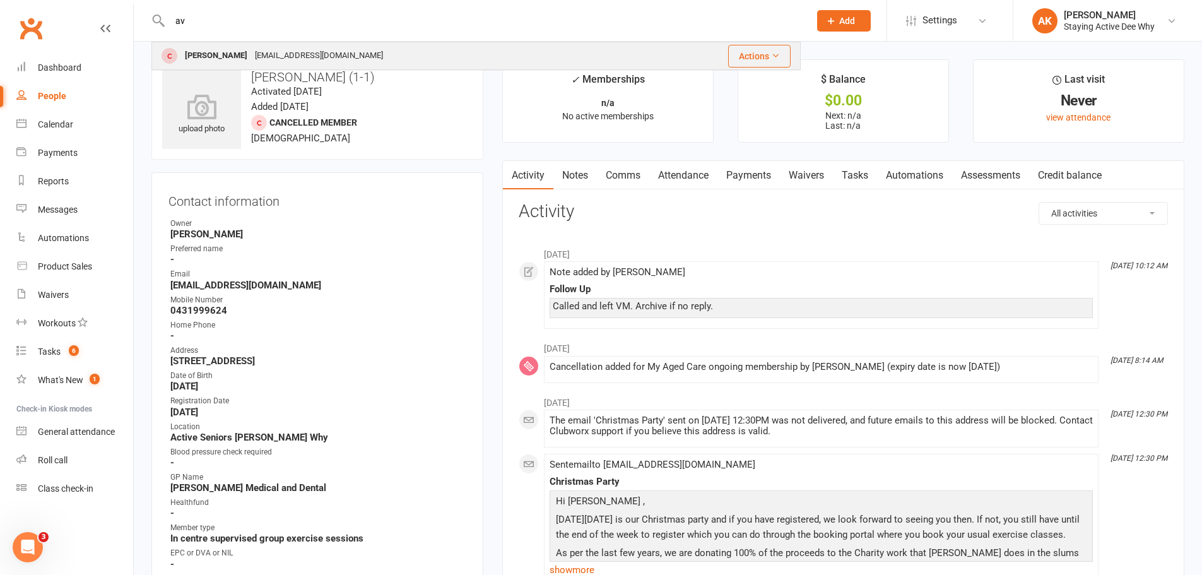
type input "av"
click at [313, 50] on div "mmbrav@gmail.com" at bounding box center [319, 56] width 136 height 18
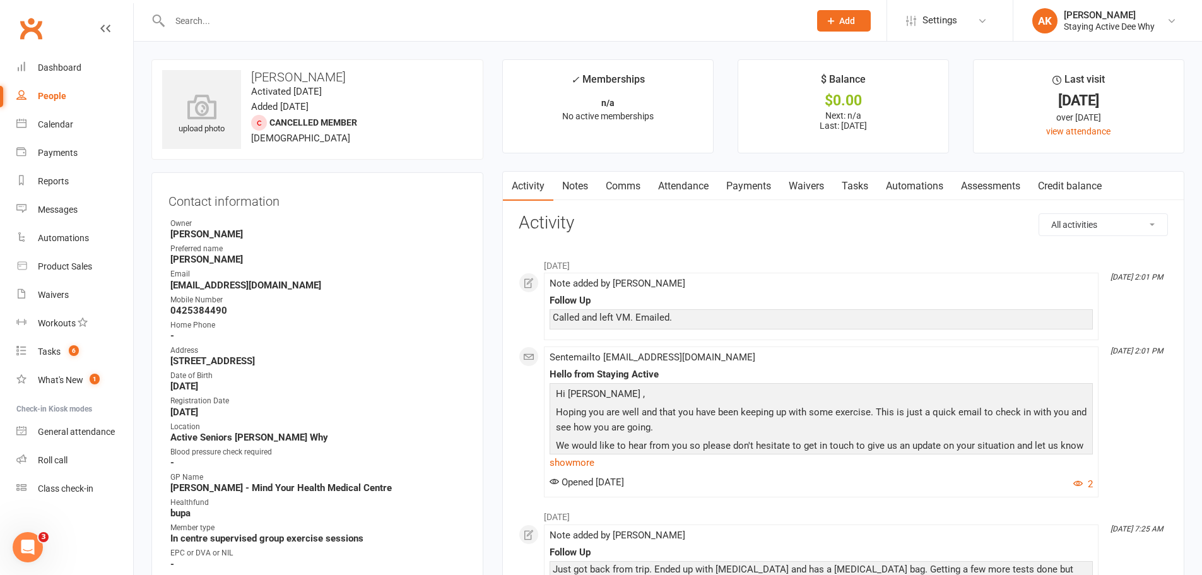
click at [579, 193] on link "Notes" at bounding box center [575, 186] width 44 height 29
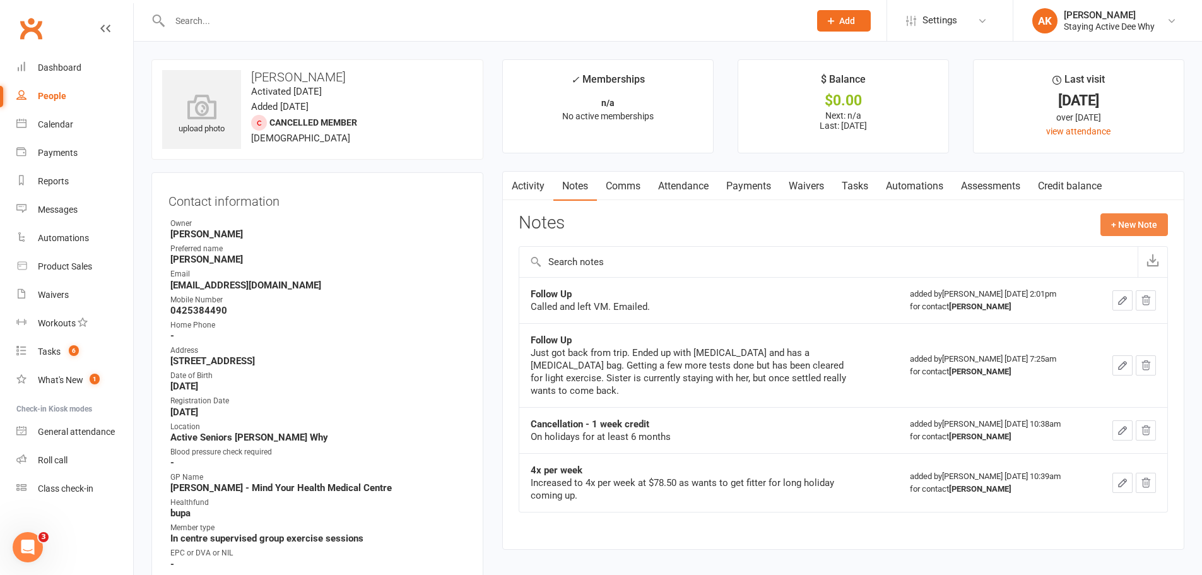
click at [1130, 228] on button "+ New Note" at bounding box center [1133, 224] width 67 height 23
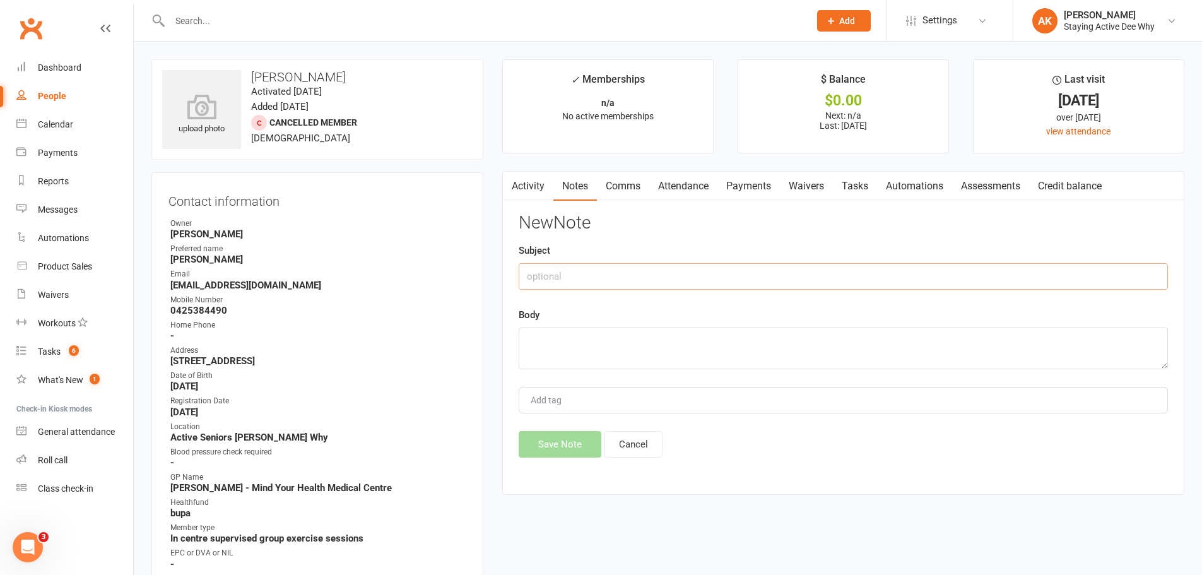
click at [623, 284] on input "text" at bounding box center [843, 276] width 649 height 26
click at [552, 277] on input "Folloq Up" at bounding box center [843, 276] width 649 height 26
type input "Follow Up"
click at [533, 354] on textarea at bounding box center [843, 348] width 649 height 42
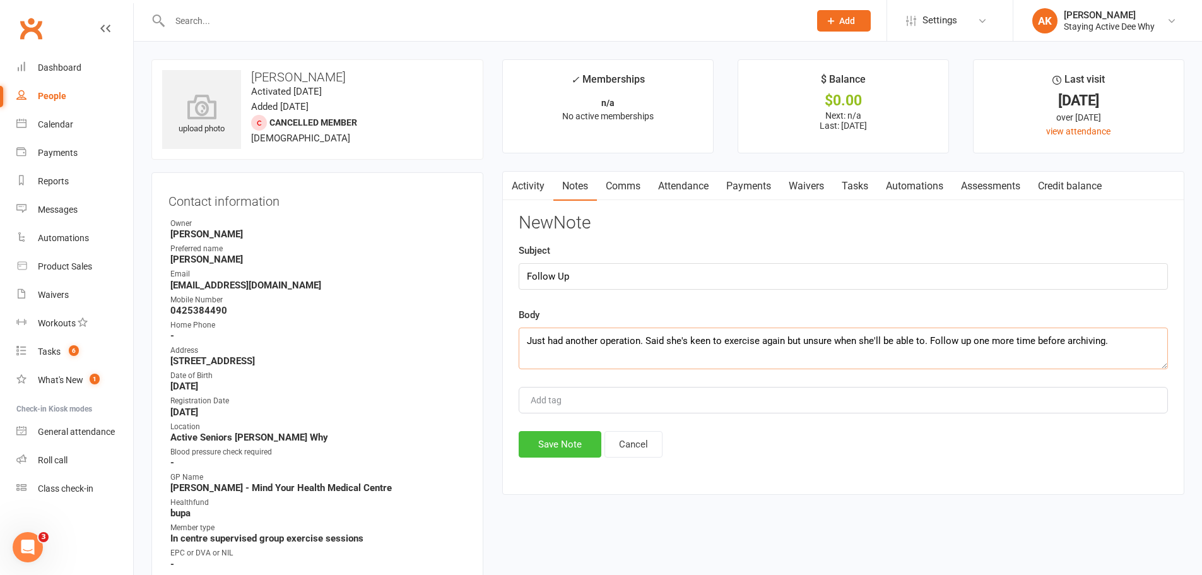
type textarea "Just had another operation. Said she's keen to exercise again but unsure when s…"
click at [542, 442] on button "Save Note" at bounding box center [560, 444] width 83 height 26
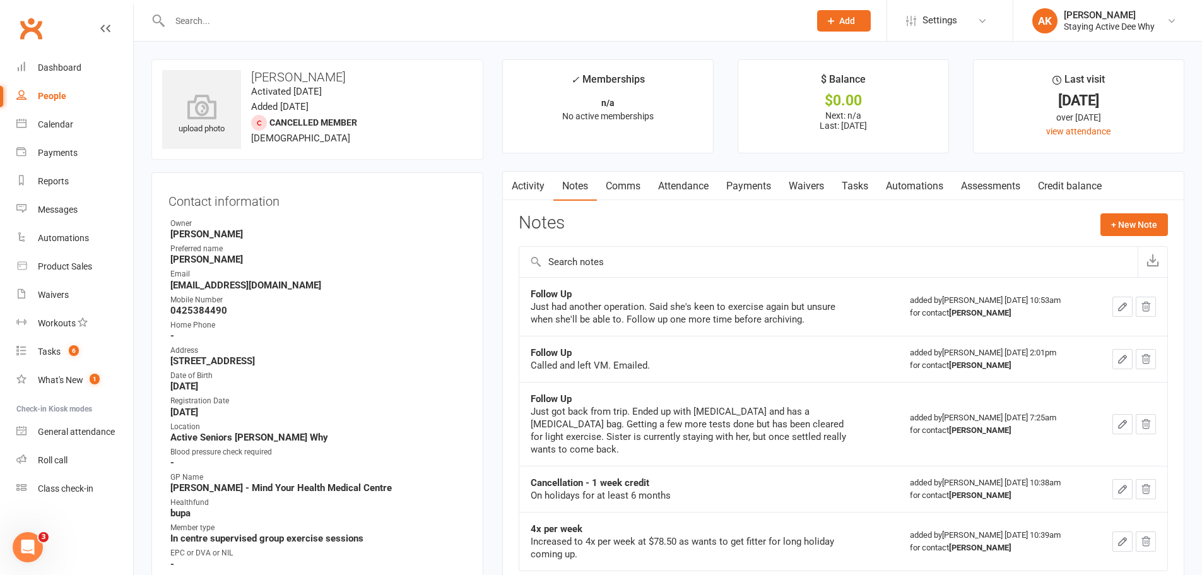
click at [349, 19] on input "text" at bounding box center [483, 21] width 635 height 18
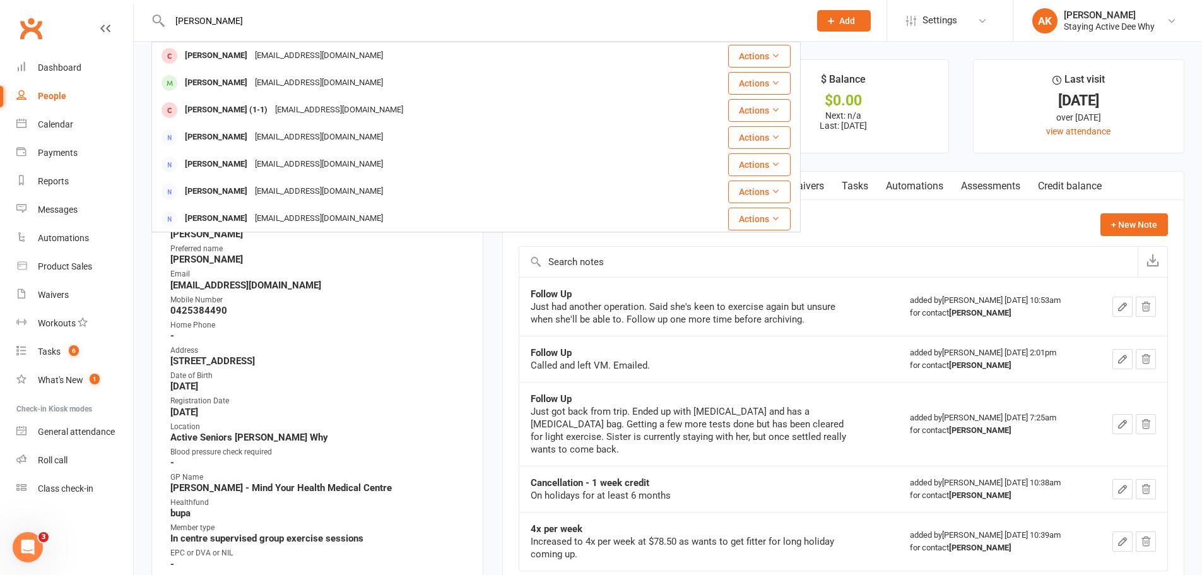
type input "olga al"
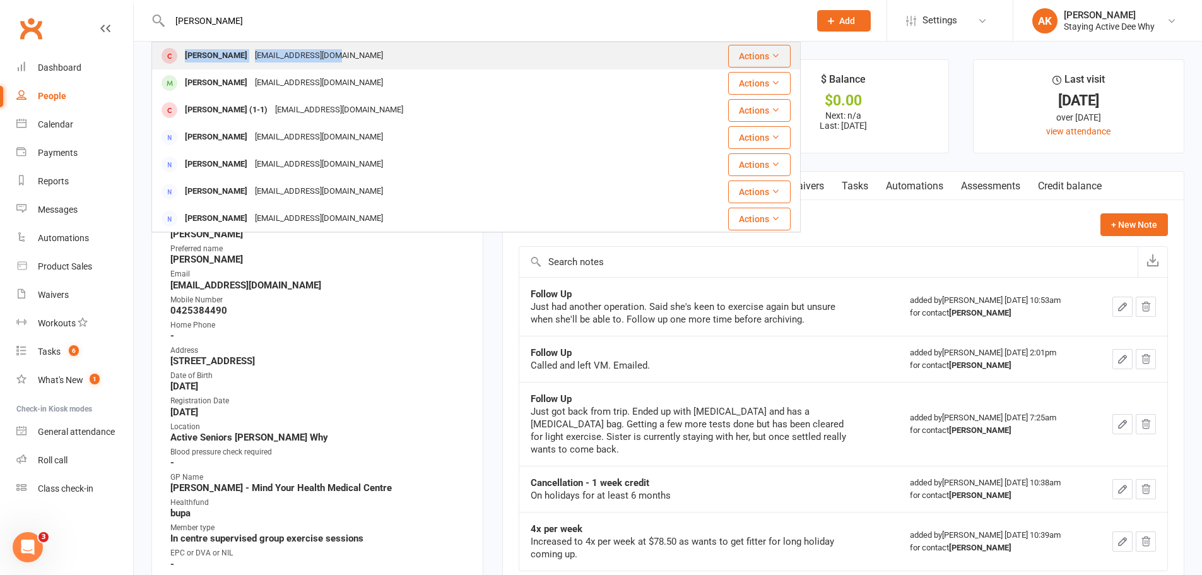
click at [339, 42] on div "Olga Alagich o.alagich@gmail.com Actions Olga Liedtke hliedtke@bigpond.net.au A…" at bounding box center [475, 137] width 649 height 190
click at [353, 59] on div "Olga Alagich o.alagich@gmail.com" at bounding box center [405, 56] width 505 height 26
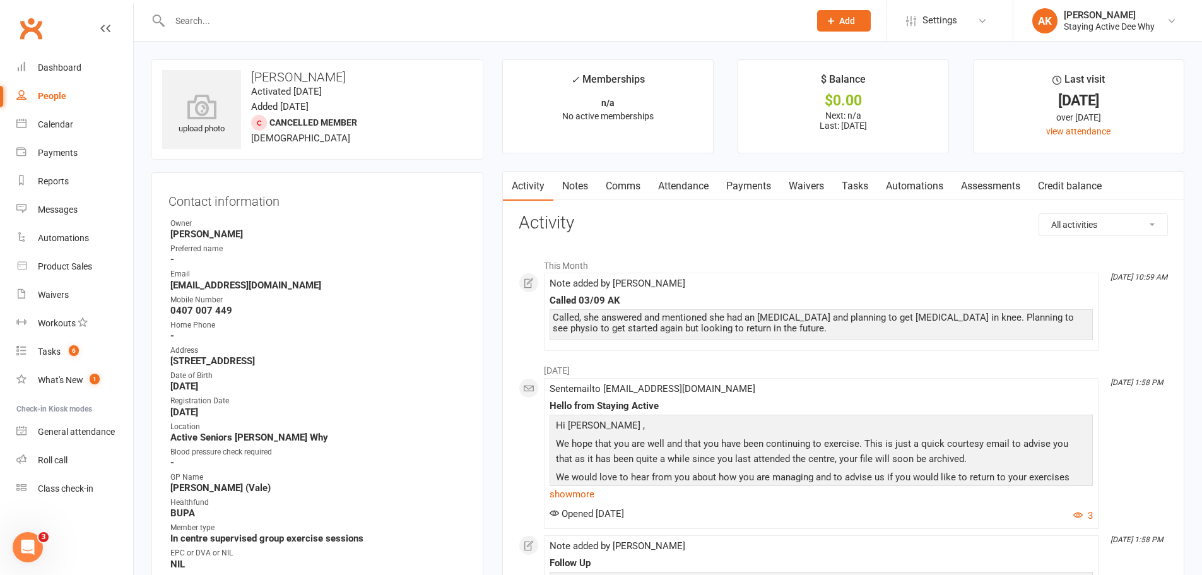
click at [581, 185] on link "Notes" at bounding box center [575, 186] width 44 height 29
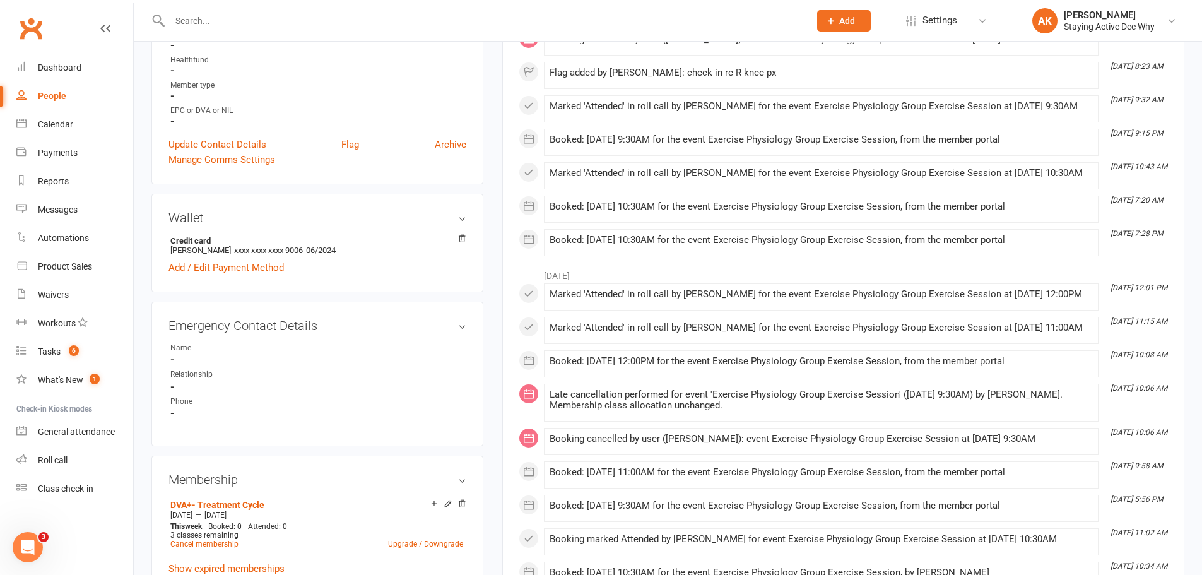
scroll to position [568, 0]
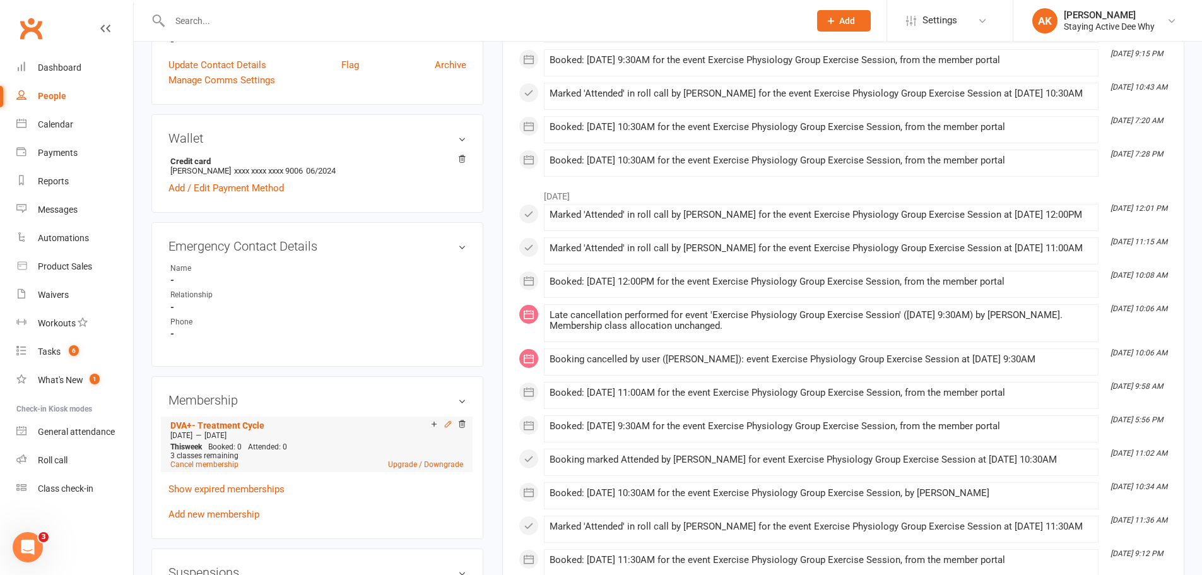
click at [445, 424] on icon at bounding box center [448, 424] width 6 height 6
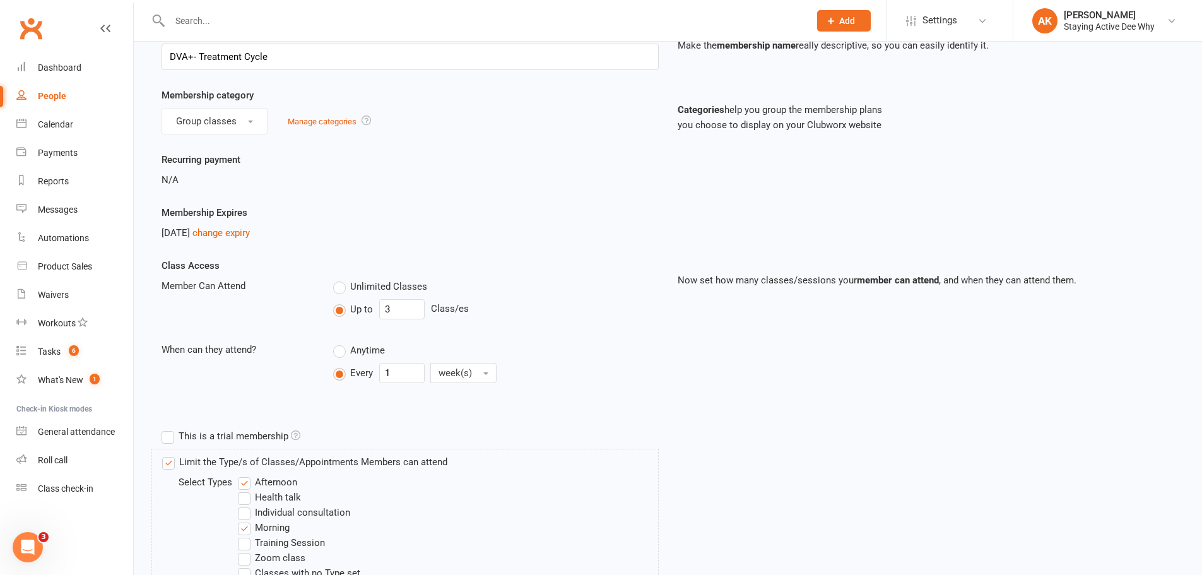
scroll to position [63, 0]
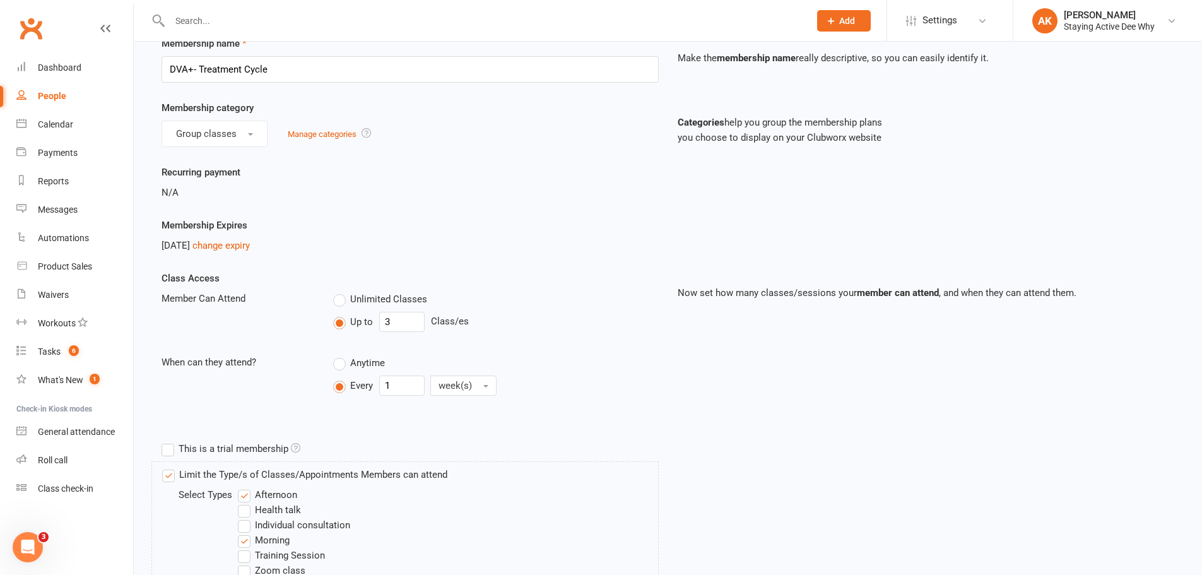
click at [246, 252] on div "[DATE] change expiry" at bounding box center [409, 245] width 497 height 15
click at [243, 243] on link "change expiry" at bounding box center [220, 245] width 57 height 11
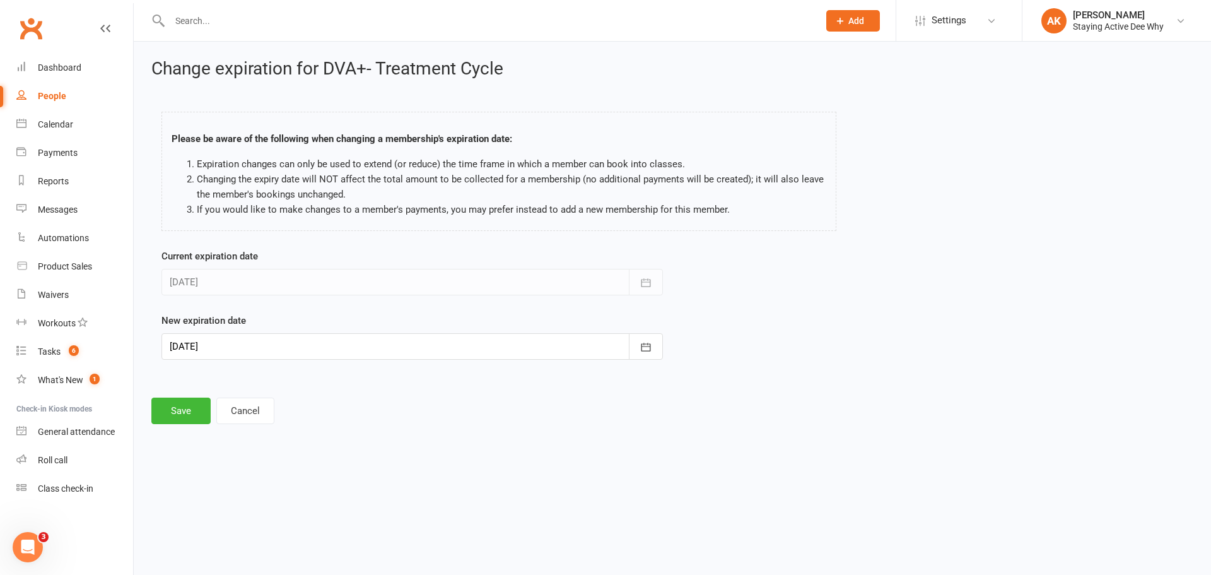
click at [254, 339] on div at bounding box center [411, 346] width 501 height 26
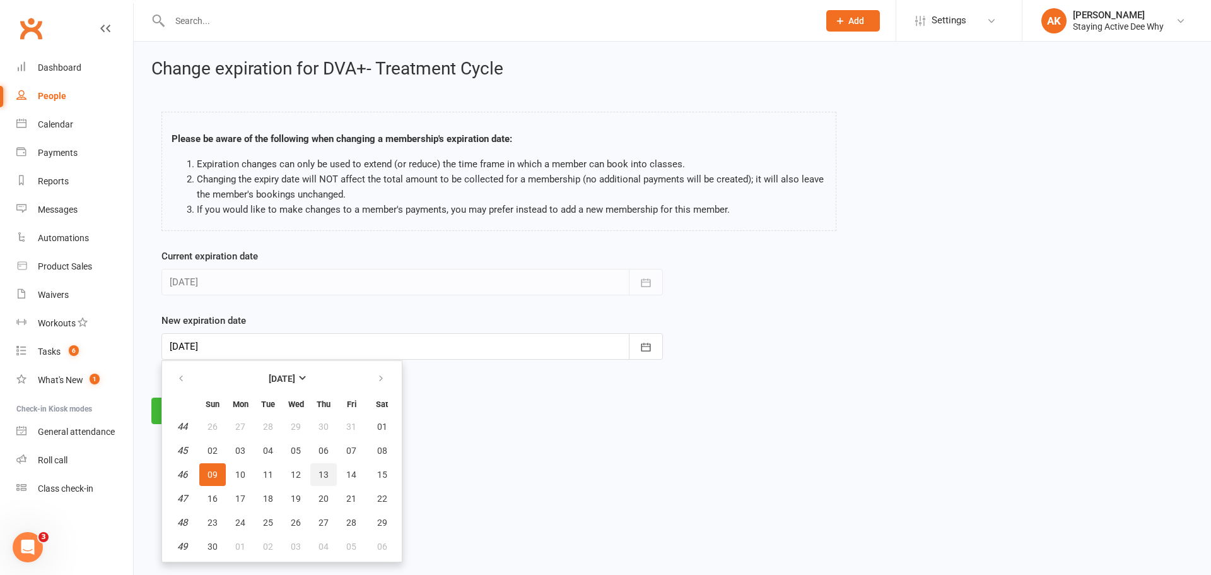
click at [330, 472] on button "13" at bounding box center [323, 474] width 26 height 23
type input "[DATE]"
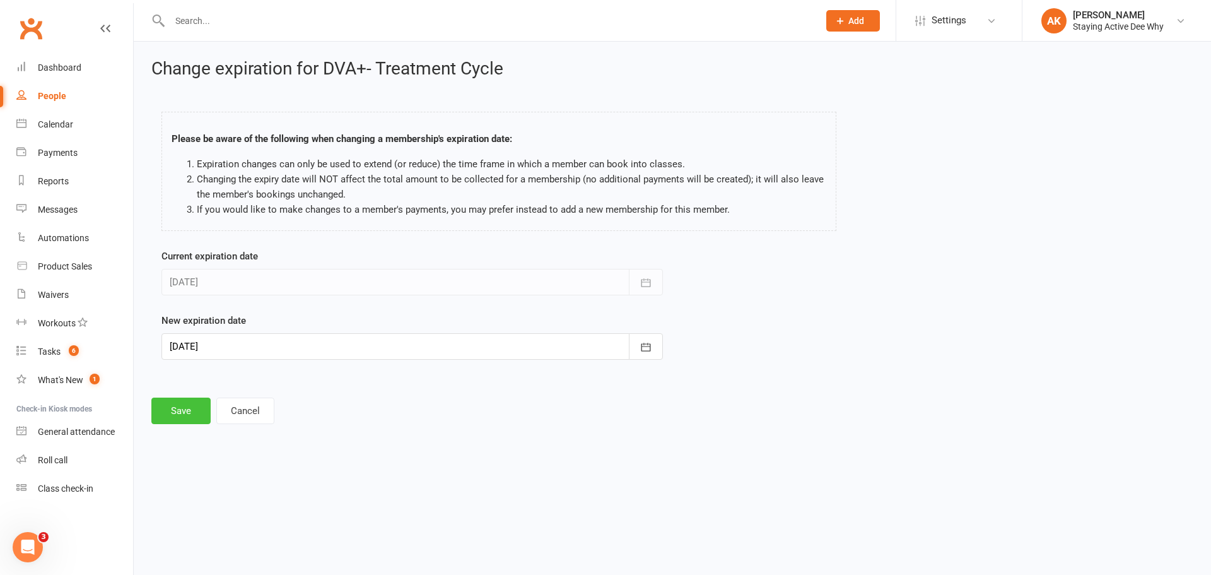
click at [196, 408] on button "Save" at bounding box center [180, 410] width 59 height 26
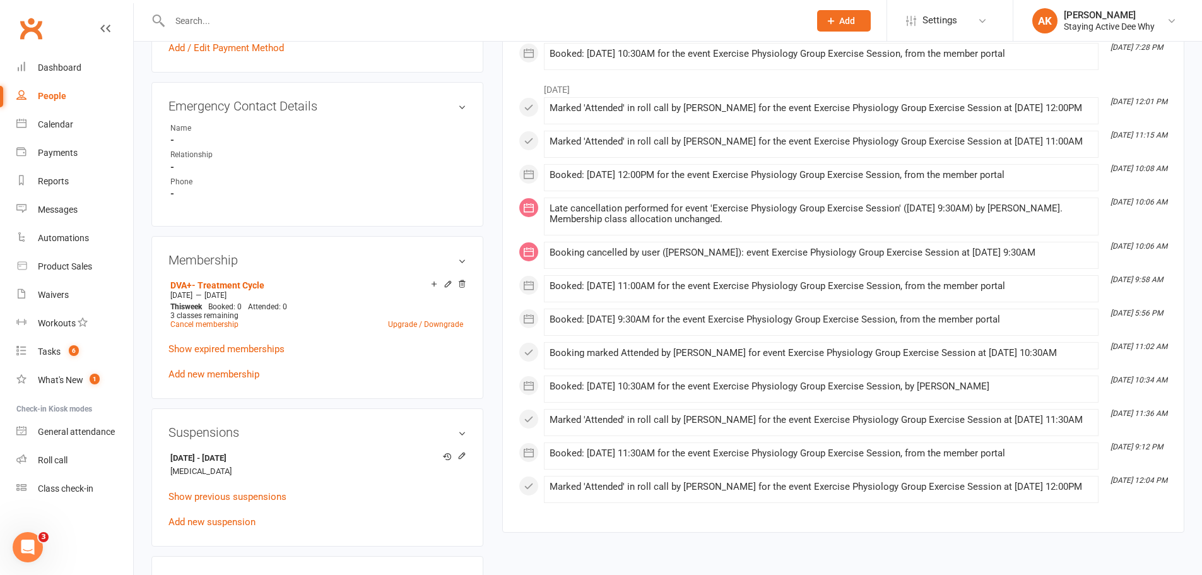
scroll to position [694, 0]
click at [447, 284] on icon at bounding box center [448, 282] width 6 height 6
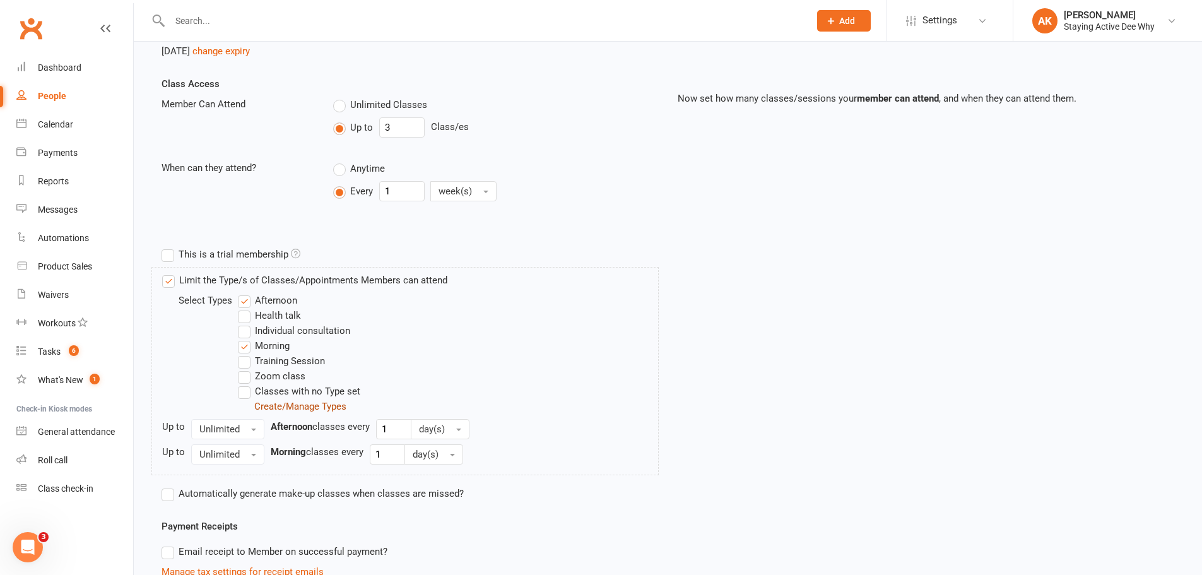
scroll to position [52, 0]
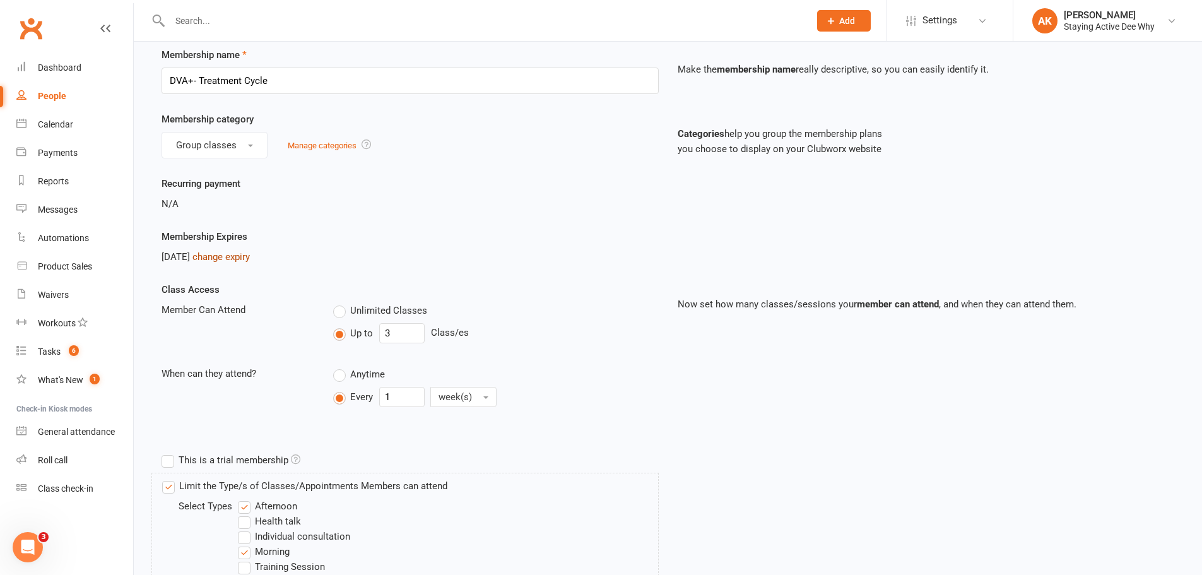
click at [235, 256] on link "change expiry" at bounding box center [220, 256] width 57 height 11
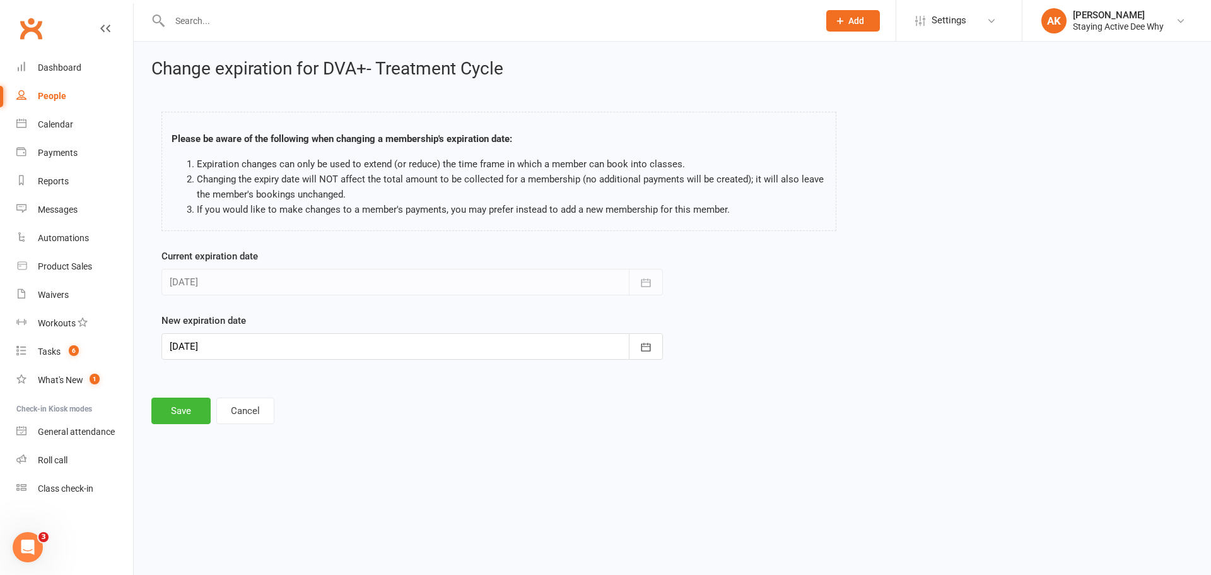
click at [249, 342] on div at bounding box center [411, 346] width 501 height 26
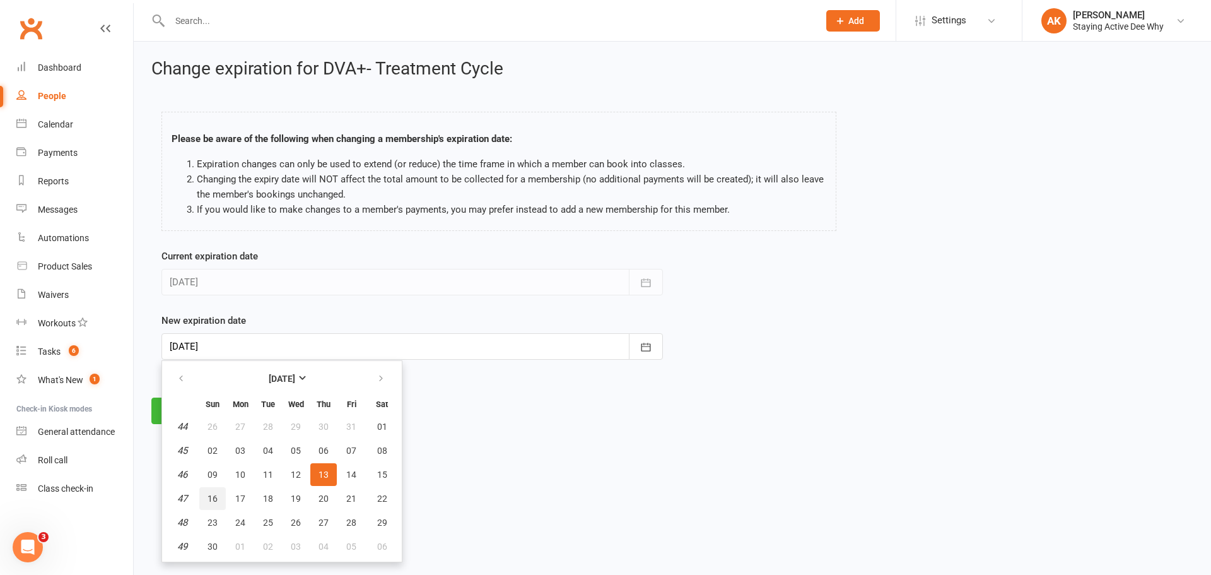
click at [220, 499] on button "16" at bounding box center [212, 498] width 26 height 23
type input "[DATE]"
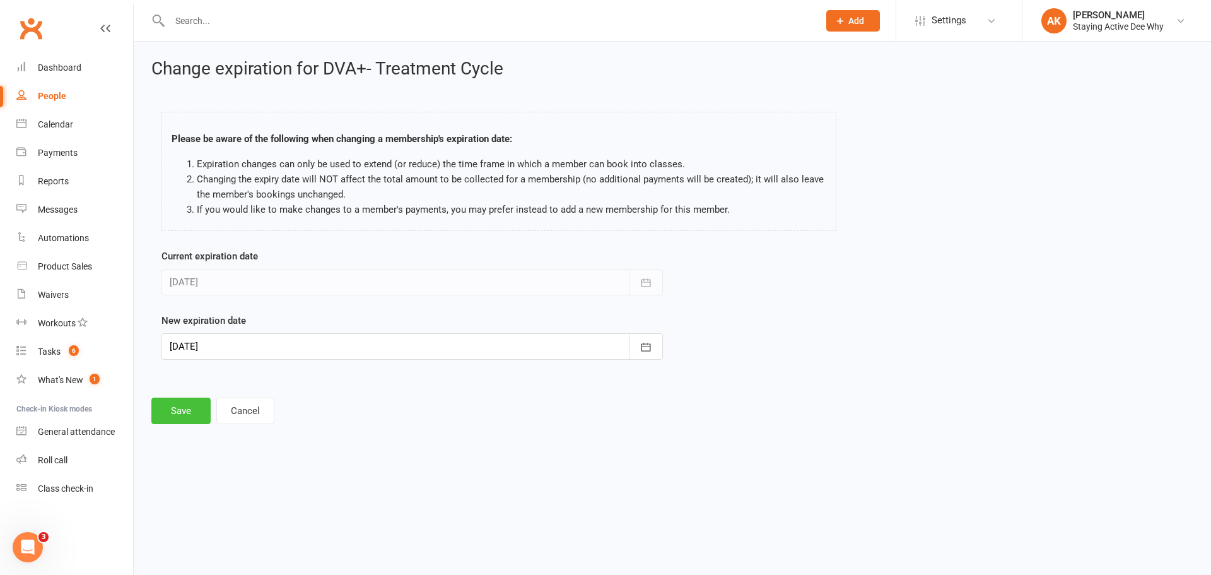
click at [190, 415] on button "Save" at bounding box center [180, 410] width 59 height 26
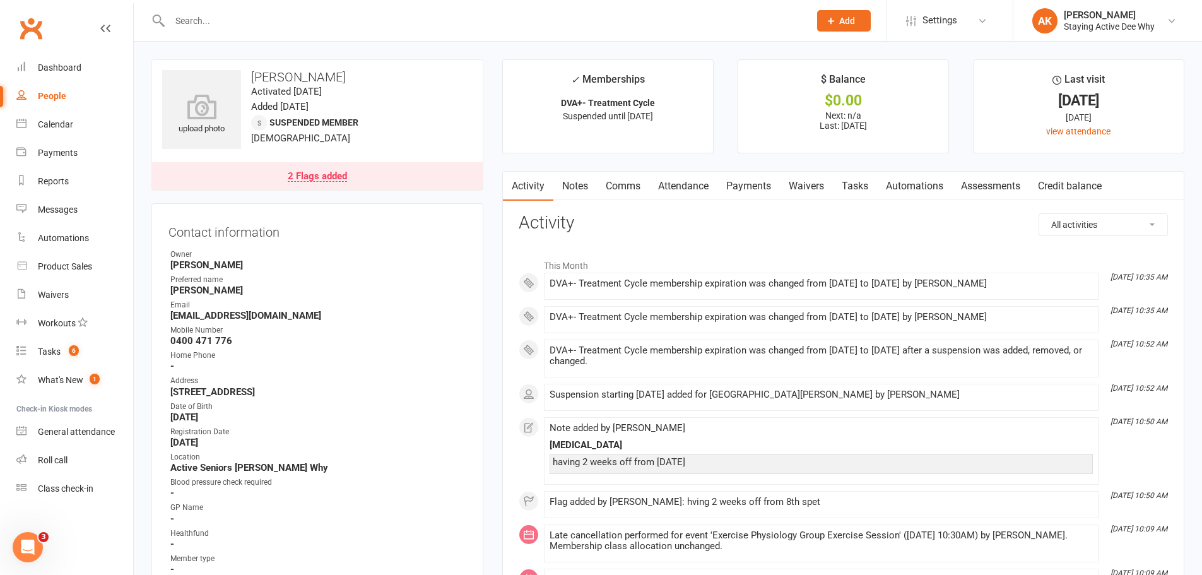
click at [741, 191] on link "Payments" at bounding box center [748, 186] width 62 height 29
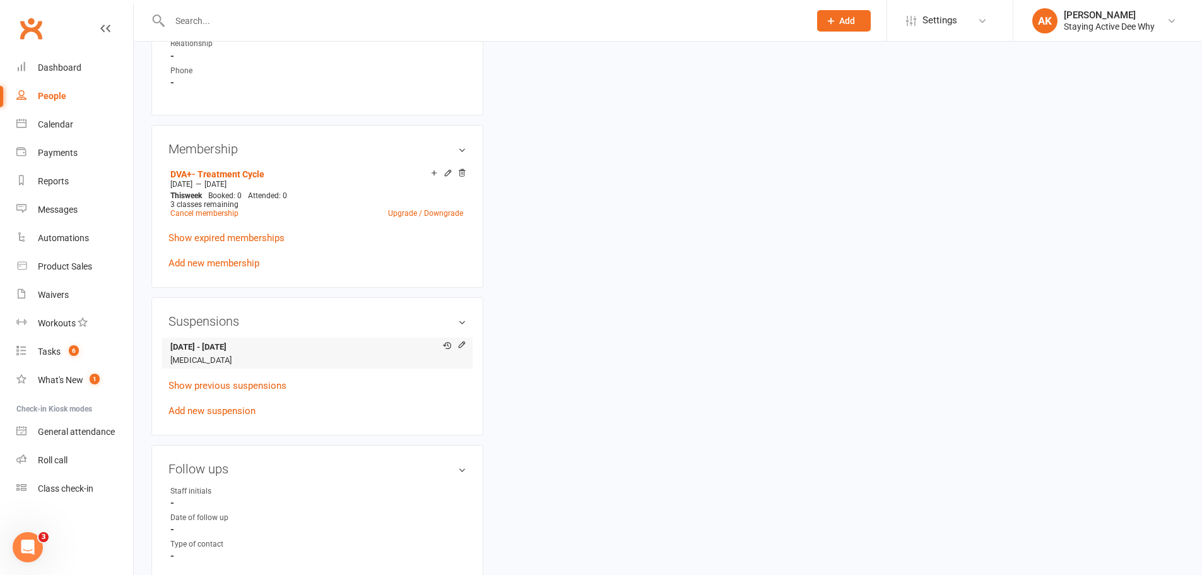
scroll to position [820, 0]
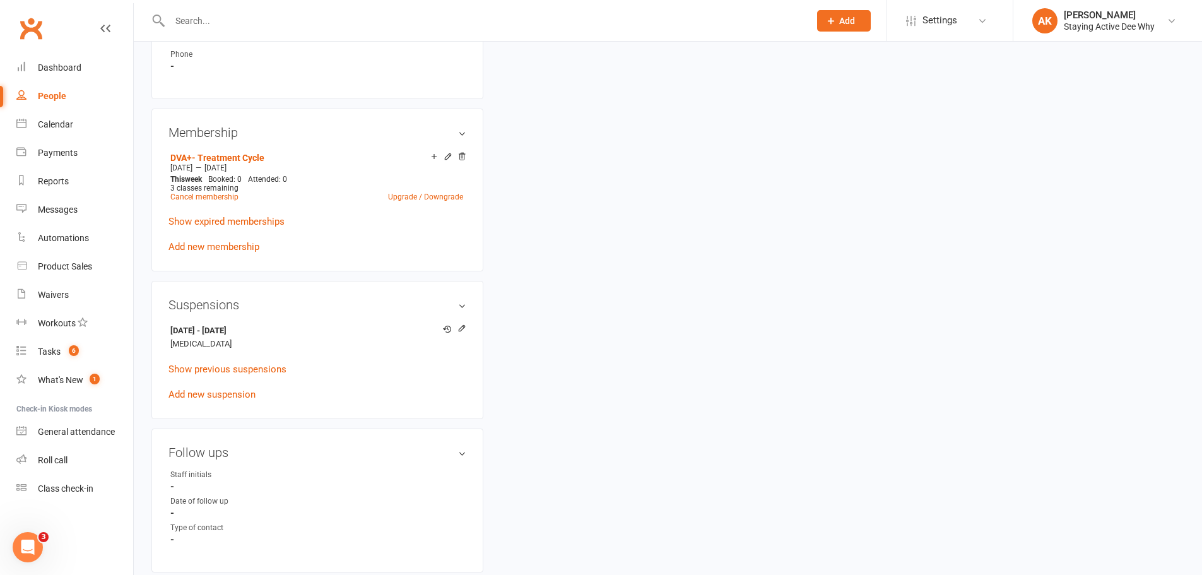
click at [447, 153] on icon at bounding box center [447, 156] width 9 height 9
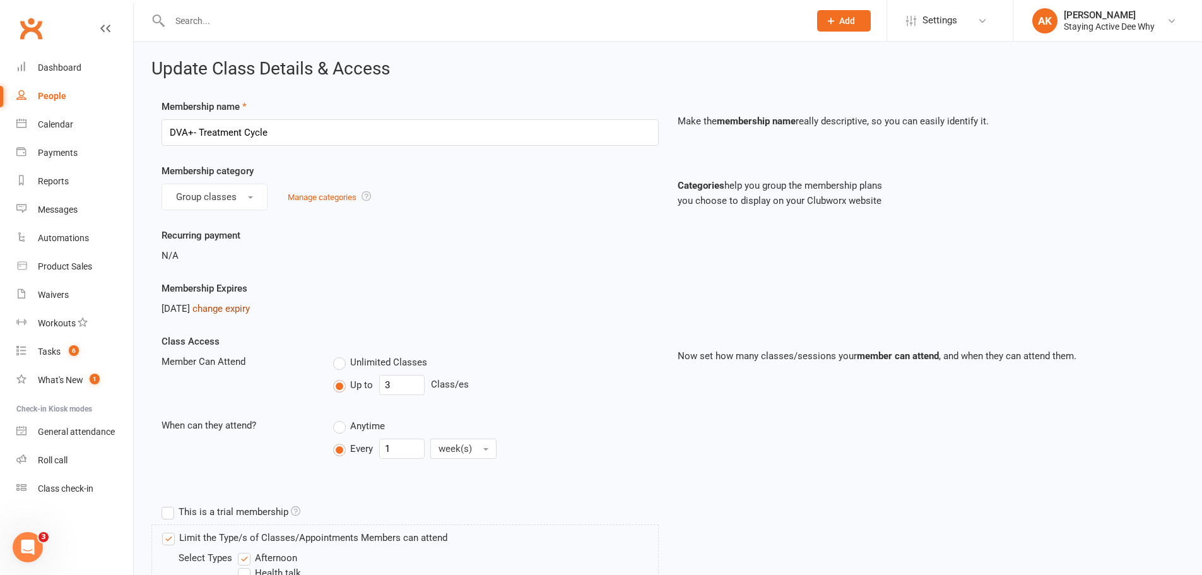
click at [250, 310] on link "change expiry" at bounding box center [220, 308] width 57 height 11
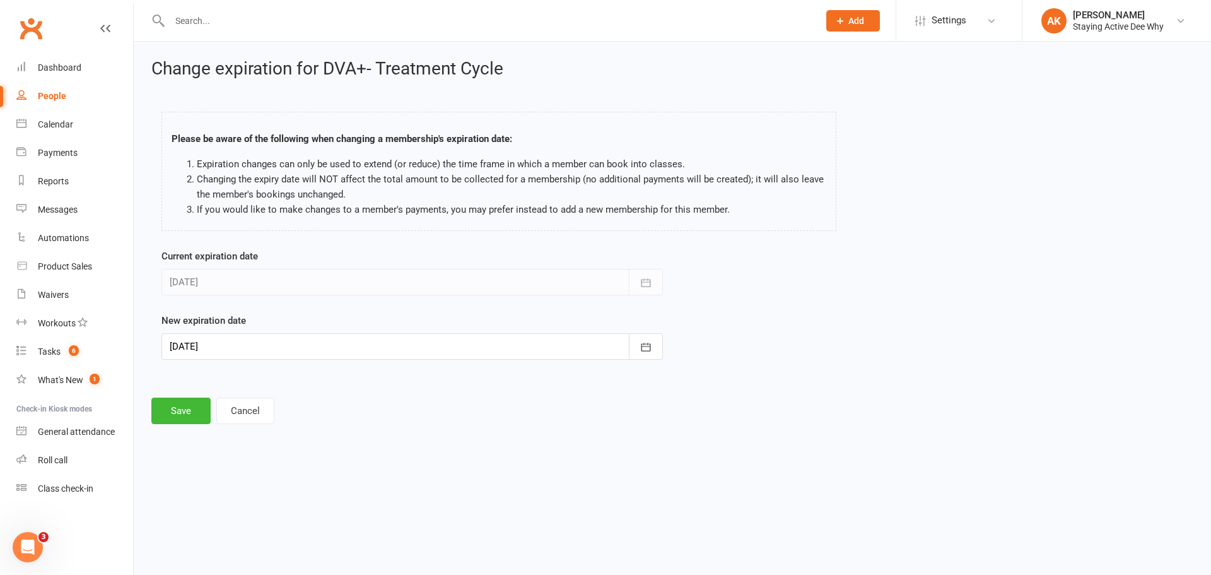
click at [254, 337] on div at bounding box center [411, 346] width 501 height 26
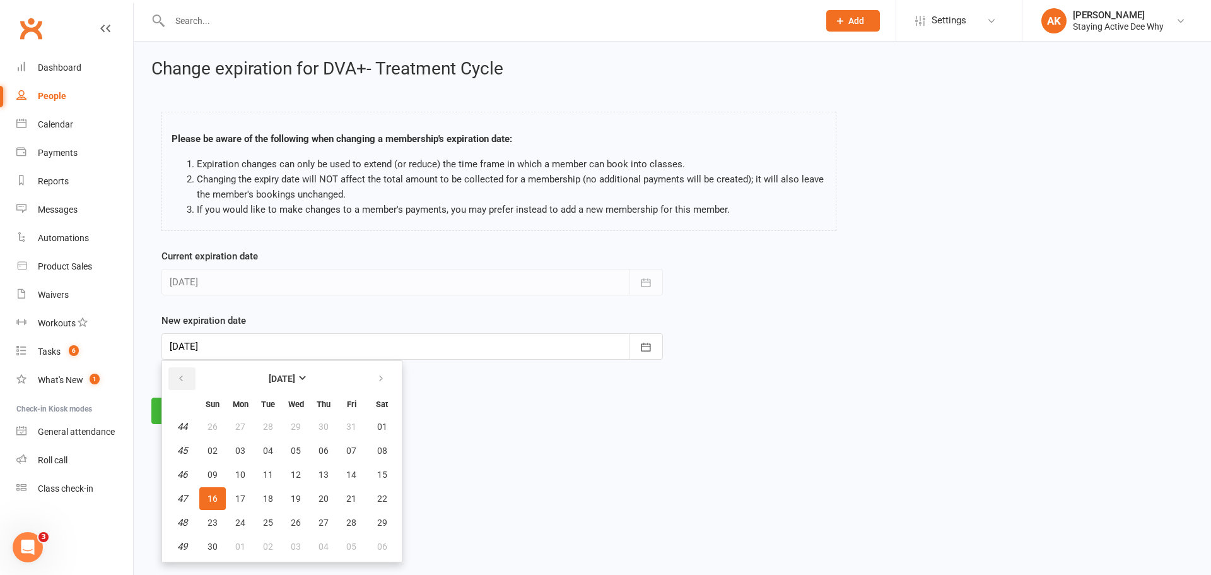
click at [187, 387] on button "button" at bounding box center [181, 378] width 27 height 23
click at [377, 382] on icon "button" at bounding box center [381, 378] width 9 height 10
click at [389, 383] on button "button" at bounding box center [381, 378] width 27 height 23
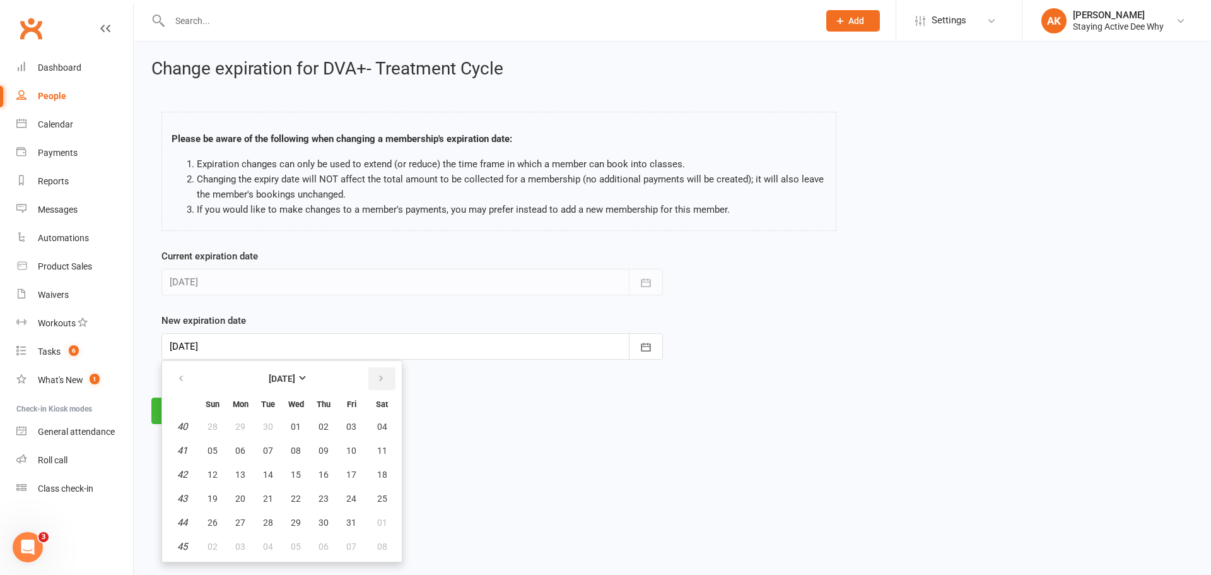
click at [387, 373] on button "button" at bounding box center [381, 378] width 27 height 23
click at [216, 523] on span "23" at bounding box center [213, 522] width 10 height 10
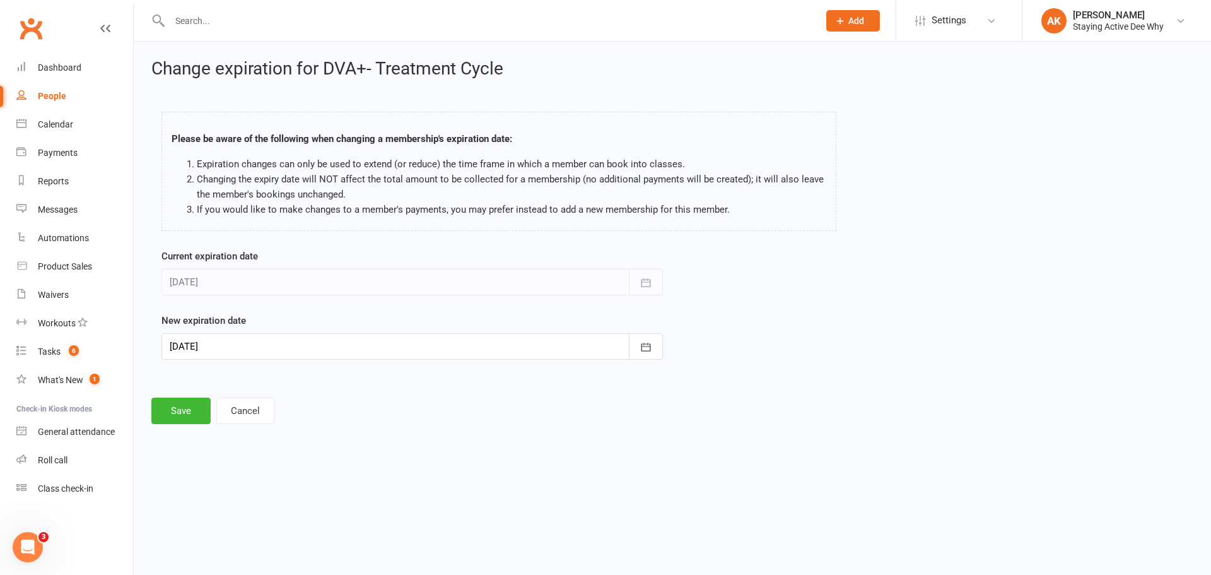
click at [261, 334] on div at bounding box center [411, 346] width 501 height 26
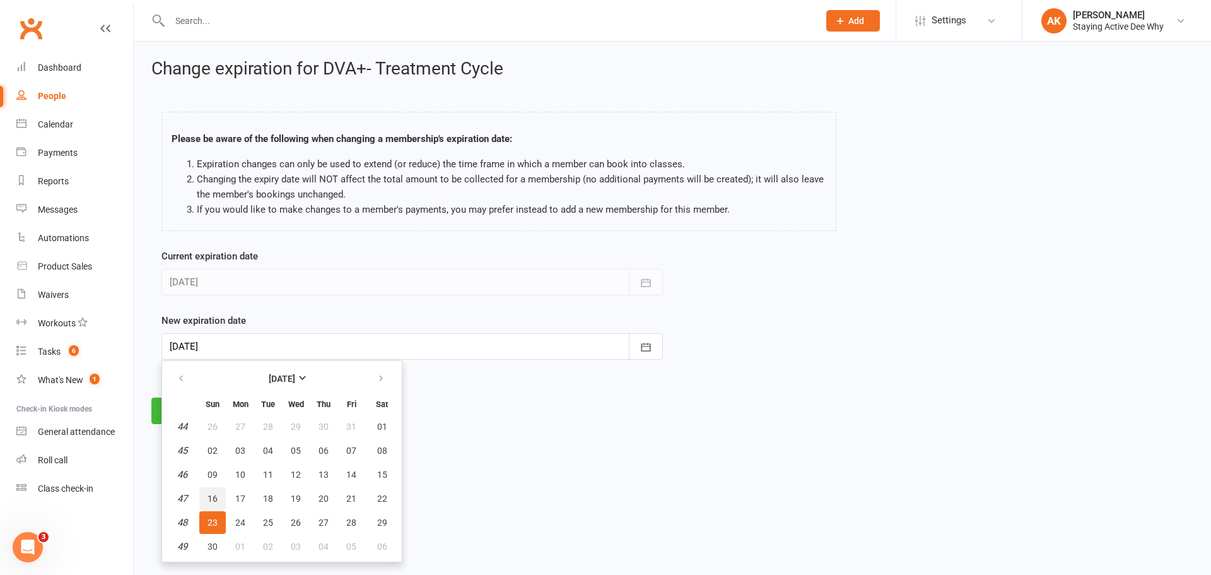
click at [208, 498] on span "16" at bounding box center [213, 498] width 10 height 10
type input "[DATE]"
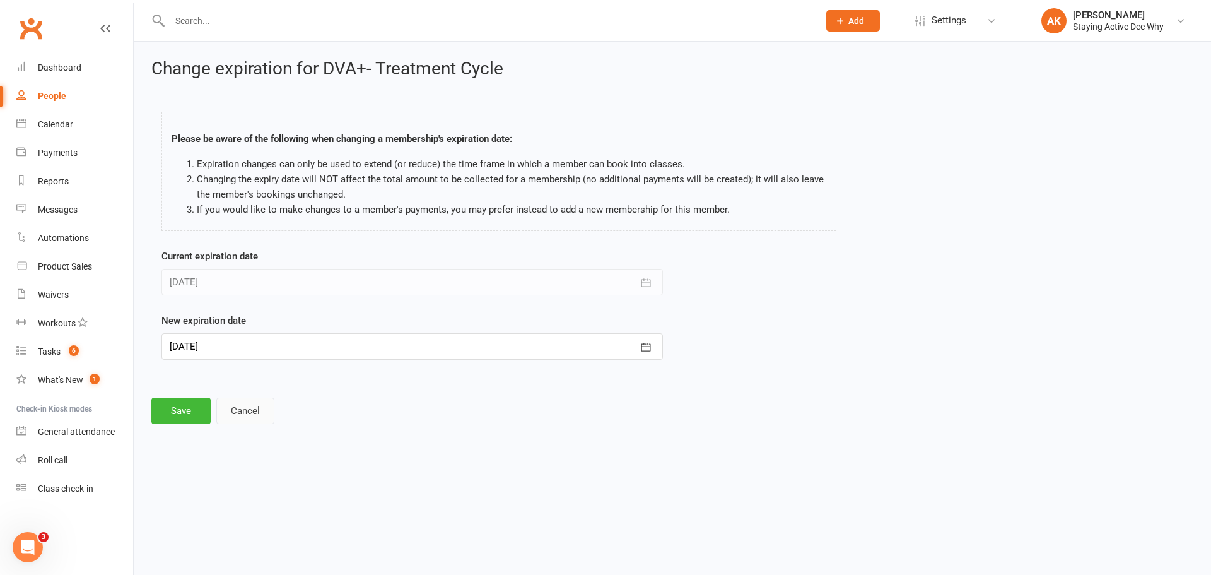
click at [247, 414] on button "Cancel" at bounding box center [245, 410] width 58 height 26
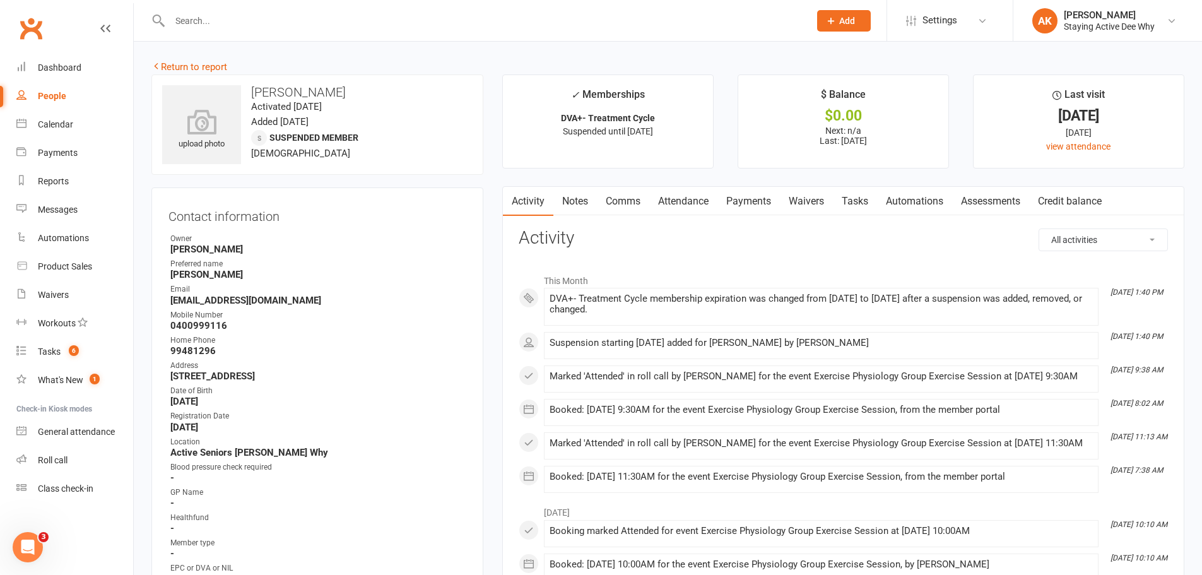
click at [696, 201] on link "Attendance" at bounding box center [683, 201] width 68 height 29
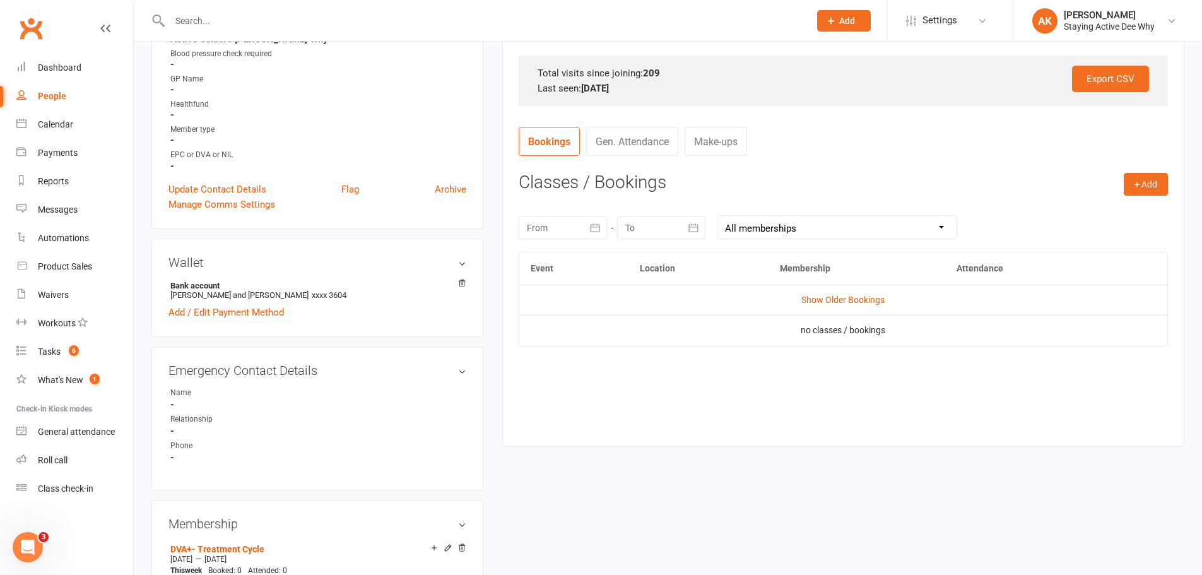
scroll to position [505, 0]
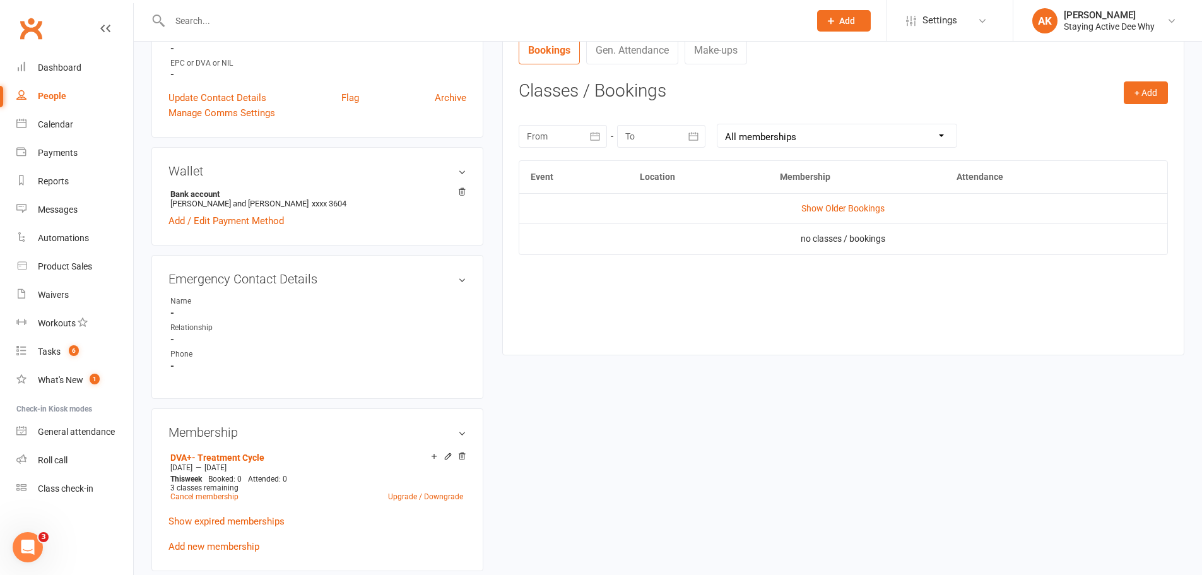
click at [719, 420] on div "upload photo Patricia Fraser Activated 28 September, 2018 Added 17 September, 2…" at bounding box center [668, 384] width 1052 height 1629
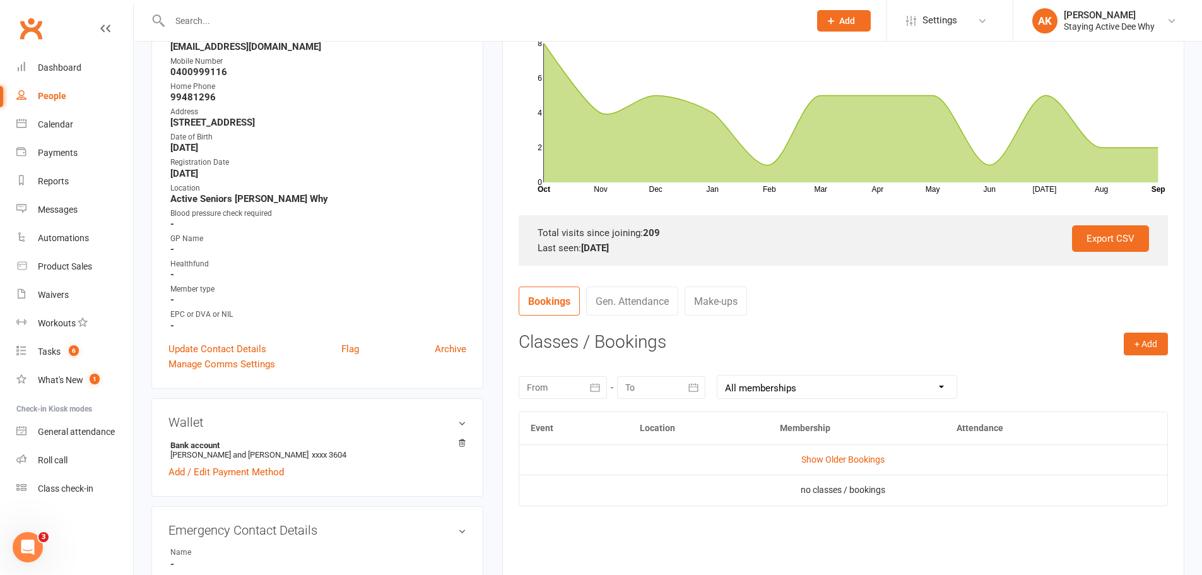
scroll to position [252, 0]
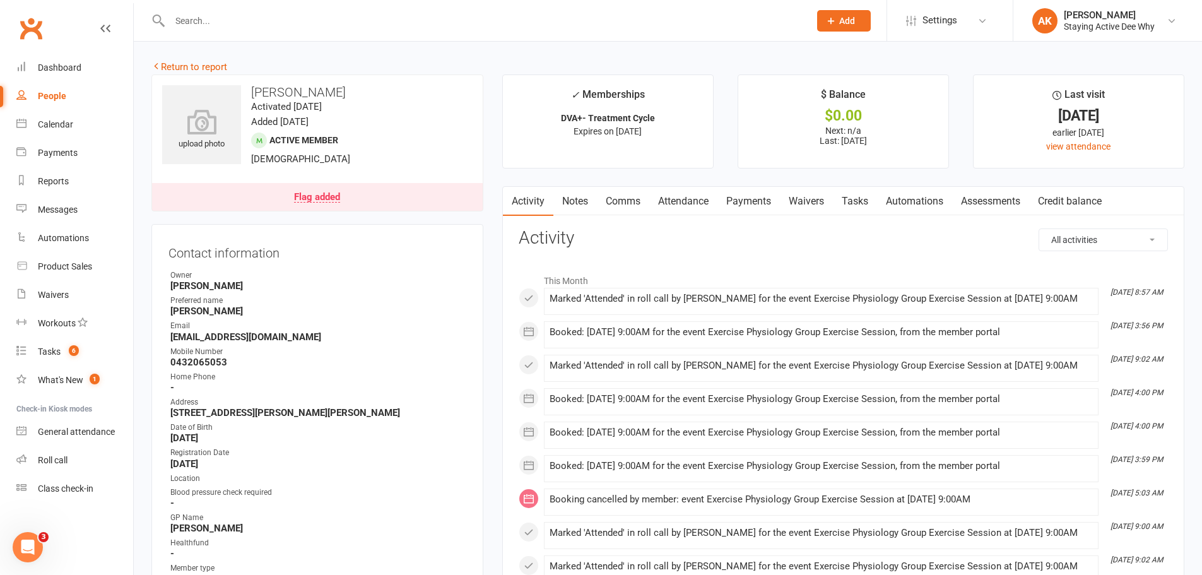
drag, startPoint x: 696, startPoint y: 194, endPoint x: 687, endPoint y: 216, distance: 24.0
click at [696, 197] on link "Attendance" at bounding box center [683, 201] width 68 height 29
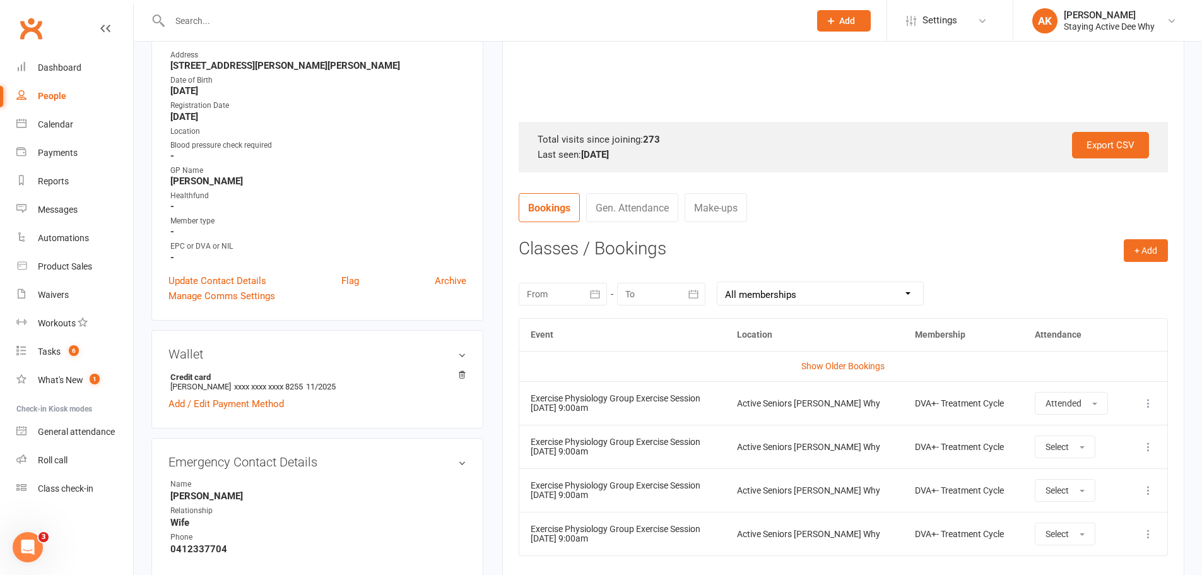
scroll to position [442, 0]
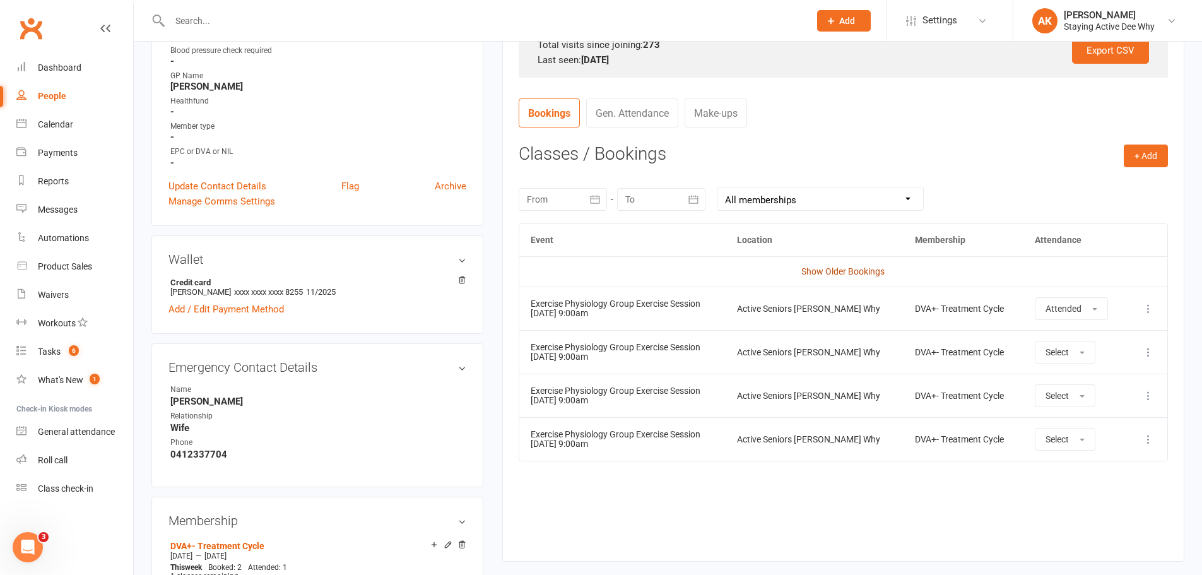
click at [825, 267] on link "Show Older Bookings" at bounding box center [842, 271] width 83 height 10
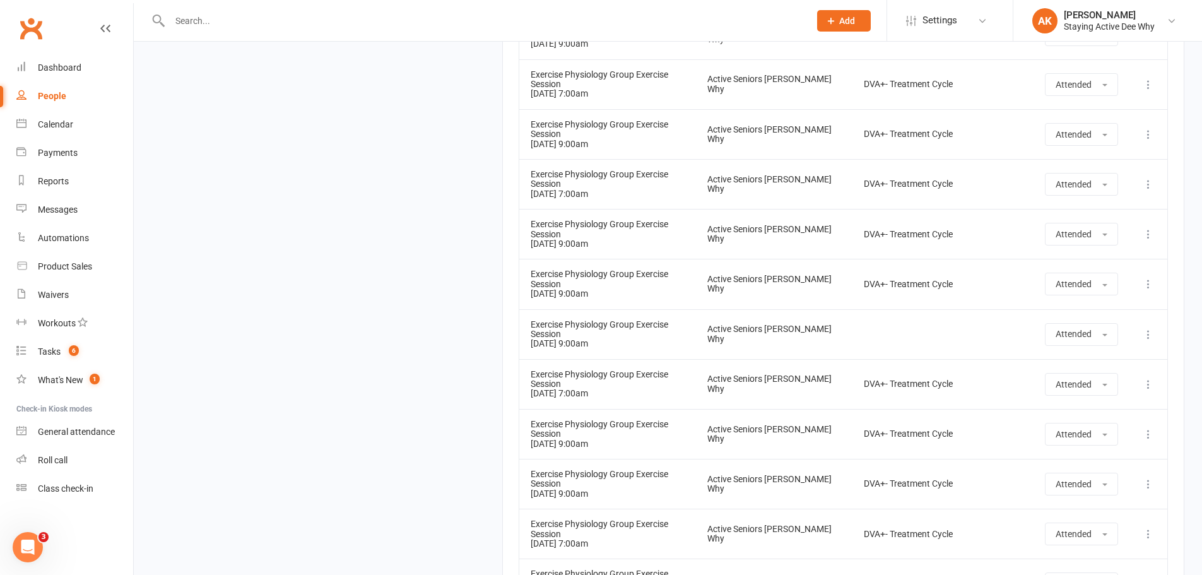
scroll to position [11579, 0]
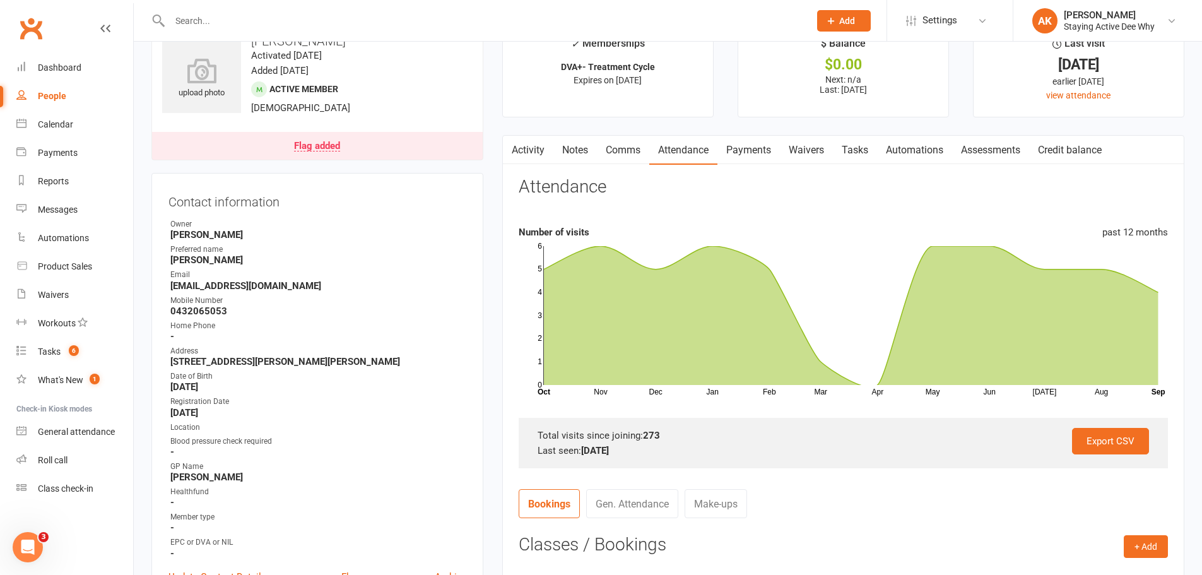
scroll to position [0, 0]
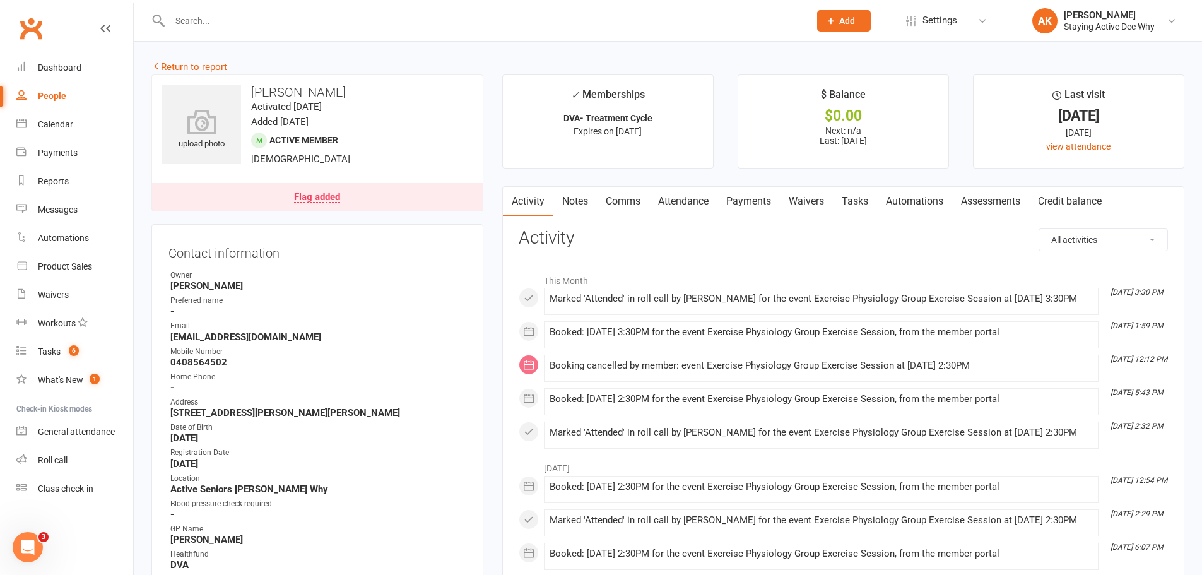
drag, startPoint x: 711, startPoint y: 195, endPoint x: 714, endPoint y: 217, distance: 22.3
click at [710, 196] on link "Attendance" at bounding box center [683, 201] width 68 height 29
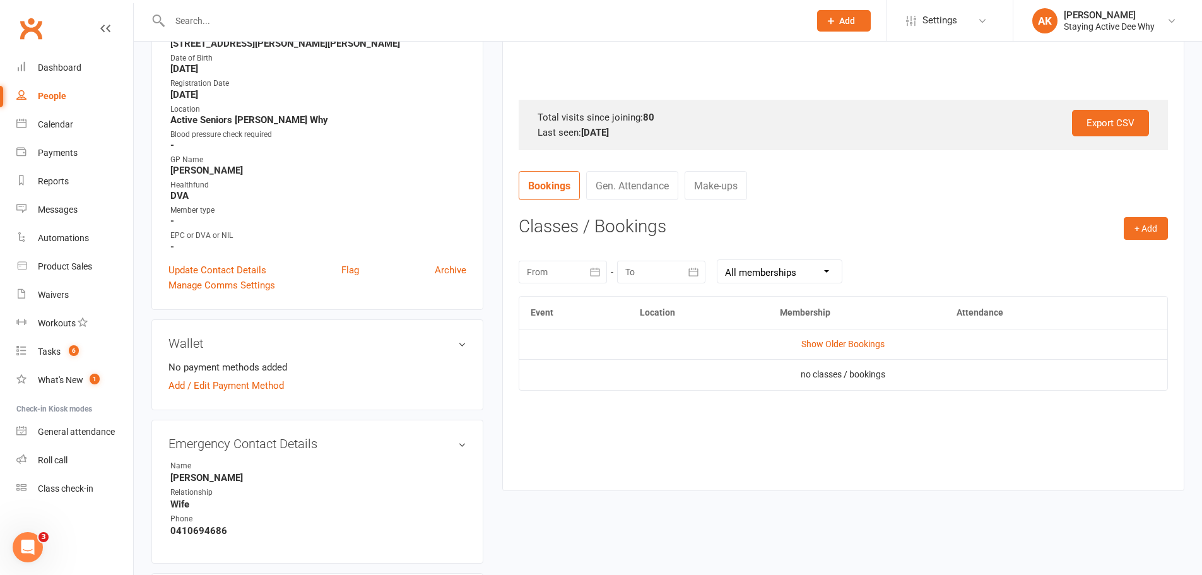
scroll to position [378, 0]
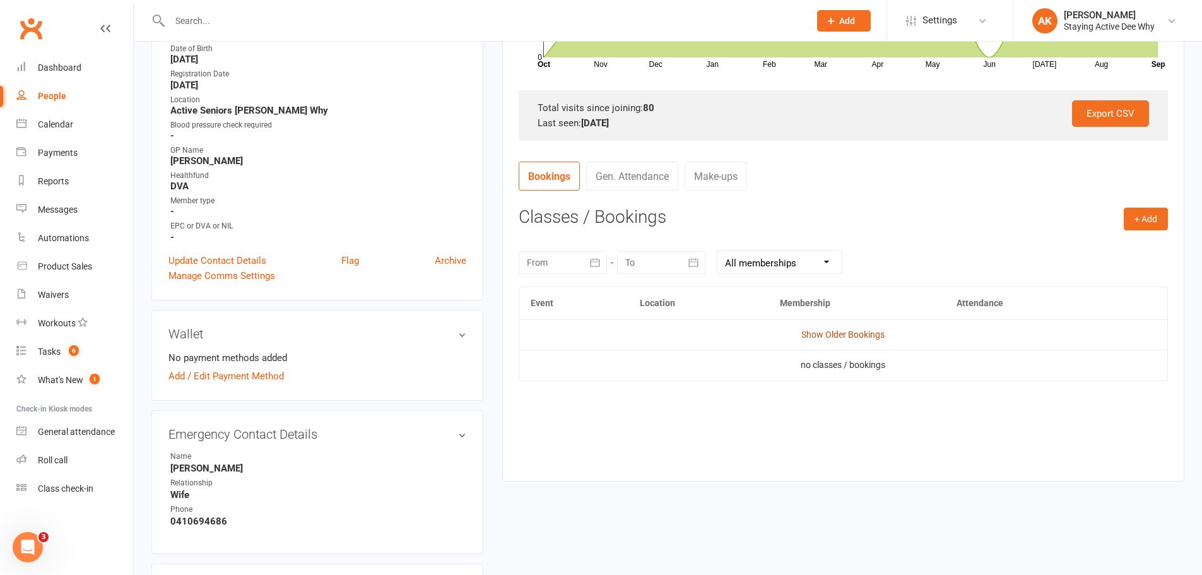
click at [834, 338] on link "Show Older Bookings" at bounding box center [842, 334] width 83 height 10
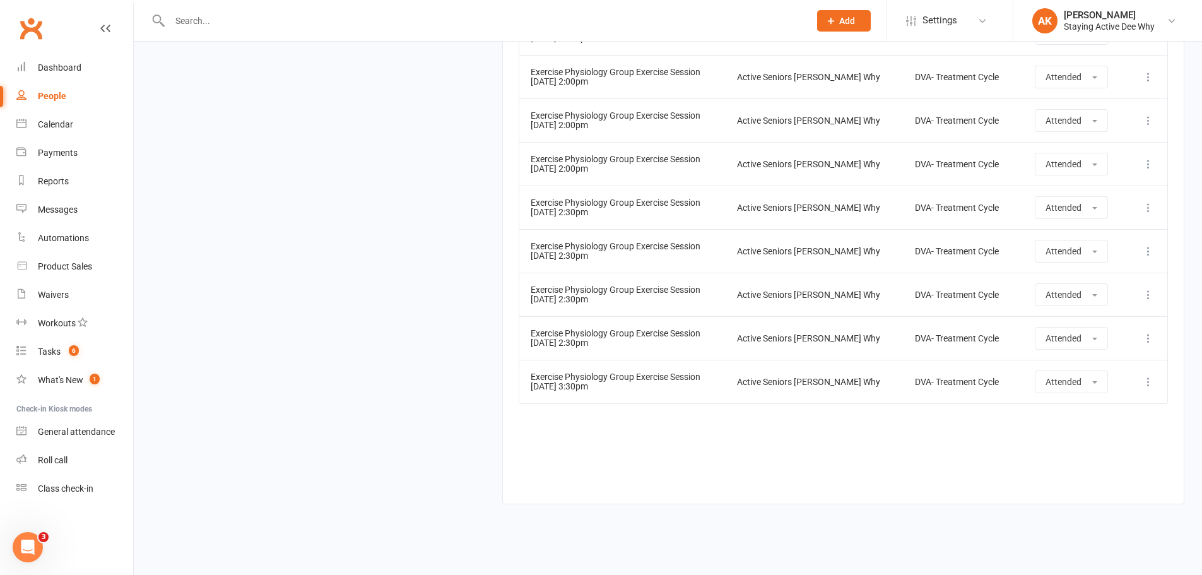
scroll to position [3903, 0]
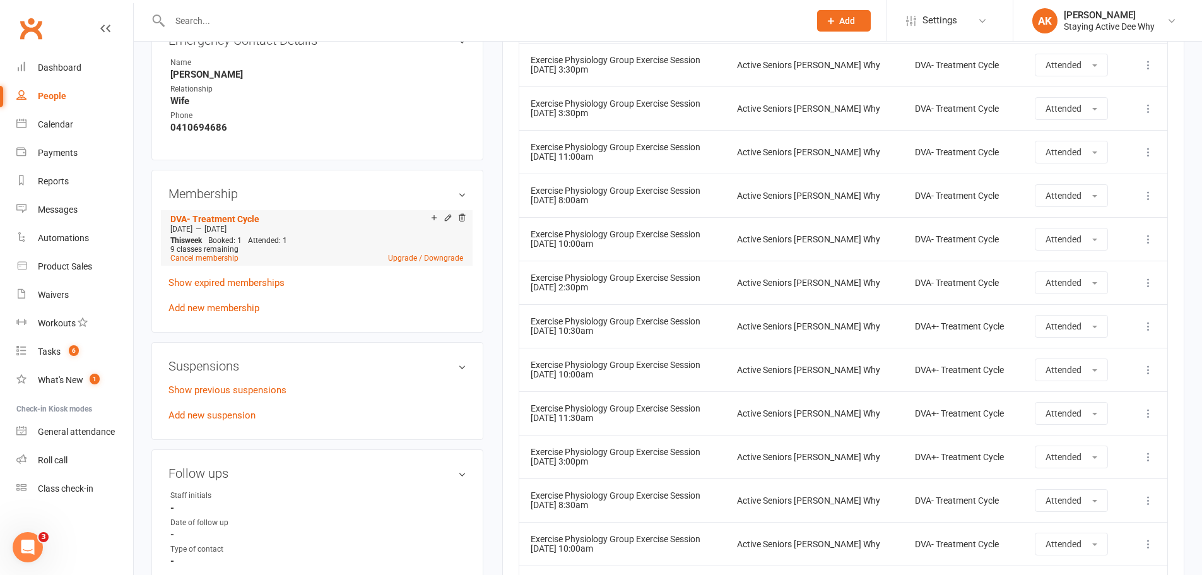
scroll to position [749, 0]
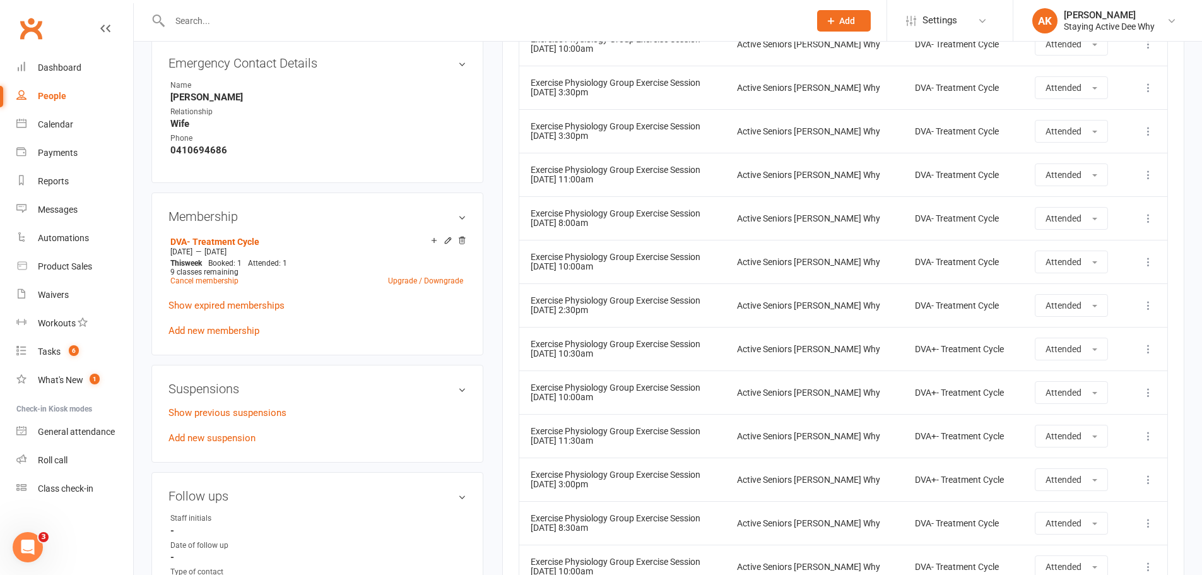
click at [449, 238] on icon at bounding box center [447, 240] width 9 height 9
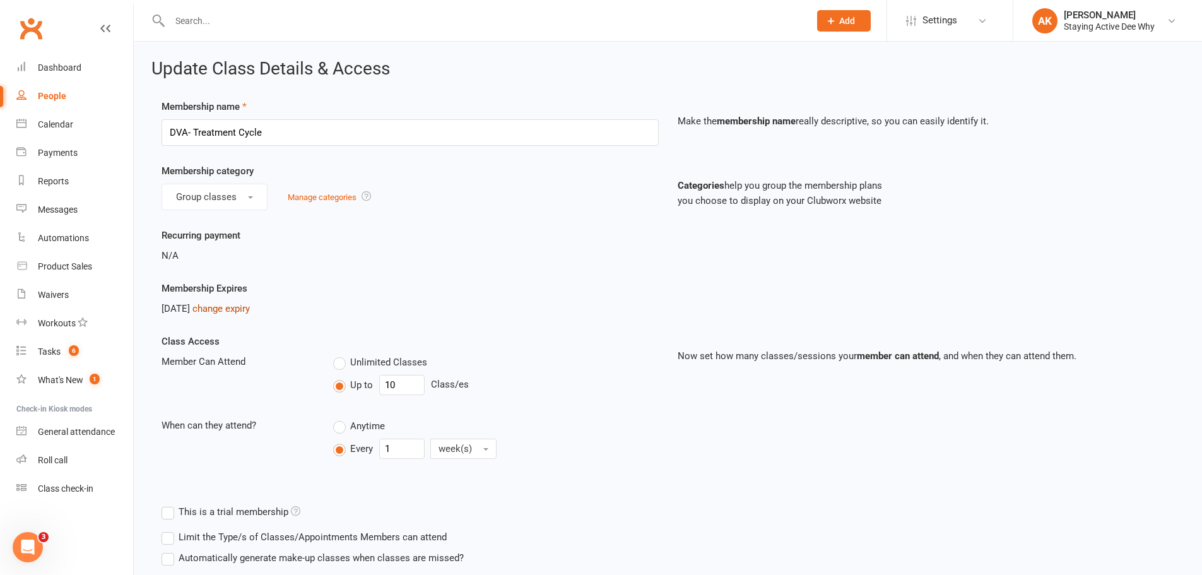
click at [237, 305] on link "change expiry" at bounding box center [220, 308] width 57 height 11
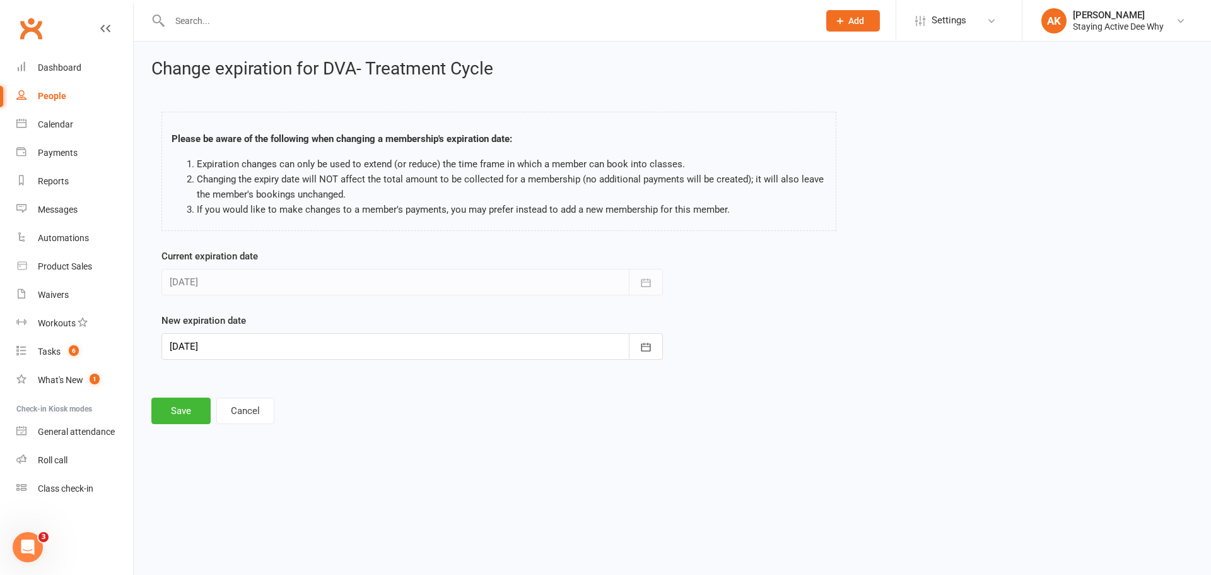
click at [332, 341] on div at bounding box center [411, 346] width 501 height 26
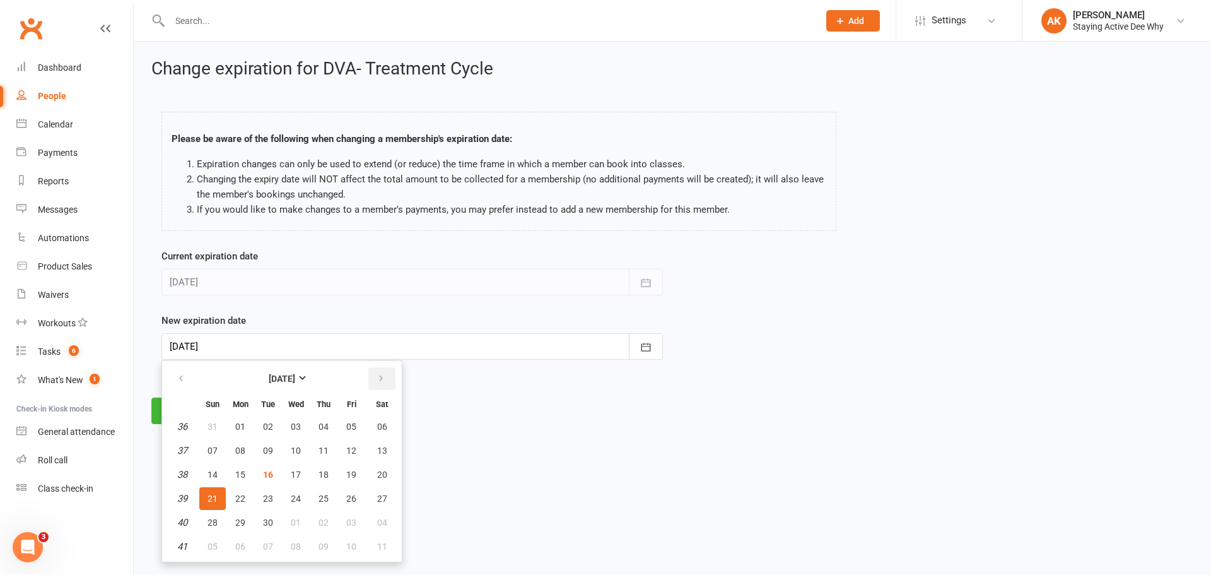
click at [386, 382] on button "button" at bounding box center [381, 378] width 27 height 23
click at [214, 456] on button "05" at bounding box center [212, 450] width 26 height 23
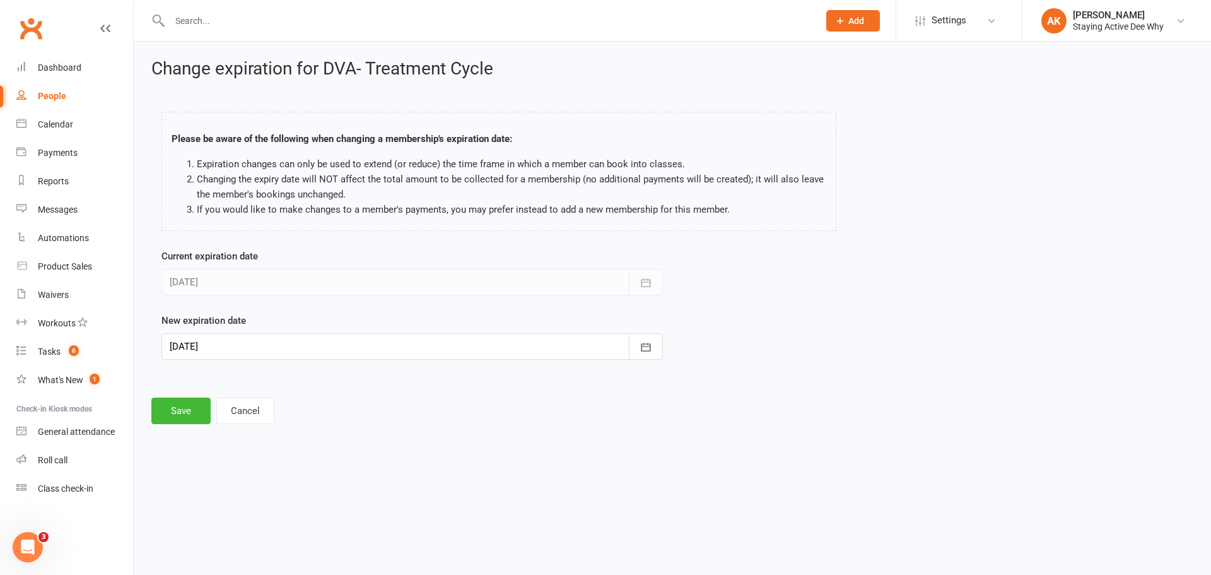
click at [274, 348] on div at bounding box center [411, 346] width 501 height 26
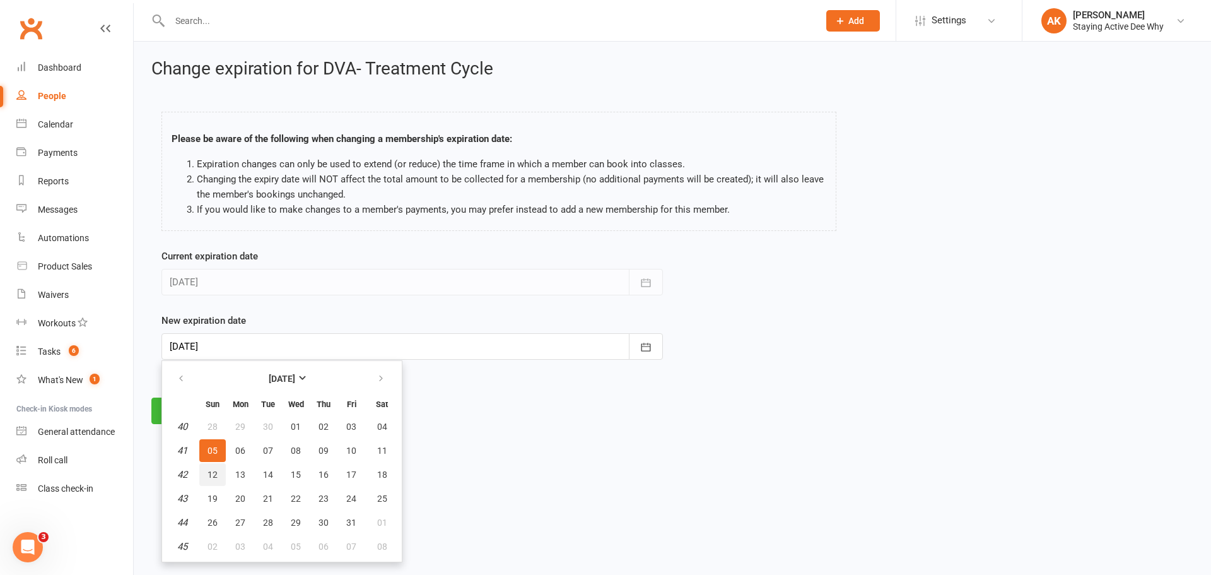
click at [219, 471] on button "12" at bounding box center [212, 474] width 26 height 23
type input "12 Oct 2025"
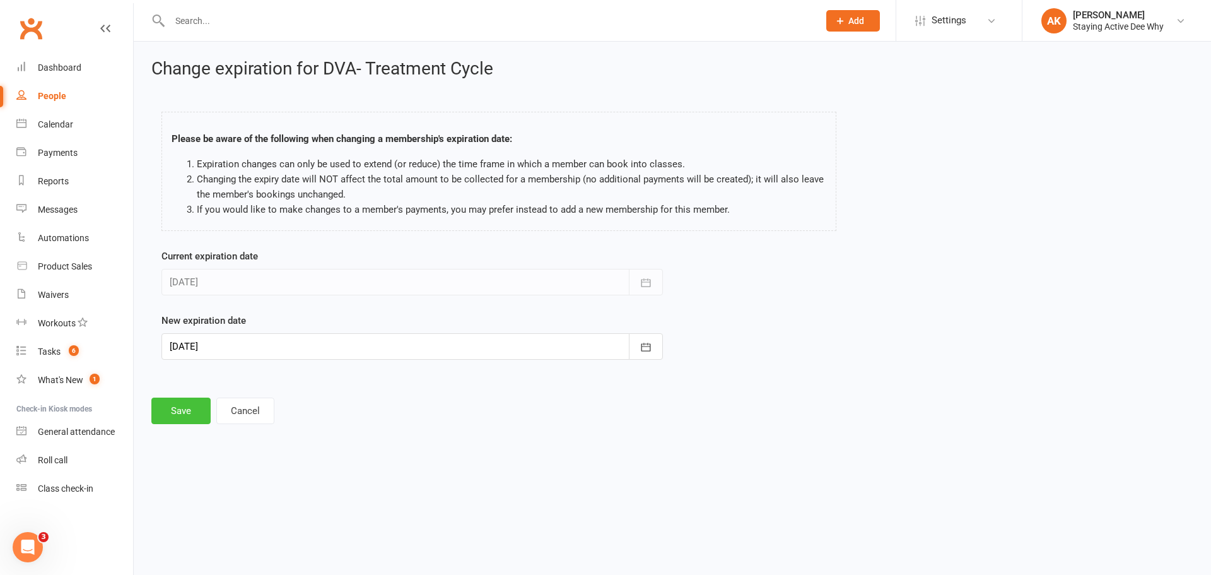
click at [201, 404] on button "Save" at bounding box center [180, 410] width 59 height 26
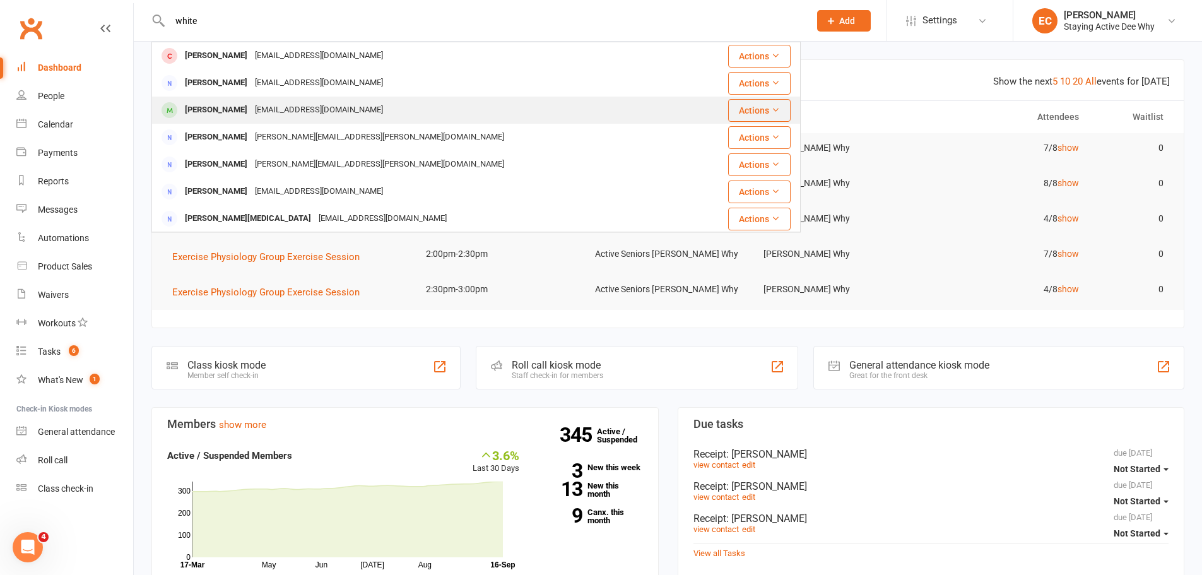
type input "white"
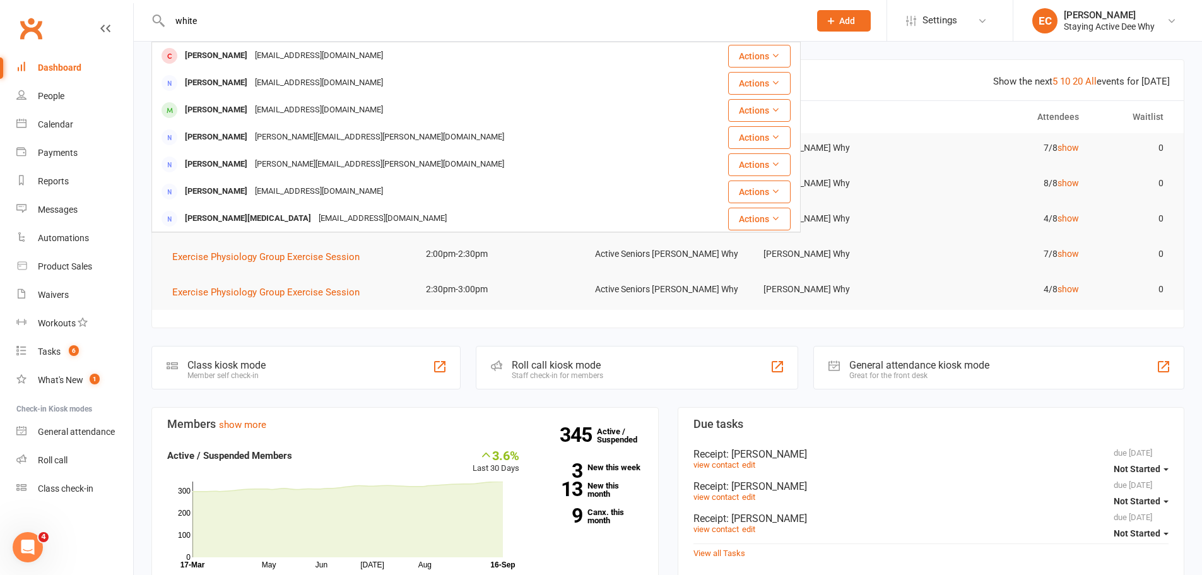
click at [274, 113] on div "[EMAIL_ADDRESS][DOMAIN_NAME]" at bounding box center [319, 110] width 136 height 18
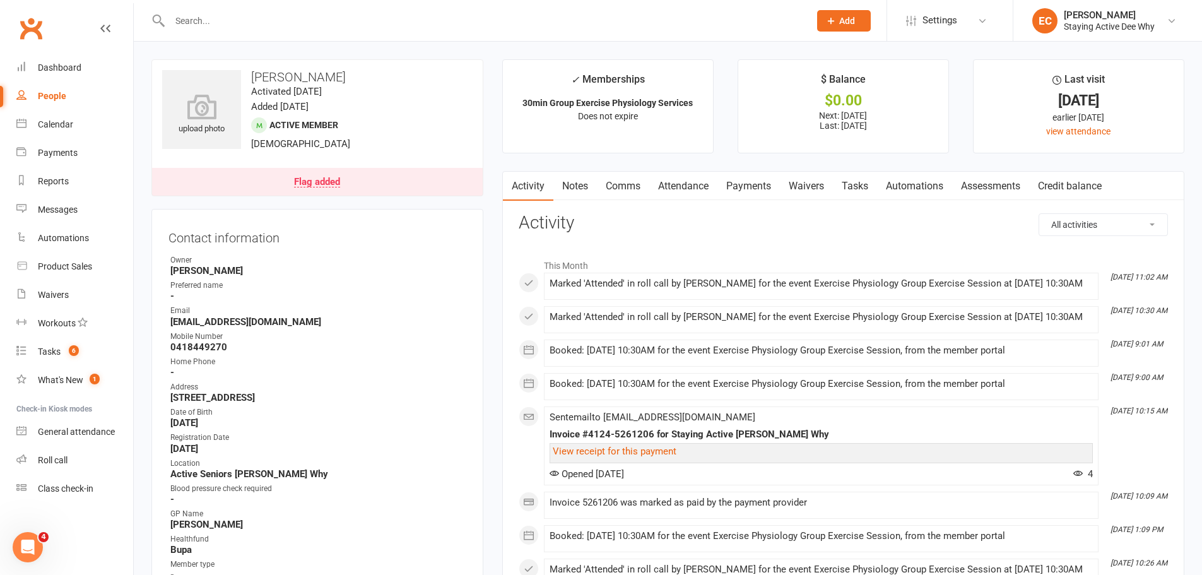
drag, startPoint x: 995, startPoint y: 185, endPoint x: 980, endPoint y: 206, distance: 25.4
click at [995, 186] on link "Assessments" at bounding box center [990, 186] width 77 height 29
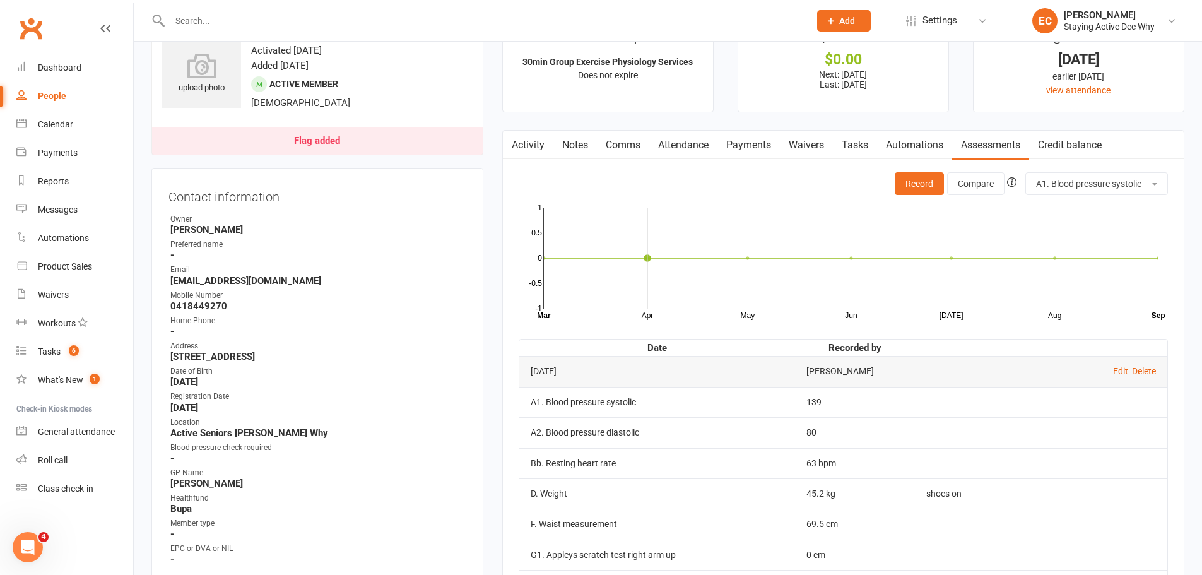
scroll to position [63, 0]
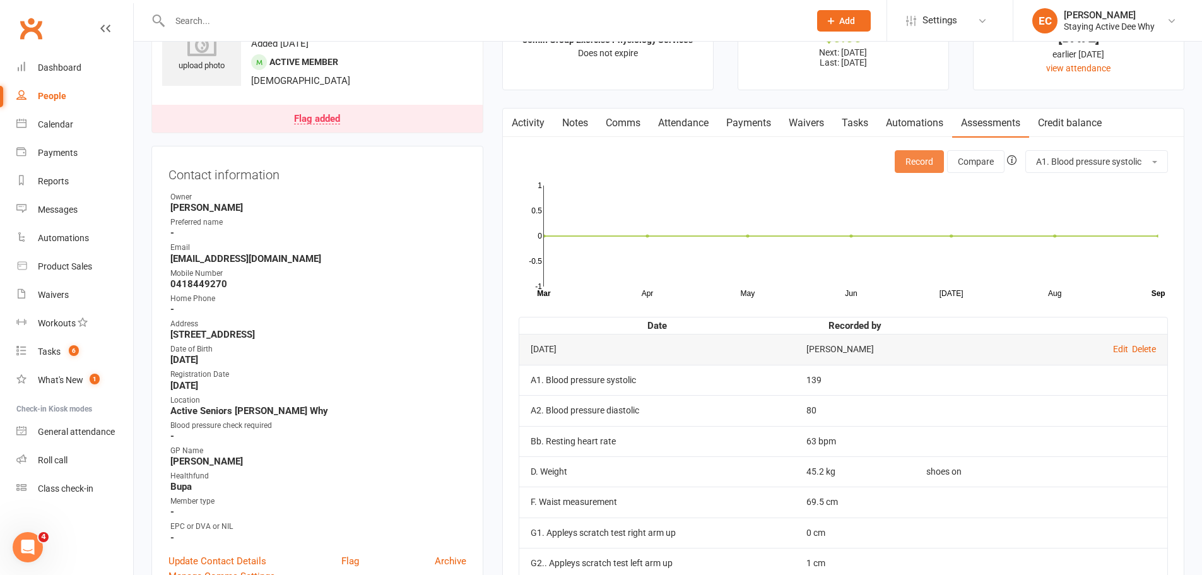
click at [924, 159] on button "Record" at bounding box center [918, 161] width 49 height 23
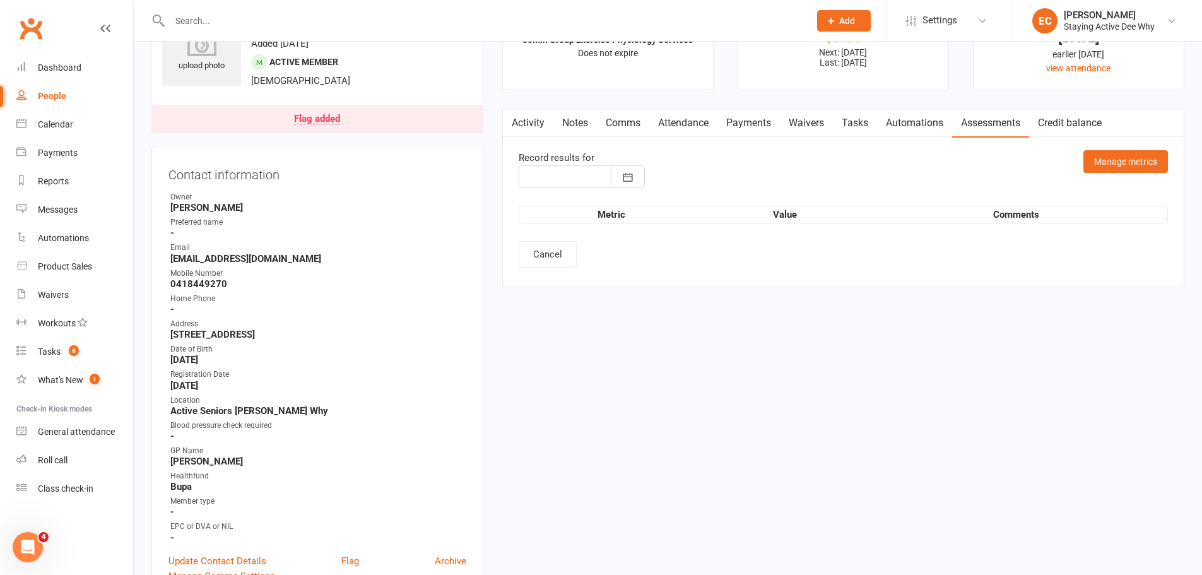
type input "[DATE]"
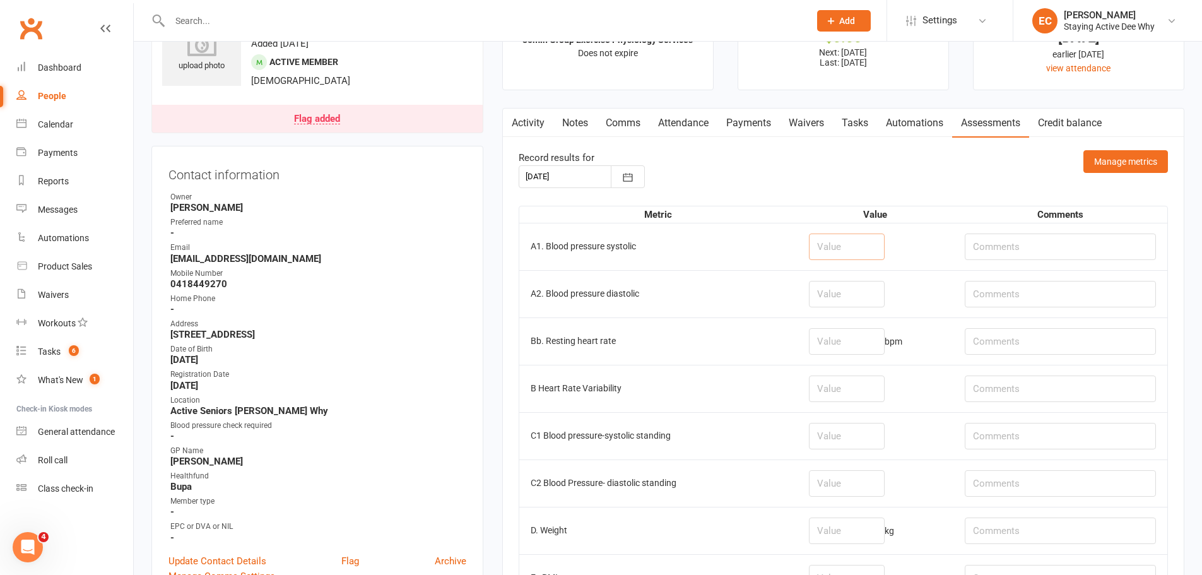
click at [859, 244] on input "number" at bounding box center [847, 246] width 76 height 26
type input "116"
click at [860, 298] on input "number" at bounding box center [847, 294] width 76 height 26
type input "71"
click at [840, 343] on input "number" at bounding box center [847, 341] width 76 height 26
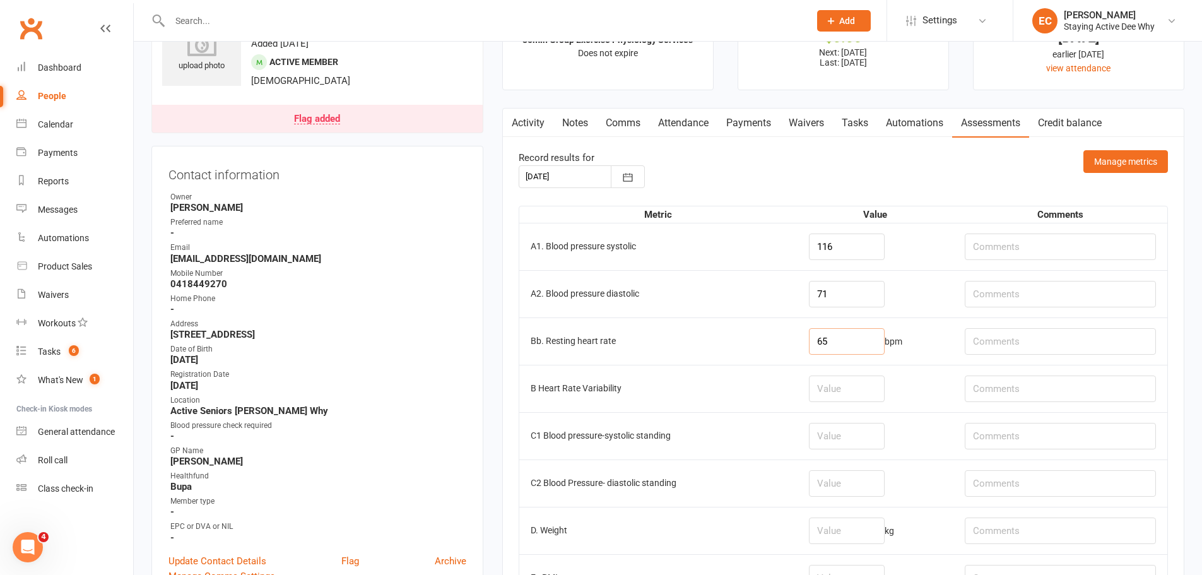
type input "65"
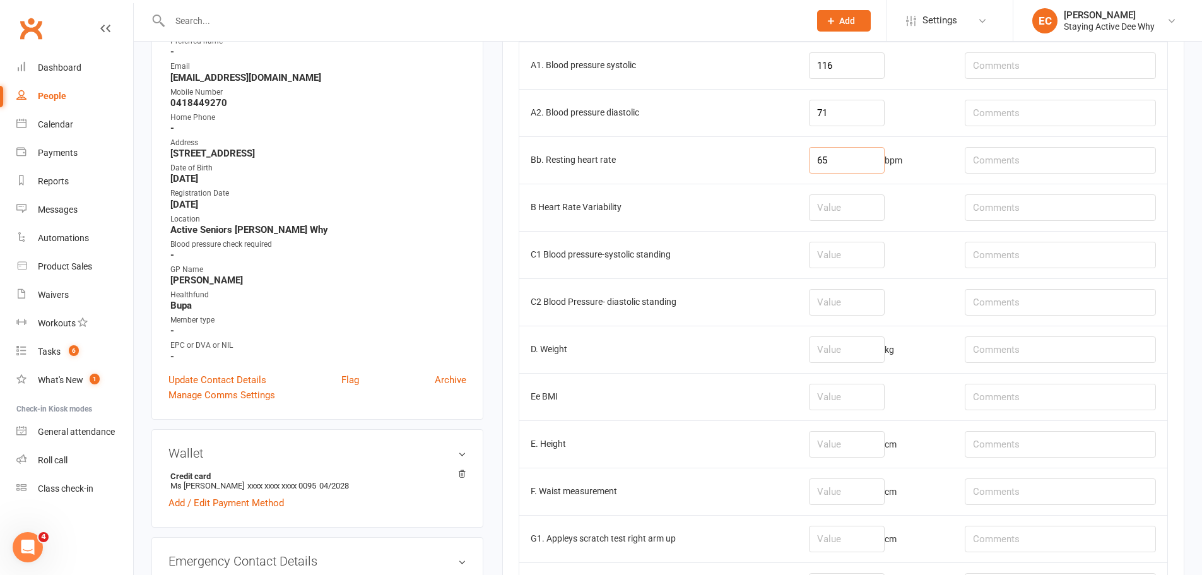
scroll to position [252, 0]
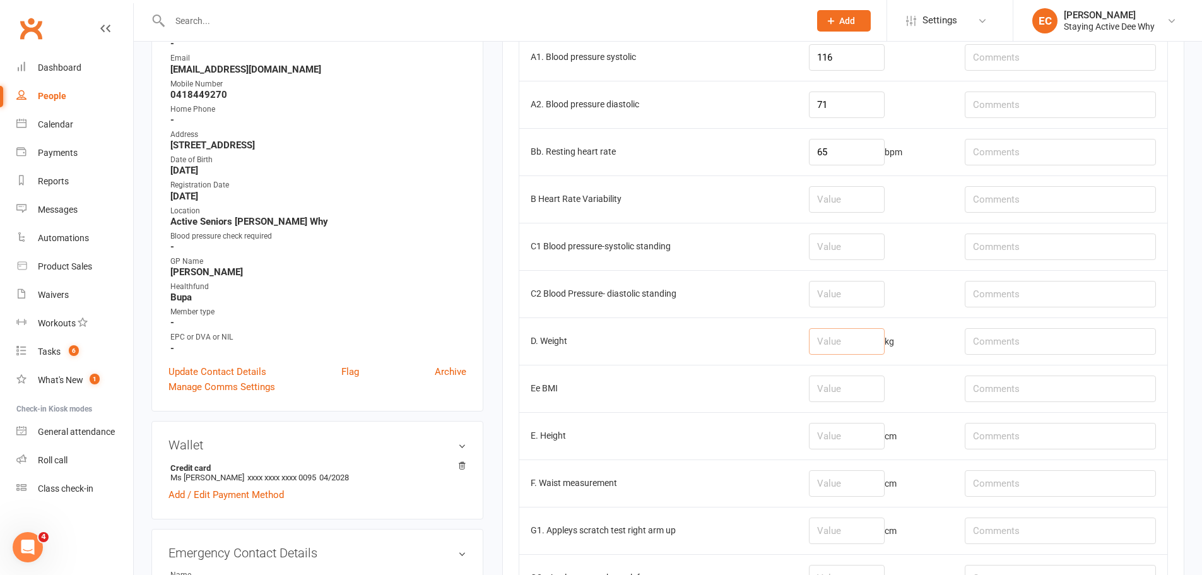
click at [846, 349] on input "number" at bounding box center [847, 341] width 76 height 26
type input "46.9"
click at [1045, 341] on input "text" at bounding box center [1059, 341] width 191 height 26
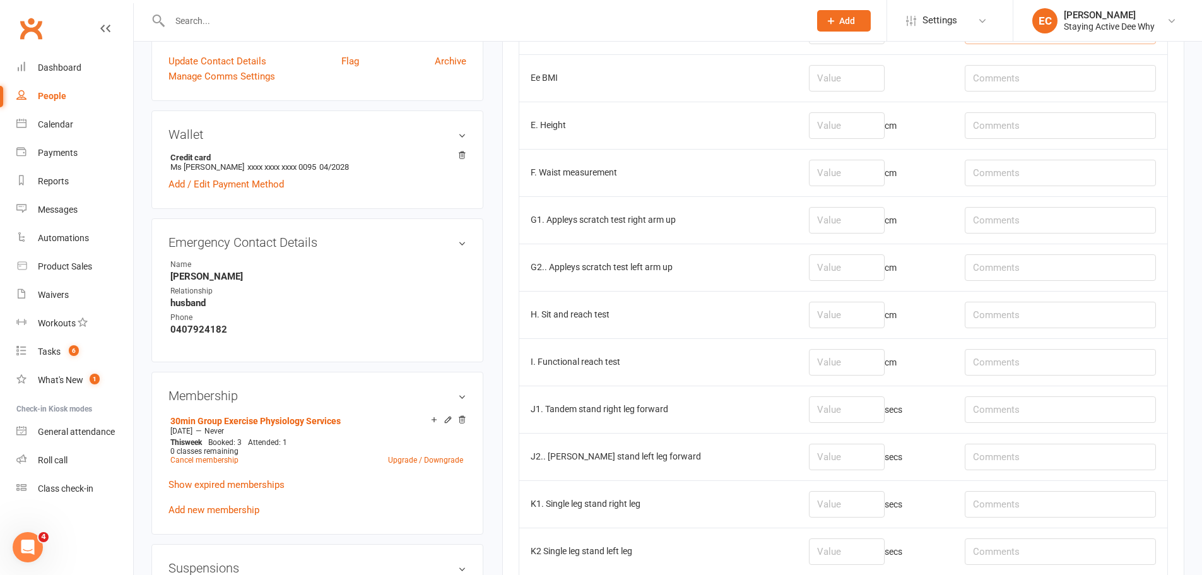
scroll to position [568, 0]
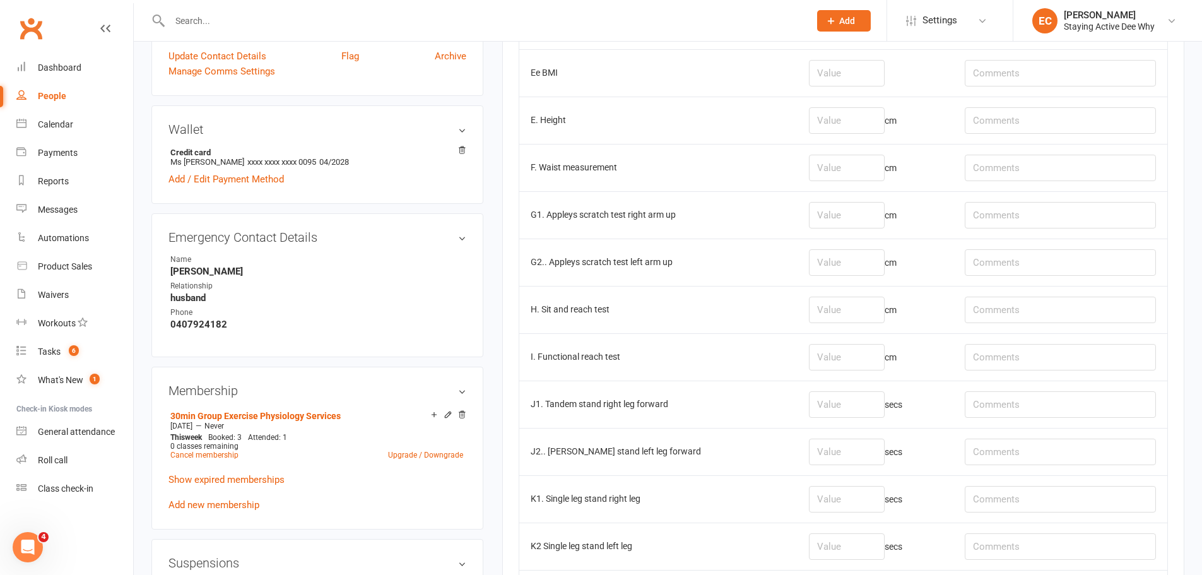
type input "shoes on"
click at [1029, 305] on input "text" at bounding box center [1059, 309] width 191 height 26
type input "L: 6, R: 8"
click at [862, 314] on input "number" at bounding box center [847, 309] width 76 height 26
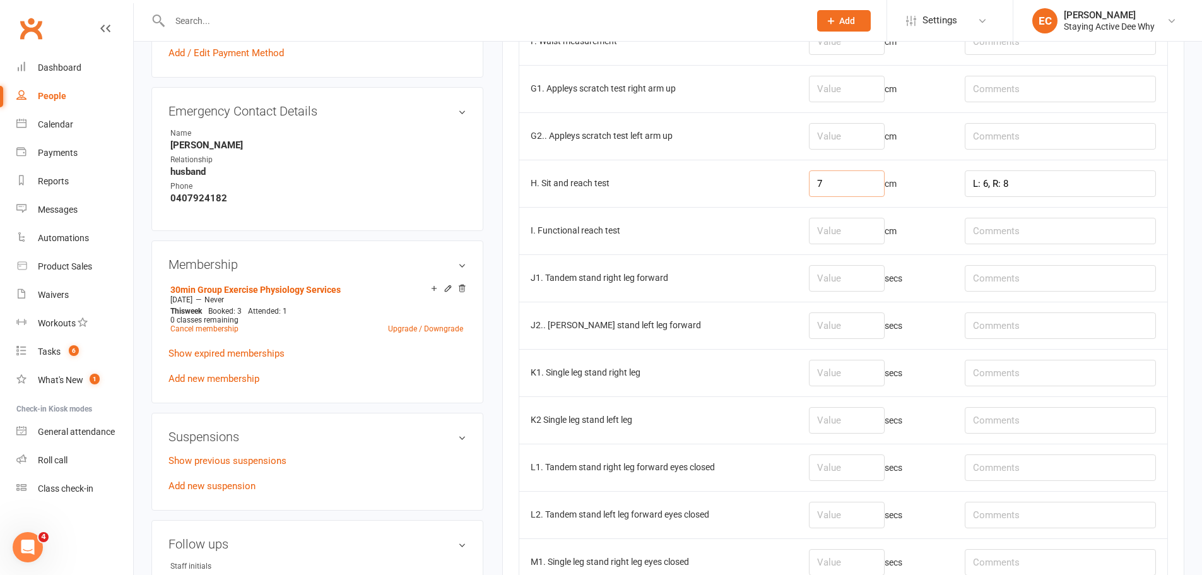
scroll to position [631, 0]
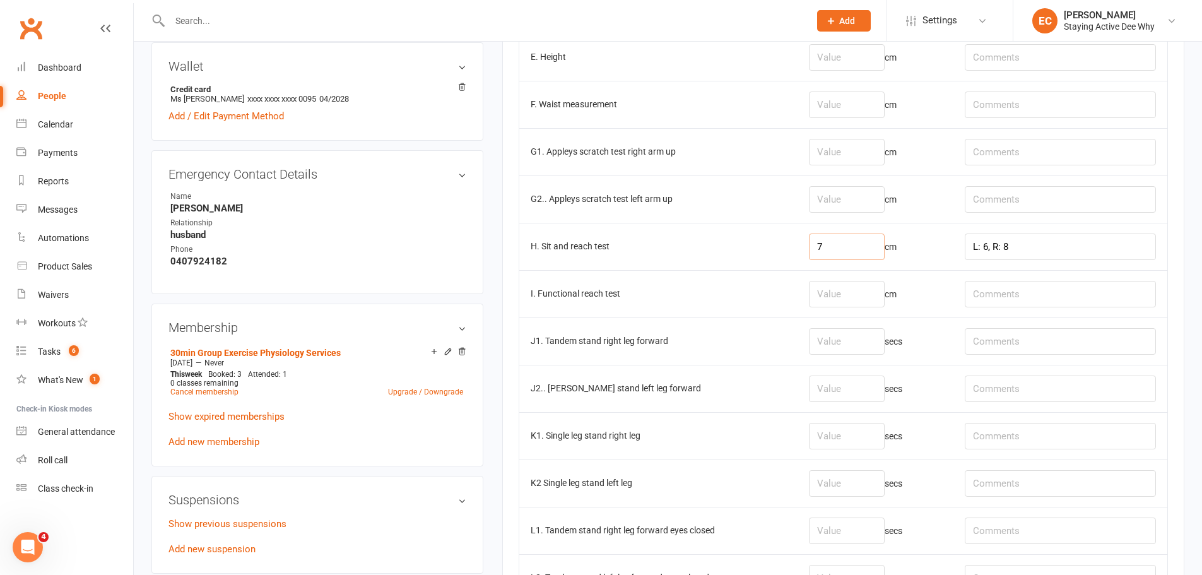
type input "7"
drag, startPoint x: 847, startPoint y: 154, endPoint x: 849, endPoint y: 173, distance: 19.1
click at [847, 158] on input "number" at bounding box center [847, 152] width 76 height 26
type input "0"
drag, startPoint x: 874, startPoint y: 205, endPoint x: 877, endPoint y: 222, distance: 17.3
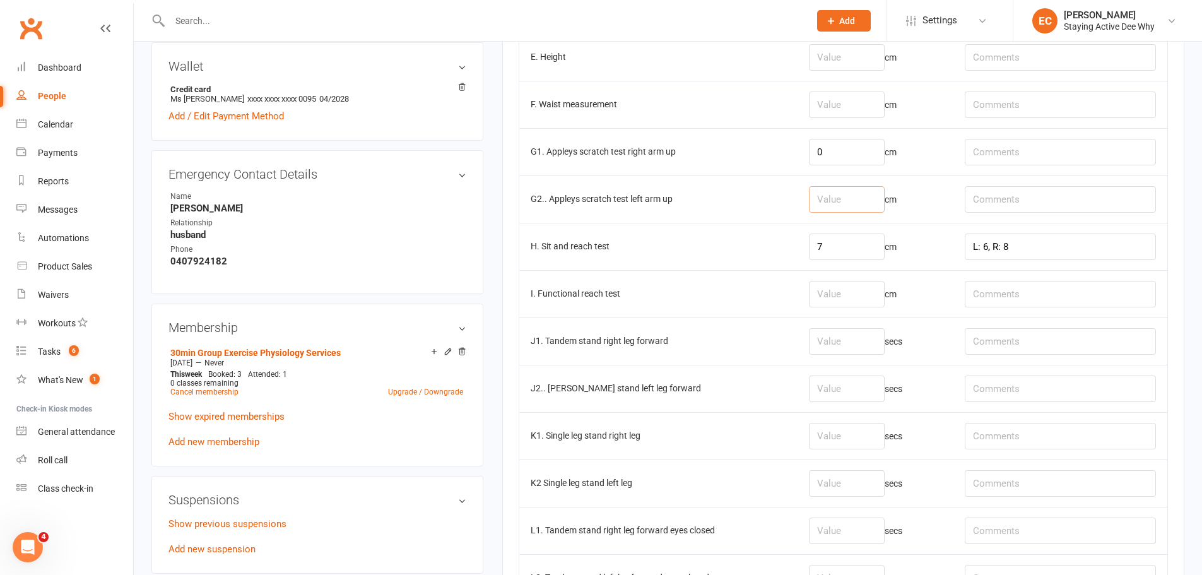
click at [874, 215] on td "cm" at bounding box center [875, 198] width 156 height 47
type input "0"
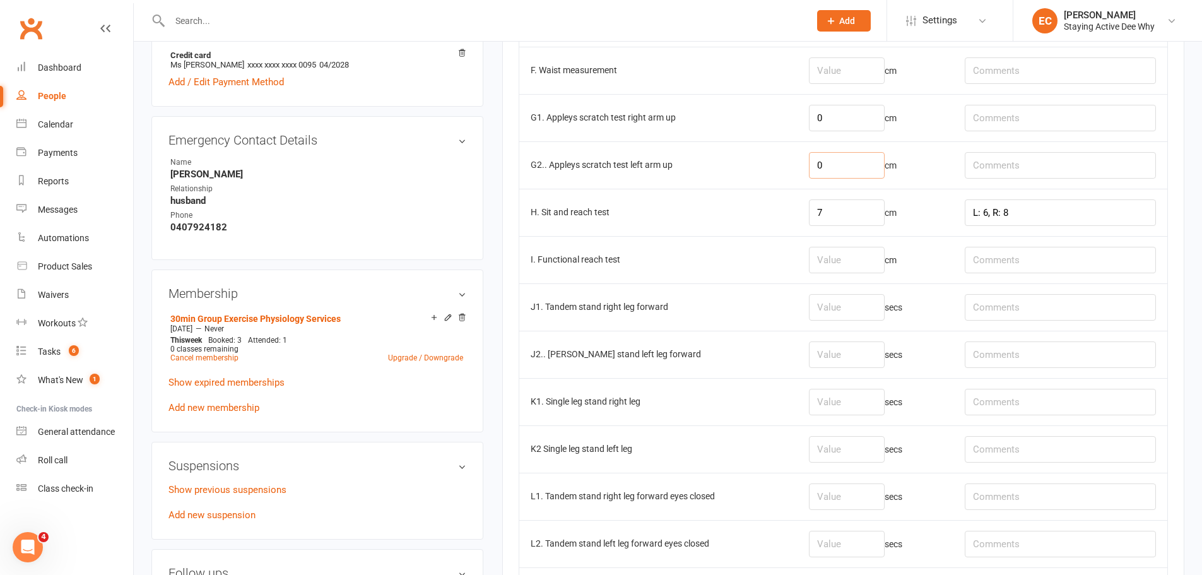
scroll to position [694, 0]
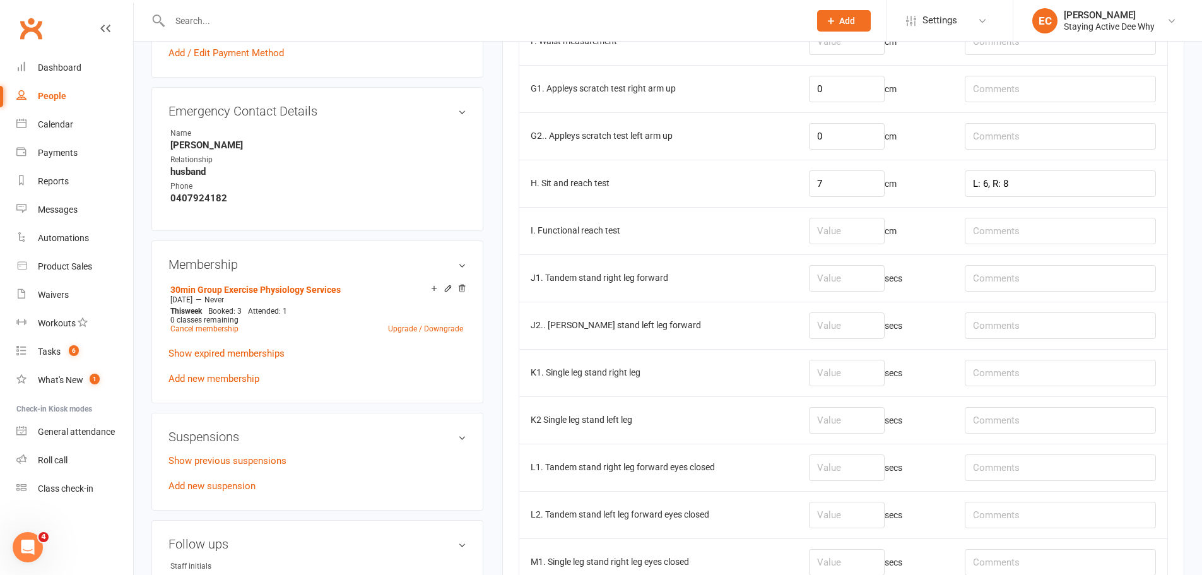
click at [851, 292] on td "secs" at bounding box center [875, 277] width 156 height 47
click at [848, 283] on input "number" at bounding box center [847, 278] width 76 height 26
type input "30"
click at [841, 380] on input "number" at bounding box center [847, 373] width 76 height 26
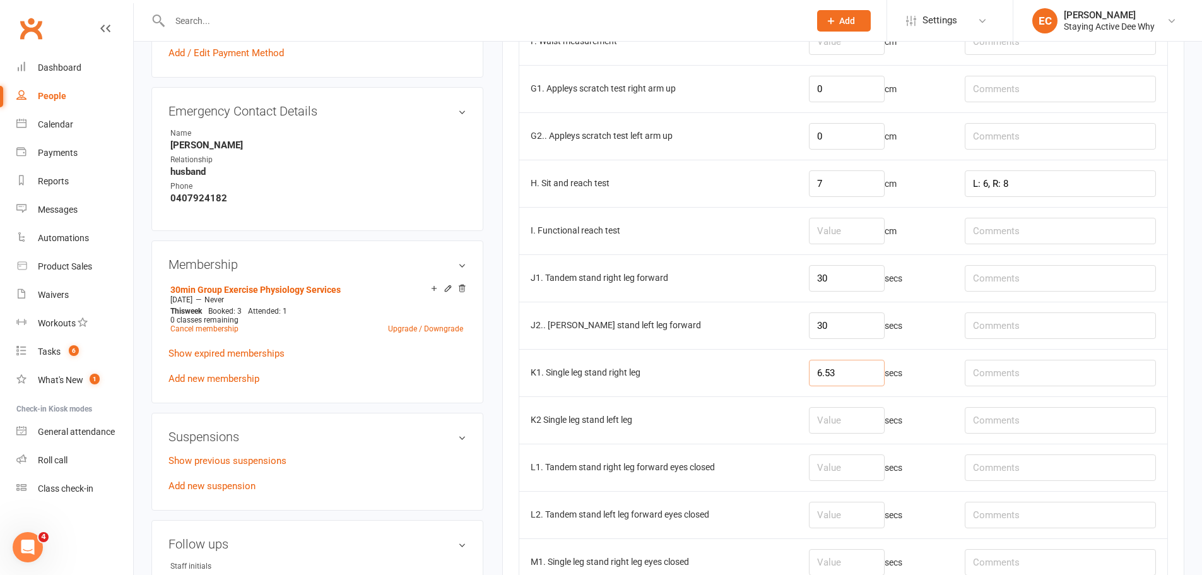
type input "6.53"
type input "3.36"
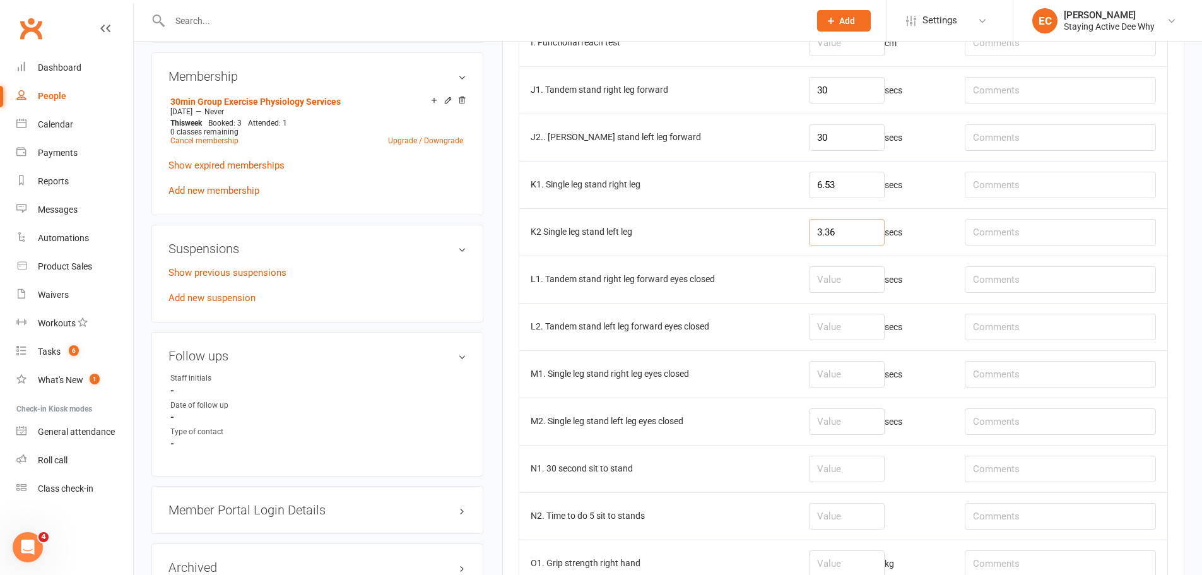
scroll to position [883, 0]
click at [851, 278] on input "number" at bounding box center [847, 278] width 76 height 26
type input "3"
type input "4"
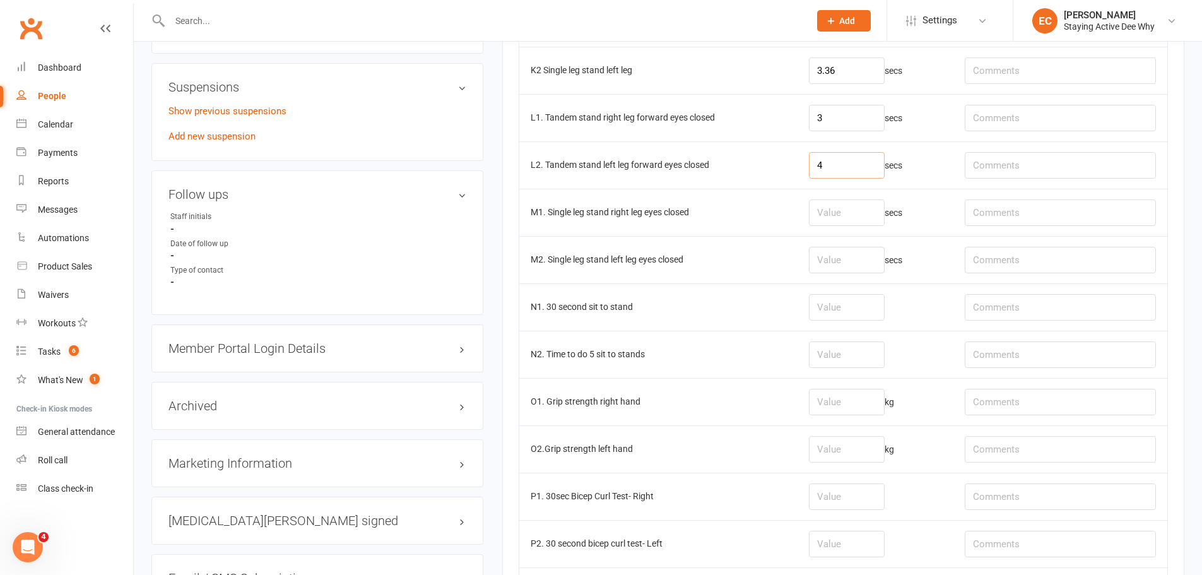
scroll to position [1072, 0]
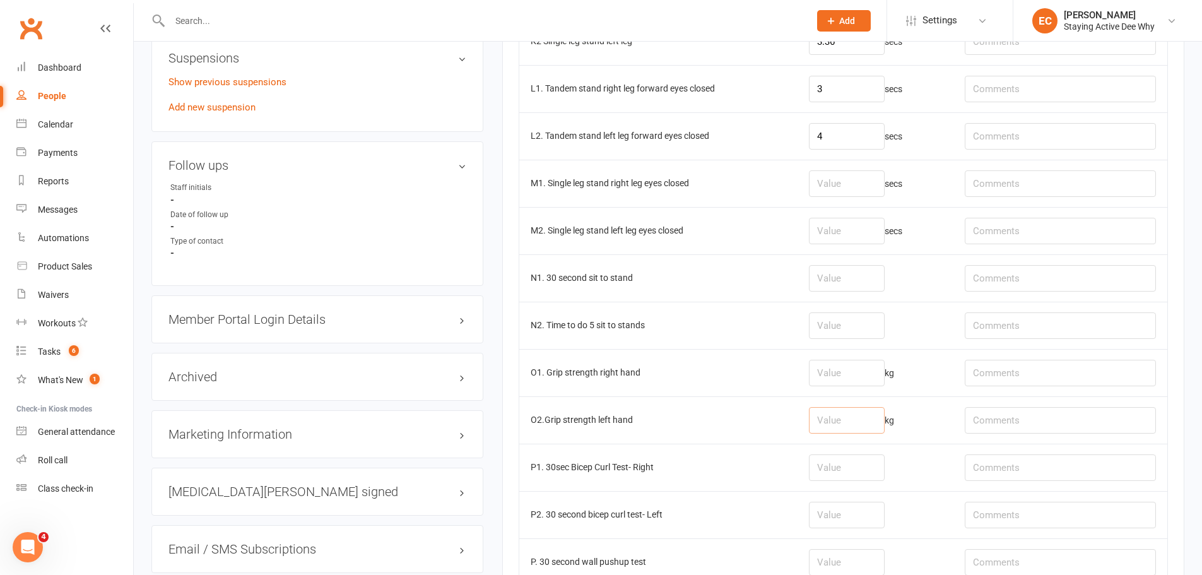
drag, startPoint x: 845, startPoint y: 421, endPoint x: 870, endPoint y: 423, distance: 24.7
click at [848, 423] on input "number" at bounding box center [847, 420] width 76 height 26
type input "15.9"
click at [844, 366] on input "number" at bounding box center [847, 373] width 76 height 26
type input "16.2"
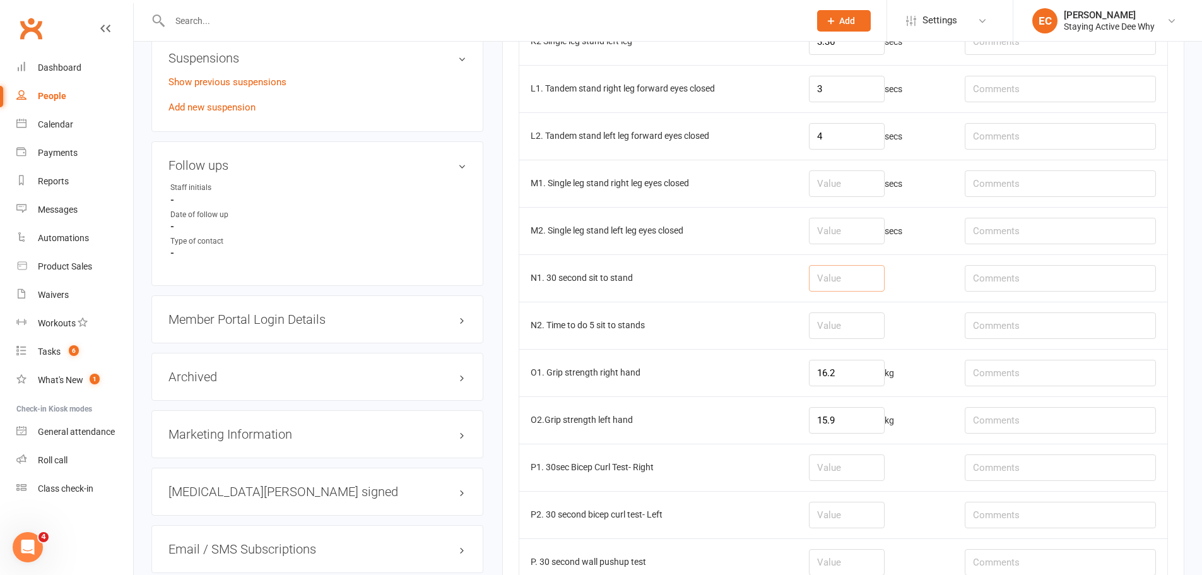
click at [855, 281] on input "number" at bounding box center [847, 278] width 76 height 26
type input "8"
click at [1002, 277] on input "text" at bounding box center [1059, 278] width 191 height 26
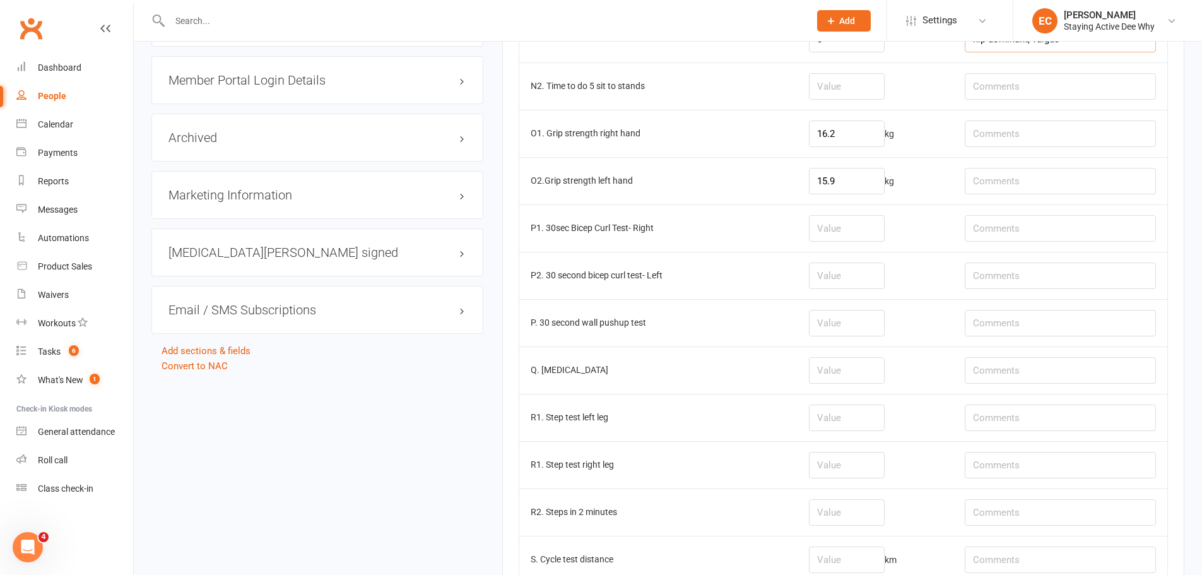
scroll to position [1325, 0]
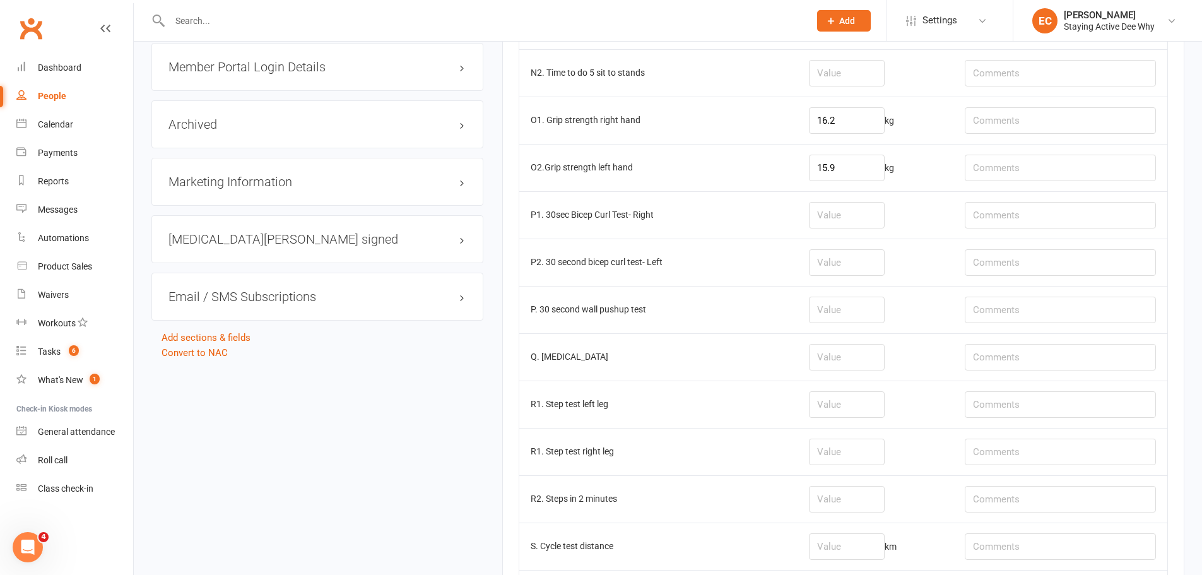
type input "hip dominant, valgus"
click at [852, 312] on input "number" at bounding box center [847, 309] width 76 height 26
type input "12"
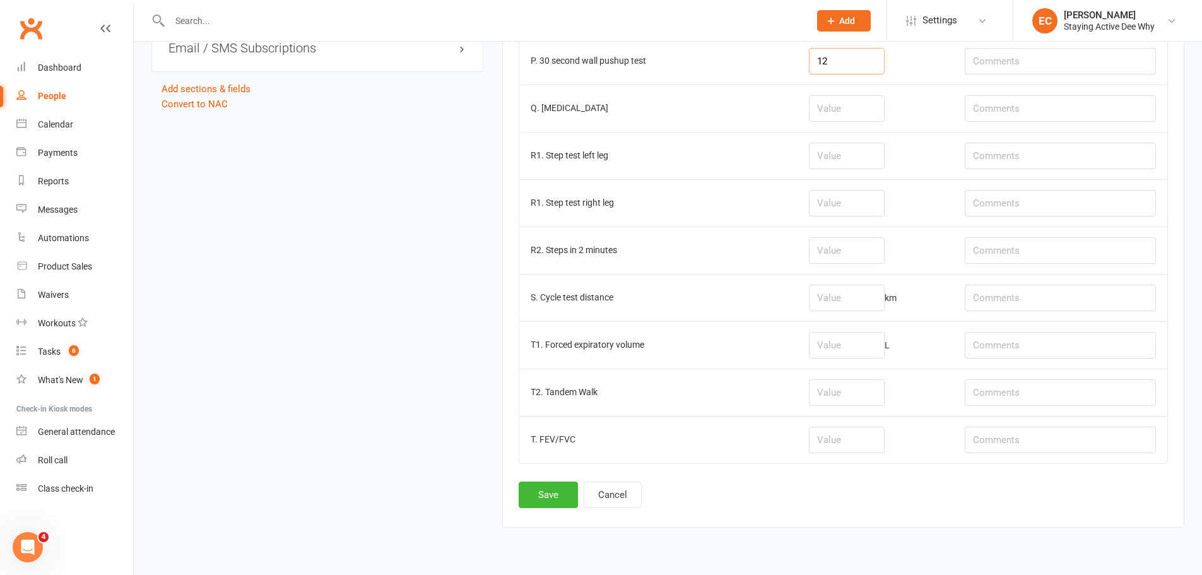
scroll to position [1577, 0]
click at [833, 283] on input "number" at bounding box center [847, 294] width 76 height 26
type input "0.34"
click at [565, 497] on button "Save" at bounding box center [548, 491] width 59 height 26
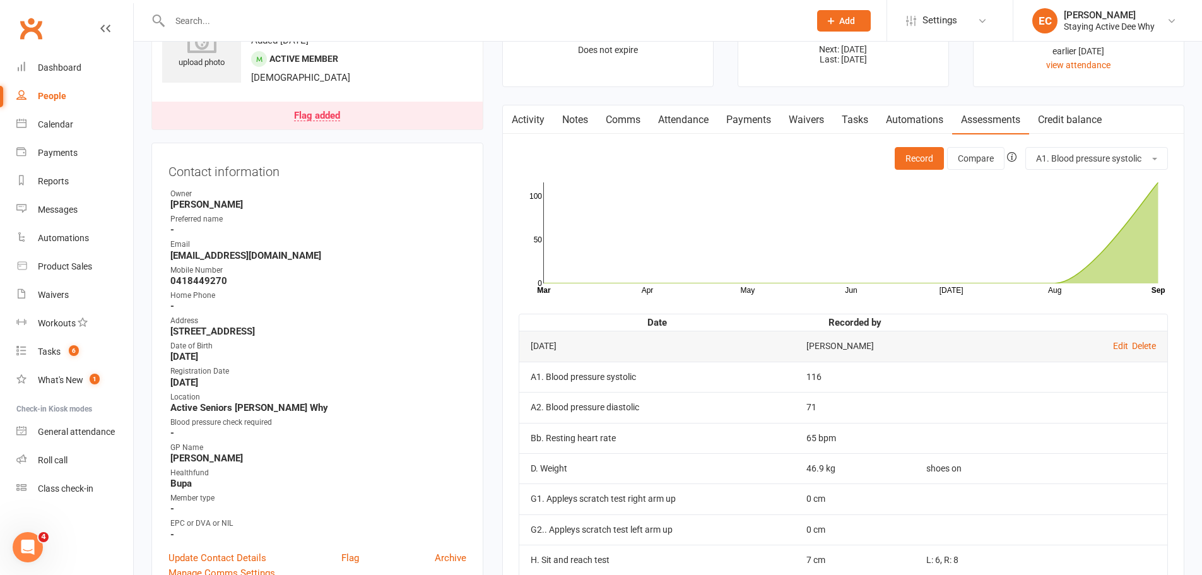
scroll to position [0, 0]
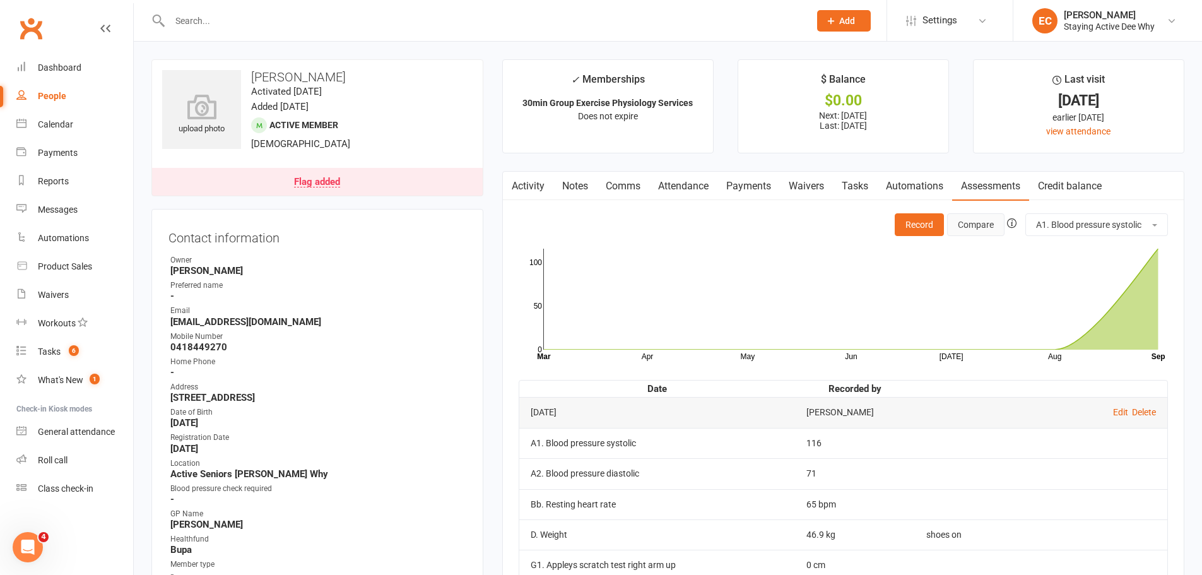
click at [978, 222] on button "Compare" at bounding box center [975, 224] width 57 height 23
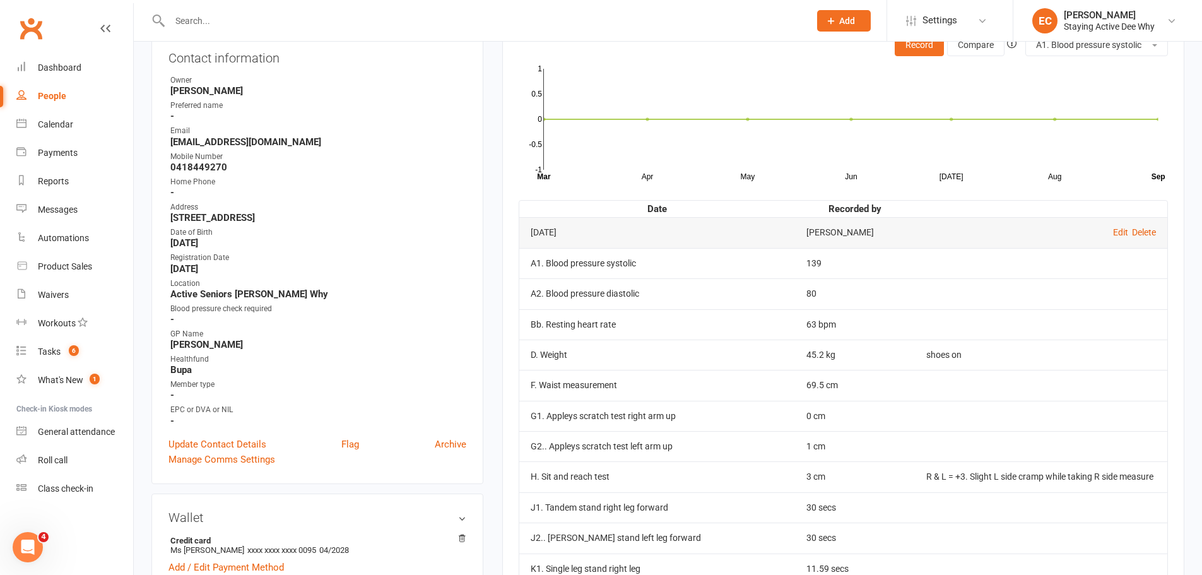
scroll to position [63, 0]
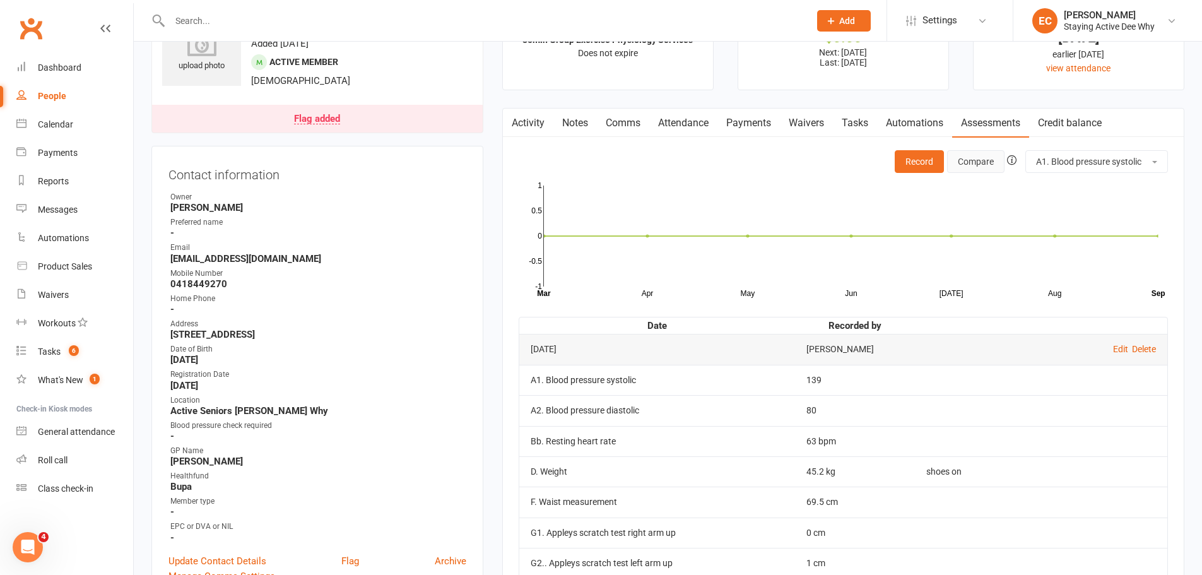
click at [966, 160] on button "Compare" at bounding box center [975, 161] width 57 height 23
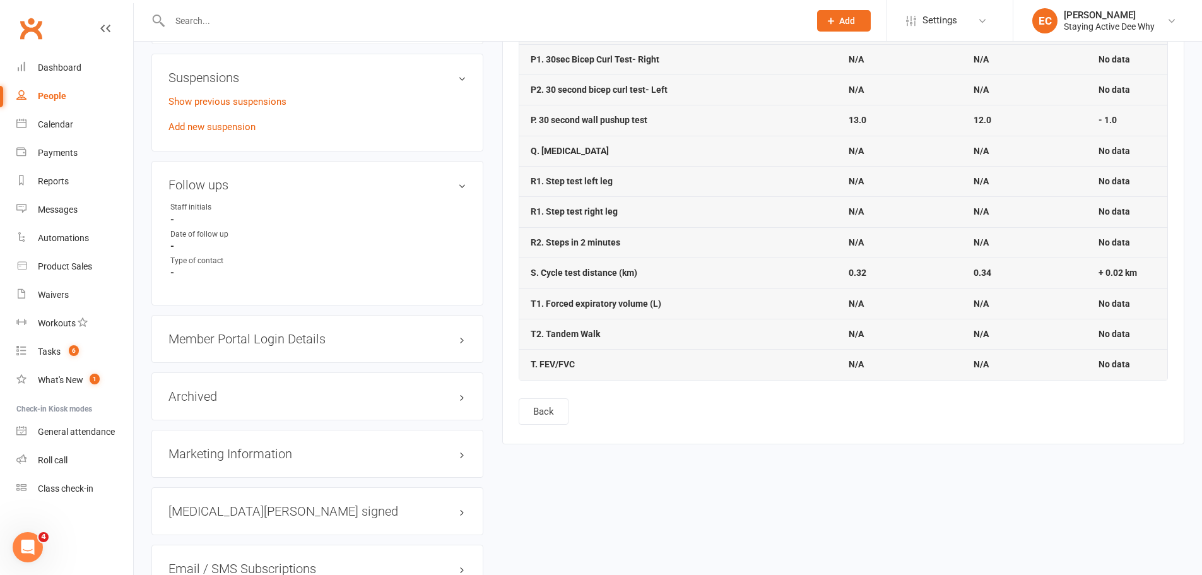
scroll to position [1159, 0]
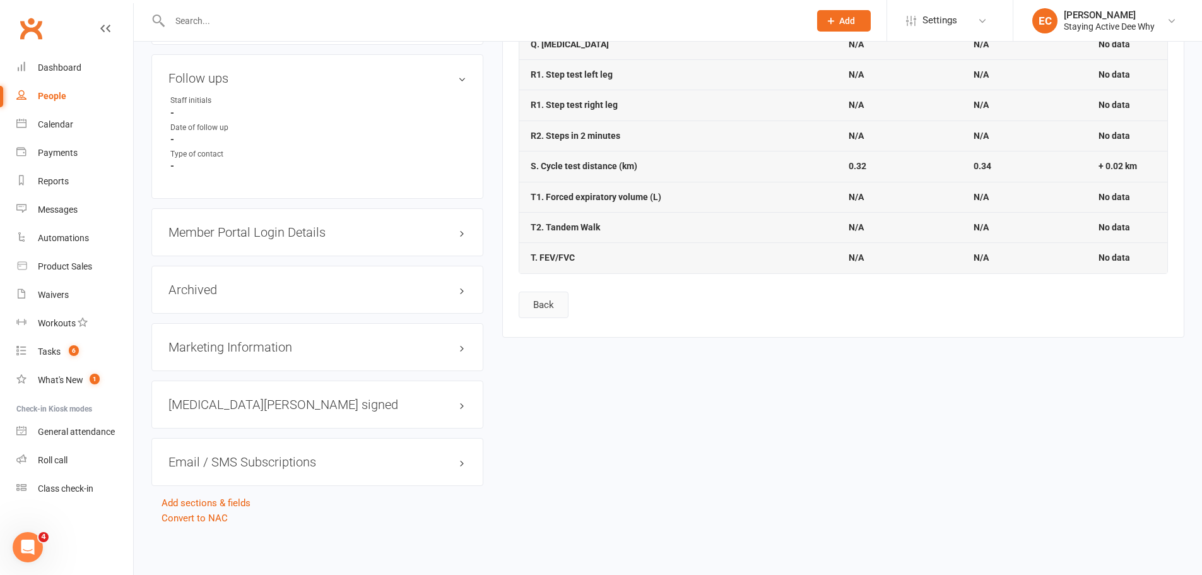
click at [544, 312] on button "Back" at bounding box center [544, 304] width 50 height 26
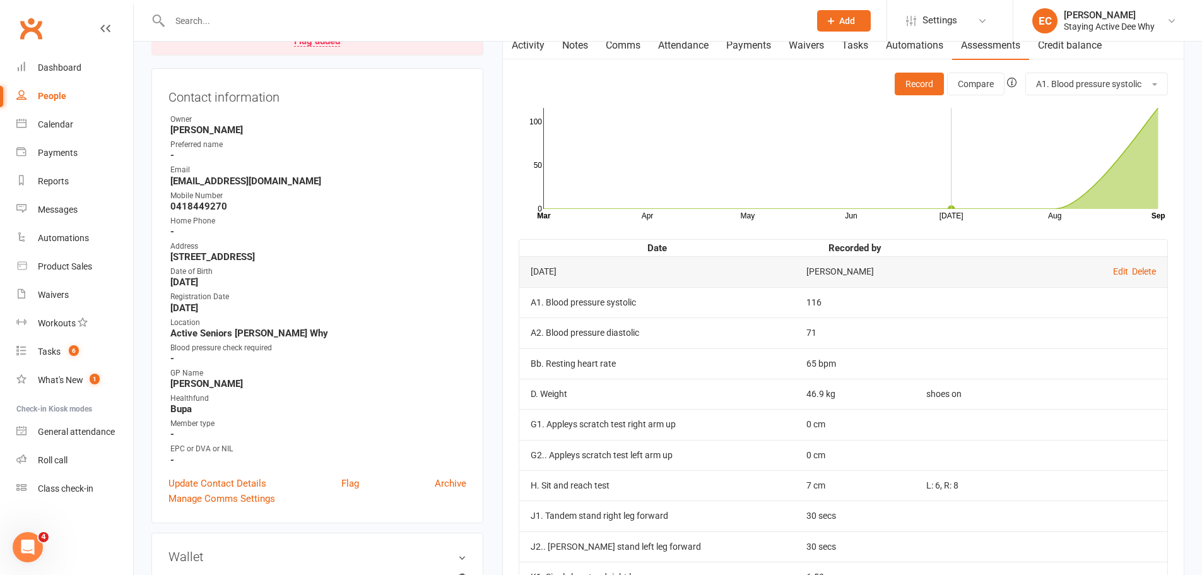
scroll to position [126, 0]
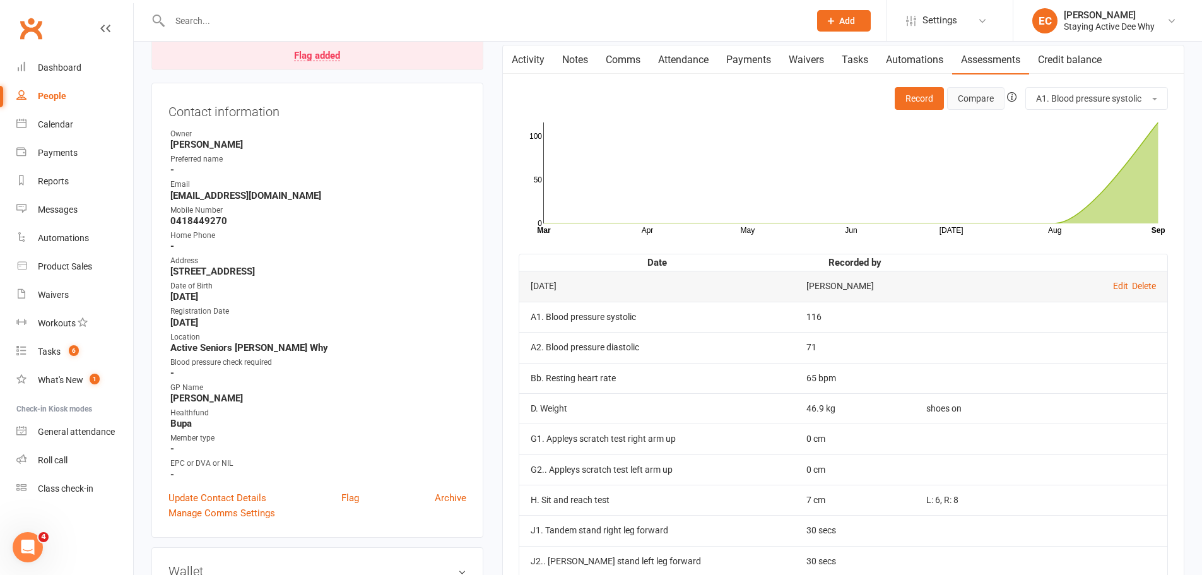
click at [965, 96] on button "Compare" at bounding box center [975, 98] width 57 height 23
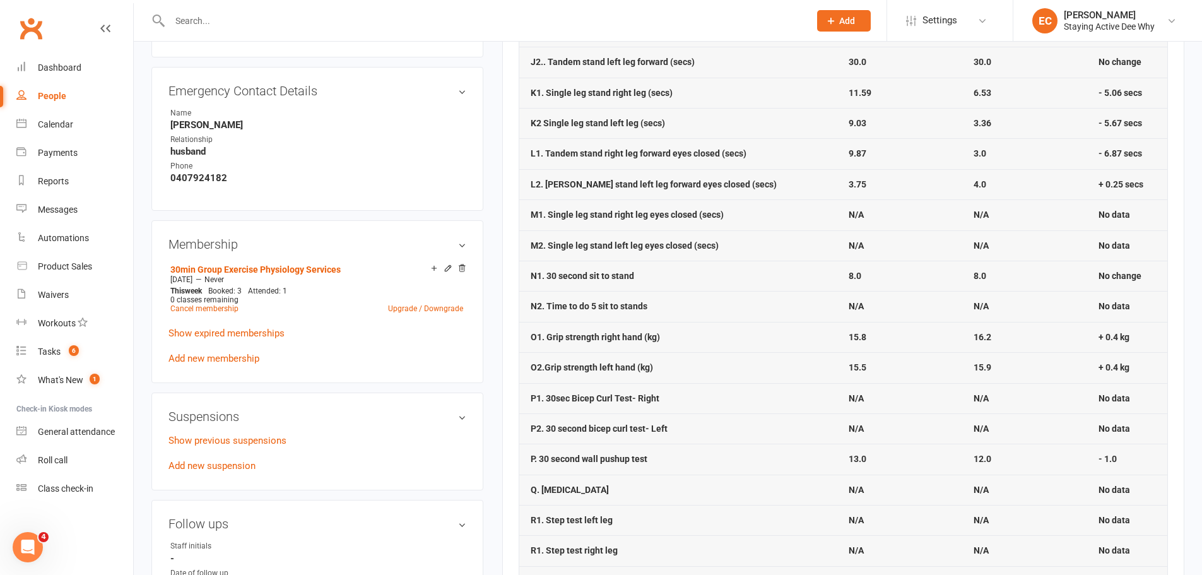
scroll to position [694, 0]
